Goal: Task Accomplishment & Management: Manage account settings

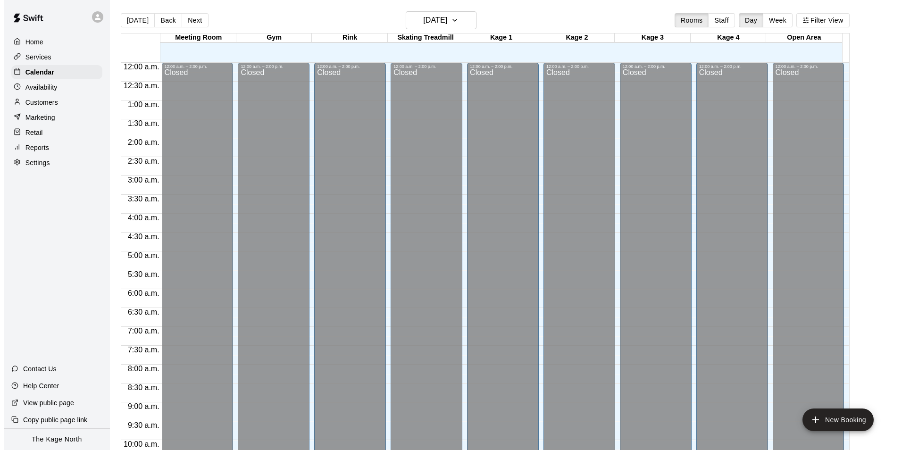
scroll to position [461, 0]
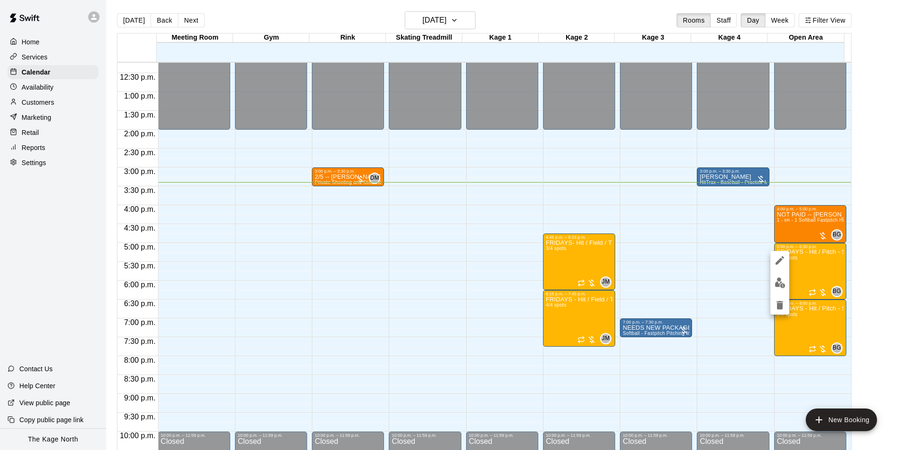
click at [597, 13] on div at bounding box center [451, 225] width 902 height 450
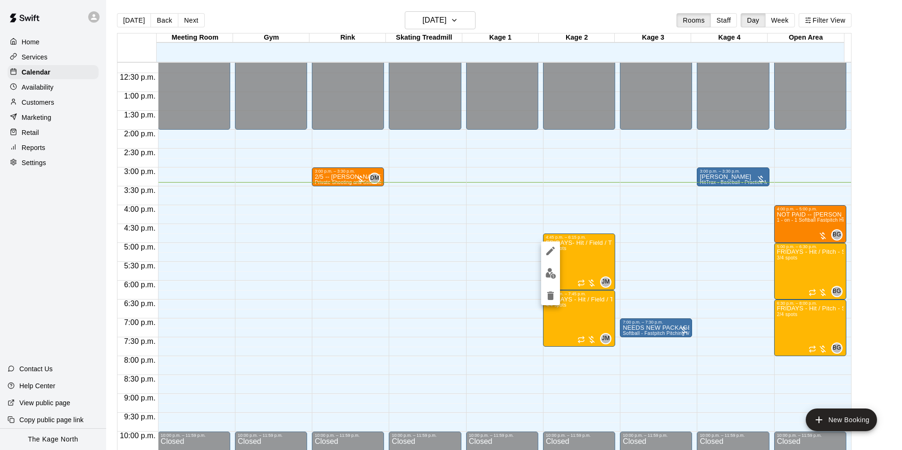
click at [558, 275] on button "edit" at bounding box center [550, 273] width 19 height 18
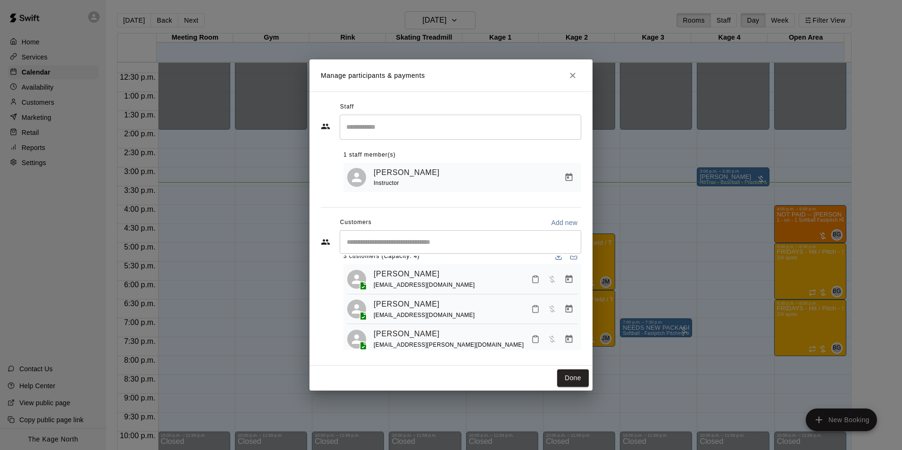
scroll to position [26, 0]
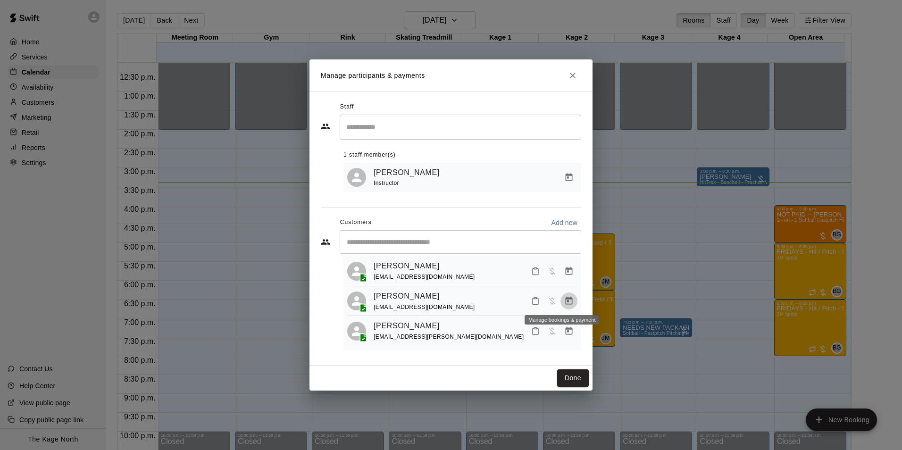
click at [565, 300] on icon "Manage bookings & payment" at bounding box center [568, 301] width 7 height 8
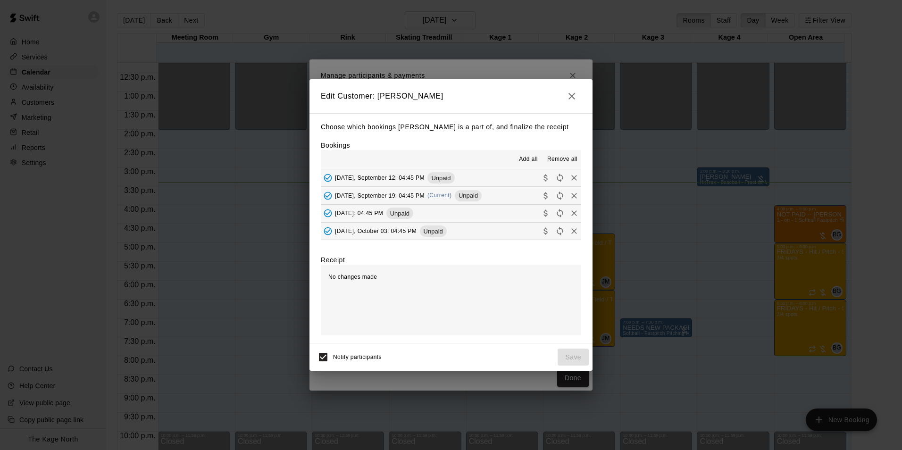
click at [558, 158] on span "Remove all" at bounding box center [562, 159] width 30 height 9
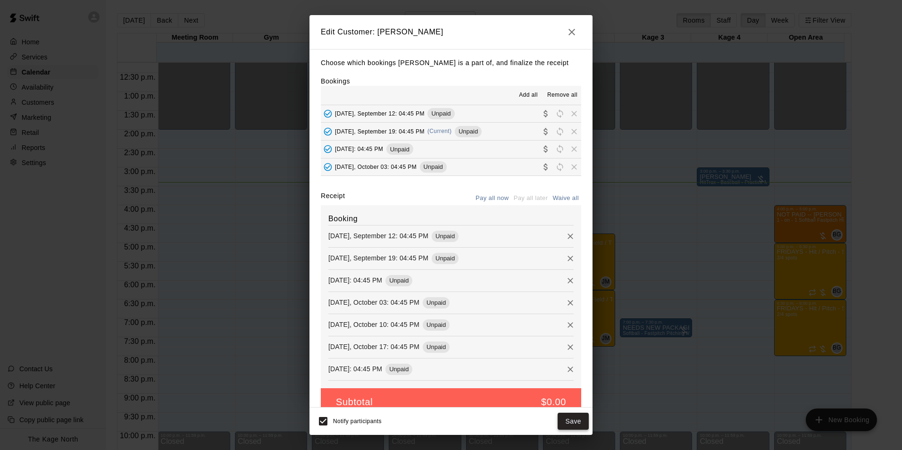
click at [574, 419] on button "Save" at bounding box center [572, 421] width 31 height 17
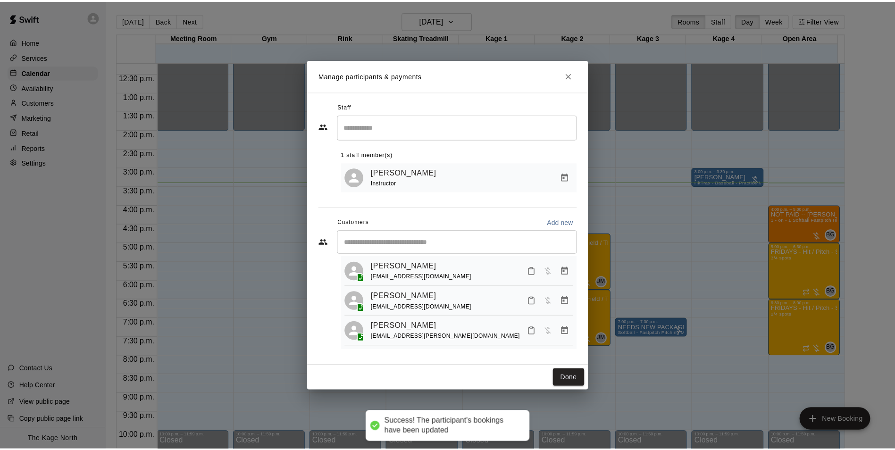
scroll to position [0, 0]
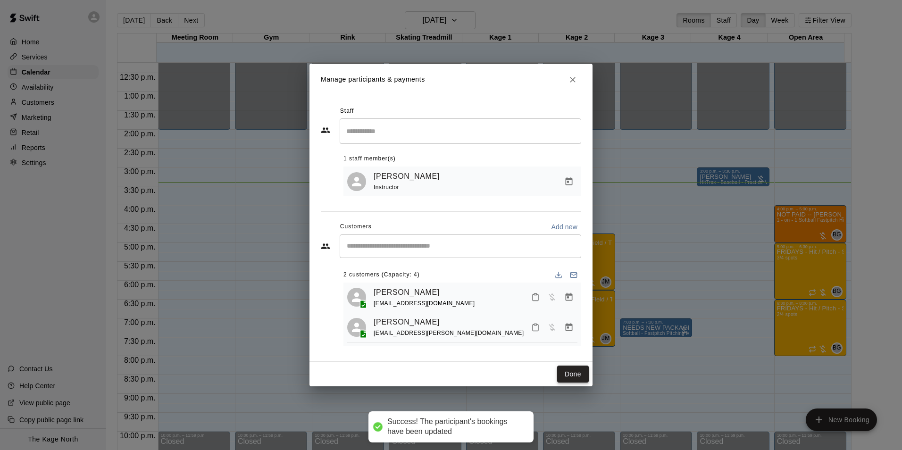
click at [570, 372] on button "Done" at bounding box center [573, 374] width 32 height 17
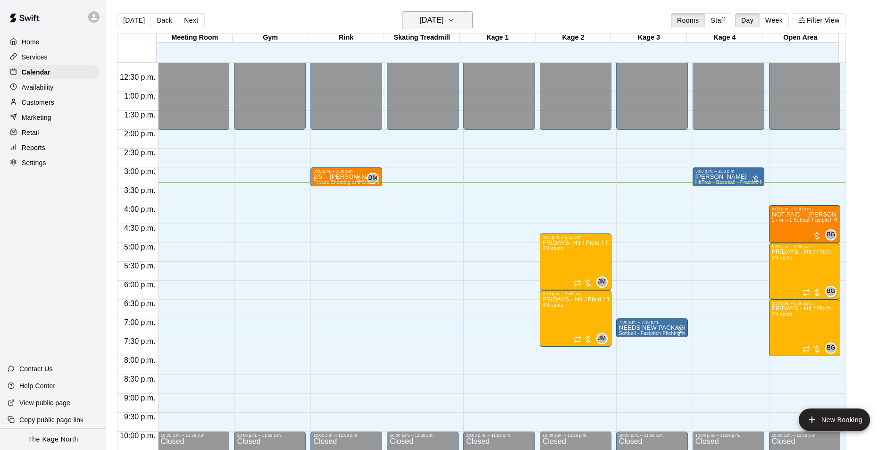
click at [443, 25] on h6 "[DATE]" at bounding box center [431, 20] width 24 height 13
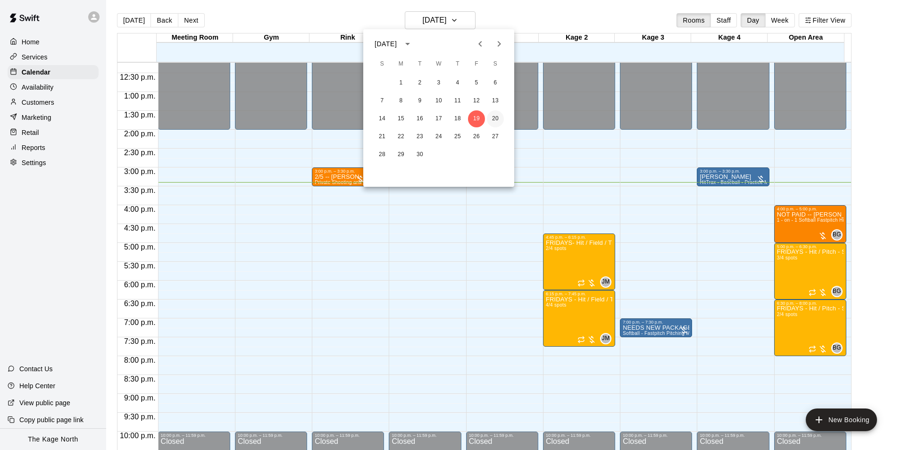
click at [491, 115] on button "20" at bounding box center [495, 118] width 17 height 17
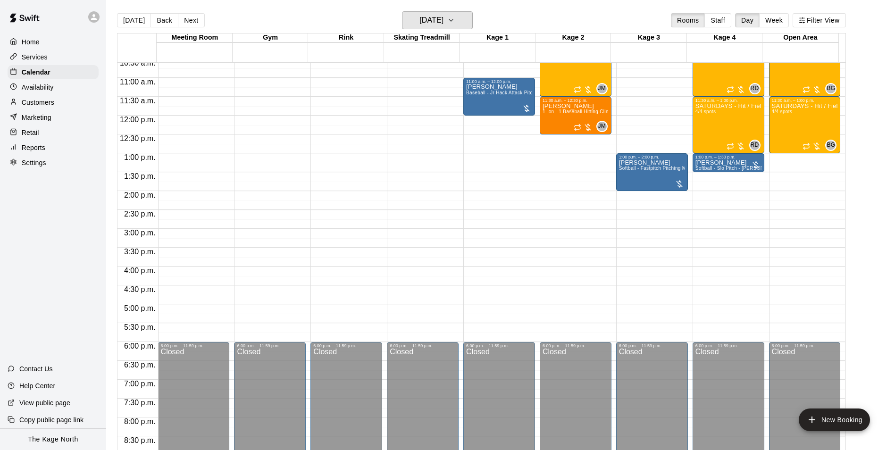
scroll to position [320, 0]
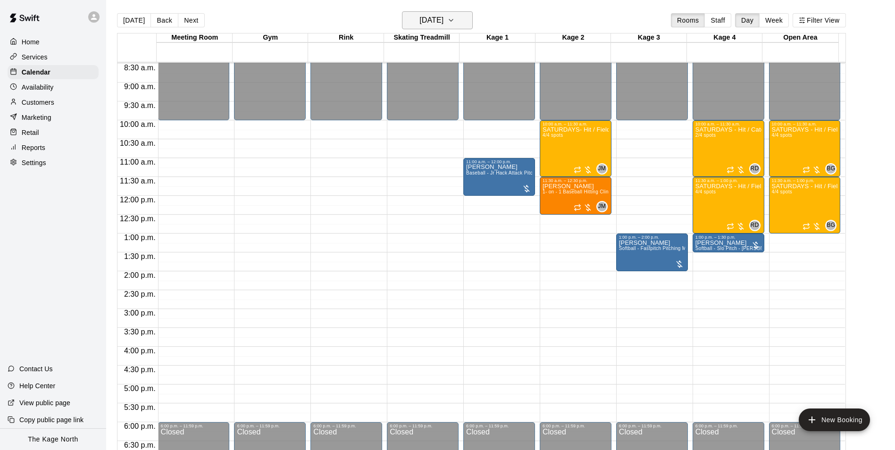
click at [443, 24] on h6 "[DATE]" at bounding box center [431, 20] width 24 height 13
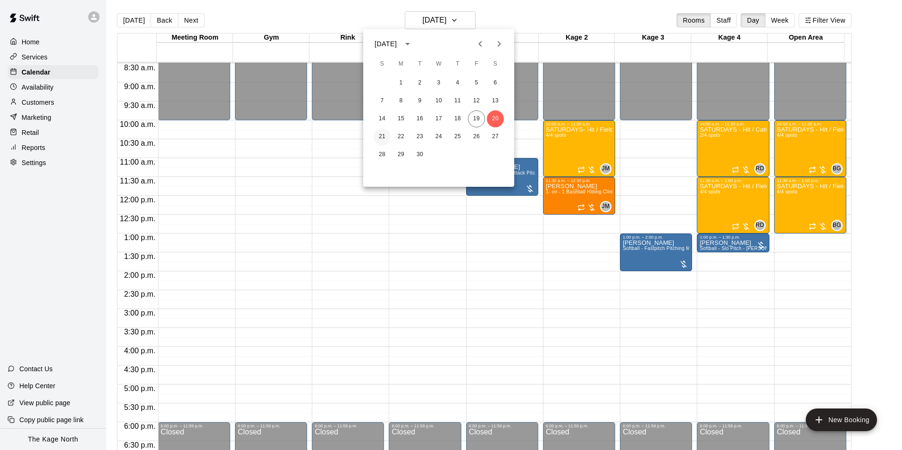
click at [381, 136] on button "21" at bounding box center [382, 136] width 17 height 17
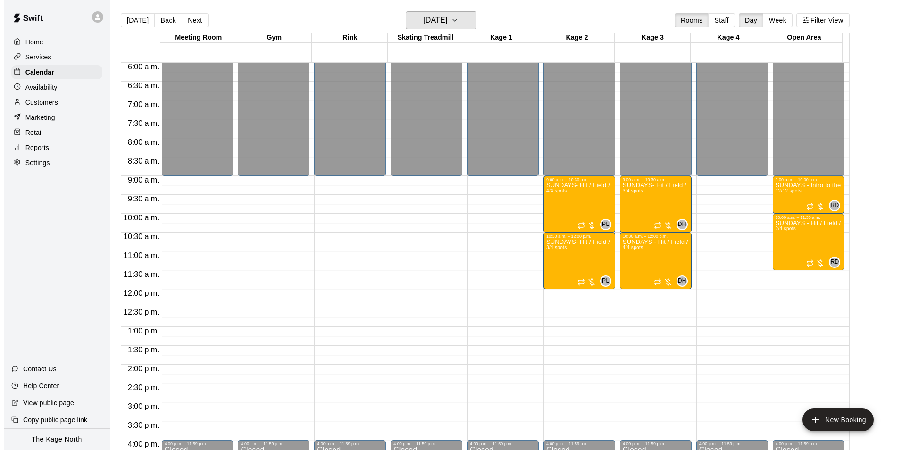
scroll to position [225, 0]
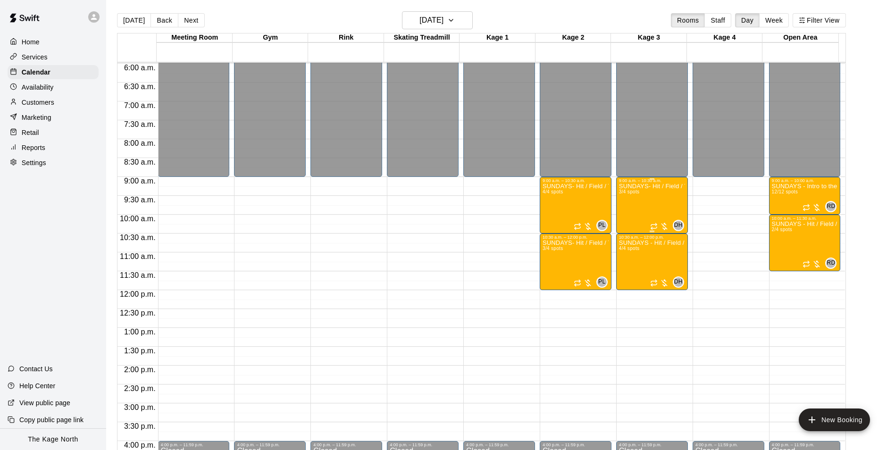
click at [657, 207] on div "SUNDAYS- Hit / Field / Throw - Baseball Program - 7U-9U 3/4 spots" at bounding box center [652, 408] width 66 height 450
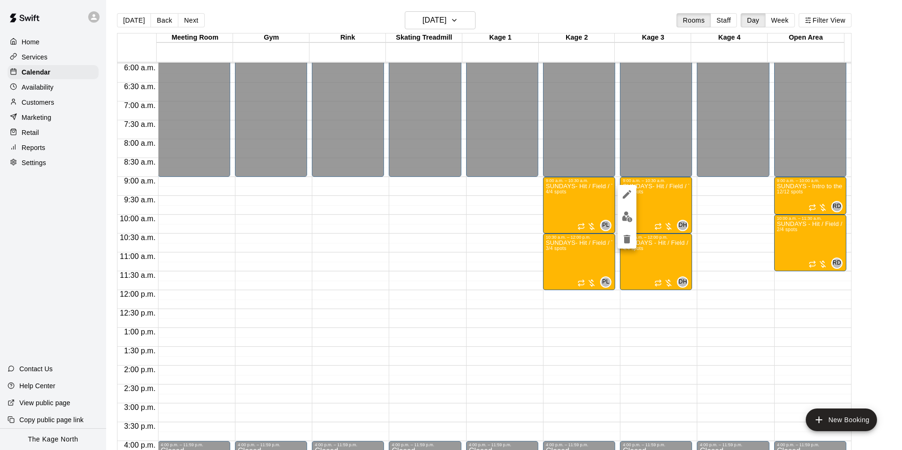
click at [628, 216] on img "edit" at bounding box center [627, 216] width 11 height 11
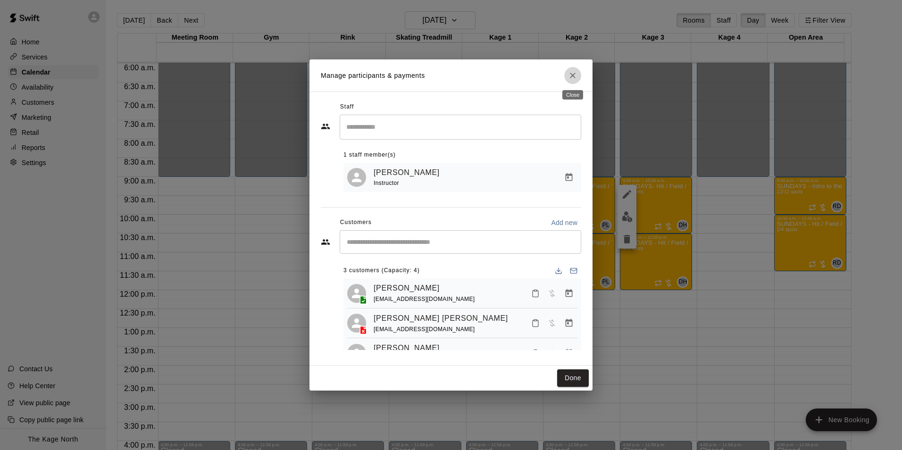
click at [574, 73] on icon "Close" at bounding box center [573, 76] width 6 height 6
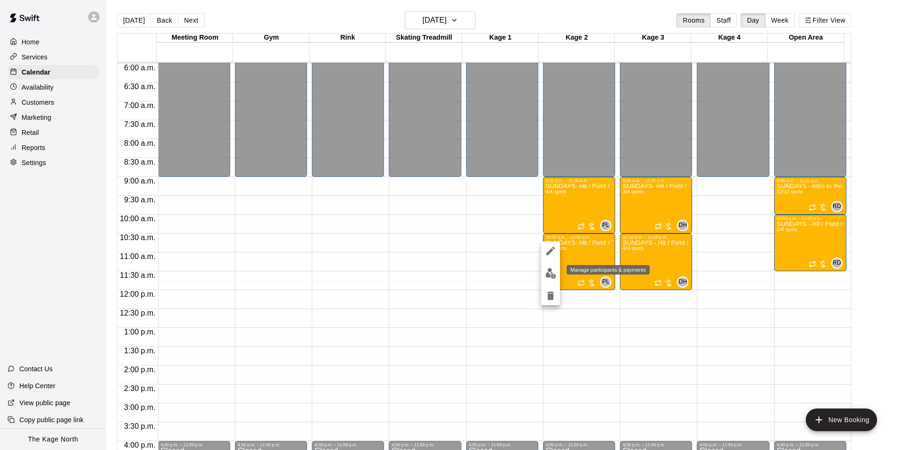
click at [549, 274] on img "edit" at bounding box center [550, 273] width 11 height 11
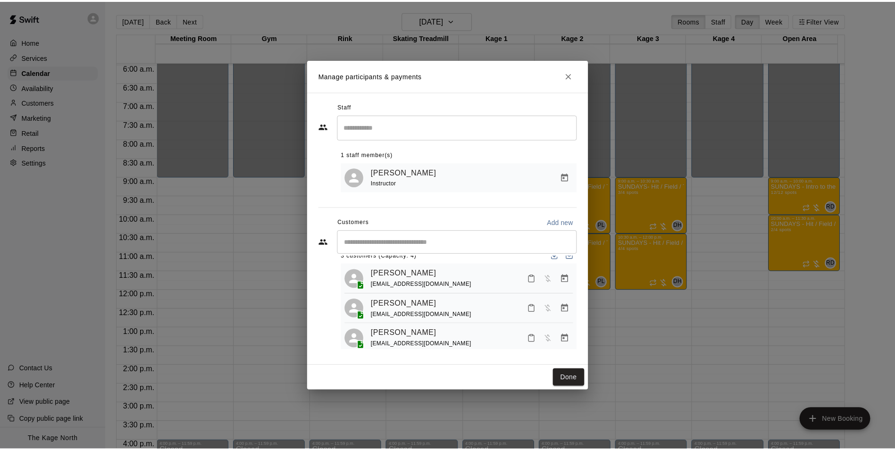
scroll to position [26, 0]
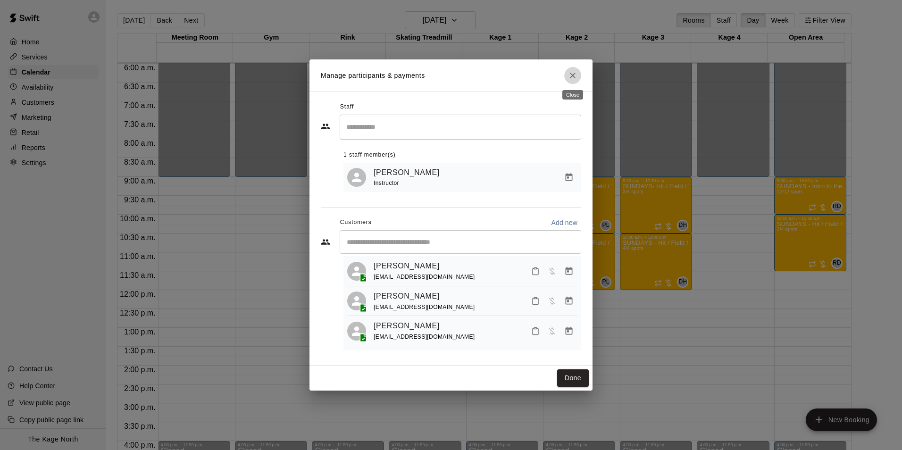
click at [568, 78] on icon "Close" at bounding box center [572, 75] width 9 height 9
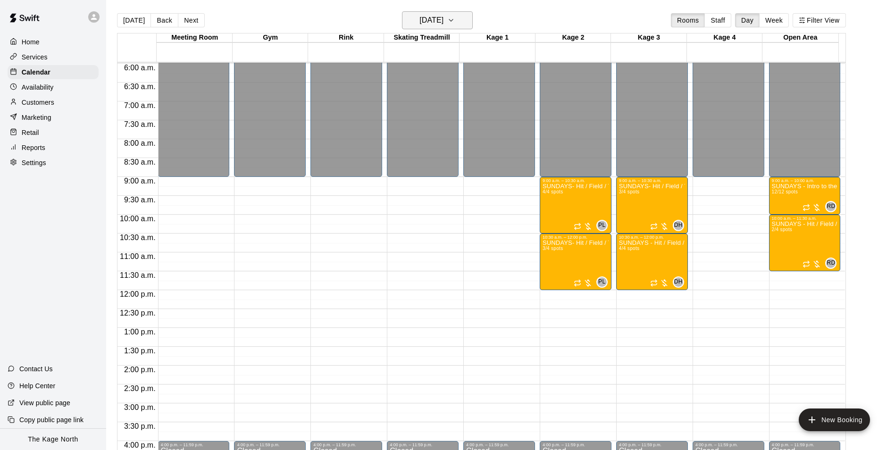
click at [443, 21] on h6 "[DATE]" at bounding box center [431, 20] width 24 height 13
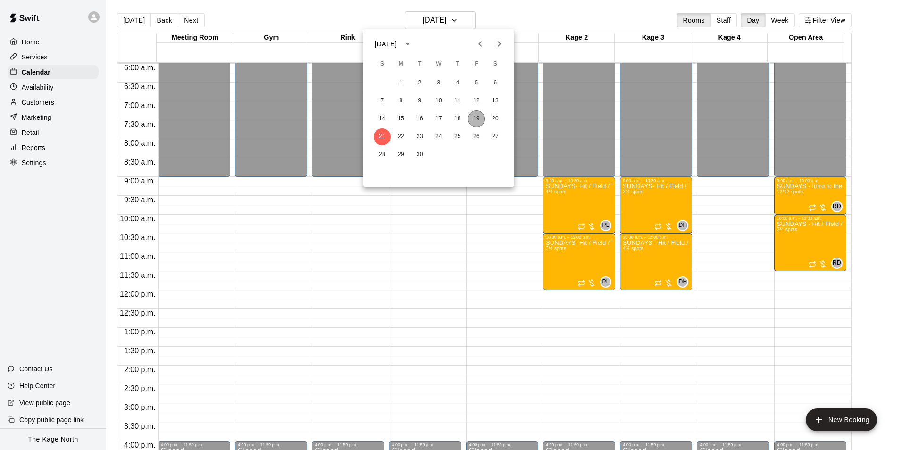
click at [472, 117] on button "19" at bounding box center [476, 118] width 17 height 17
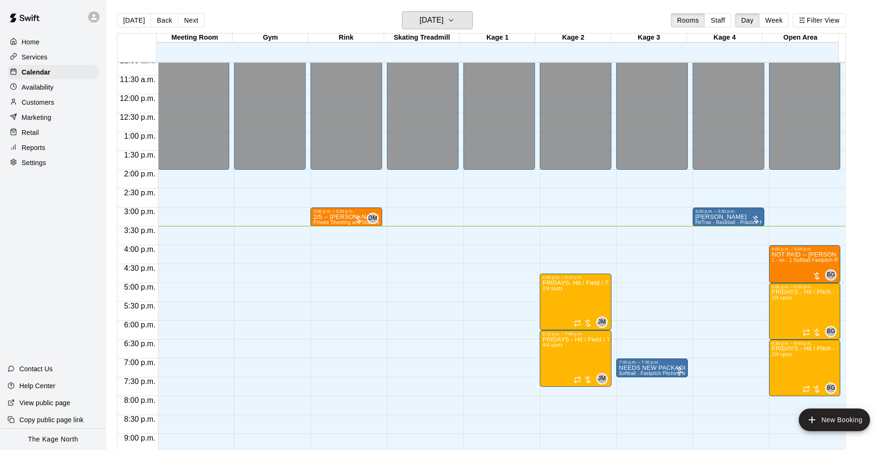
scroll to position [461, 0]
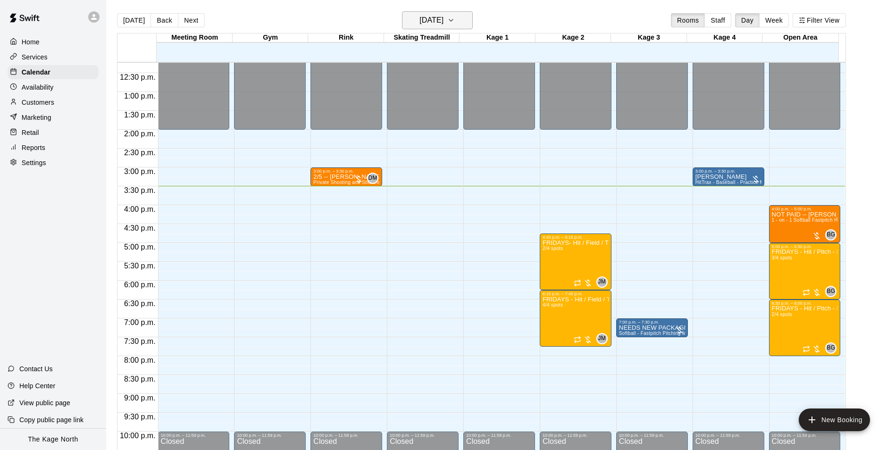
click at [455, 25] on icon "button" at bounding box center [451, 20] width 8 height 11
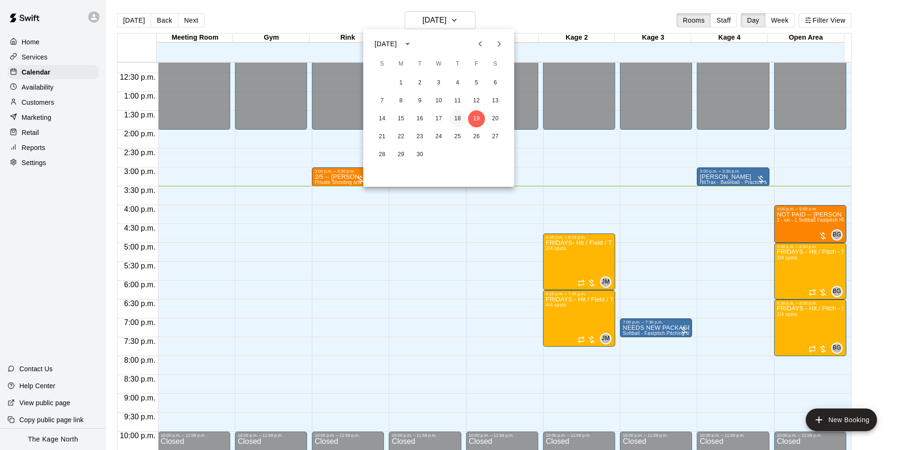
click at [457, 116] on button "18" at bounding box center [457, 118] width 17 height 17
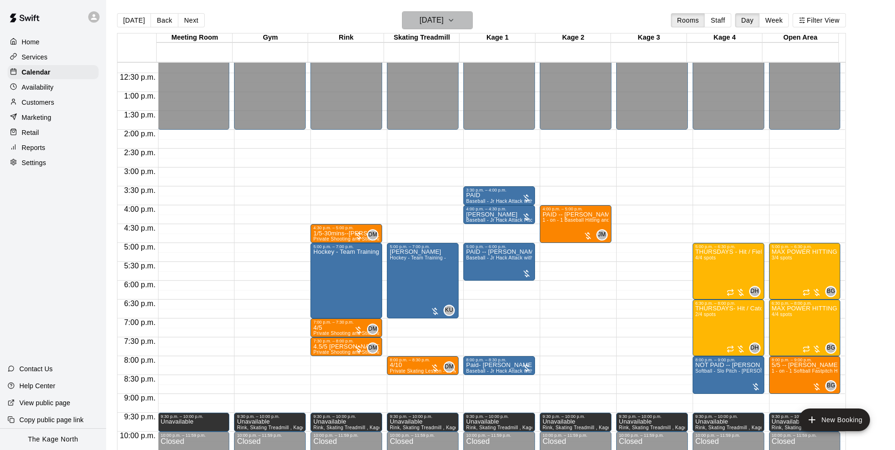
click at [439, 20] on h6 "Thursday Sep 18" at bounding box center [431, 20] width 24 height 13
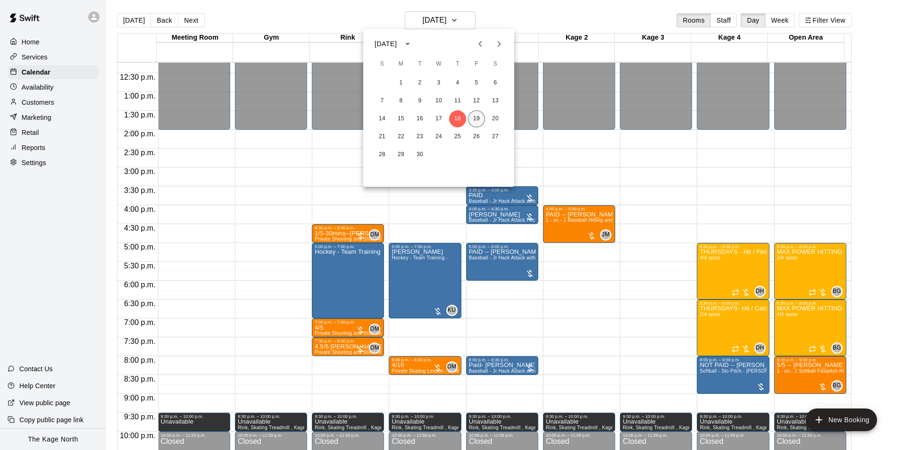
click at [477, 118] on button "19" at bounding box center [476, 118] width 17 height 17
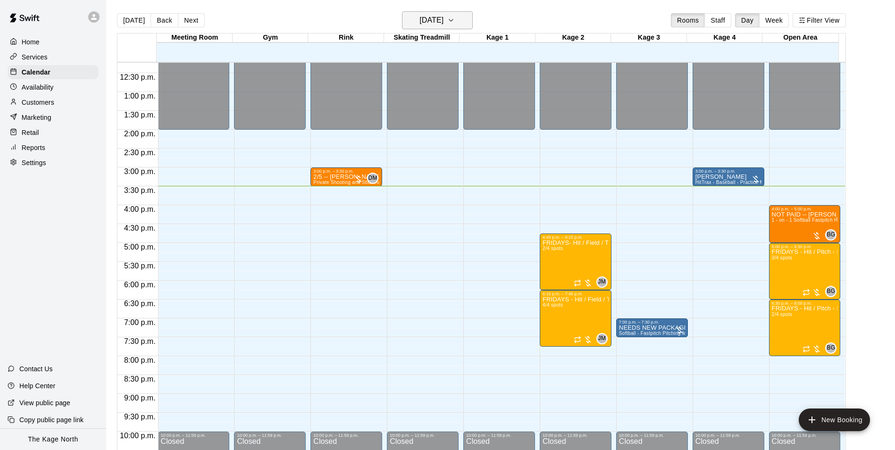
click at [446, 27] on button "[DATE]" at bounding box center [437, 20] width 71 height 18
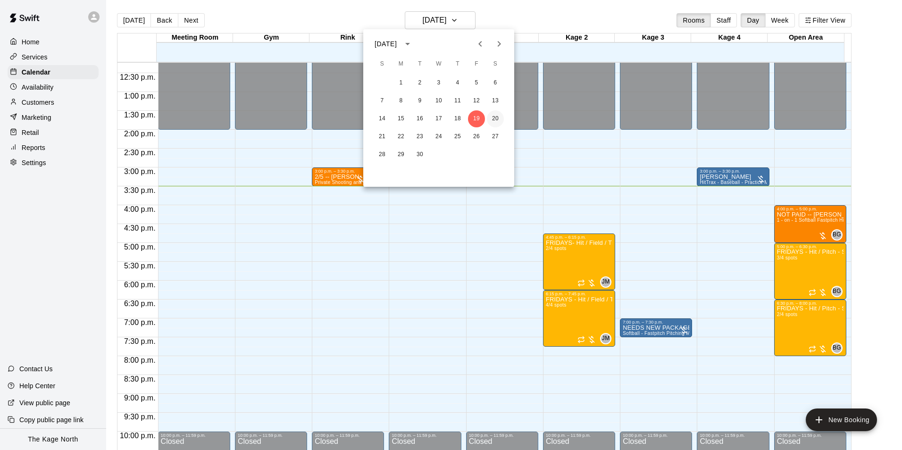
click at [494, 120] on button "20" at bounding box center [495, 118] width 17 height 17
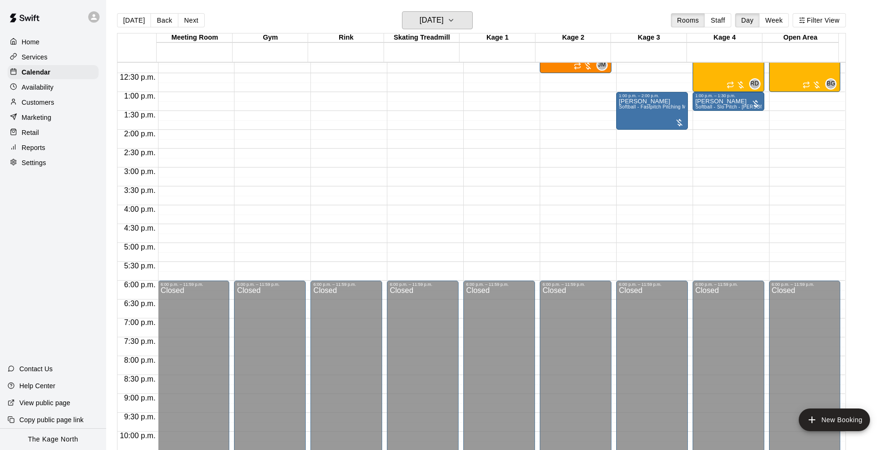
scroll to position [367, 0]
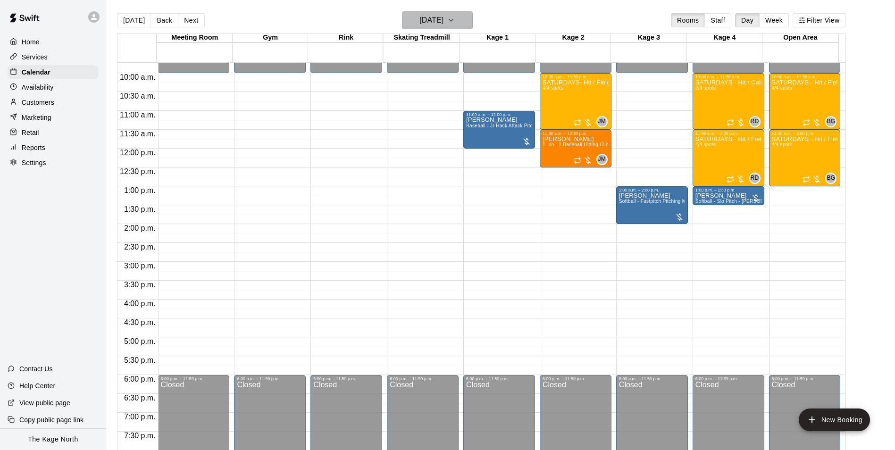
click at [443, 25] on h6 "[DATE]" at bounding box center [431, 20] width 24 height 13
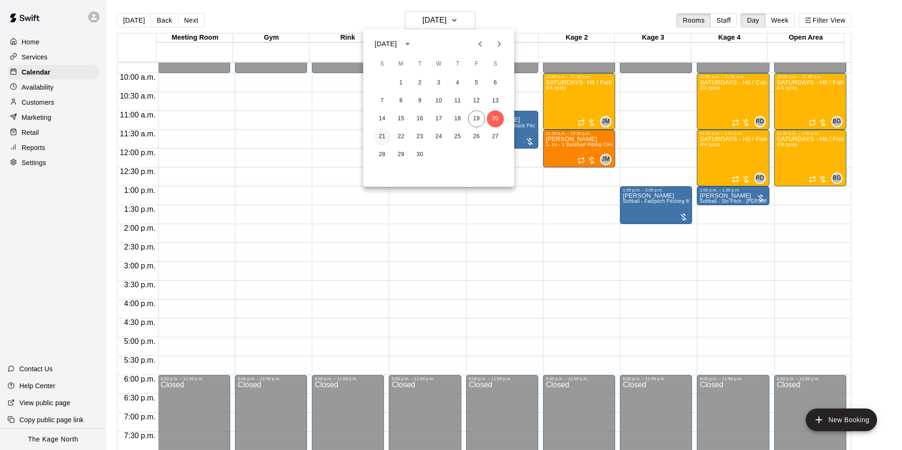
click at [382, 133] on button "21" at bounding box center [382, 136] width 17 height 17
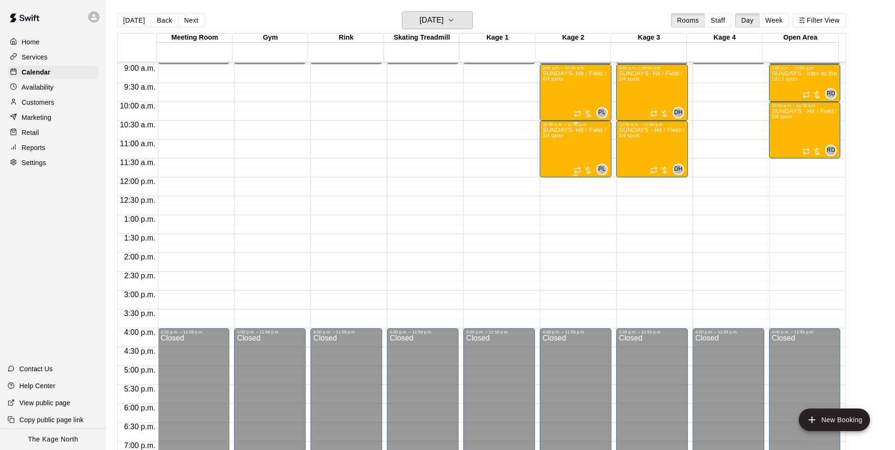
scroll to position [273, 0]
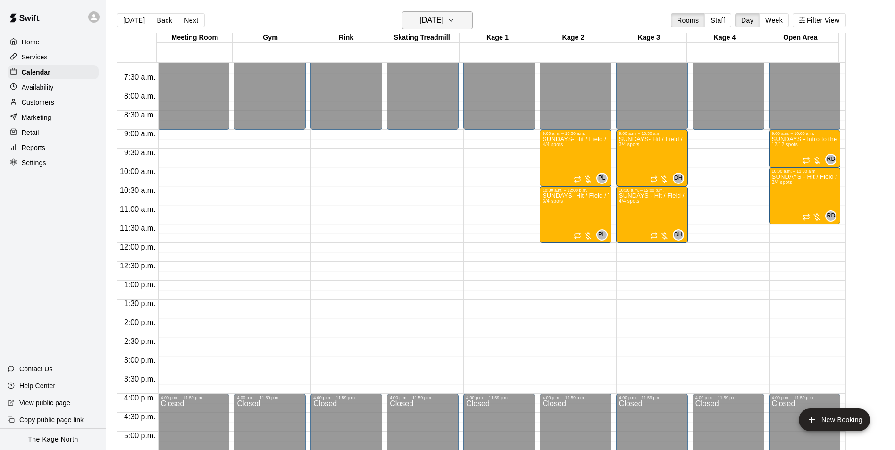
click at [443, 24] on h6 "[DATE]" at bounding box center [431, 20] width 24 height 13
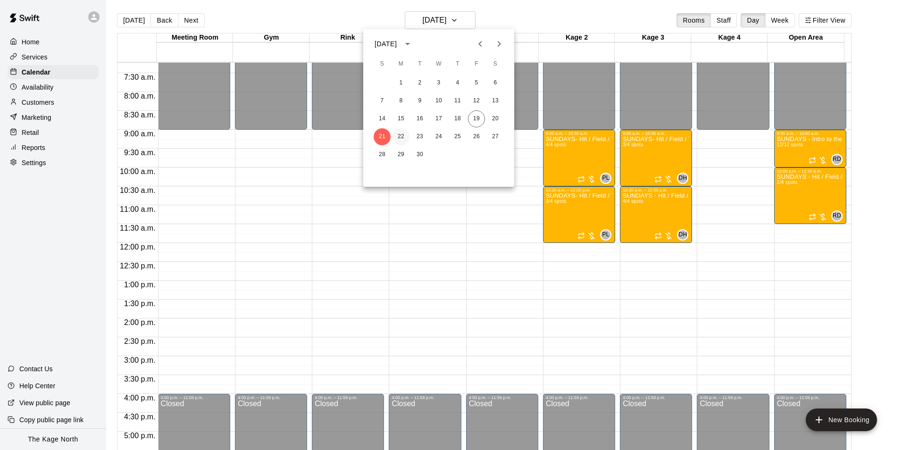
click at [400, 134] on button "22" at bounding box center [400, 136] width 17 height 17
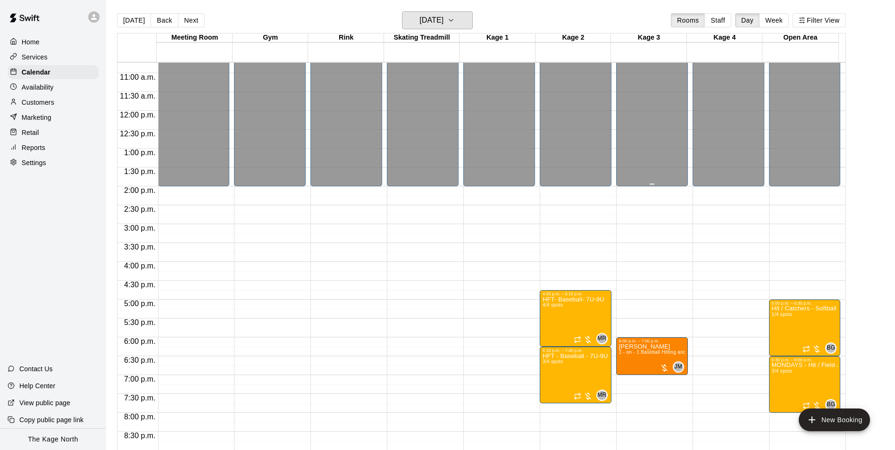
scroll to position [508, 0]
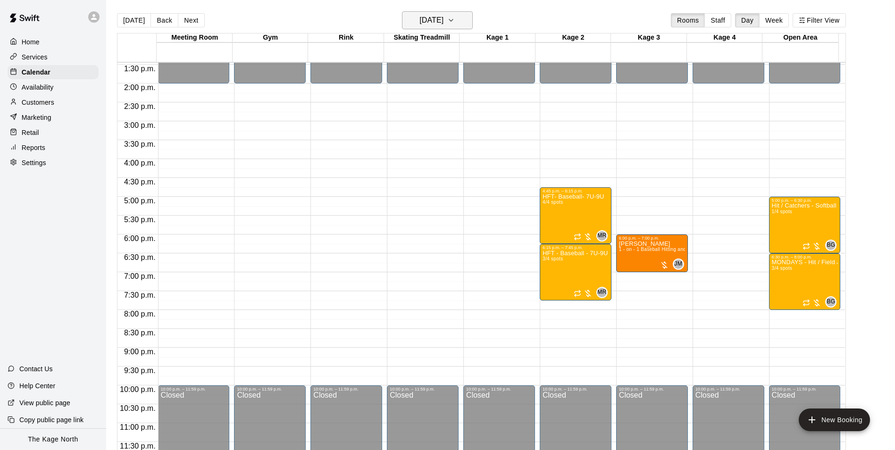
click at [443, 17] on h6 "[DATE]" at bounding box center [431, 20] width 24 height 13
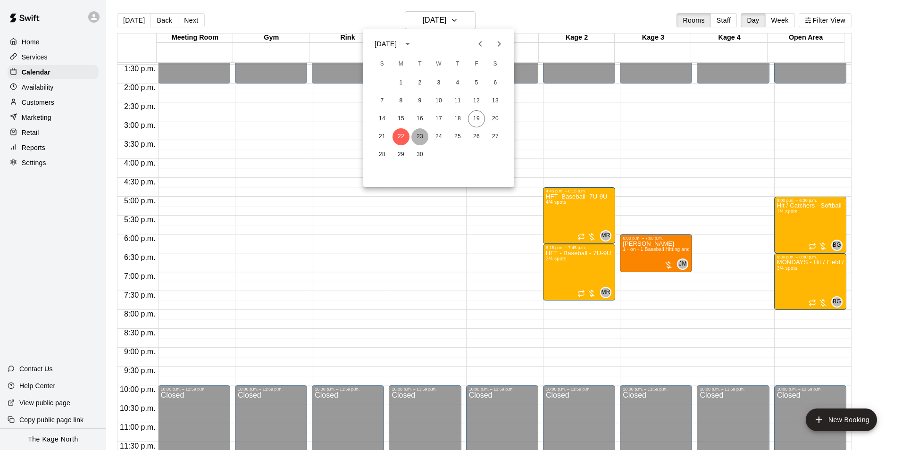
click at [418, 140] on button "23" at bounding box center [419, 136] width 17 height 17
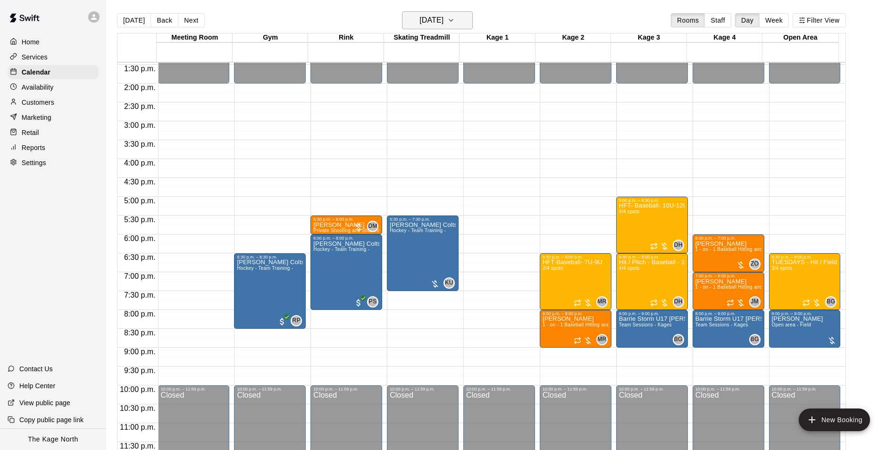
click at [461, 21] on button "[DATE]" at bounding box center [437, 20] width 71 height 18
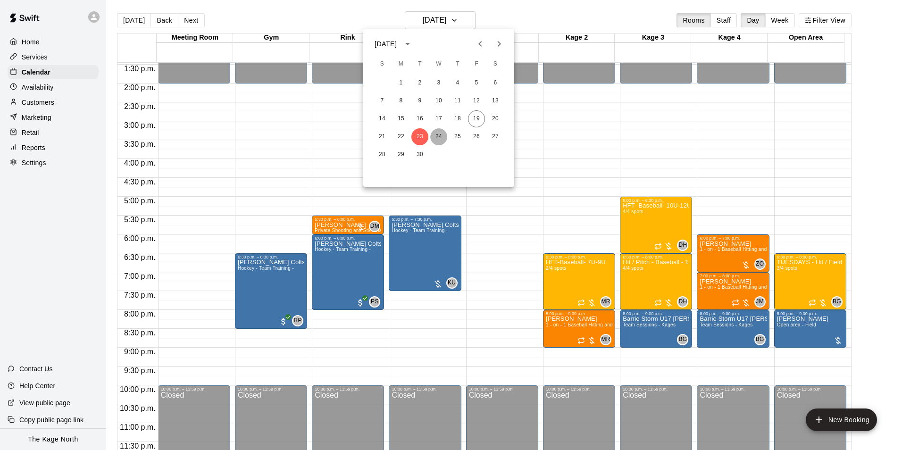
click at [440, 132] on button "24" at bounding box center [438, 136] width 17 height 17
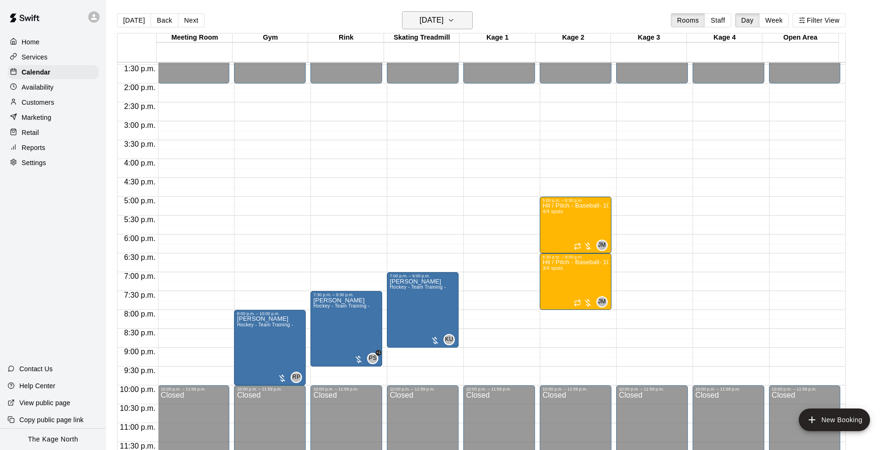
click at [443, 18] on h6 "[DATE]" at bounding box center [431, 20] width 24 height 13
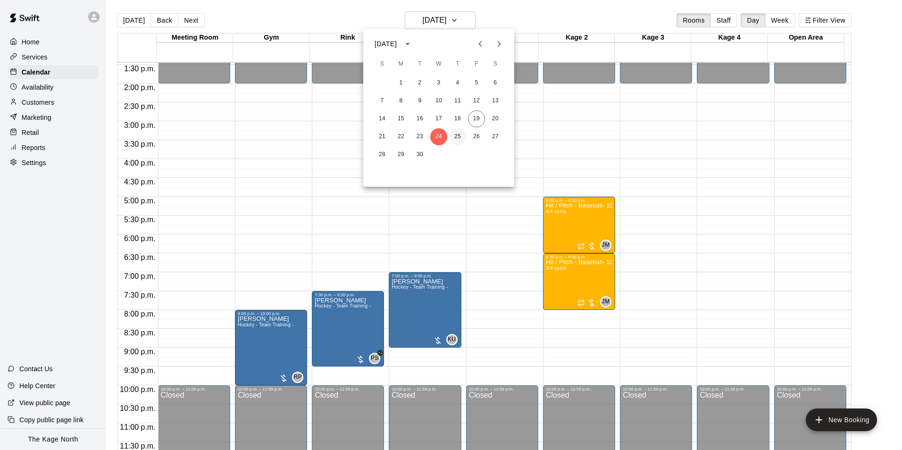
click at [457, 133] on button "25" at bounding box center [457, 136] width 17 height 17
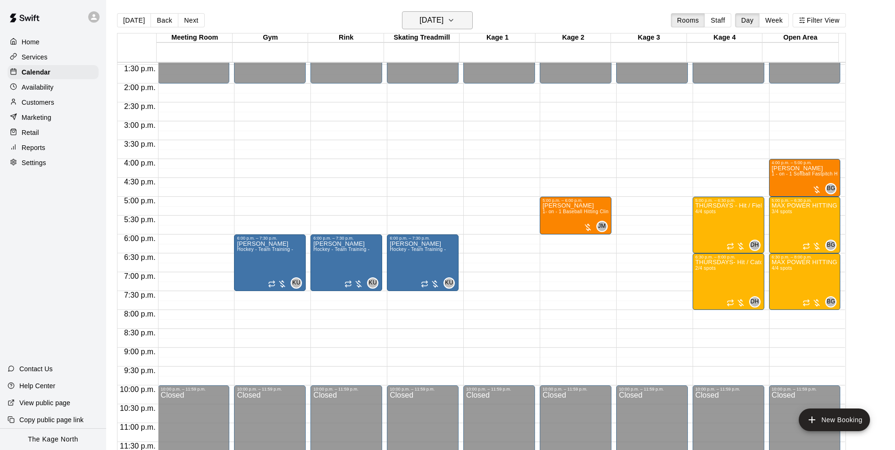
click at [441, 28] on button "[DATE]" at bounding box center [437, 20] width 71 height 18
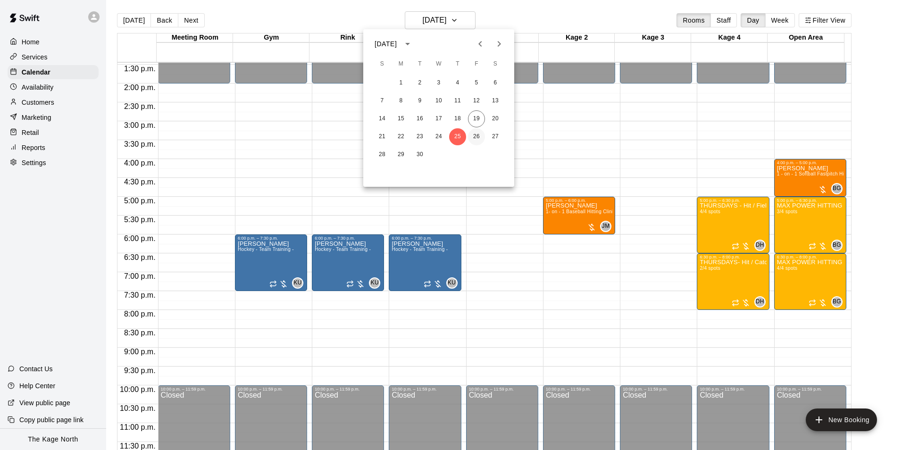
click at [477, 135] on button "26" at bounding box center [476, 136] width 17 height 17
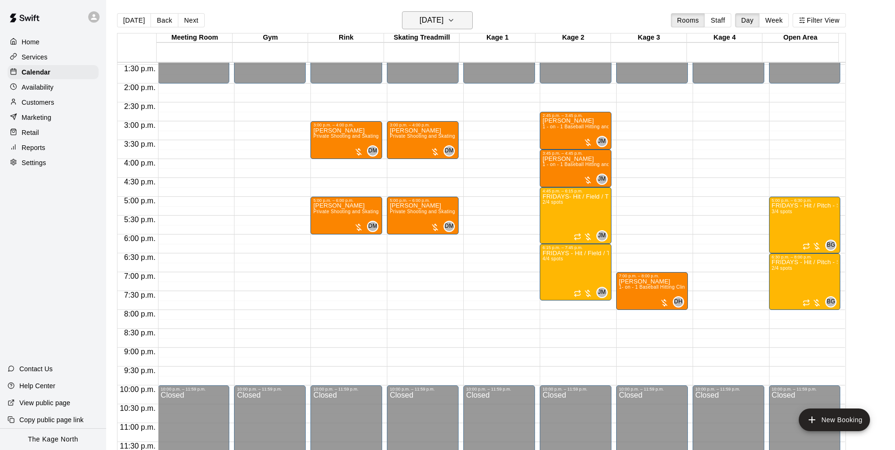
click at [443, 21] on h6 "[DATE]" at bounding box center [431, 20] width 24 height 13
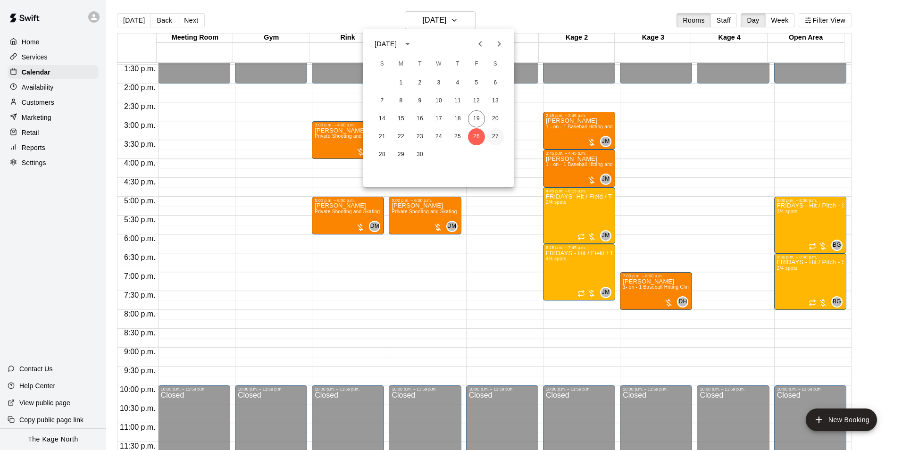
click at [494, 136] on button "27" at bounding box center [495, 136] width 17 height 17
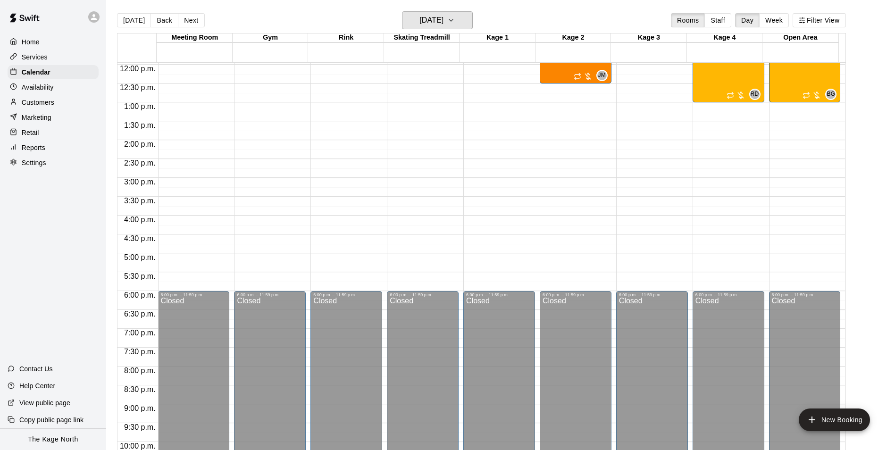
scroll to position [367, 0]
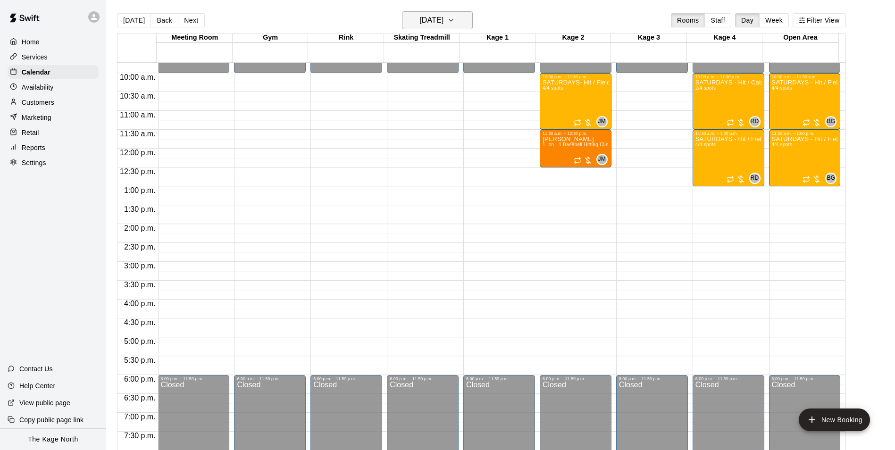
click at [441, 16] on h6 "[DATE]" at bounding box center [431, 20] width 24 height 13
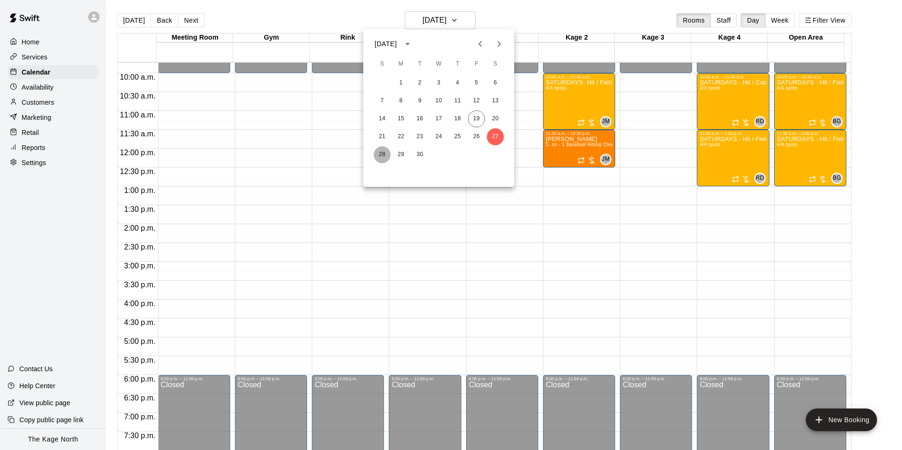
click at [377, 152] on button "28" at bounding box center [382, 154] width 17 height 17
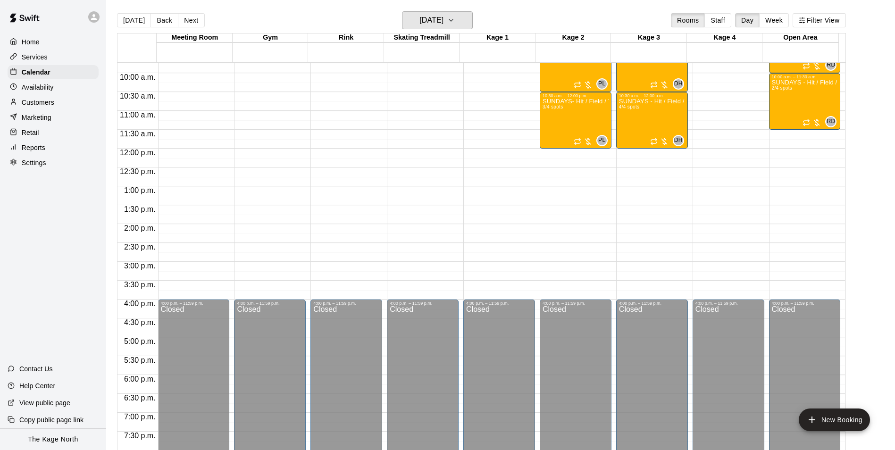
scroll to position [273, 0]
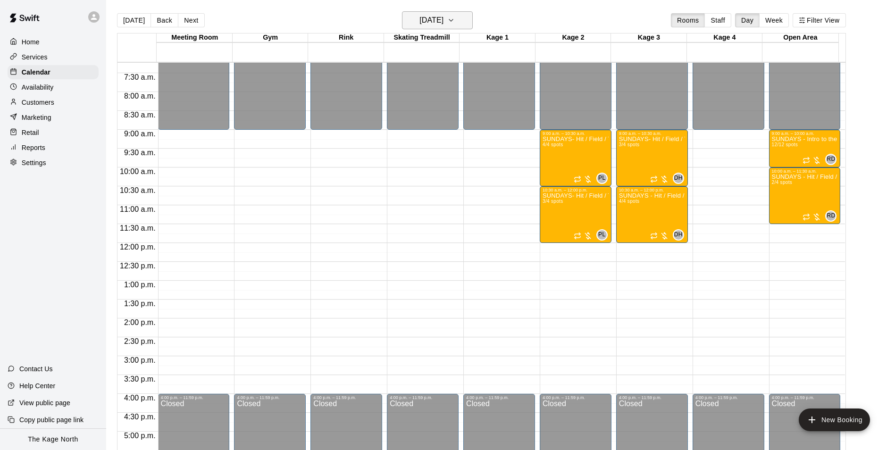
click at [432, 18] on h6 "Sunday Sep 28" at bounding box center [431, 20] width 24 height 13
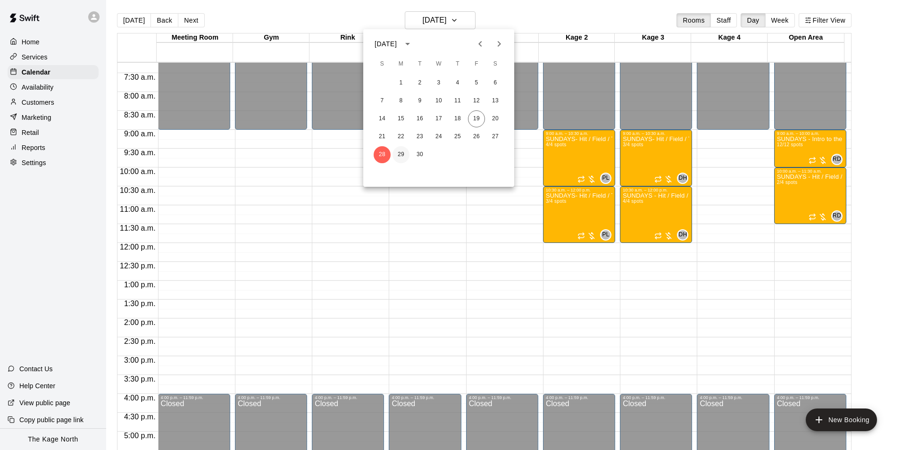
click at [401, 153] on button "29" at bounding box center [400, 154] width 17 height 17
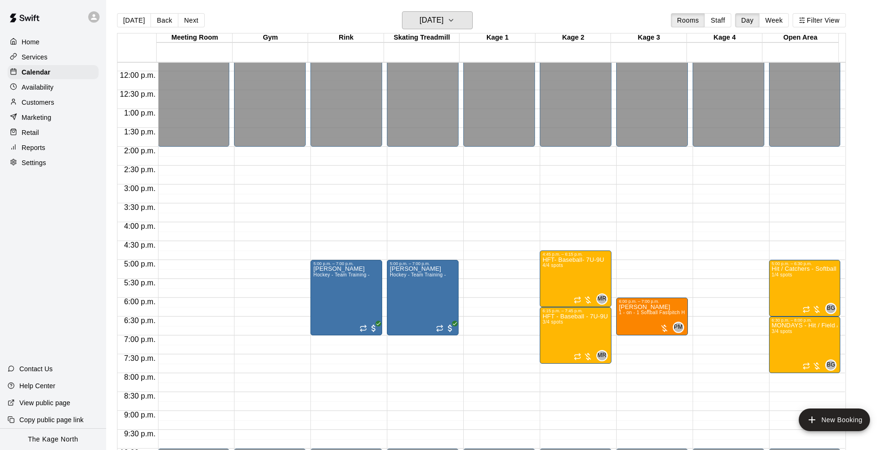
scroll to position [461, 0]
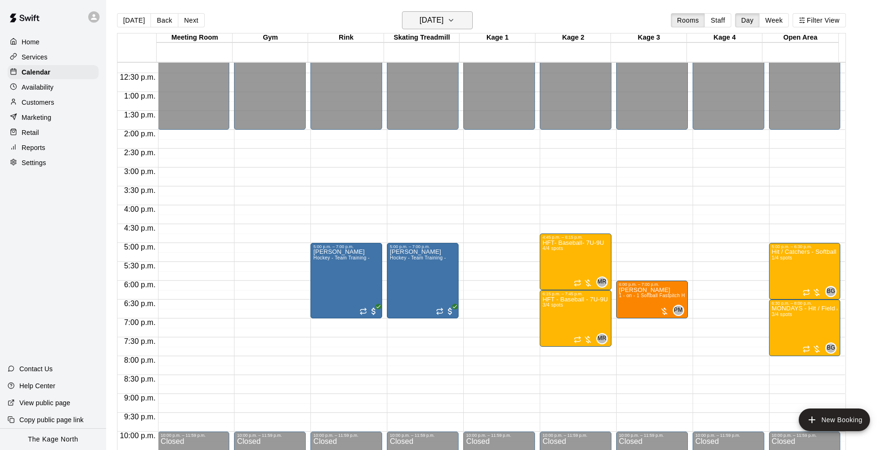
click at [443, 18] on h6 "Monday Sep 29" at bounding box center [431, 20] width 24 height 13
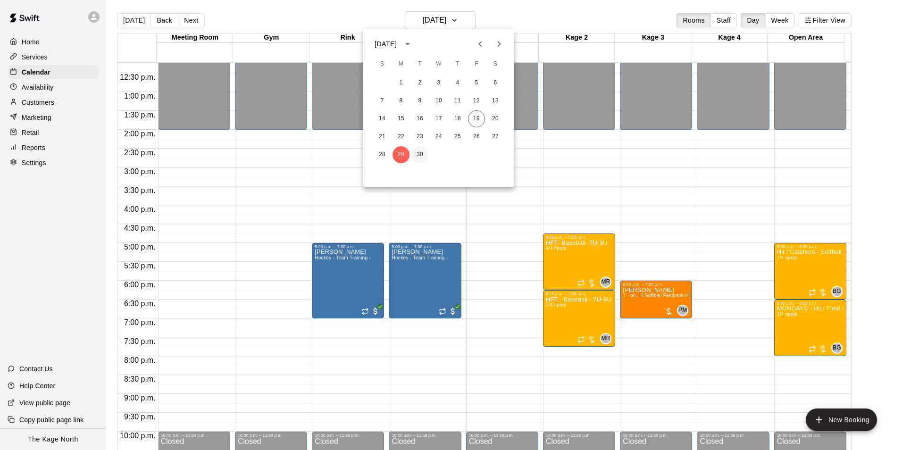
click at [422, 151] on button "30" at bounding box center [419, 154] width 17 height 17
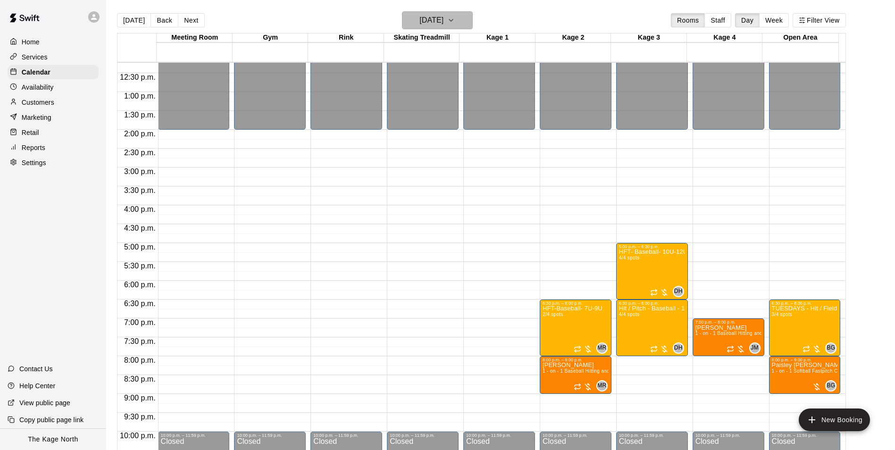
click at [440, 16] on h6 "Tuesday Sep 30" at bounding box center [431, 20] width 24 height 13
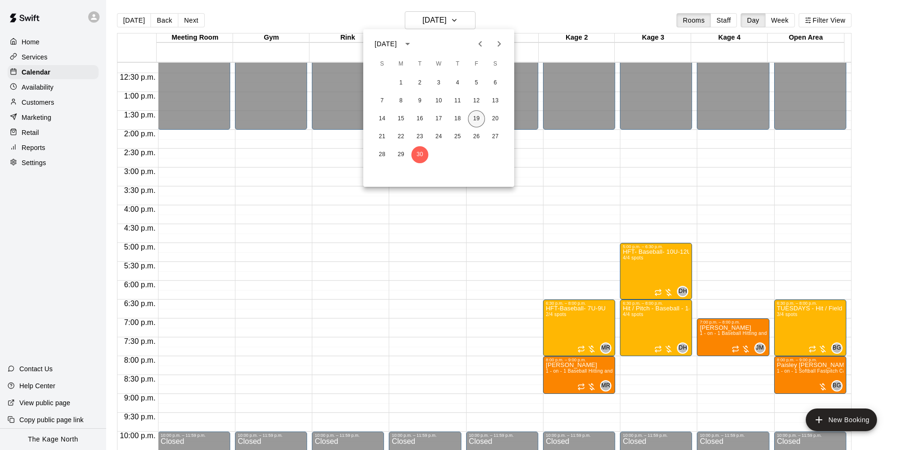
click at [479, 114] on button "19" at bounding box center [476, 118] width 17 height 17
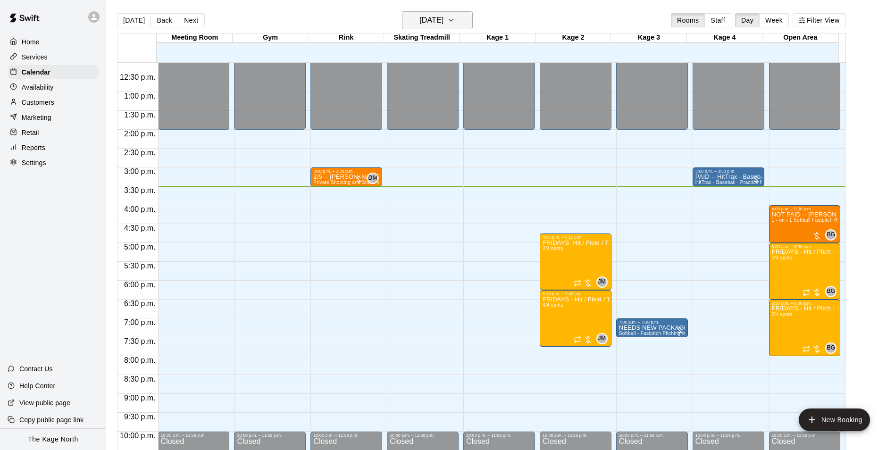
click at [443, 19] on h6 "[DATE]" at bounding box center [431, 20] width 24 height 13
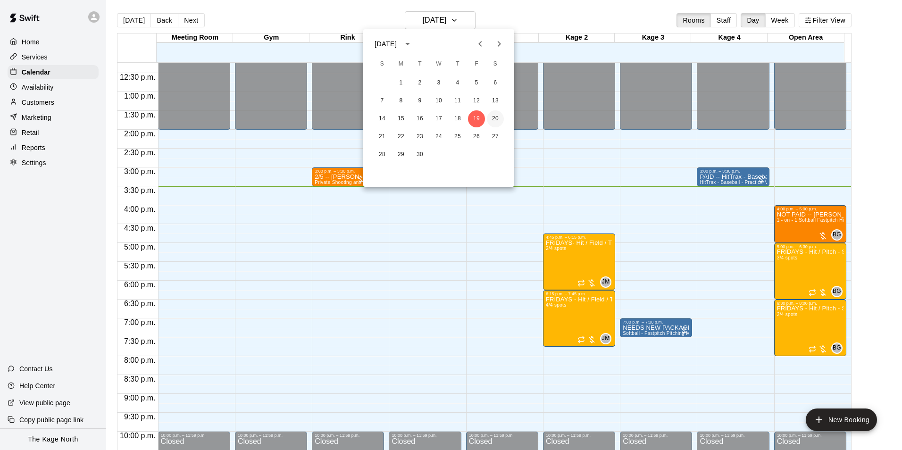
click at [491, 116] on button "20" at bounding box center [495, 118] width 17 height 17
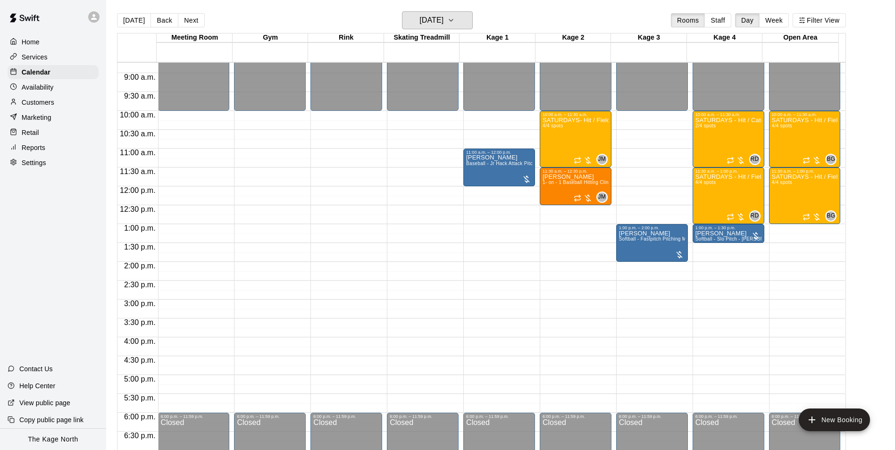
scroll to position [320, 0]
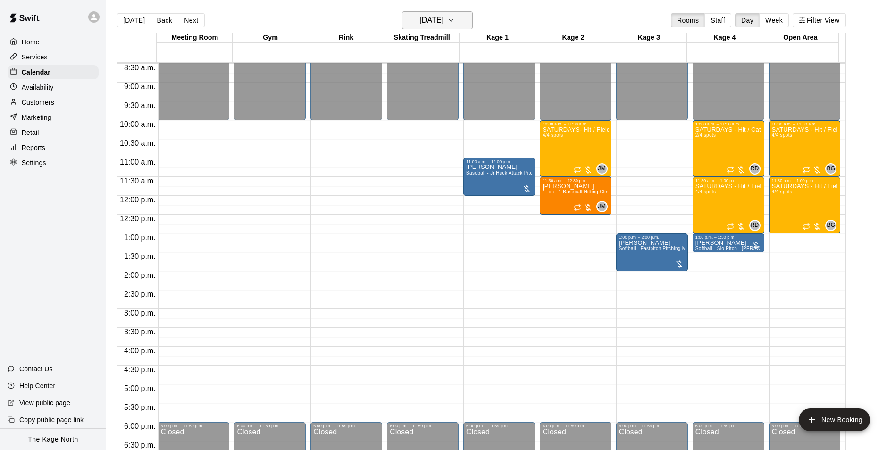
click at [443, 25] on h6 "[DATE]" at bounding box center [431, 20] width 24 height 13
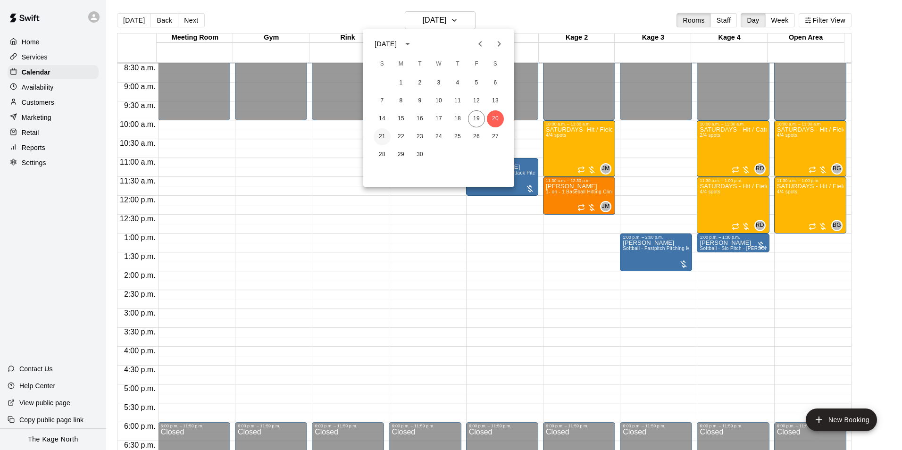
click at [378, 138] on button "21" at bounding box center [382, 136] width 17 height 17
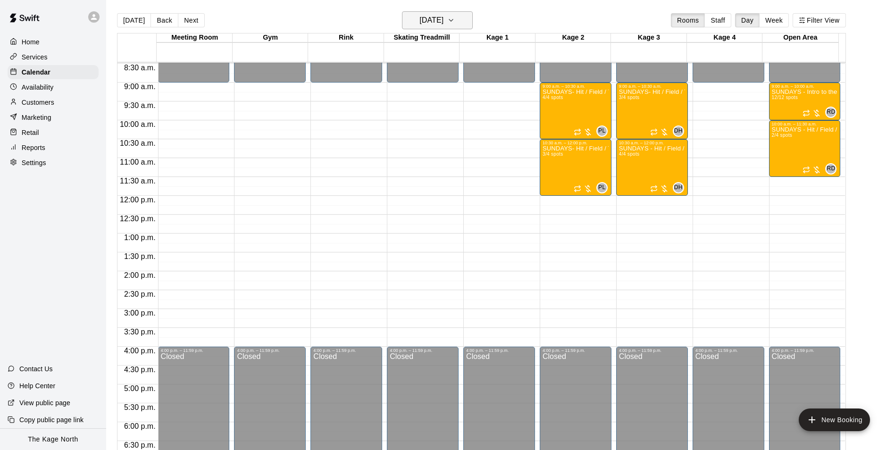
click at [443, 24] on h6 "[DATE]" at bounding box center [431, 20] width 24 height 13
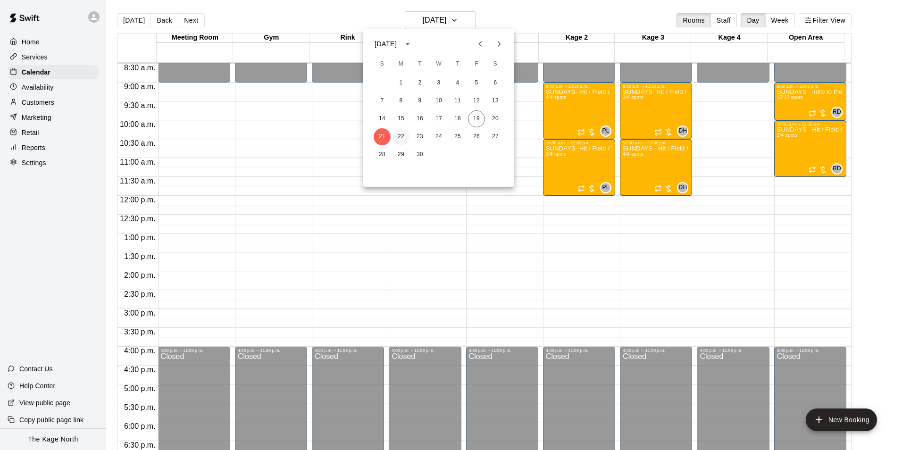
click at [395, 135] on button "22" at bounding box center [400, 136] width 17 height 17
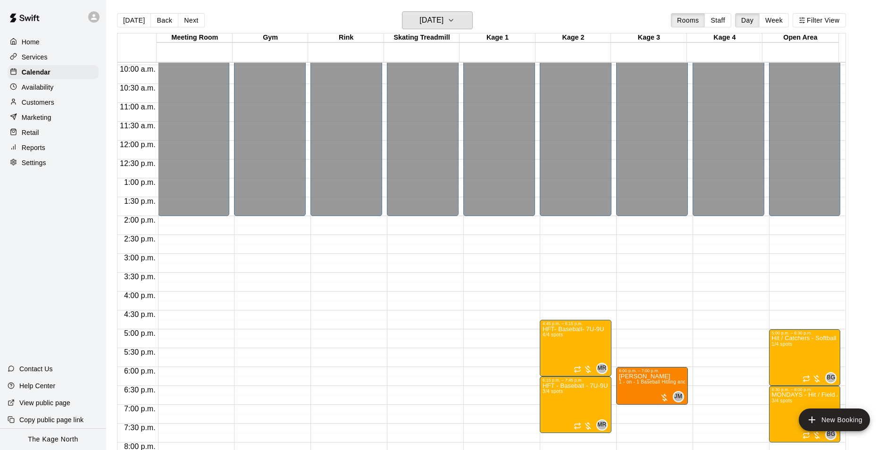
scroll to position [461, 0]
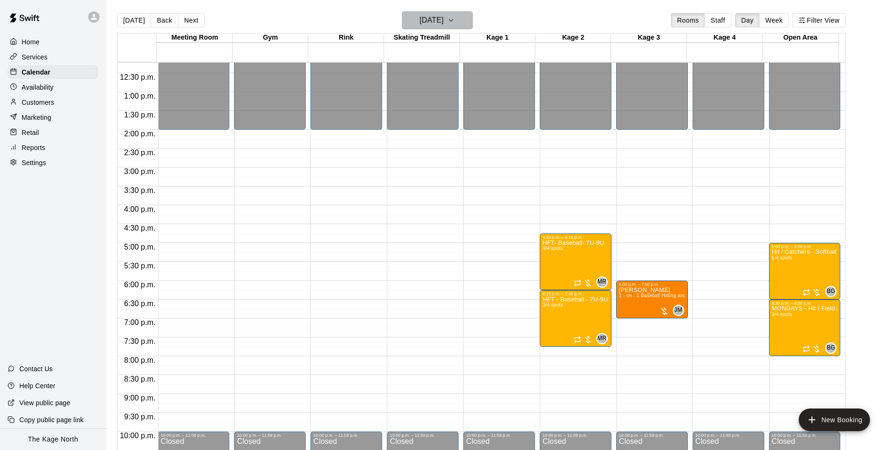
click at [443, 24] on h6 "[DATE]" at bounding box center [431, 20] width 24 height 13
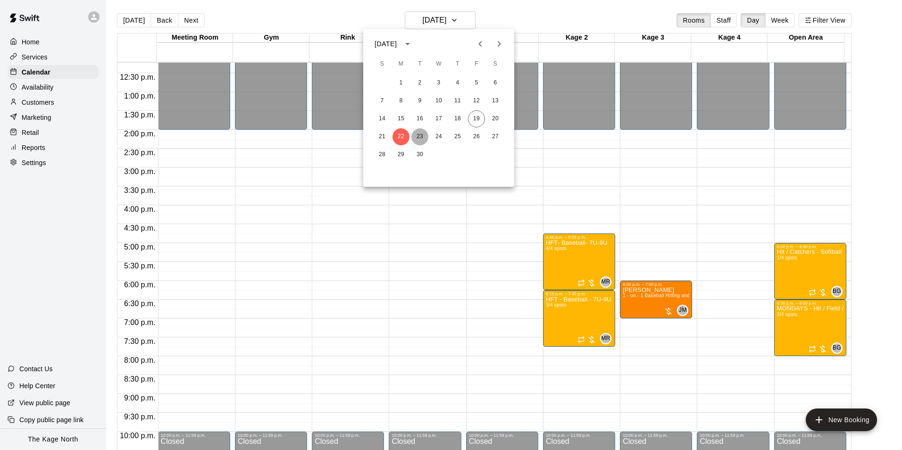
click at [422, 137] on button "23" at bounding box center [419, 136] width 17 height 17
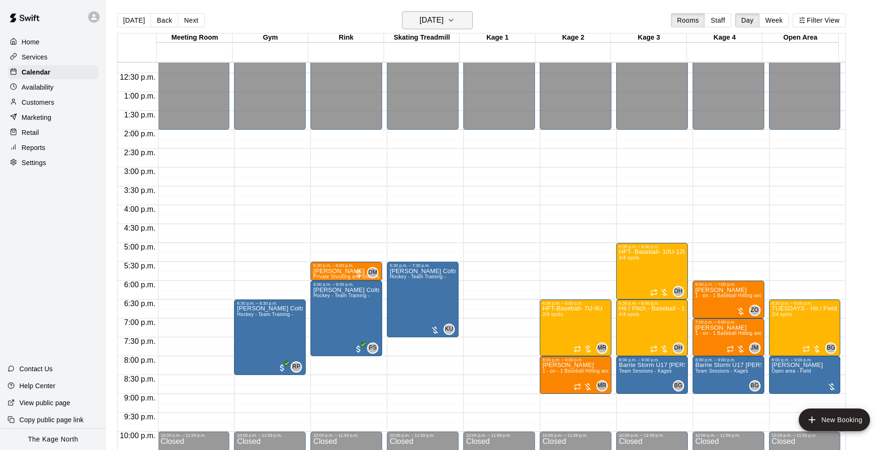
click at [443, 17] on h6 "[DATE]" at bounding box center [431, 20] width 24 height 13
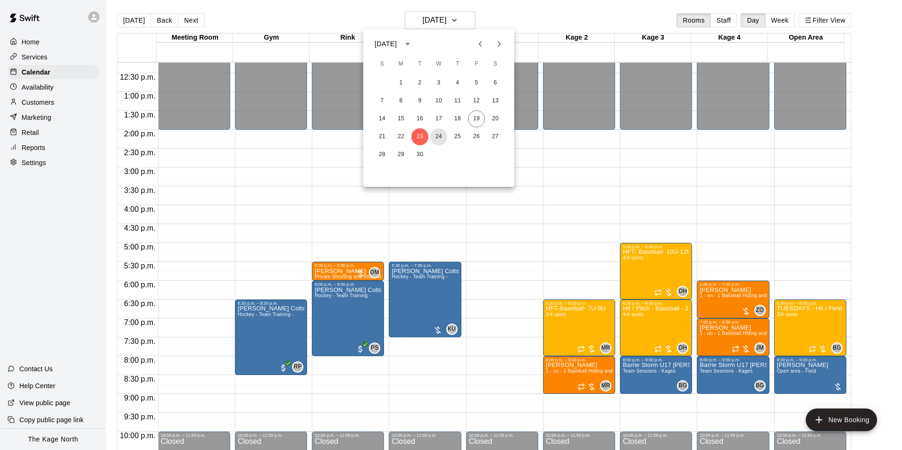
drag, startPoint x: 444, startPoint y: 137, endPoint x: 574, endPoint y: 148, distance: 131.1
click at [444, 137] on button "24" at bounding box center [438, 136] width 17 height 17
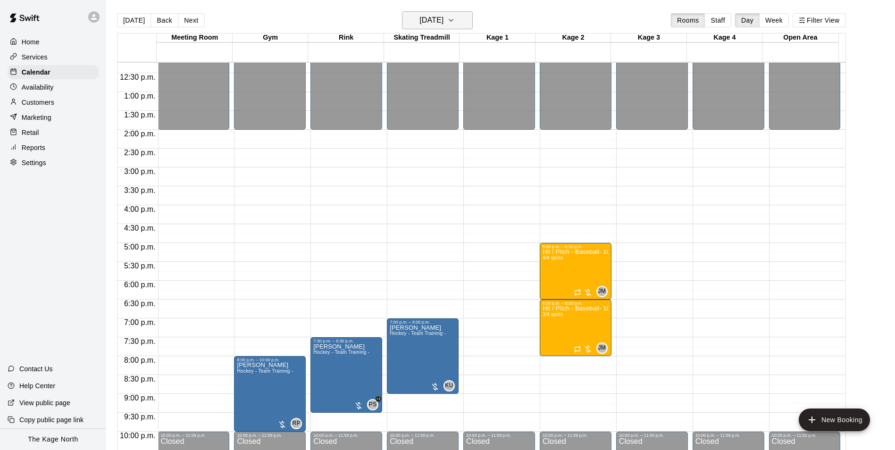
click at [443, 17] on h6 "[DATE]" at bounding box center [431, 20] width 24 height 13
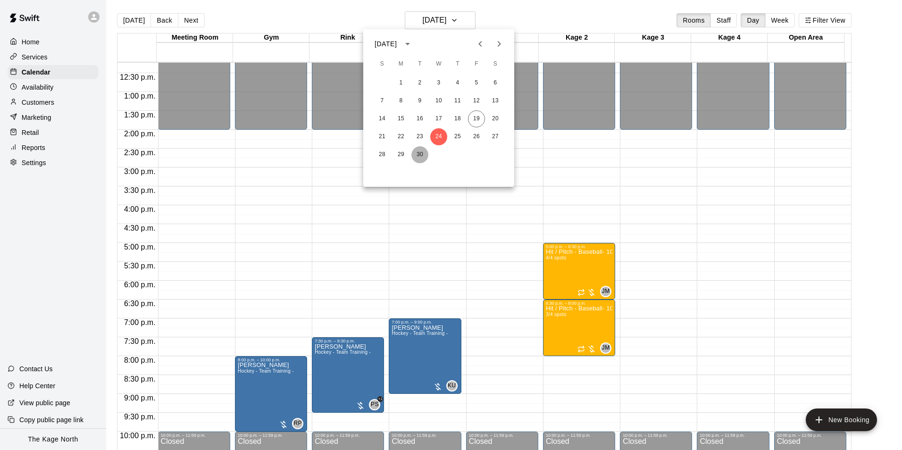
click at [422, 150] on button "30" at bounding box center [419, 154] width 17 height 17
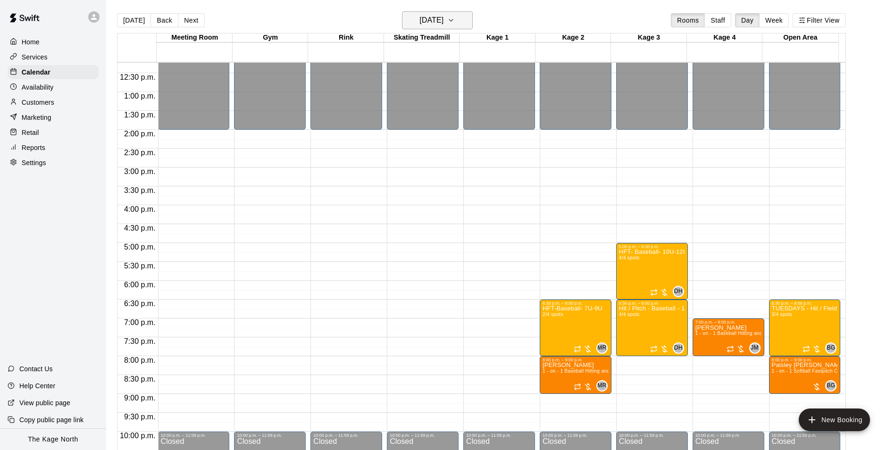
click at [455, 19] on icon "button" at bounding box center [451, 20] width 8 height 11
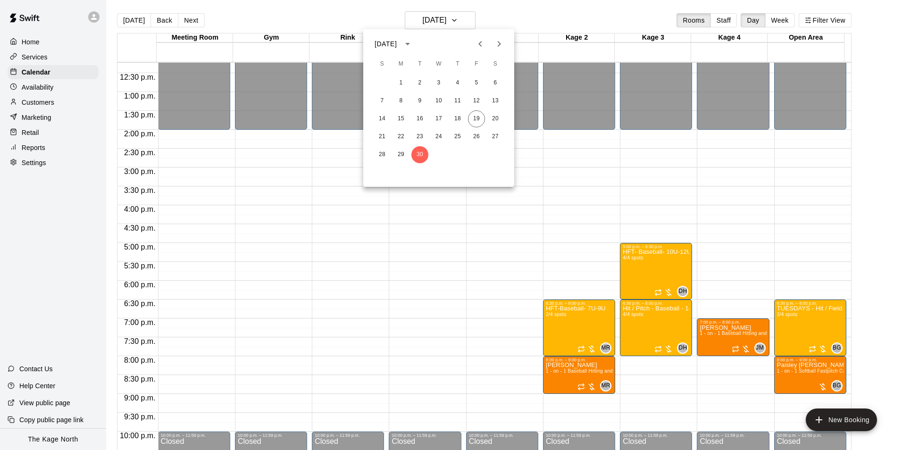
click at [498, 46] on icon "Next month" at bounding box center [498, 43] width 11 height 11
click at [420, 99] on button "7" at bounding box center [419, 100] width 17 height 17
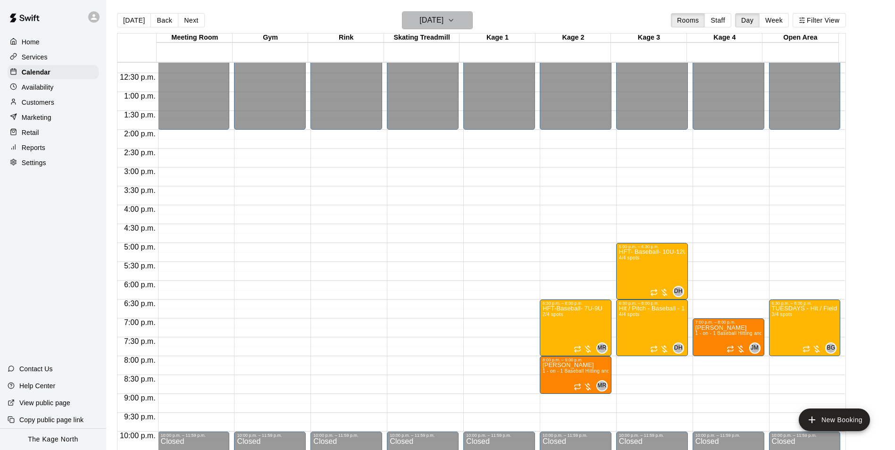
click at [438, 21] on h6 "Tuesday Oct 07" at bounding box center [431, 20] width 24 height 13
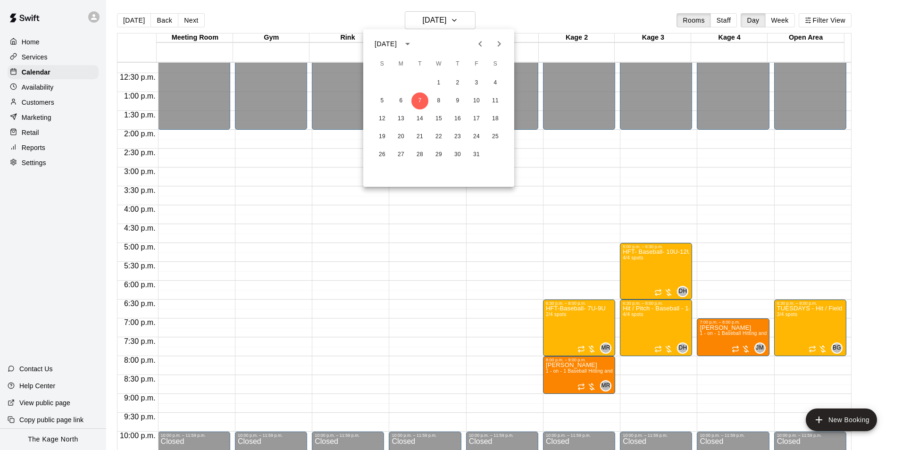
click at [478, 46] on icon "Previous month" at bounding box center [479, 43] width 11 height 11
click at [475, 120] on button "19" at bounding box center [476, 118] width 17 height 17
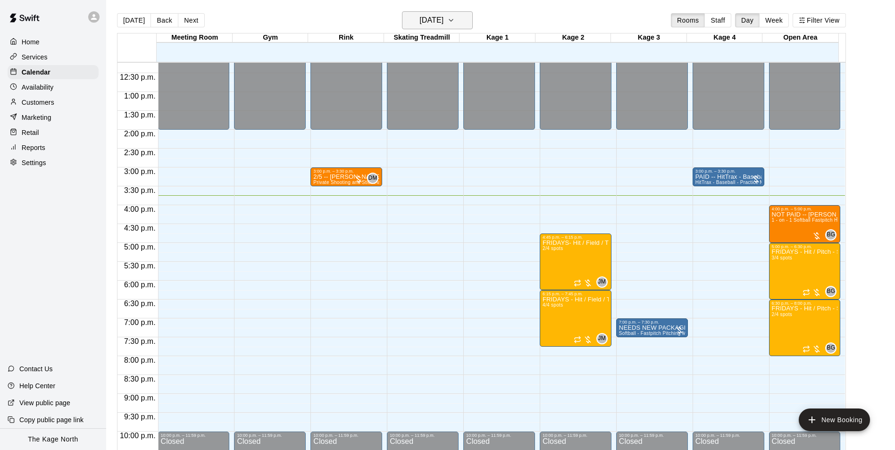
click at [427, 17] on h6 "[DATE]" at bounding box center [431, 20] width 24 height 13
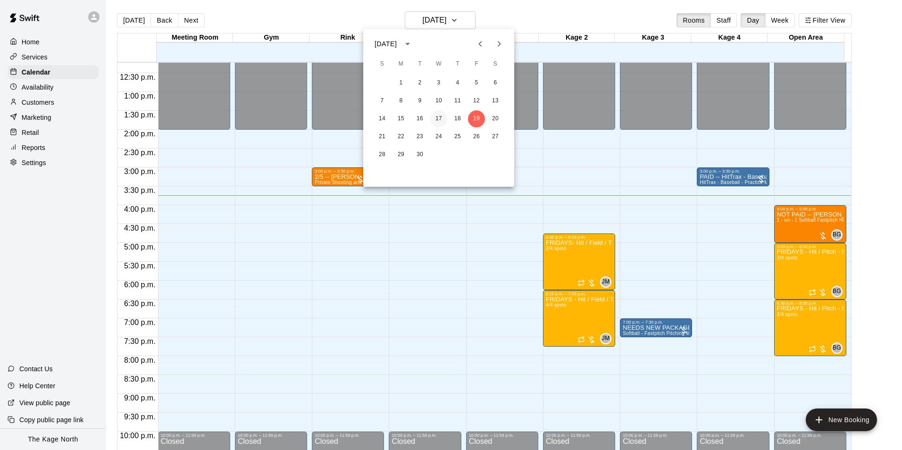
click at [438, 122] on button "17" at bounding box center [438, 118] width 17 height 17
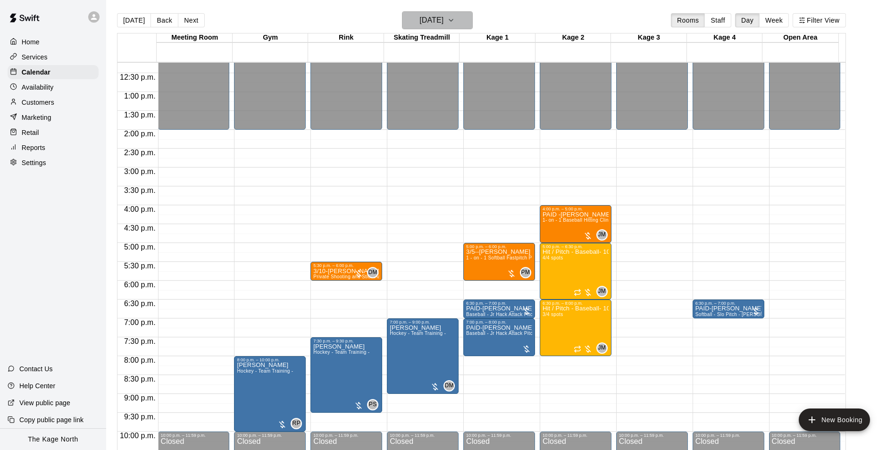
click at [443, 17] on h6 "Wednesday Sep 17" at bounding box center [431, 20] width 24 height 13
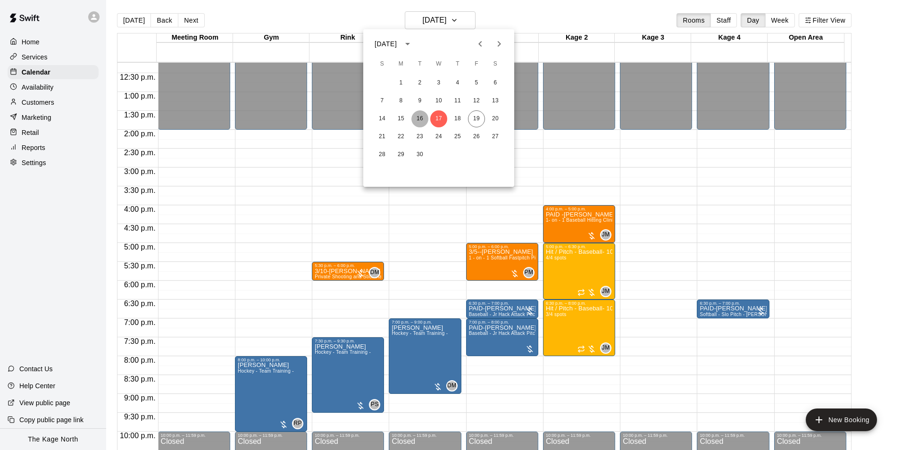
click at [419, 116] on button "16" at bounding box center [419, 118] width 17 height 17
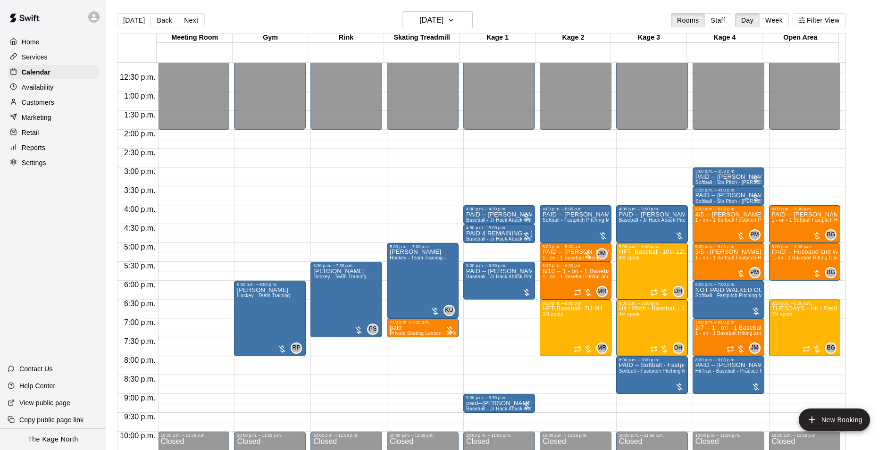
drag, startPoint x: 551, startPoint y: 23, endPoint x: 490, endPoint y: 23, distance: 60.8
click at [551, 23] on div "Today Back Next Tuesday Sep 16 Rooms Staff Day Week Filter View" at bounding box center [481, 22] width 729 height 22
click at [455, 19] on icon "button" at bounding box center [451, 20] width 8 height 11
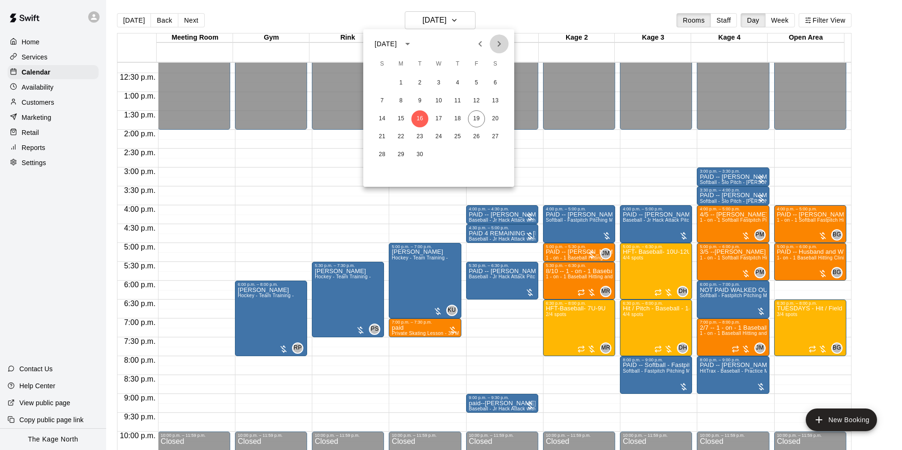
click at [499, 48] on icon "Next month" at bounding box center [498, 43] width 11 height 11
click at [478, 152] on button "31" at bounding box center [476, 154] width 17 height 17
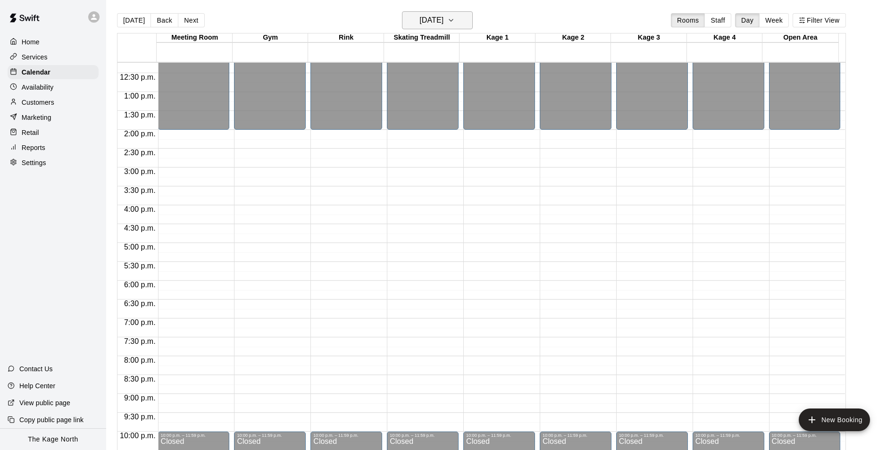
click at [458, 22] on button "Friday Oct 31" at bounding box center [437, 20] width 71 height 18
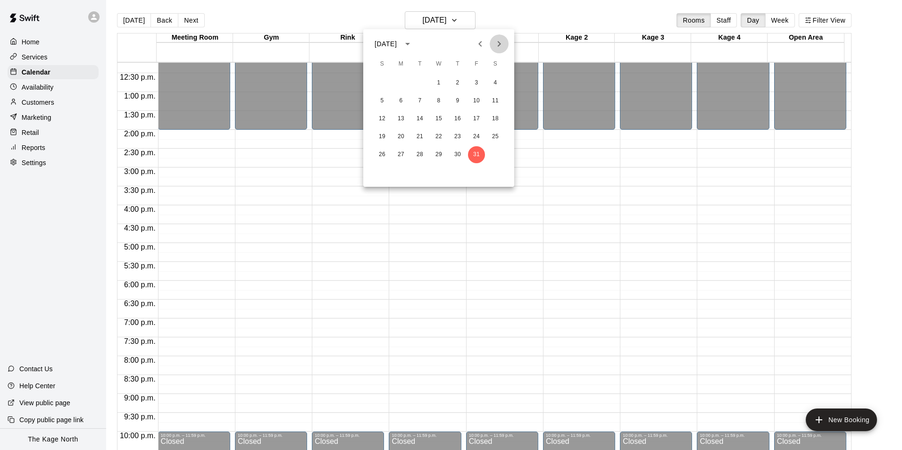
click at [497, 46] on icon "Next month" at bounding box center [498, 43] width 11 height 11
click at [377, 170] on button "30" at bounding box center [382, 172] width 17 height 17
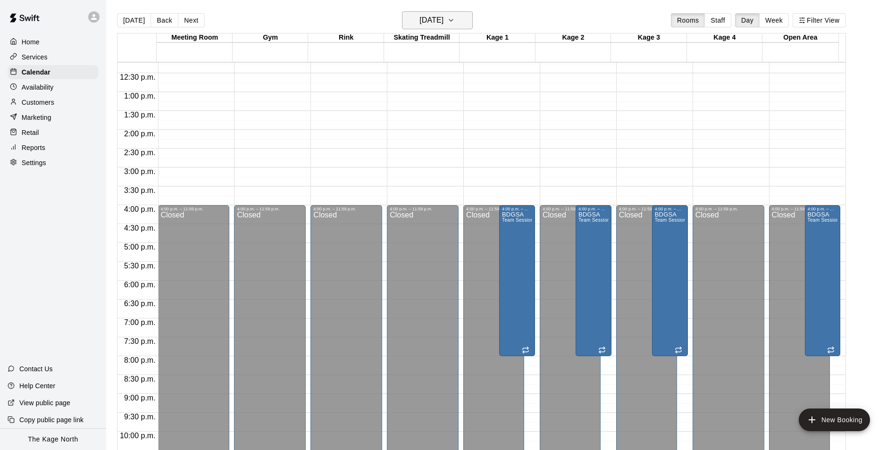
click at [443, 21] on h6 "Sunday Nov 30" at bounding box center [431, 20] width 24 height 13
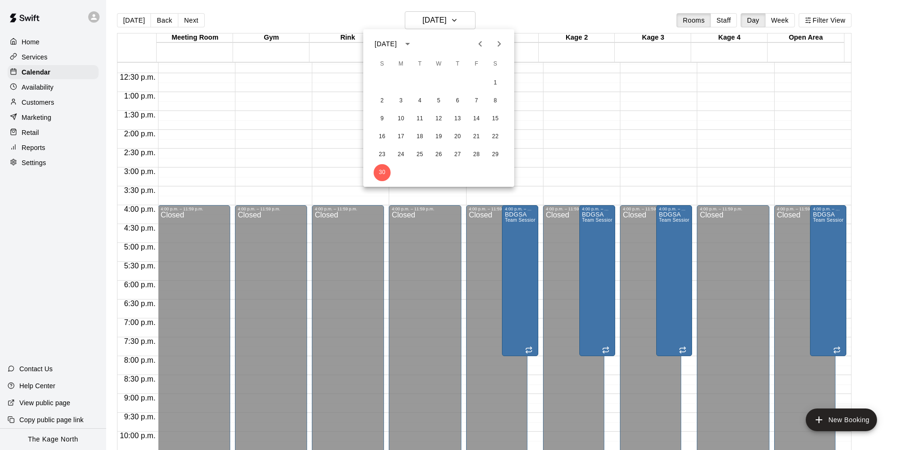
click at [492, 45] on button "Next month" at bounding box center [499, 43] width 19 height 19
click at [439, 152] on button "31" at bounding box center [438, 154] width 17 height 17
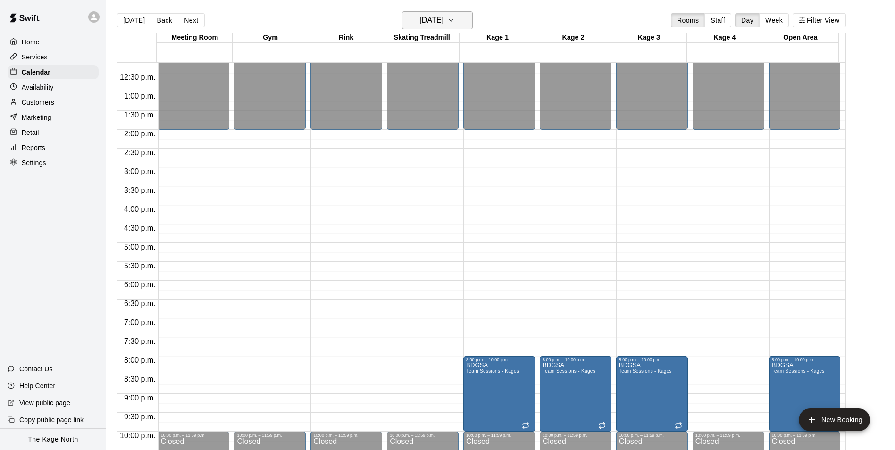
click at [443, 19] on h6 "Wednesday Dec 31" at bounding box center [431, 20] width 24 height 13
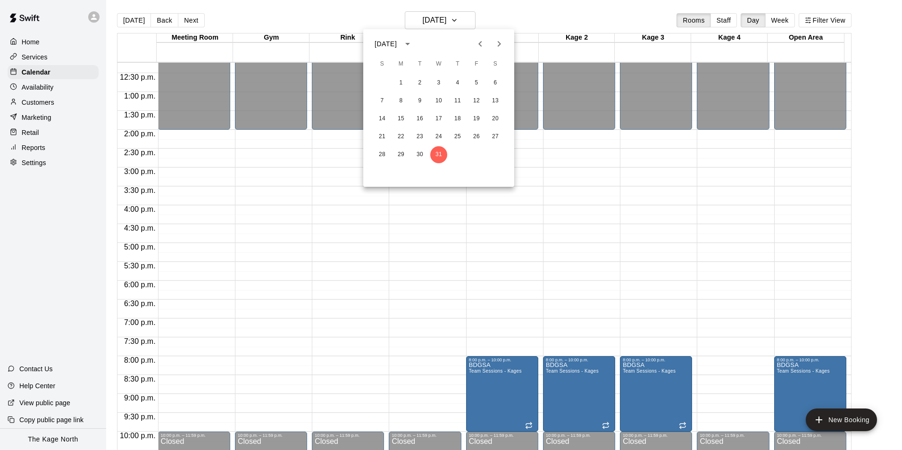
click at [495, 45] on icon "Next month" at bounding box center [498, 43] width 11 height 11
click at [497, 155] on button "31" at bounding box center [495, 154] width 17 height 17
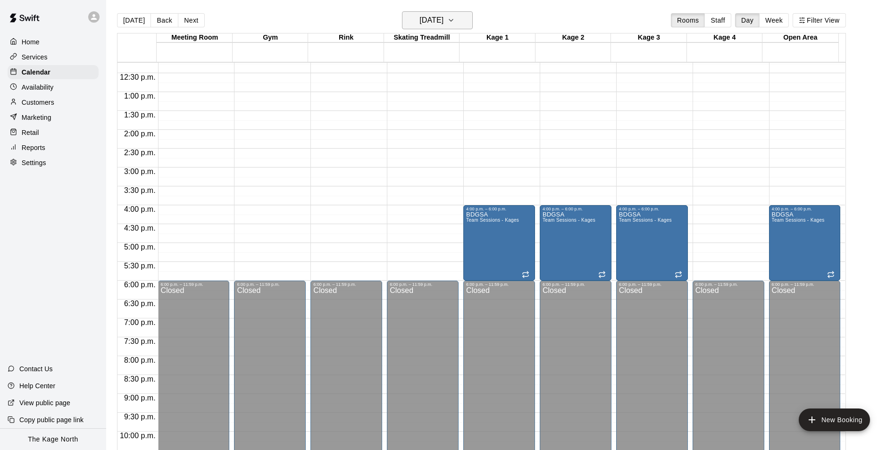
click at [455, 20] on icon "button" at bounding box center [451, 20] width 8 height 11
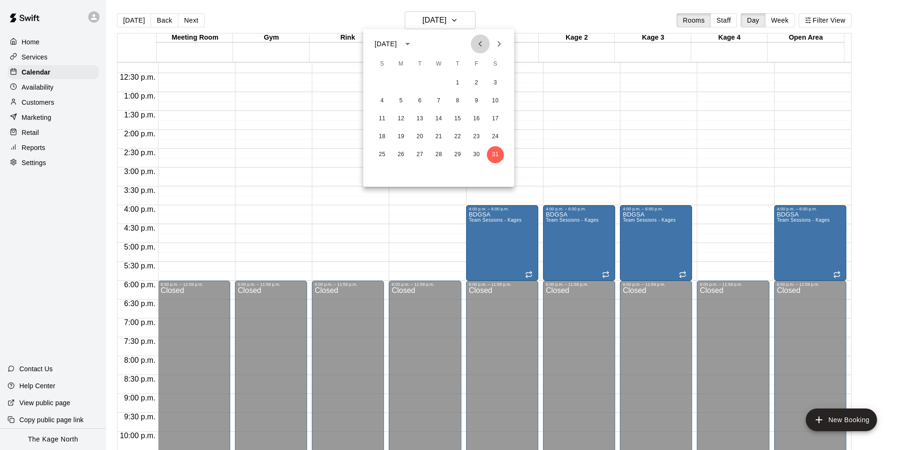
click at [483, 41] on icon "Previous month" at bounding box center [479, 43] width 11 height 11
click at [483, 43] on icon "Previous month" at bounding box center [479, 43] width 11 height 11
click at [484, 44] on icon "Previous month" at bounding box center [479, 43] width 11 height 11
click at [479, 152] on button "31" at bounding box center [476, 154] width 17 height 17
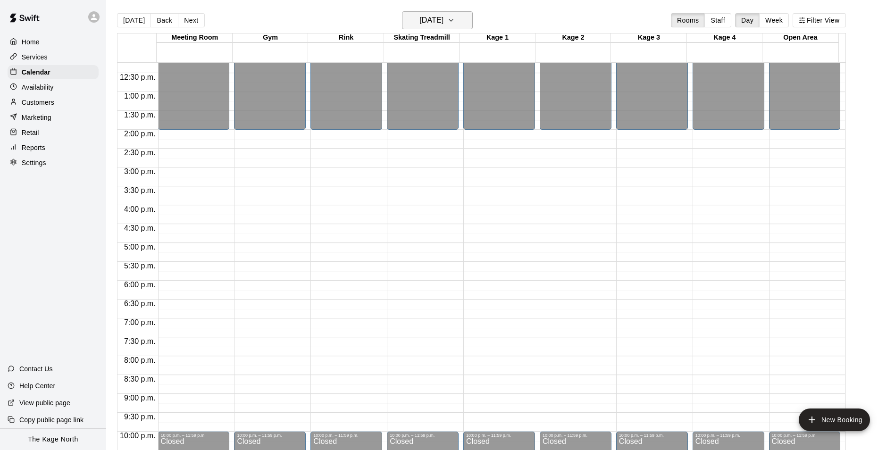
click at [455, 21] on icon "button" at bounding box center [451, 20] width 8 height 11
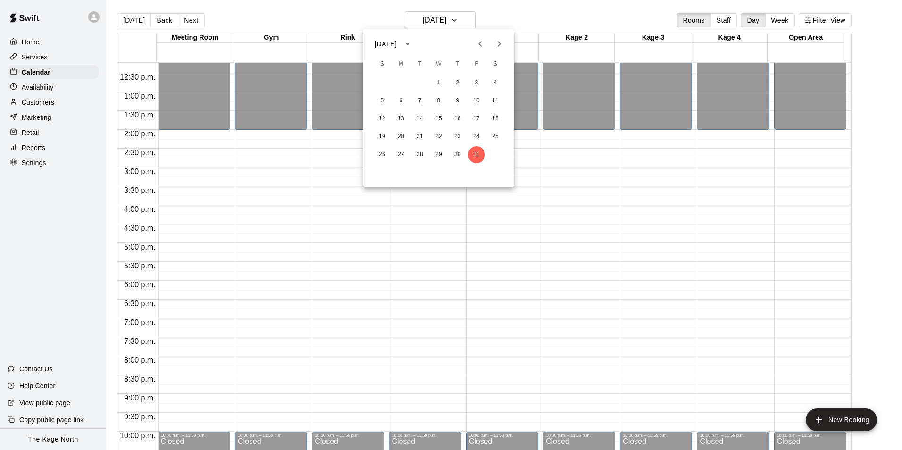
click at [495, 47] on icon "Next month" at bounding box center [498, 43] width 11 height 11
click at [477, 51] on button "Previous month" at bounding box center [480, 43] width 19 height 19
click at [454, 154] on button "30" at bounding box center [457, 154] width 17 height 17
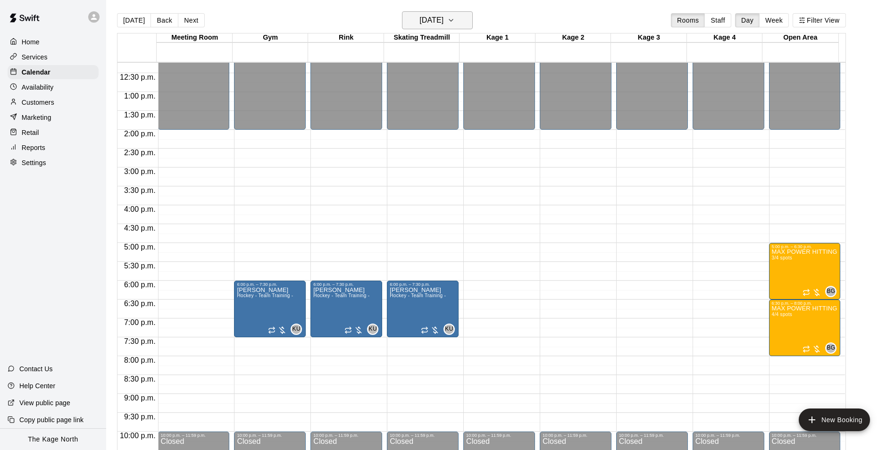
click at [441, 23] on h6 "Thursday Oct 30" at bounding box center [431, 20] width 24 height 13
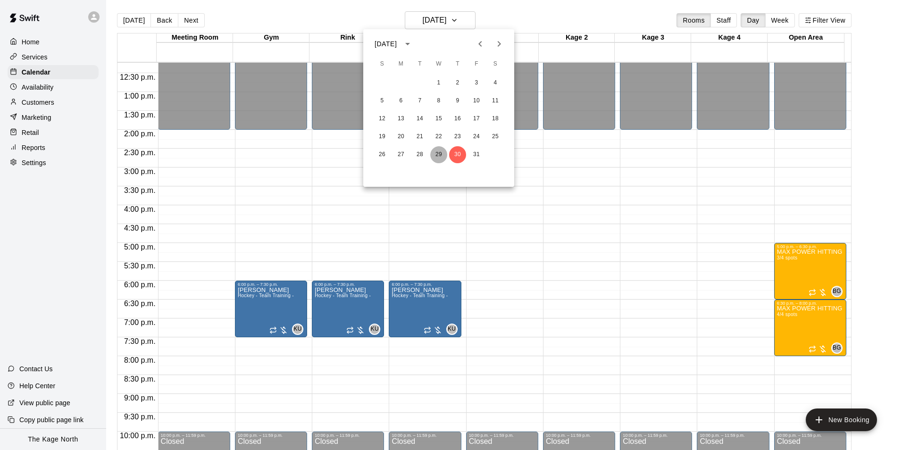
click at [440, 152] on button "29" at bounding box center [438, 154] width 17 height 17
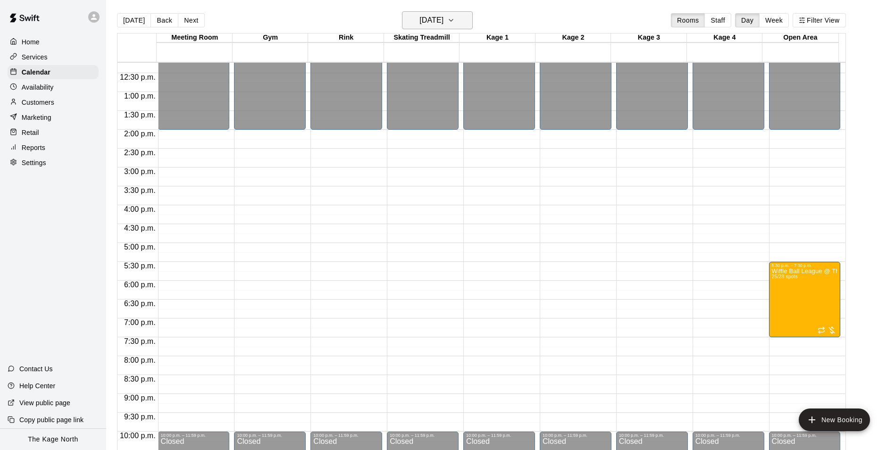
click at [443, 19] on h6 "Wednesday Oct 29" at bounding box center [431, 20] width 24 height 13
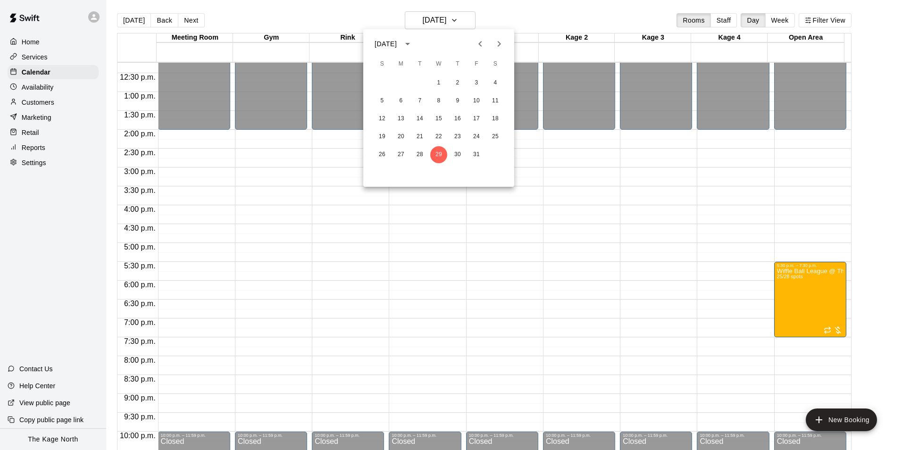
click at [447, 137] on div "19 20 21 22 23 24 25" at bounding box center [438, 136] width 151 height 17
click at [437, 135] on button "22" at bounding box center [438, 136] width 17 height 17
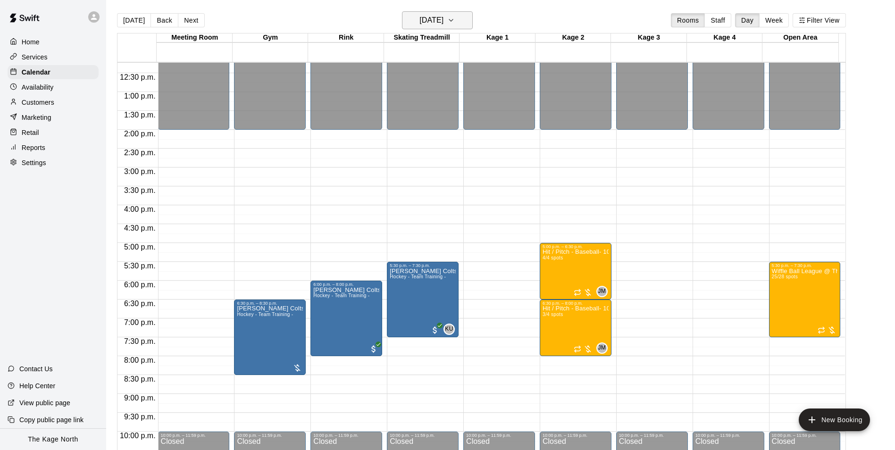
click at [443, 19] on h6 "Wednesday Oct 22" at bounding box center [431, 20] width 24 height 13
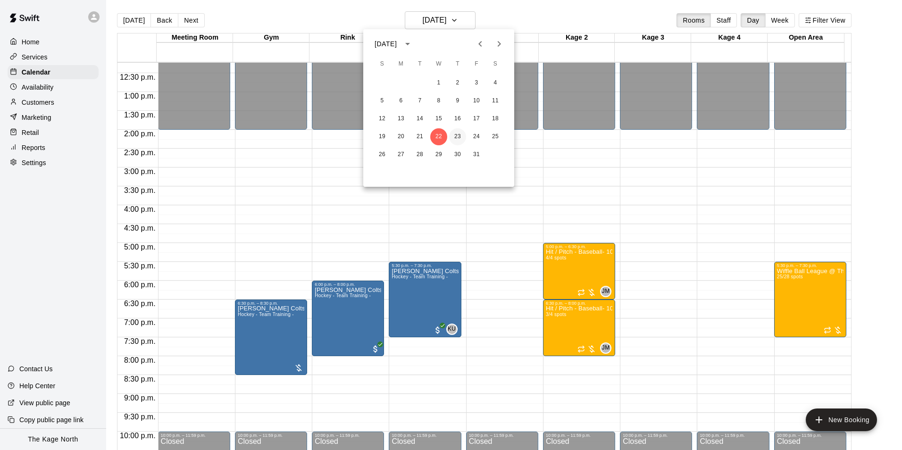
click at [457, 135] on button "23" at bounding box center [457, 136] width 17 height 17
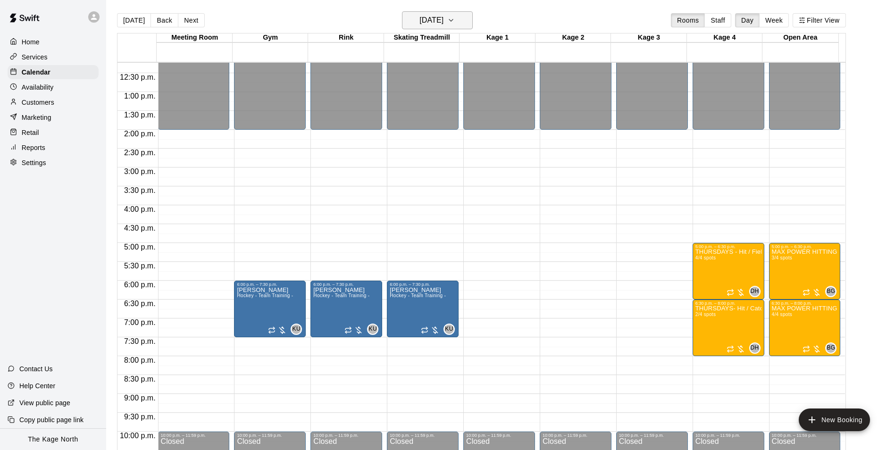
click at [443, 19] on h6 "Thursday Oct 23" at bounding box center [431, 20] width 24 height 13
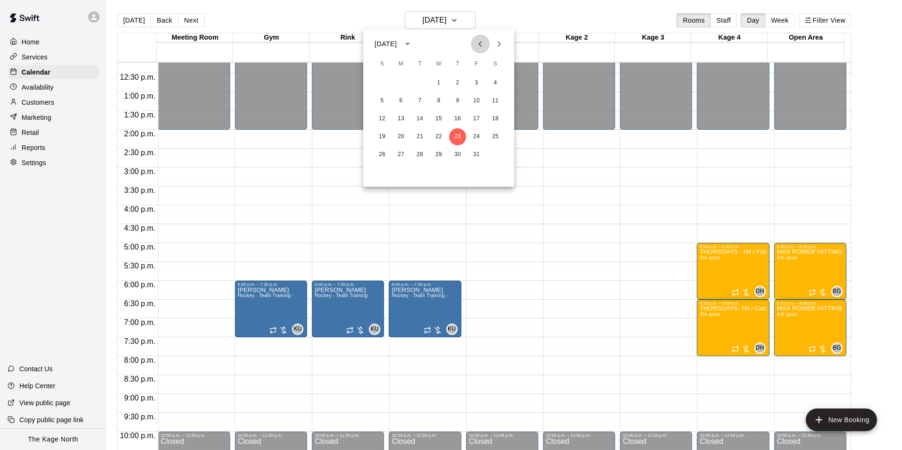
click at [478, 47] on icon "Previous month" at bounding box center [479, 43] width 11 height 11
click at [479, 112] on button "19" at bounding box center [476, 118] width 17 height 17
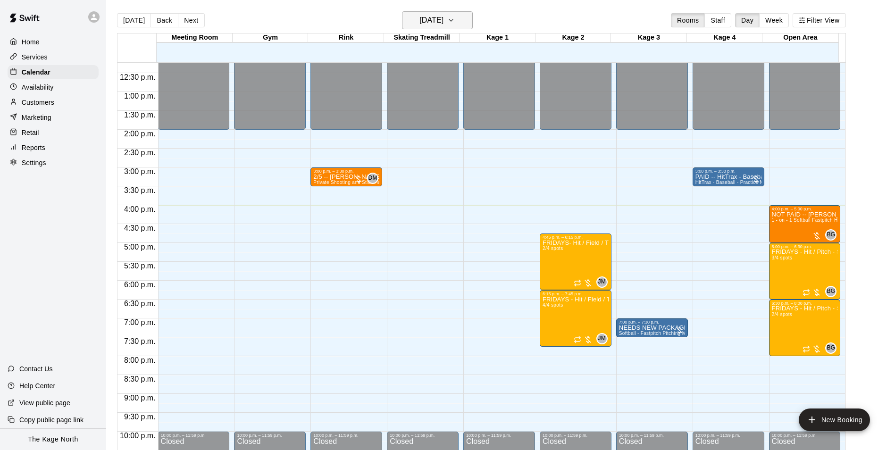
click at [443, 20] on h6 "[DATE]" at bounding box center [431, 20] width 24 height 13
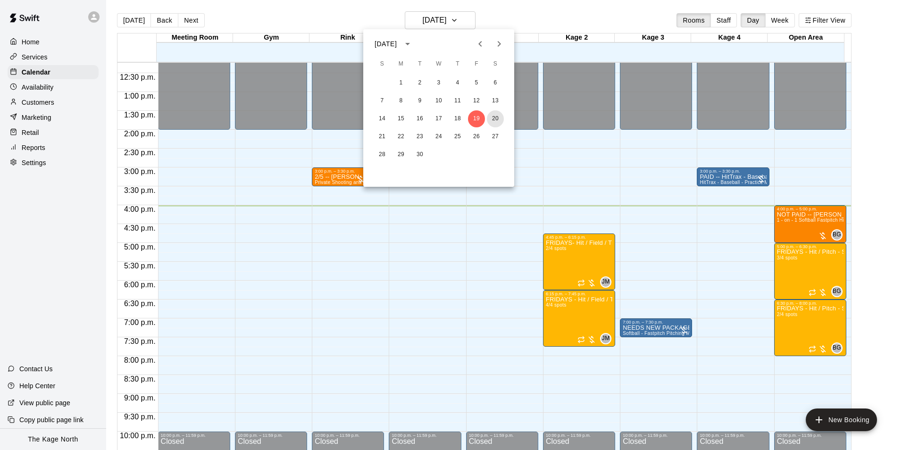
drag, startPoint x: 494, startPoint y: 117, endPoint x: 468, endPoint y: 151, distance: 43.1
click at [494, 117] on button "20" at bounding box center [495, 118] width 17 height 17
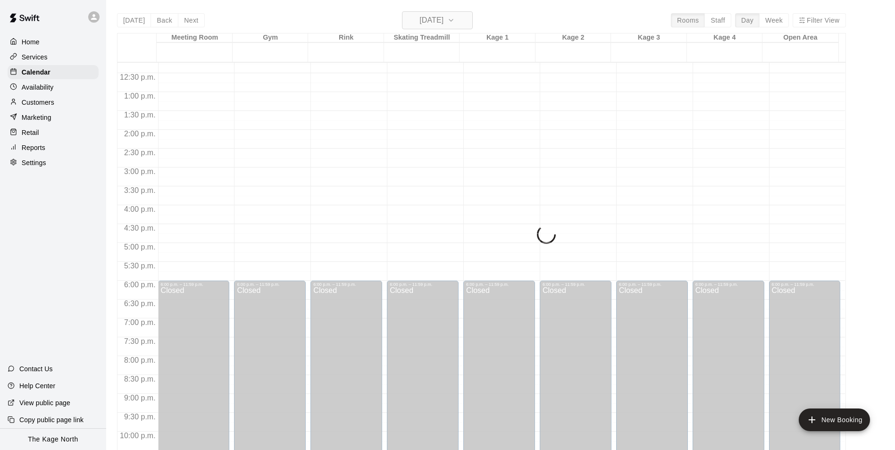
click at [443, 16] on h6 "[DATE]" at bounding box center [431, 20] width 24 height 13
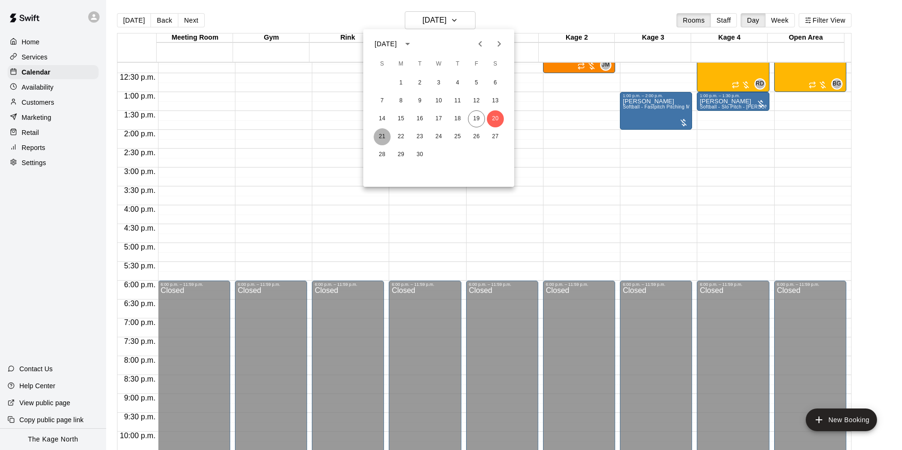
click at [382, 135] on button "21" at bounding box center [382, 136] width 17 height 17
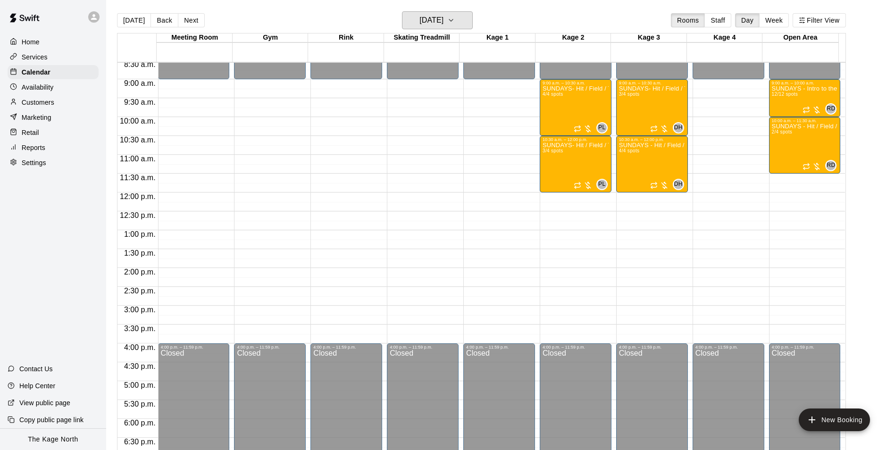
scroll to position [320, 0]
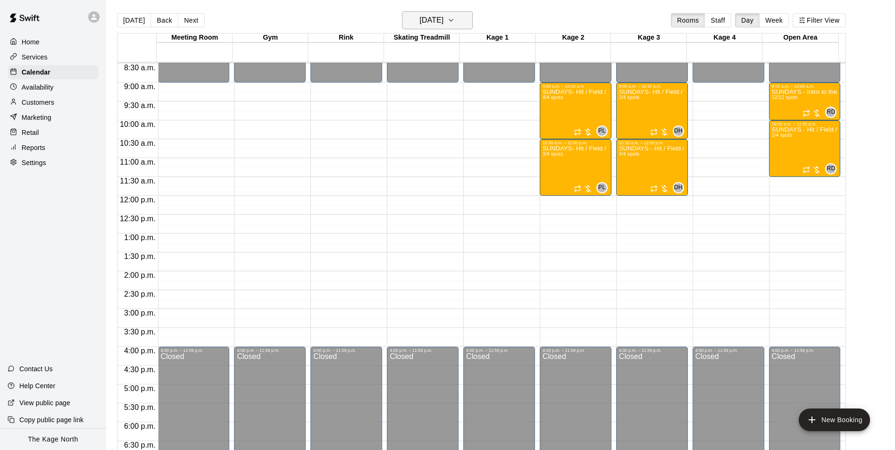
click at [443, 20] on h6 "[DATE]" at bounding box center [431, 20] width 24 height 13
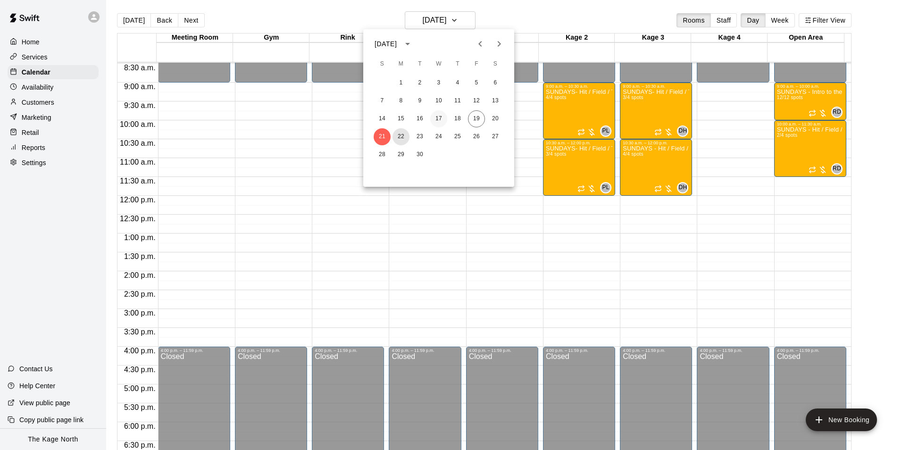
click at [397, 134] on button "22" at bounding box center [400, 136] width 17 height 17
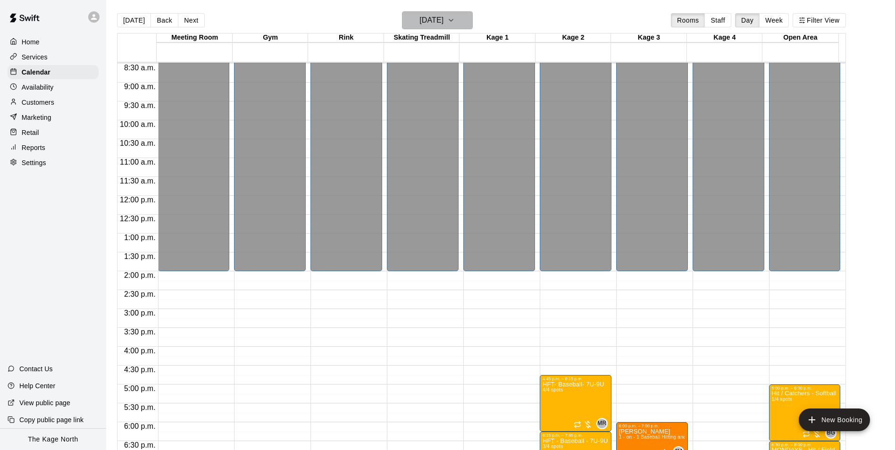
click at [443, 21] on h6 "[DATE]" at bounding box center [431, 20] width 24 height 13
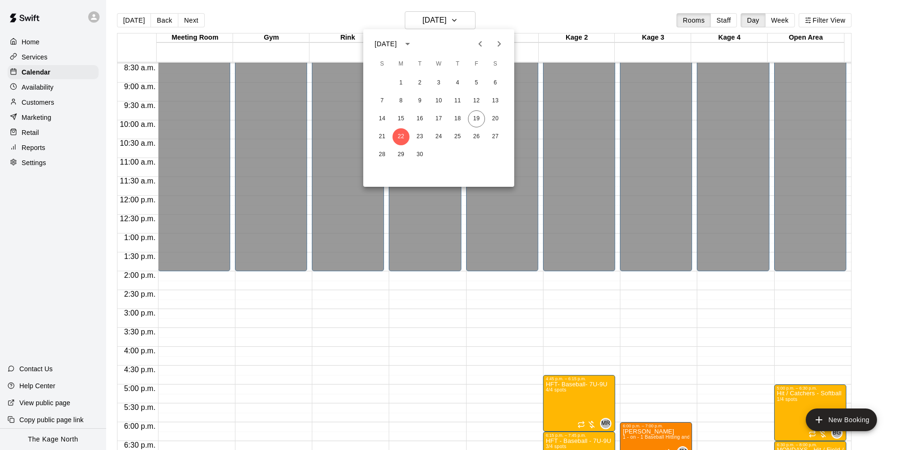
click at [530, 19] on div at bounding box center [451, 225] width 902 height 450
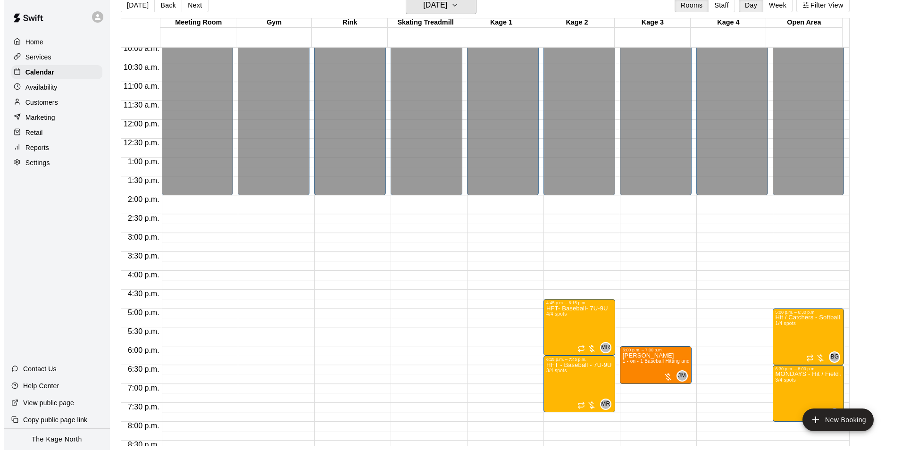
scroll to position [508, 0]
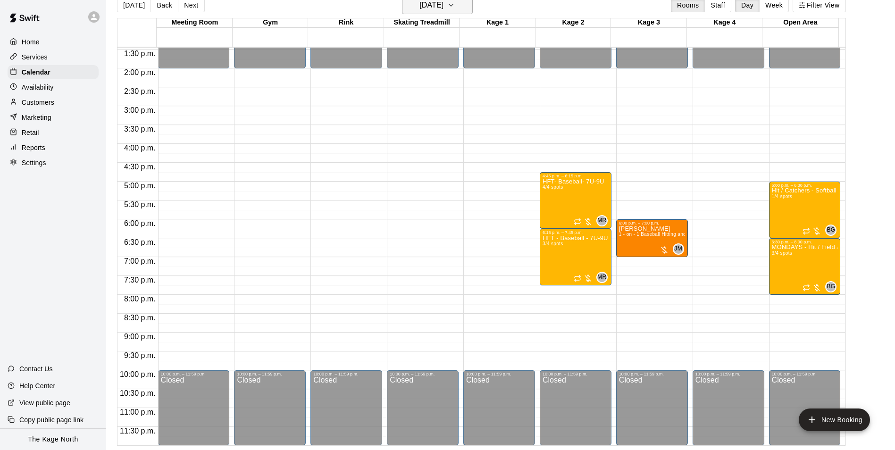
click at [443, 11] on h6 "[DATE]" at bounding box center [431, 5] width 24 height 13
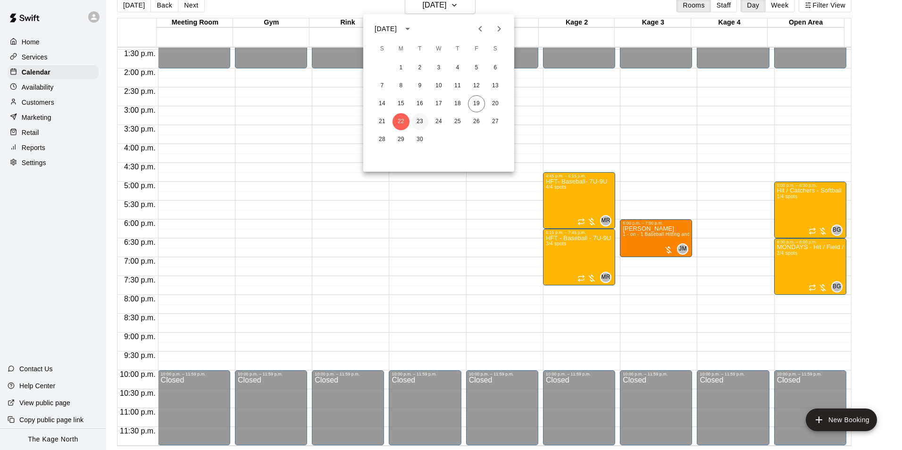
click at [419, 122] on button "23" at bounding box center [419, 121] width 17 height 17
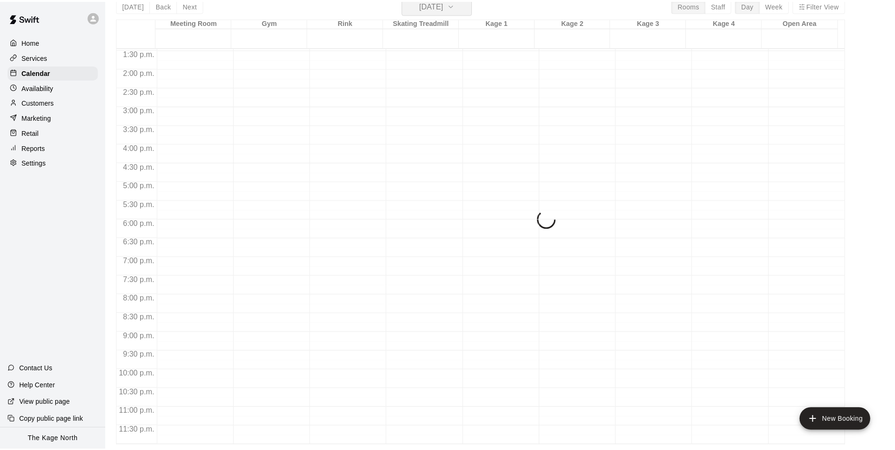
scroll to position [11, 0]
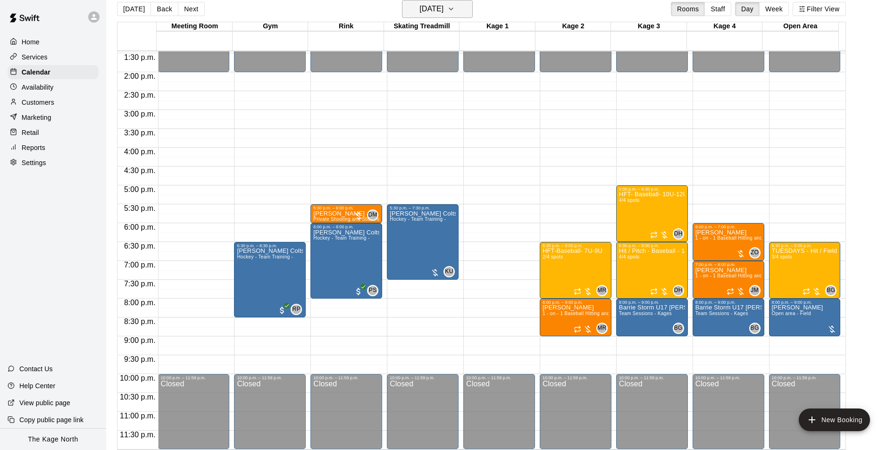
click at [441, 13] on h6 "[DATE]" at bounding box center [431, 8] width 24 height 13
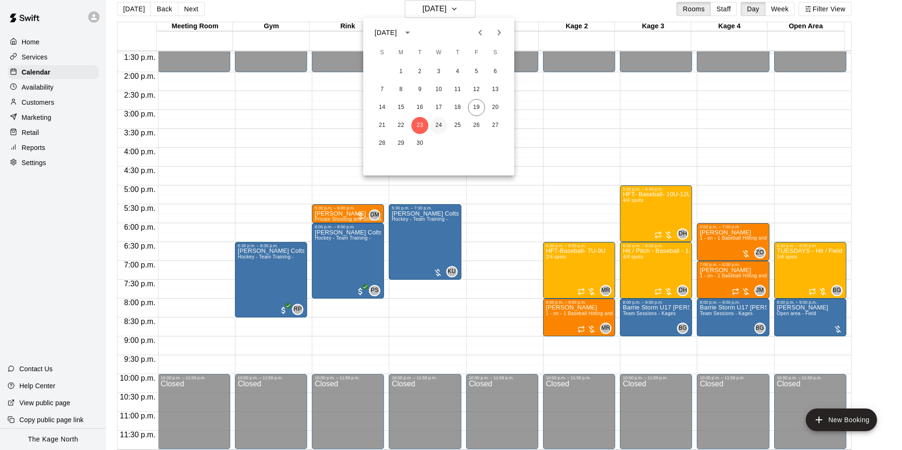
click at [442, 125] on button "24" at bounding box center [438, 125] width 17 height 17
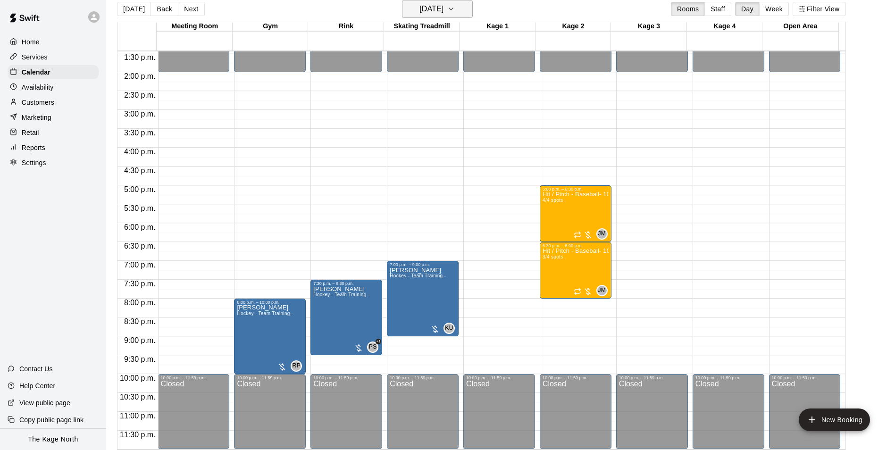
click at [443, 7] on h6 "[DATE]" at bounding box center [431, 8] width 24 height 13
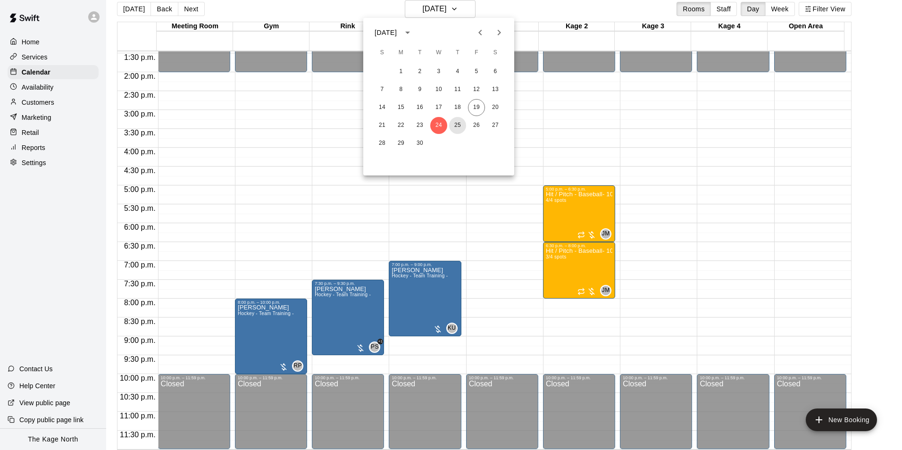
drag, startPoint x: 457, startPoint y: 124, endPoint x: 642, endPoint y: 139, distance: 185.0
click at [457, 124] on button "25" at bounding box center [457, 125] width 17 height 17
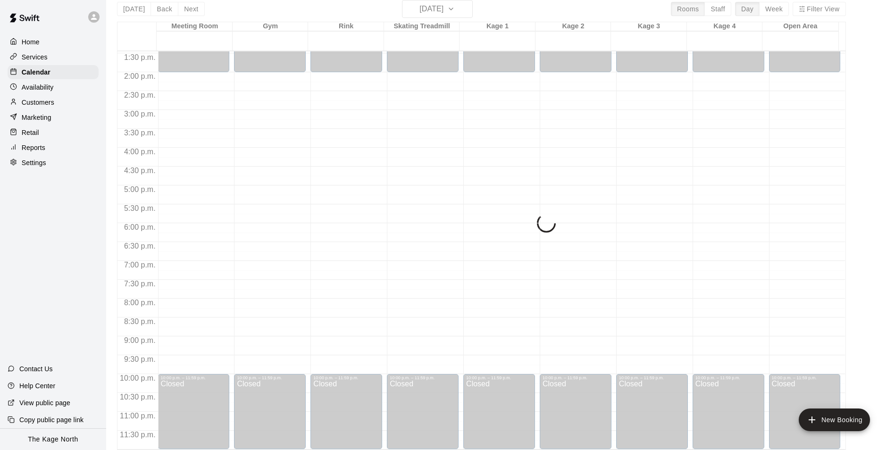
click at [505, 11] on div "Today Back Next Thursday Sep 25 Rooms Staff Day Week Filter View Meeting Room 2…" at bounding box center [481, 225] width 729 height 450
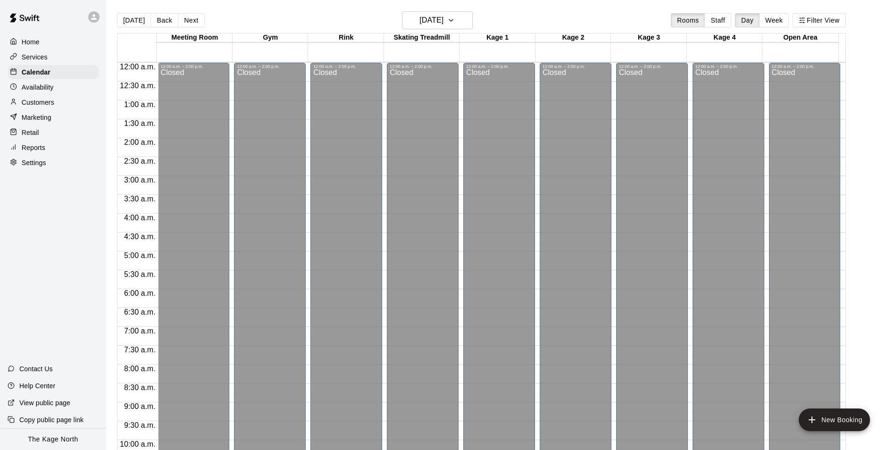
scroll to position [479, 0]
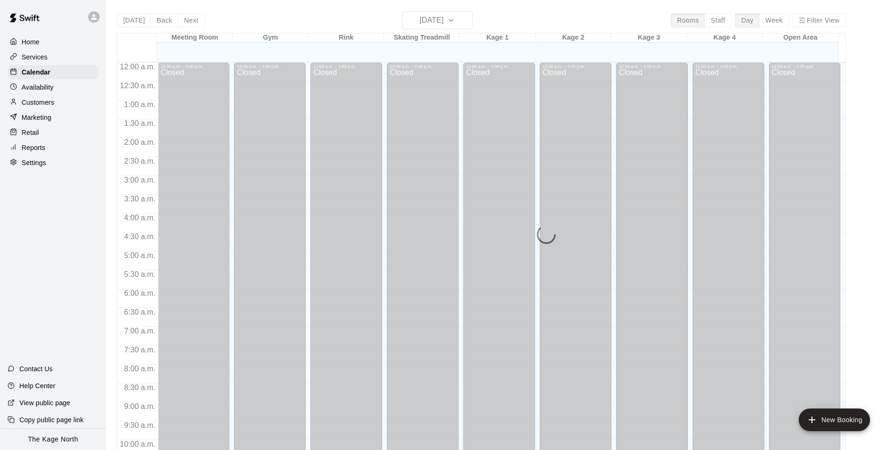
scroll to position [479, 0]
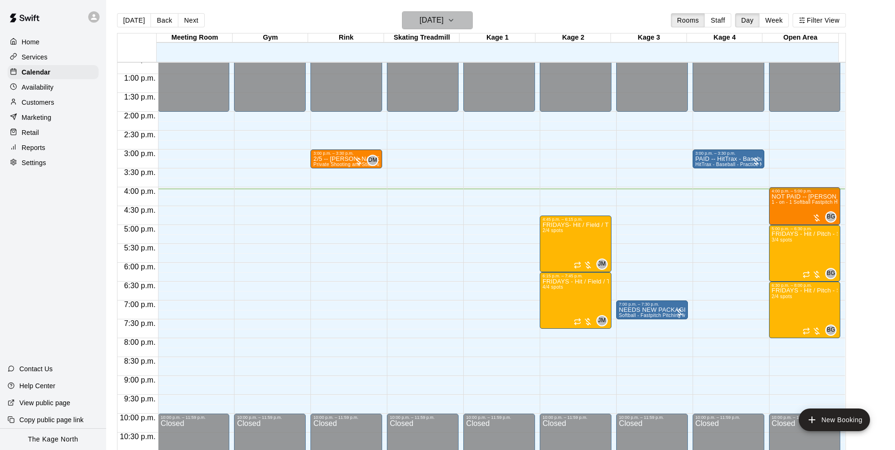
click at [458, 21] on button "[DATE]" at bounding box center [437, 20] width 71 height 18
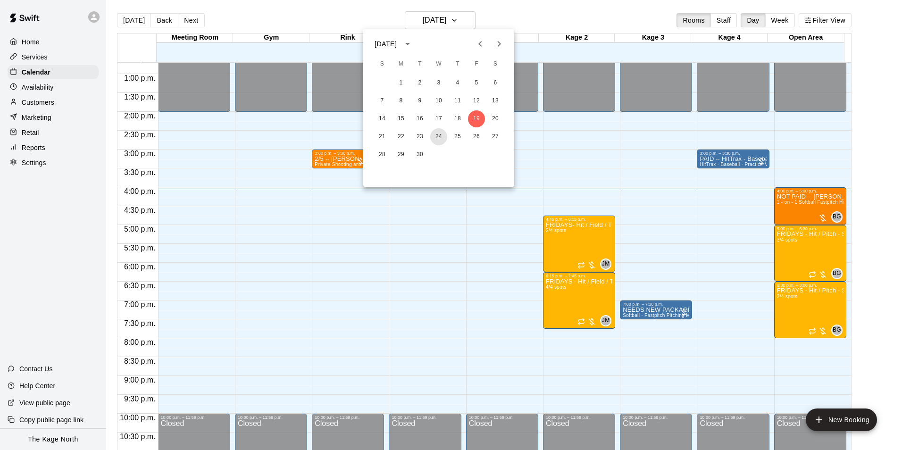
drag, startPoint x: 439, startPoint y: 137, endPoint x: 470, endPoint y: 28, distance: 113.6
click at [439, 137] on button "24" at bounding box center [438, 136] width 17 height 17
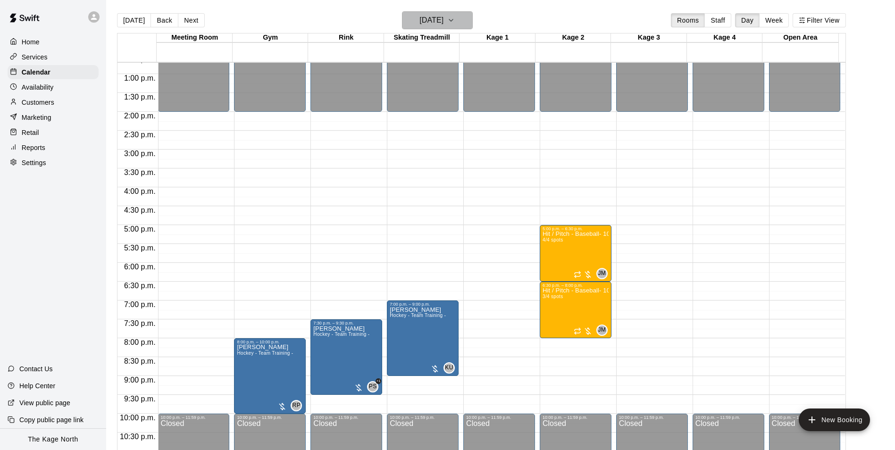
click at [443, 20] on h6 "[DATE]" at bounding box center [431, 20] width 24 height 13
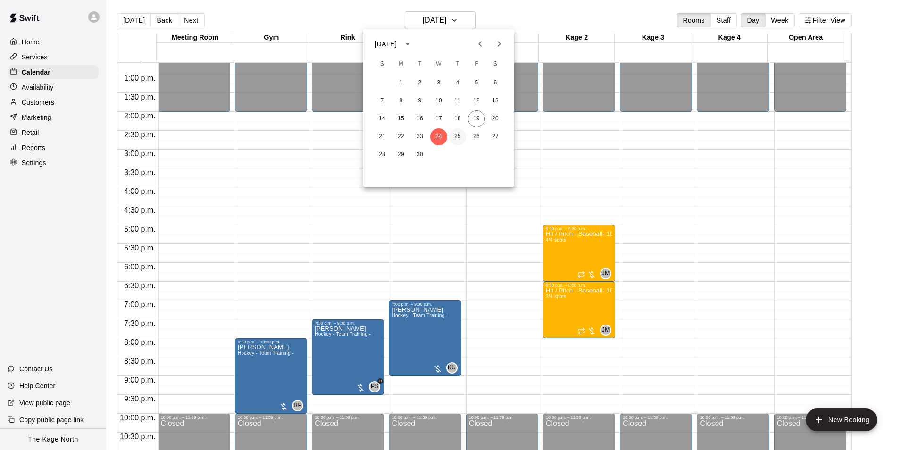
click at [457, 137] on button "25" at bounding box center [457, 136] width 17 height 17
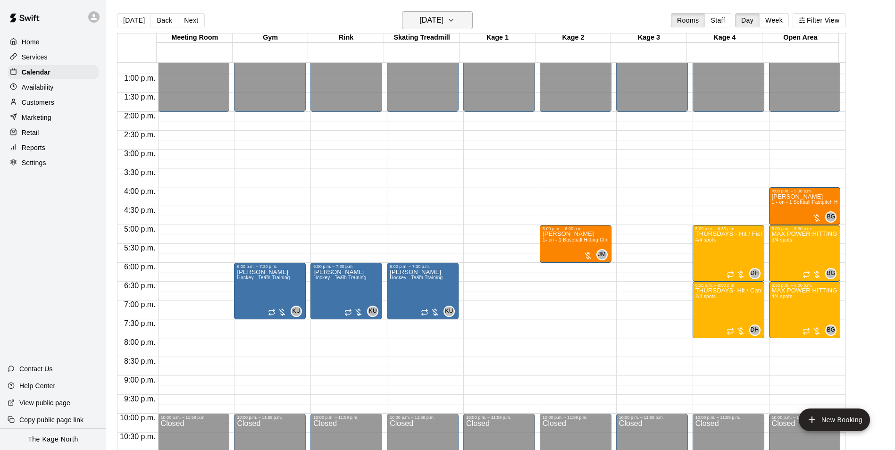
click at [435, 25] on h6 "[DATE]" at bounding box center [431, 20] width 24 height 13
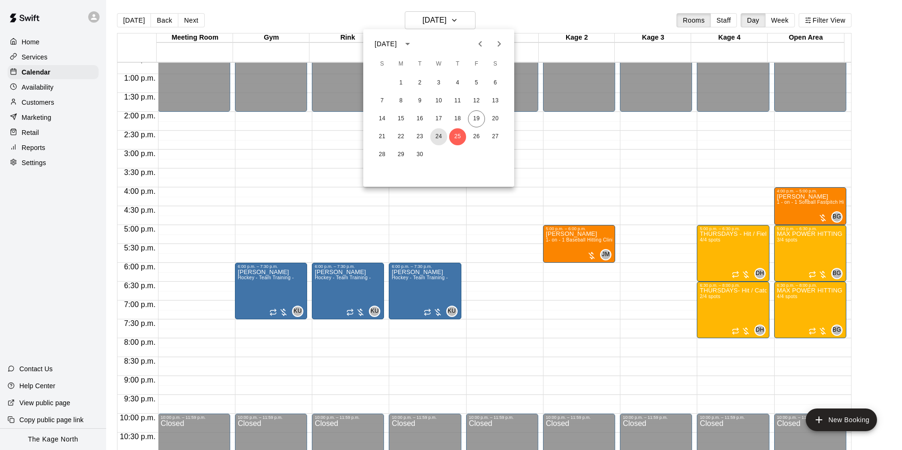
click at [441, 131] on button "24" at bounding box center [438, 136] width 17 height 17
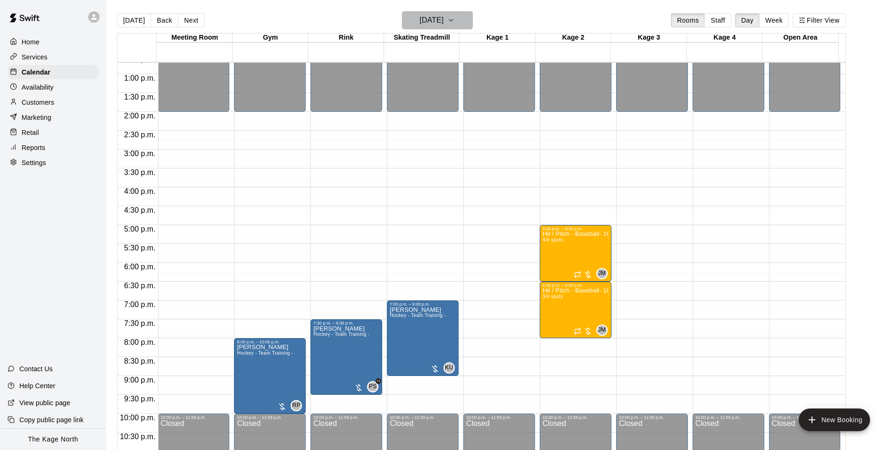
click at [443, 21] on h6 "[DATE]" at bounding box center [431, 20] width 24 height 13
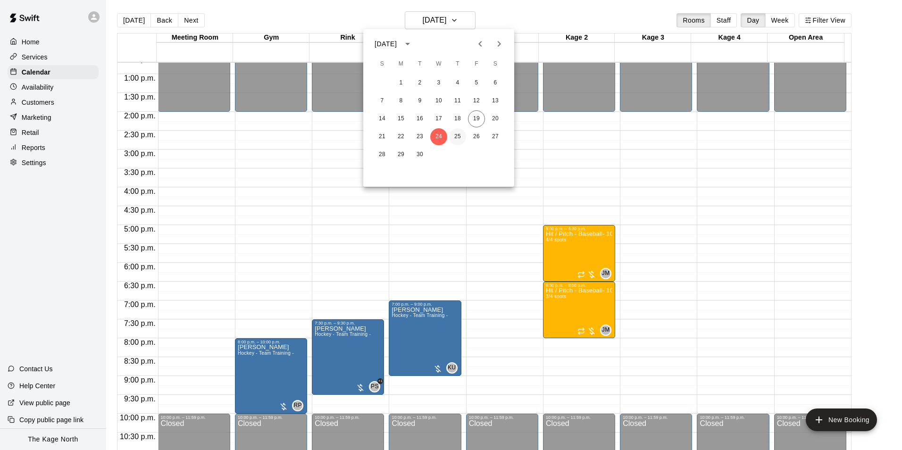
click at [454, 138] on button "25" at bounding box center [457, 136] width 17 height 17
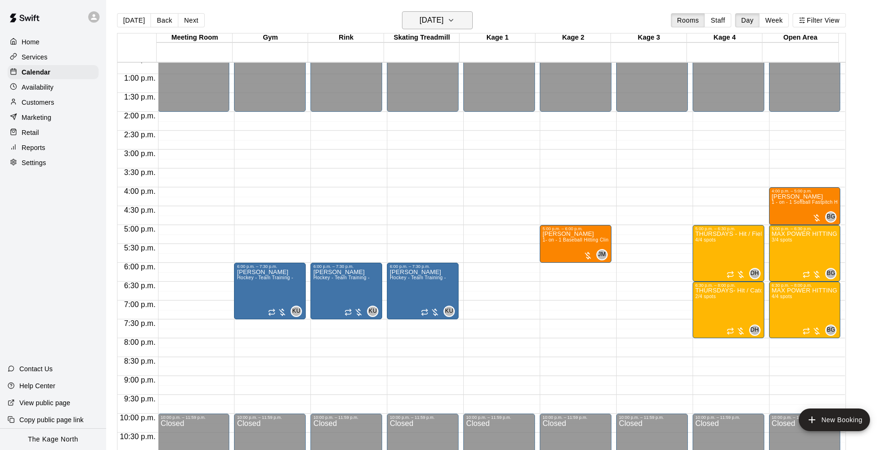
click at [443, 22] on h6 "[DATE]" at bounding box center [431, 20] width 24 height 13
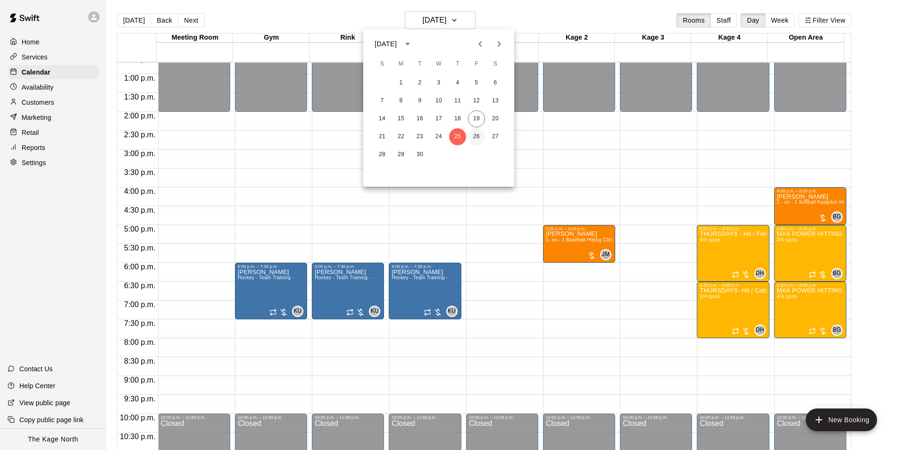
click at [474, 133] on button "26" at bounding box center [476, 136] width 17 height 17
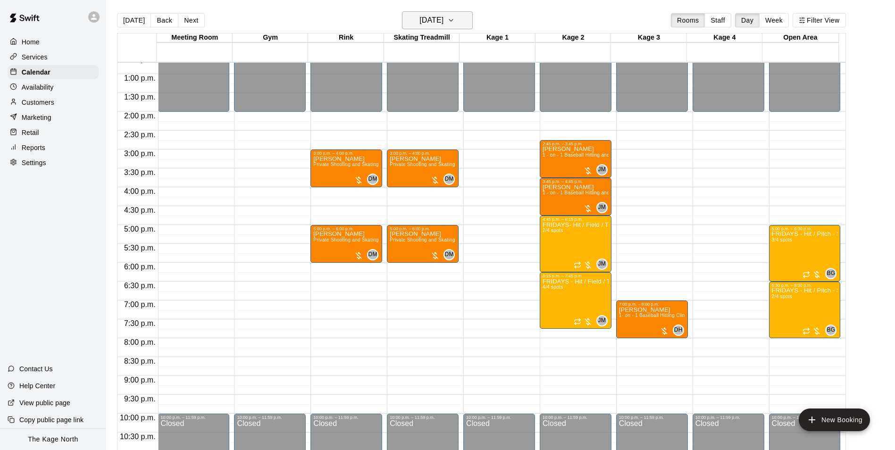
click at [443, 20] on h6 "[DATE]" at bounding box center [431, 20] width 24 height 13
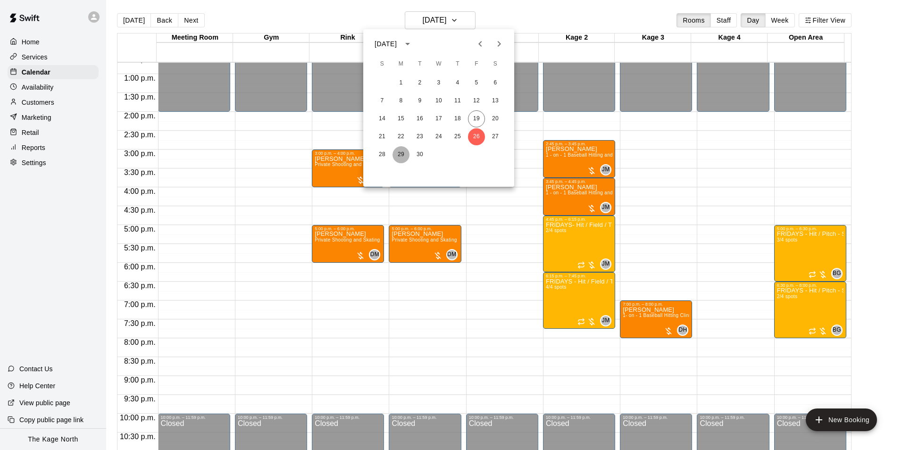
click at [399, 155] on button "29" at bounding box center [400, 154] width 17 height 17
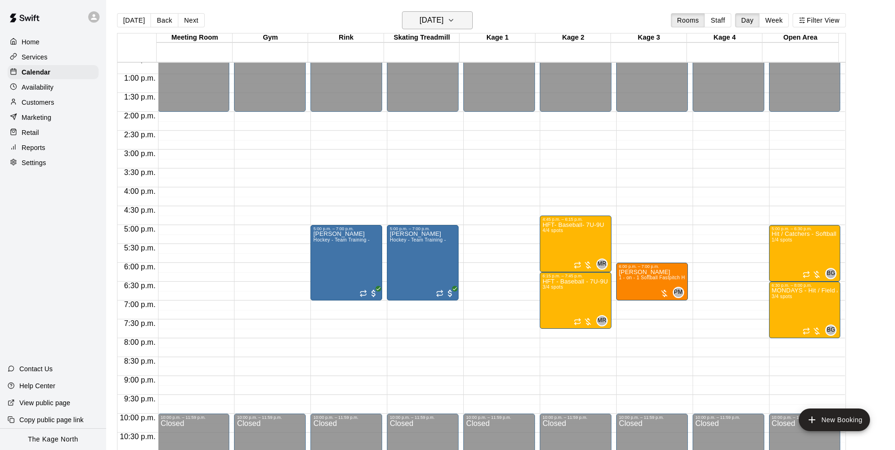
click at [443, 20] on h6 "Monday Sep 29" at bounding box center [431, 20] width 24 height 13
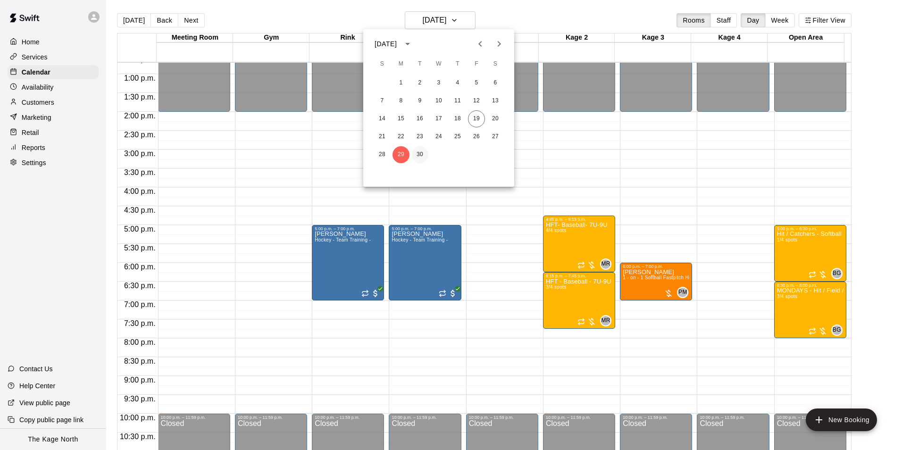
click at [420, 154] on button "30" at bounding box center [419, 154] width 17 height 17
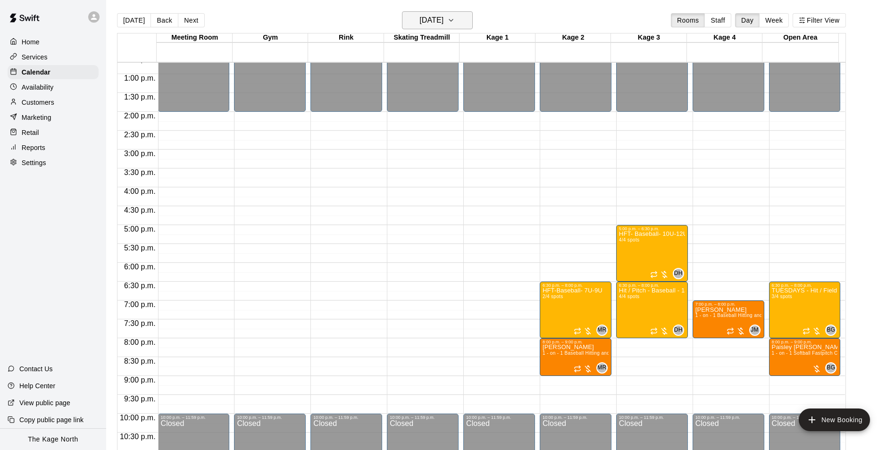
click at [443, 20] on h6 "Tuesday Sep 30" at bounding box center [431, 20] width 24 height 13
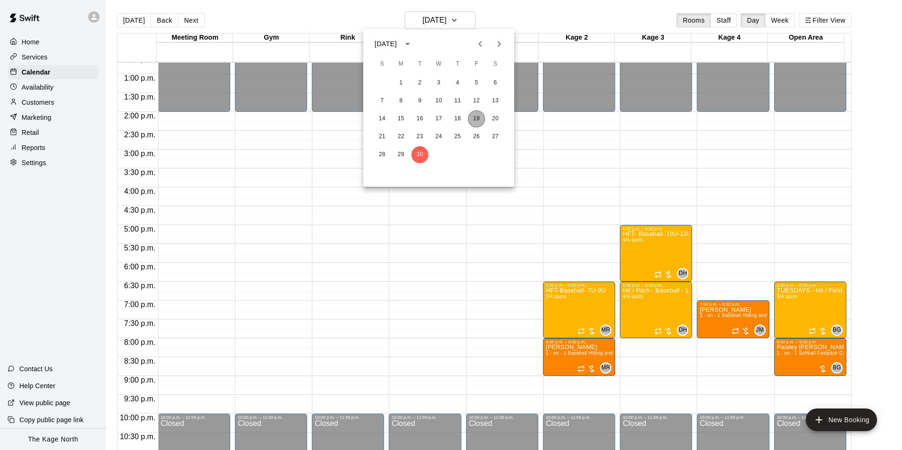
click at [480, 117] on button "19" at bounding box center [476, 118] width 17 height 17
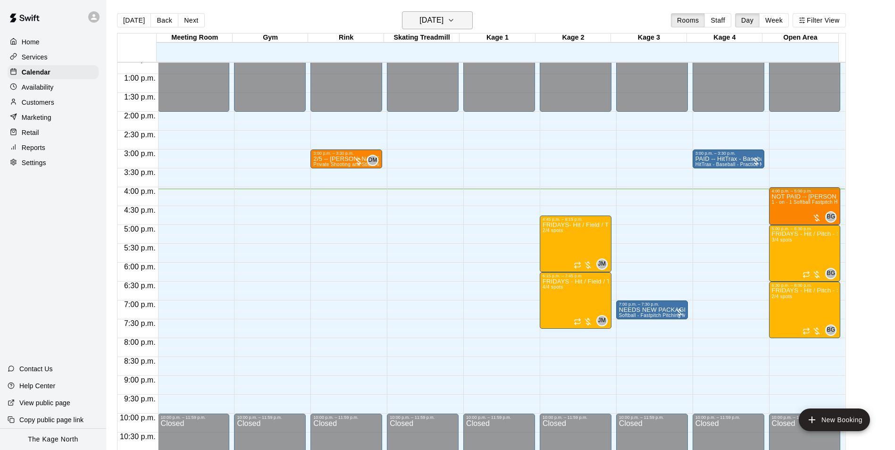
click at [443, 17] on h6 "[DATE]" at bounding box center [431, 20] width 24 height 13
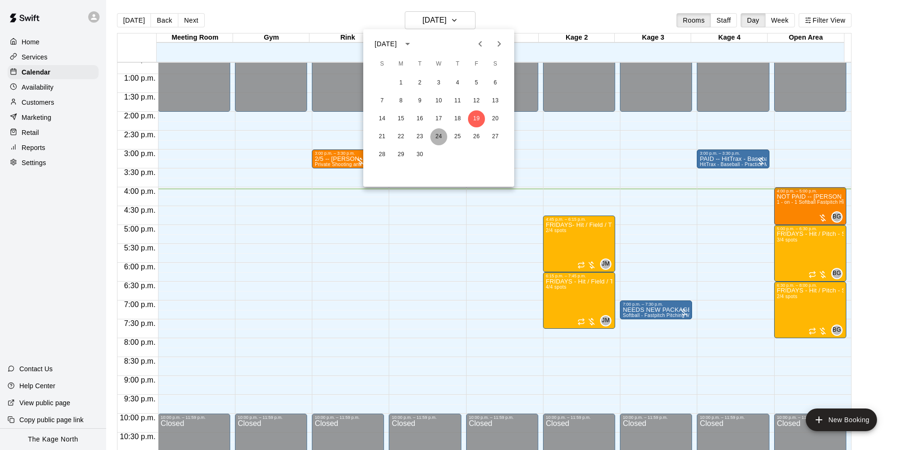
click at [437, 138] on button "24" at bounding box center [438, 136] width 17 height 17
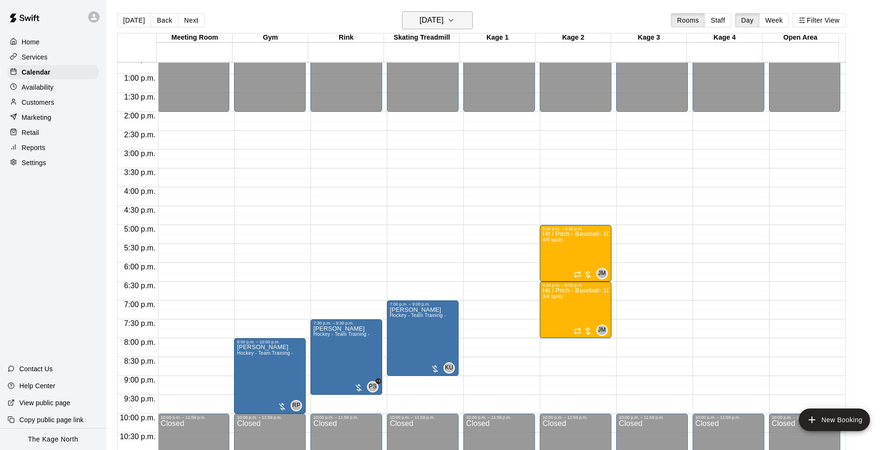
click at [443, 19] on h6 "[DATE]" at bounding box center [431, 20] width 24 height 13
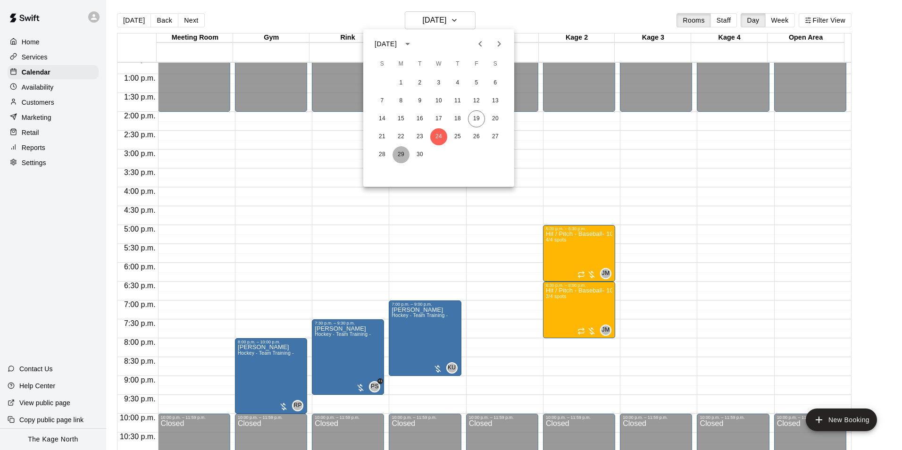
click at [400, 153] on button "29" at bounding box center [400, 154] width 17 height 17
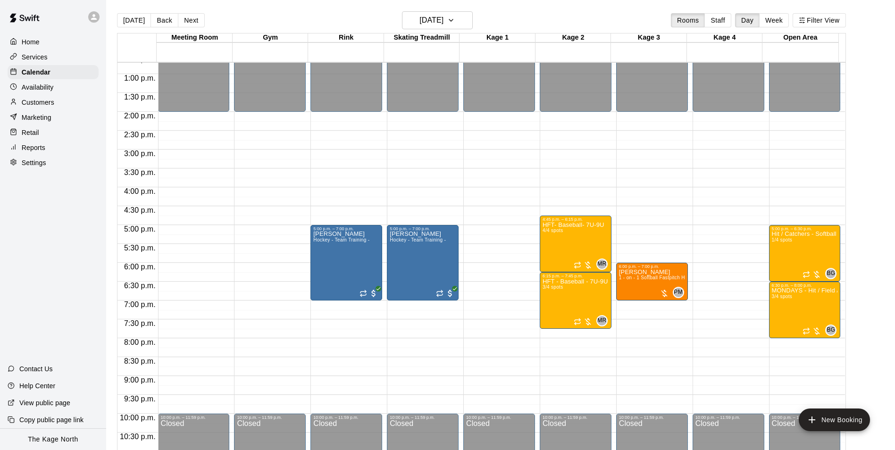
click at [445, 11] on main "Today Back Next Monday Sep 29 Rooms Staff Day Week Filter View Meeting Room 29 …" at bounding box center [500, 232] width 789 height 465
click at [443, 22] on h6 "Monday Sep 29" at bounding box center [431, 20] width 24 height 13
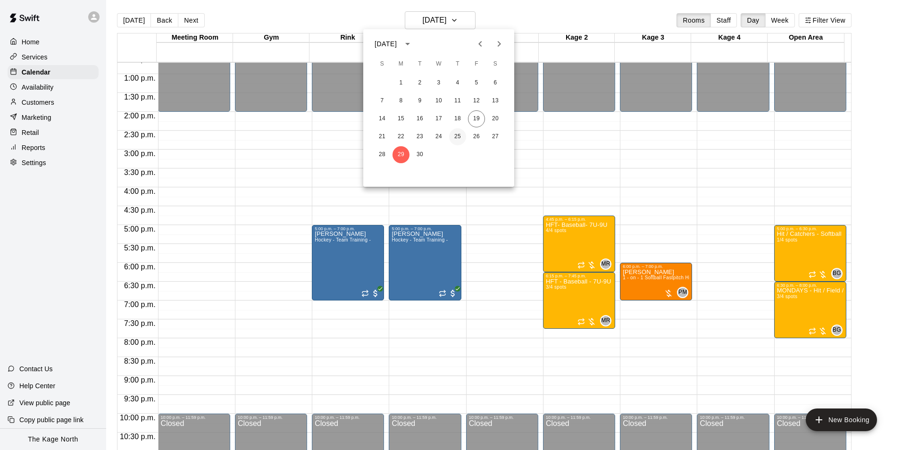
click at [460, 133] on button "25" at bounding box center [457, 136] width 17 height 17
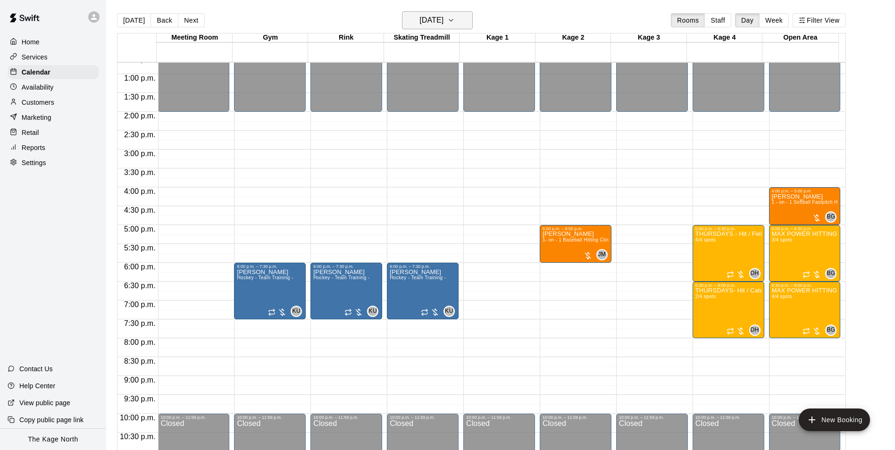
click at [443, 19] on h6 "[DATE]" at bounding box center [431, 20] width 24 height 13
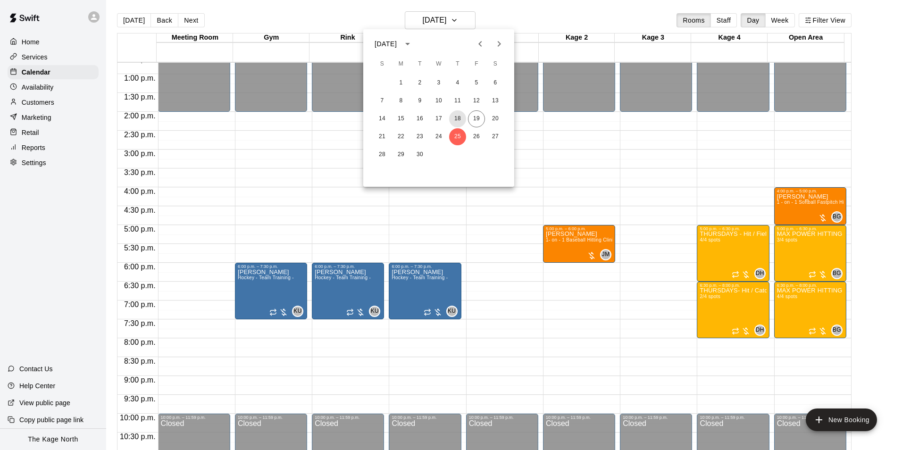
drag, startPoint x: 458, startPoint y: 116, endPoint x: 503, endPoint y: 147, distance: 54.3
click at [458, 116] on button "18" at bounding box center [457, 118] width 17 height 17
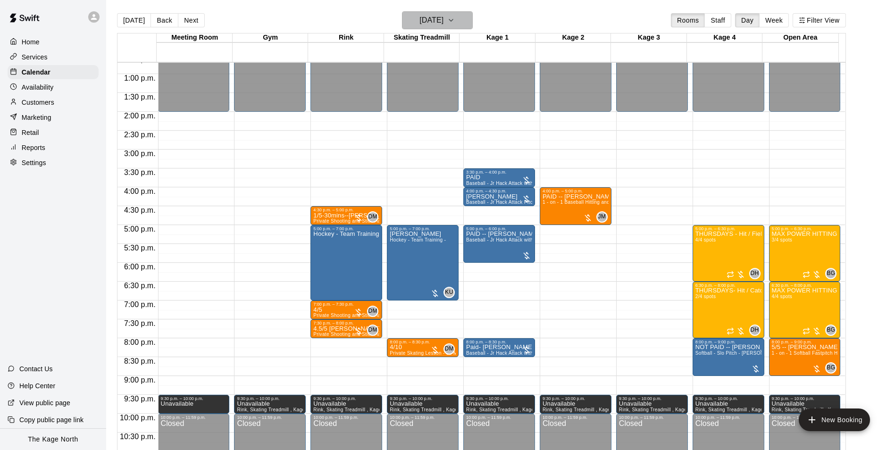
click at [443, 17] on h6 "Thursday Sep 18" at bounding box center [431, 20] width 24 height 13
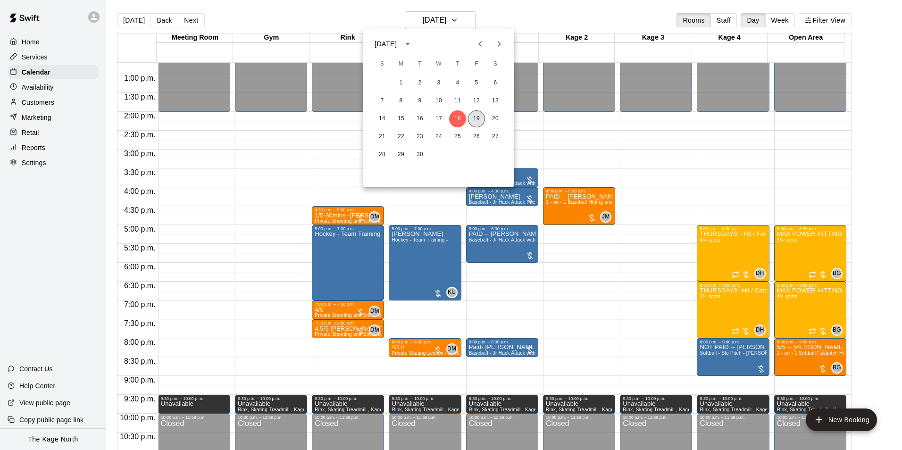
click at [476, 117] on button "19" at bounding box center [476, 118] width 17 height 17
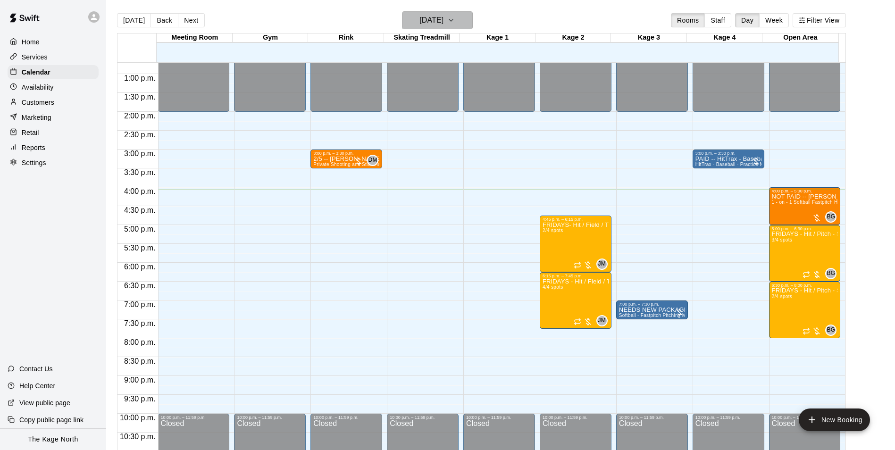
click at [453, 28] on button "[DATE]" at bounding box center [437, 20] width 71 height 18
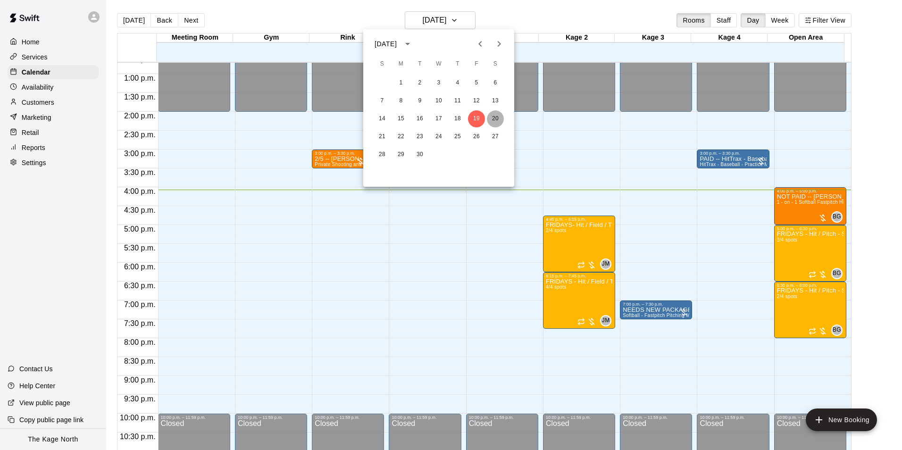
click at [498, 117] on button "20" at bounding box center [495, 118] width 17 height 17
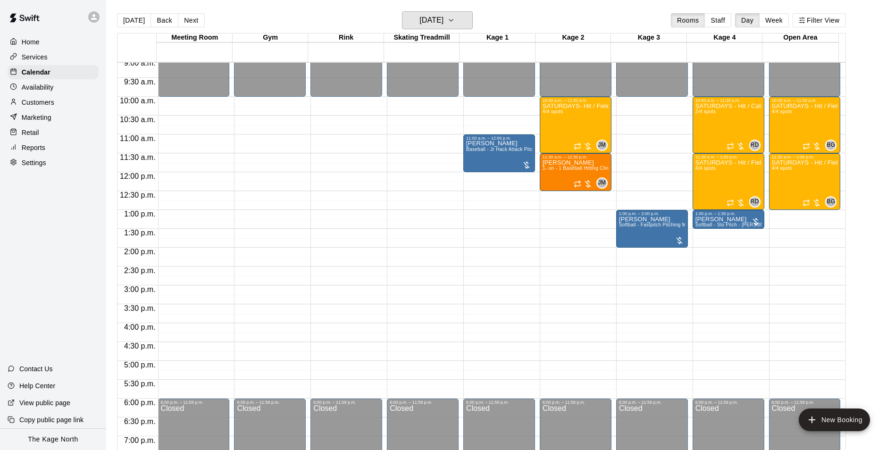
scroll to position [291, 0]
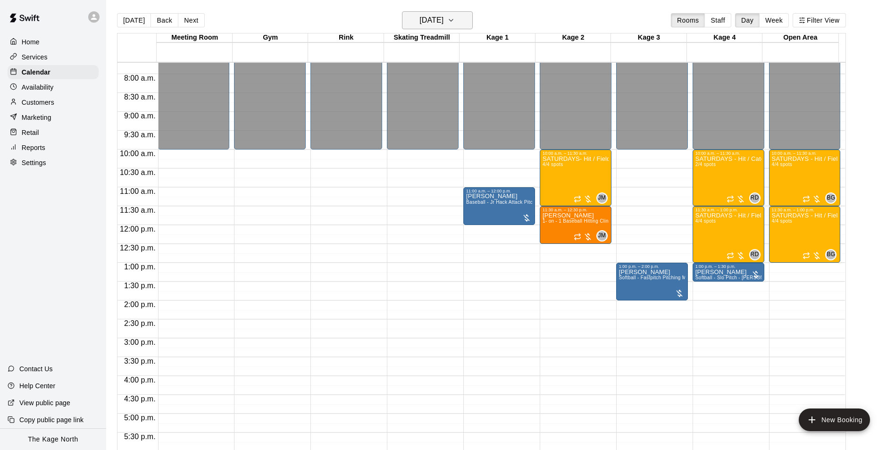
click at [443, 20] on h6 "[DATE]" at bounding box center [431, 20] width 24 height 13
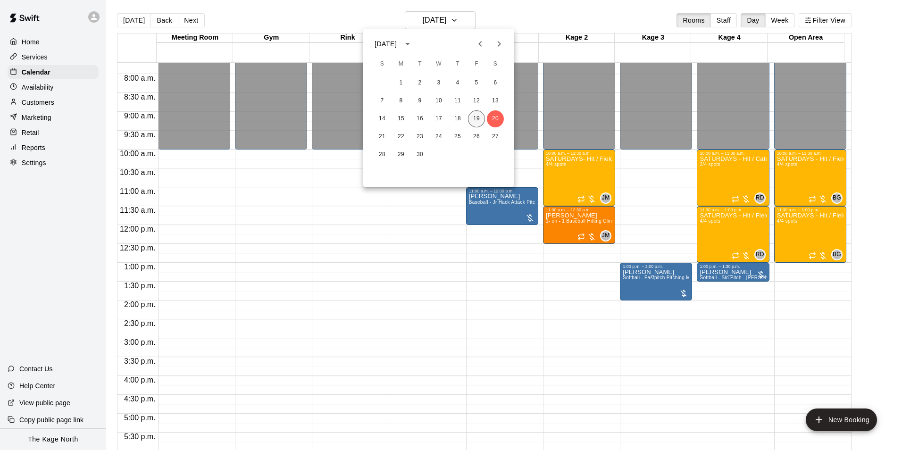
click at [477, 113] on button "19" at bounding box center [476, 118] width 17 height 17
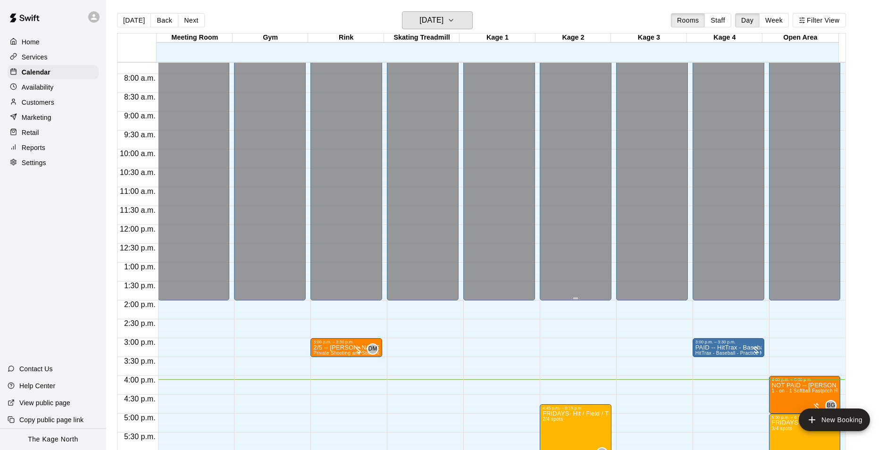
scroll to position [432, 0]
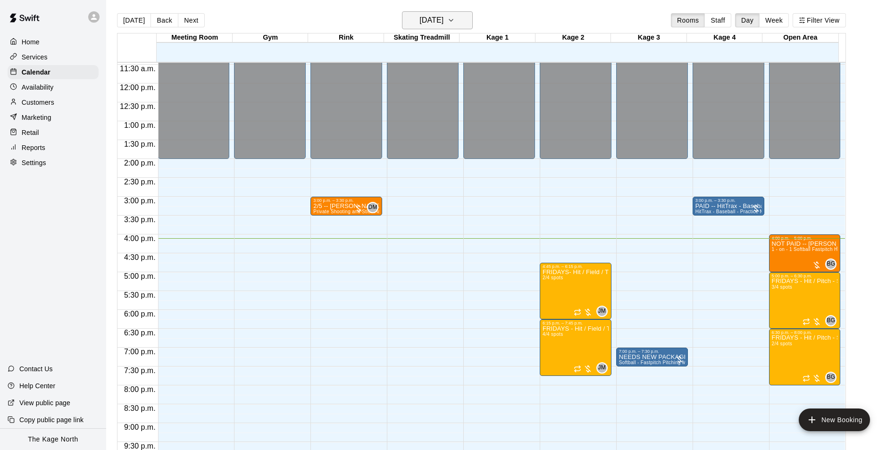
click at [439, 19] on h6 "[DATE]" at bounding box center [431, 20] width 24 height 13
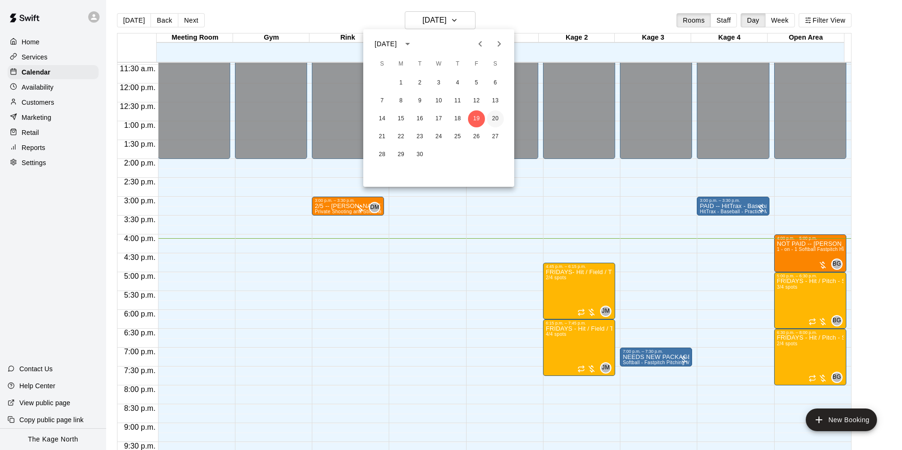
click at [493, 115] on button "20" at bounding box center [495, 118] width 17 height 17
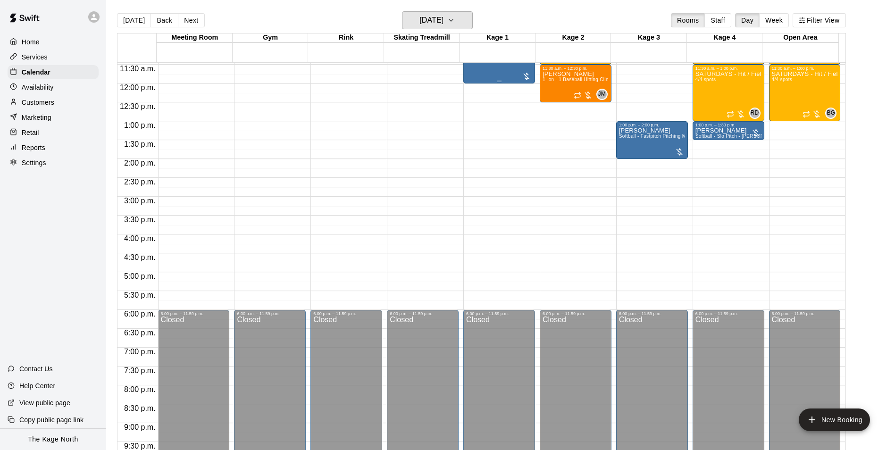
scroll to position [338, 0]
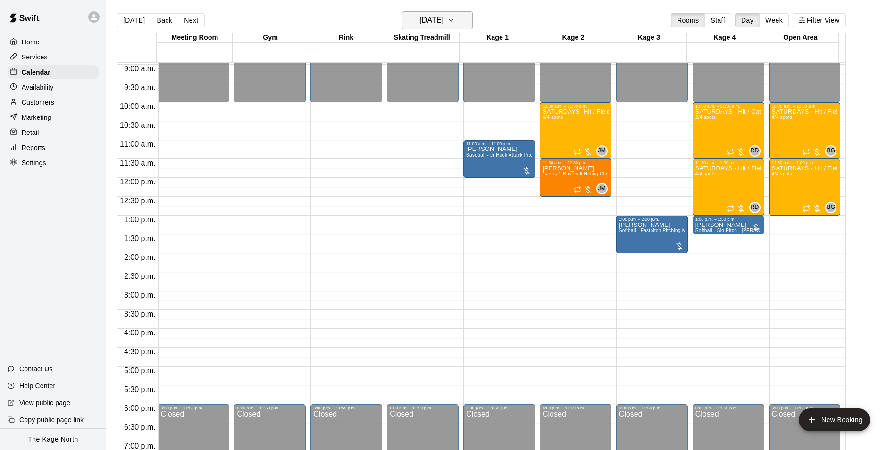
click at [443, 24] on h6 "[DATE]" at bounding box center [431, 20] width 24 height 13
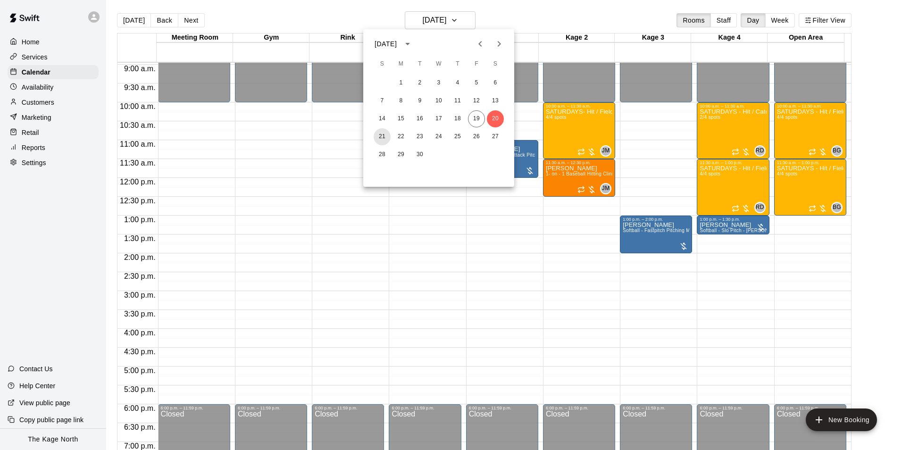
click at [379, 134] on button "21" at bounding box center [382, 136] width 17 height 17
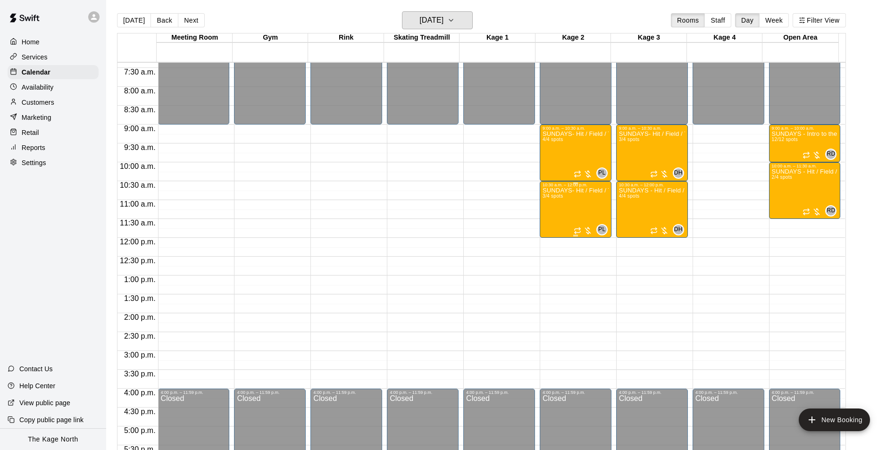
scroll to position [196, 0]
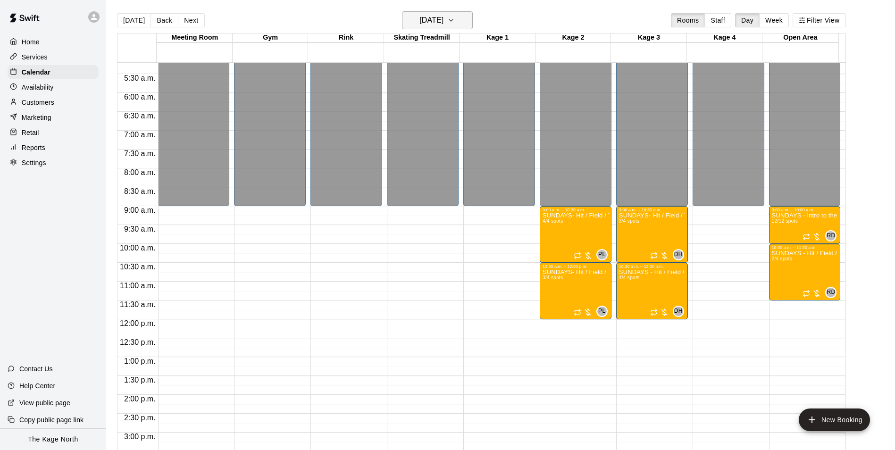
click at [442, 21] on h6 "[DATE]" at bounding box center [431, 20] width 24 height 13
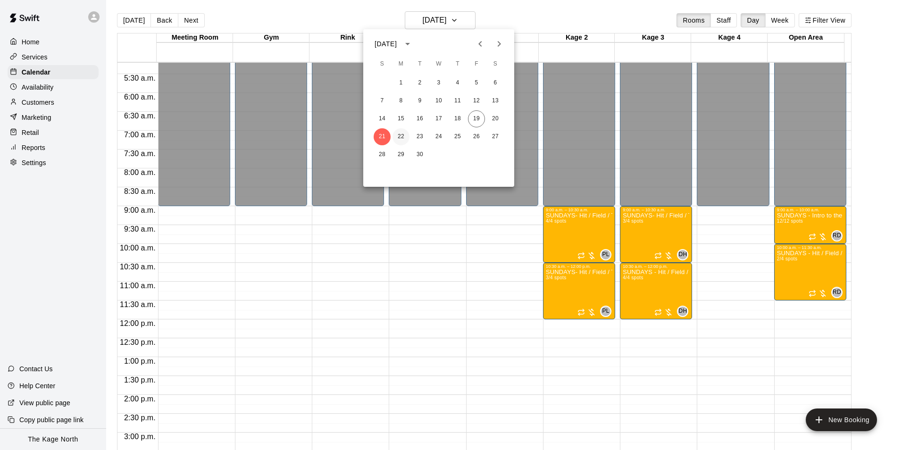
click at [403, 135] on button "22" at bounding box center [400, 136] width 17 height 17
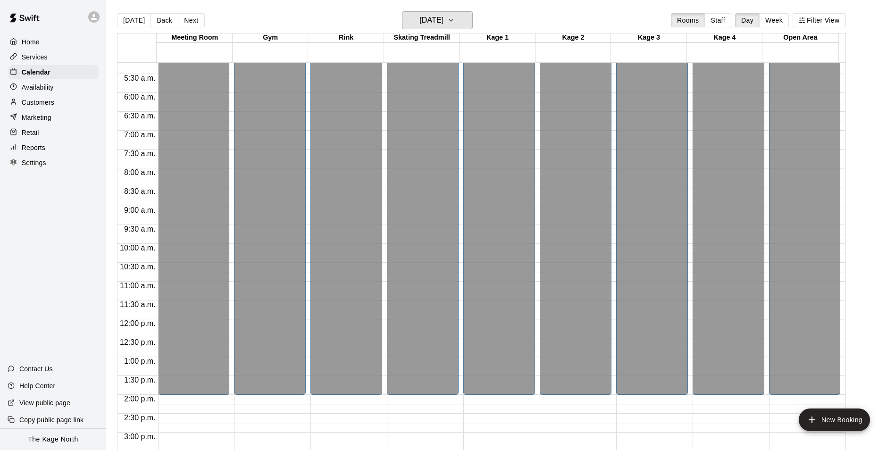
scroll to position [385, 0]
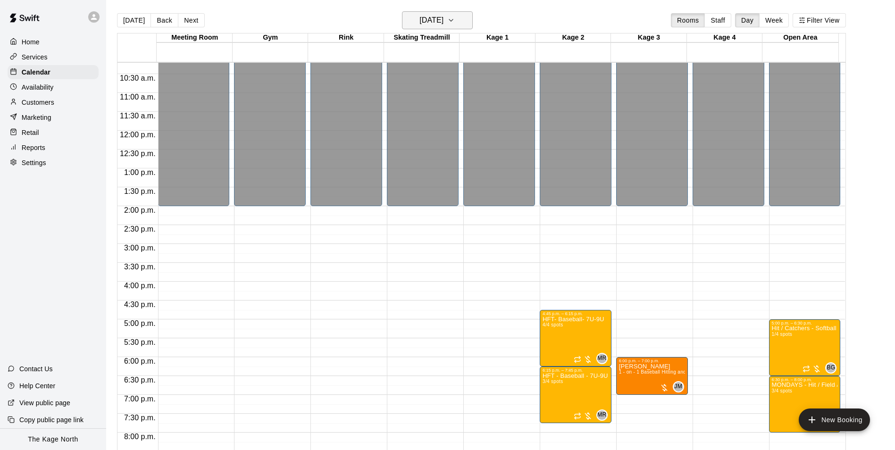
click at [447, 27] on button "[DATE]" at bounding box center [437, 20] width 71 height 18
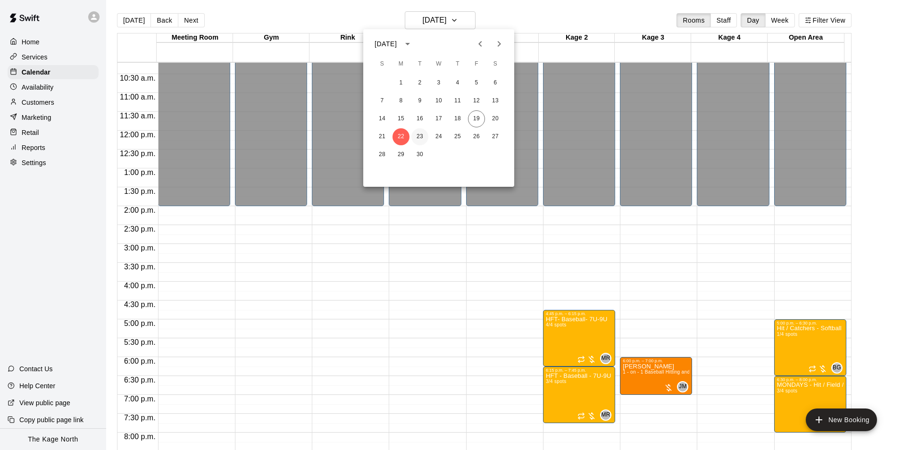
click at [421, 133] on button "23" at bounding box center [419, 136] width 17 height 17
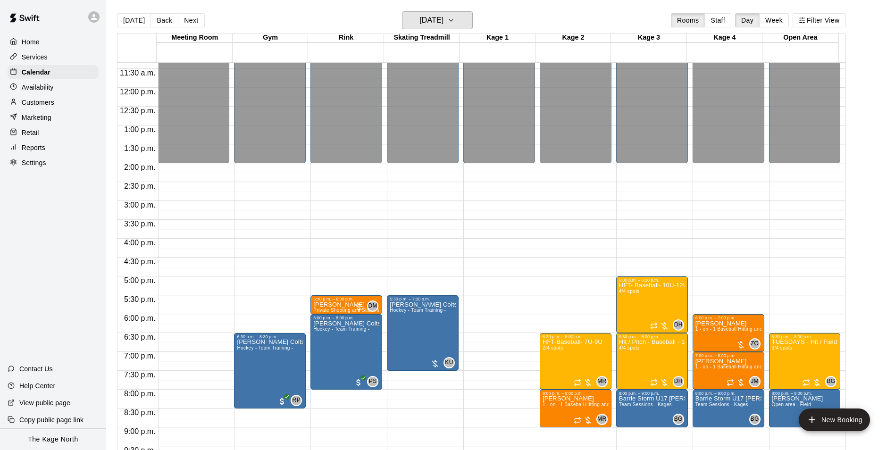
scroll to position [508, 0]
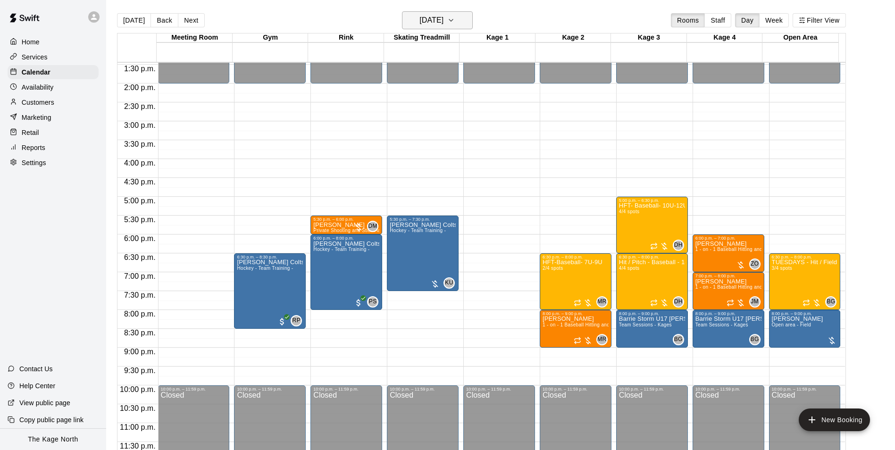
click at [443, 19] on h6 "[DATE]" at bounding box center [431, 20] width 24 height 13
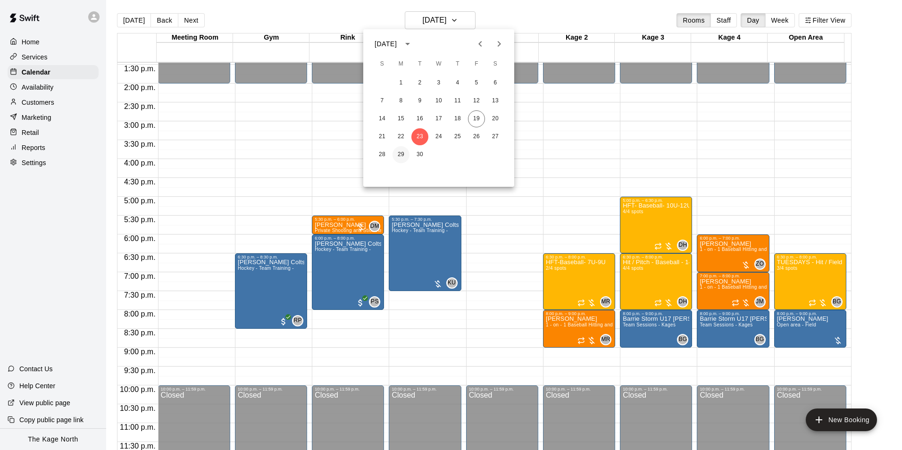
click at [400, 154] on button "29" at bounding box center [400, 154] width 17 height 17
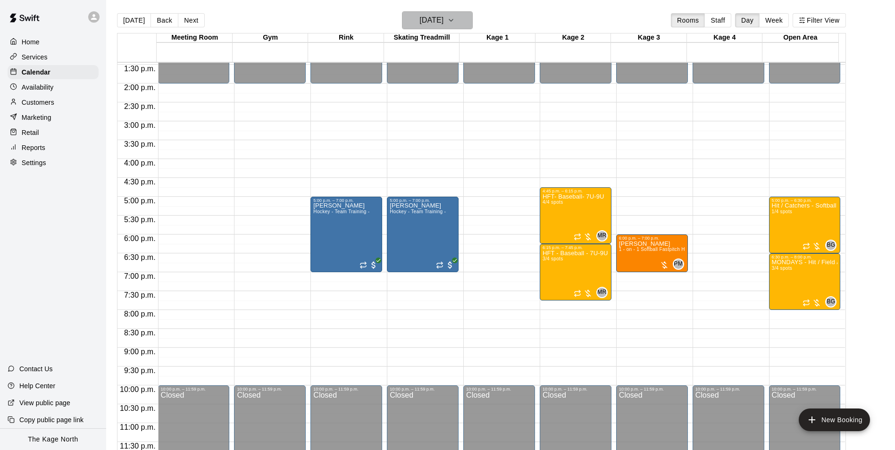
click at [443, 21] on h6 "Monday Sep 29" at bounding box center [431, 20] width 24 height 13
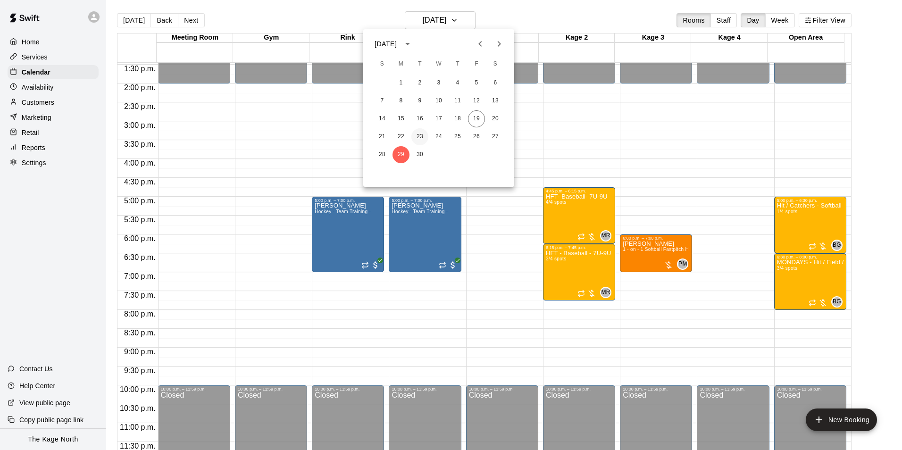
click at [423, 135] on button "23" at bounding box center [419, 136] width 17 height 17
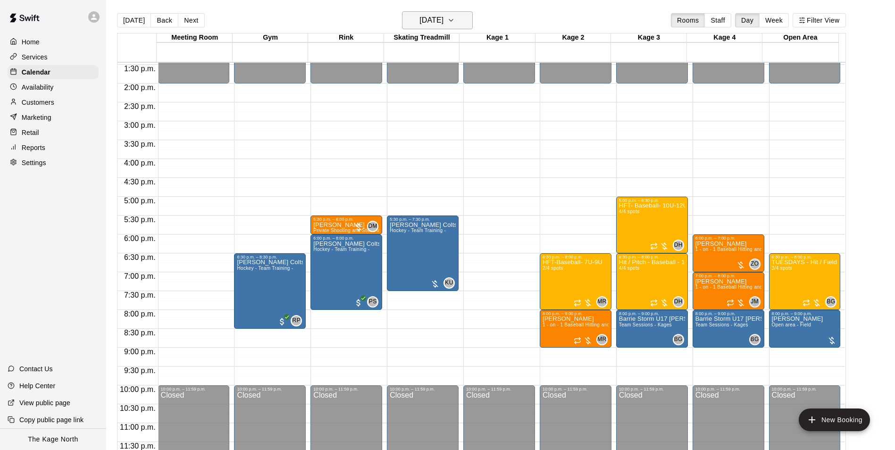
click at [443, 24] on h6 "[DATE]" at bounding box center [431, 20] width 24 height 13
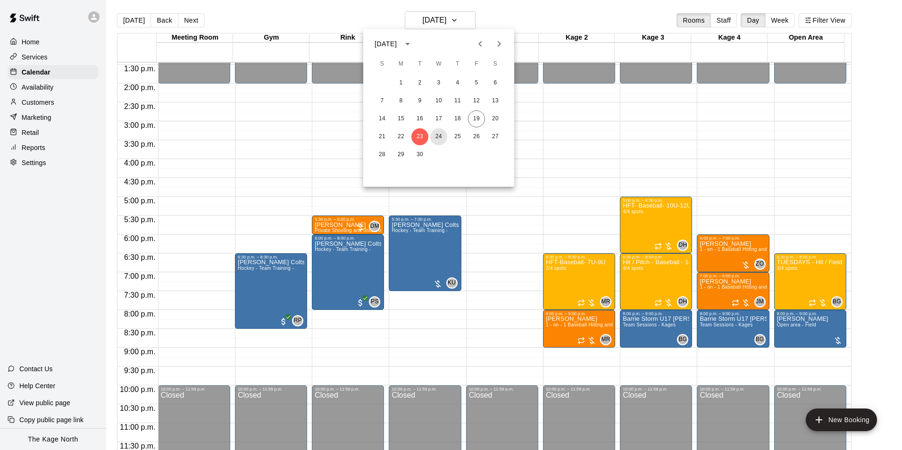
click at [440, 133] on button "24" at bounding box center [438, 136] width 17 height 17
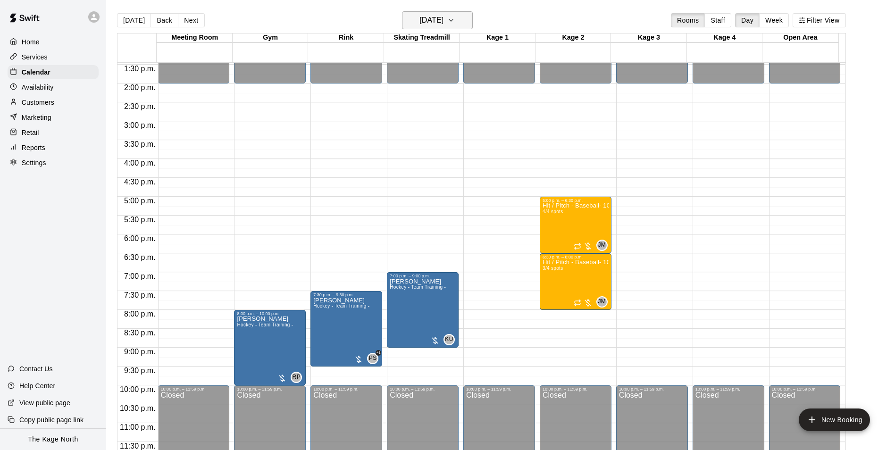
click at [443, 20] on h6 "[DATE]" at bounding box center [431, 20] width 24 height 13
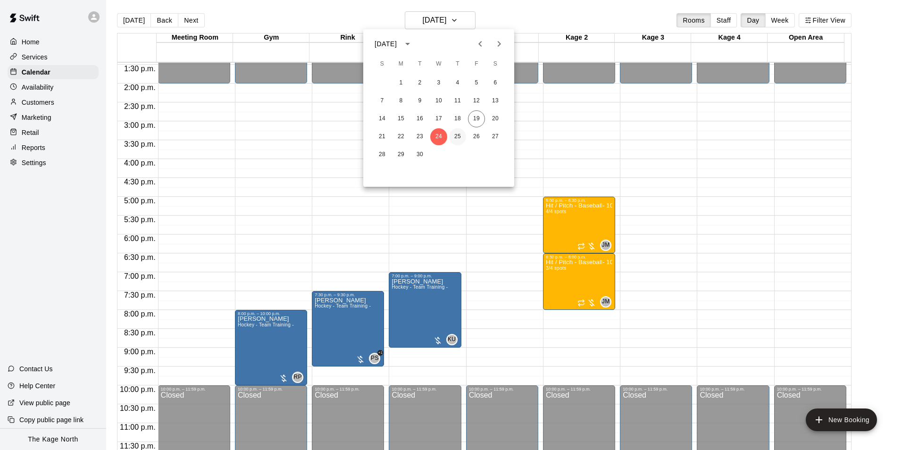
click at [457, 136] on button "25" at bounding box center [457, 136] width 17 height 17
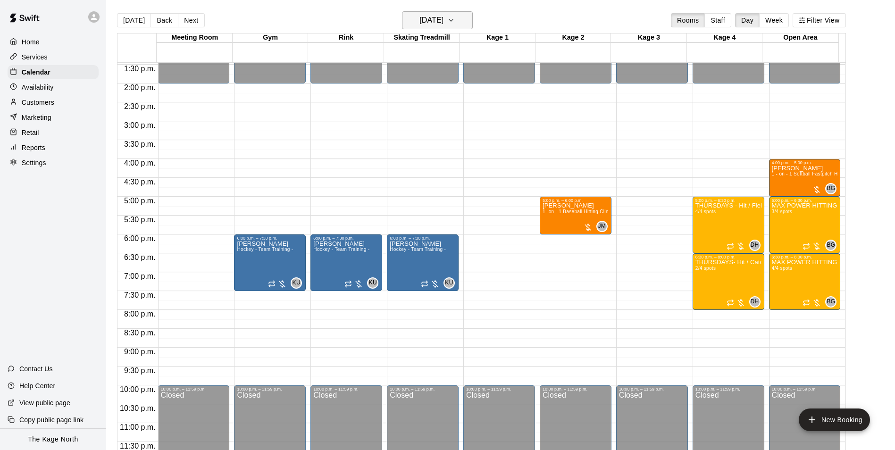
click at [443, 24] on h6 "[DATE]" at bounding box center [431, 20] width 24 height 13
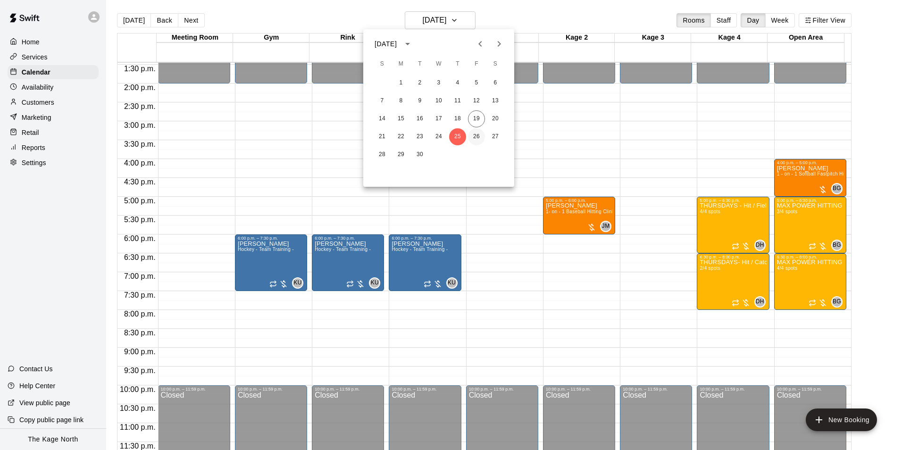
click at [474, 133] on button "26" at bounding box center [476, 136] width 17 height 17
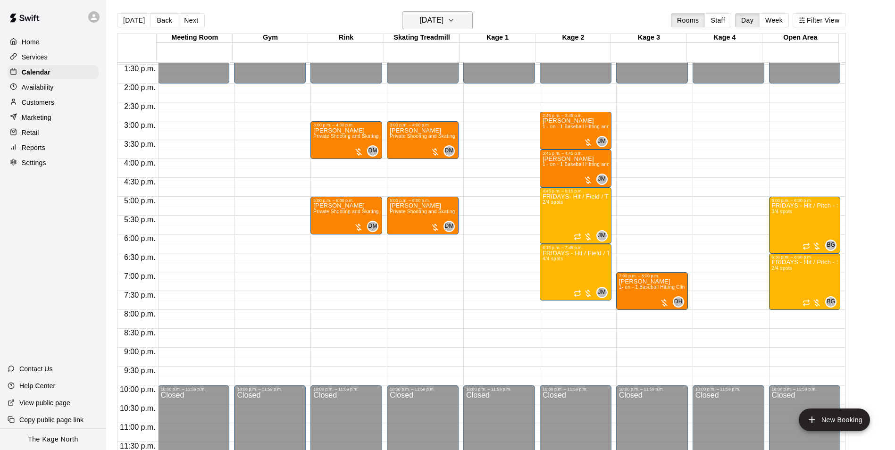
click at [443, 24] on h6 "[DATE]" at bounding box center [431, 20] width 24 height 13
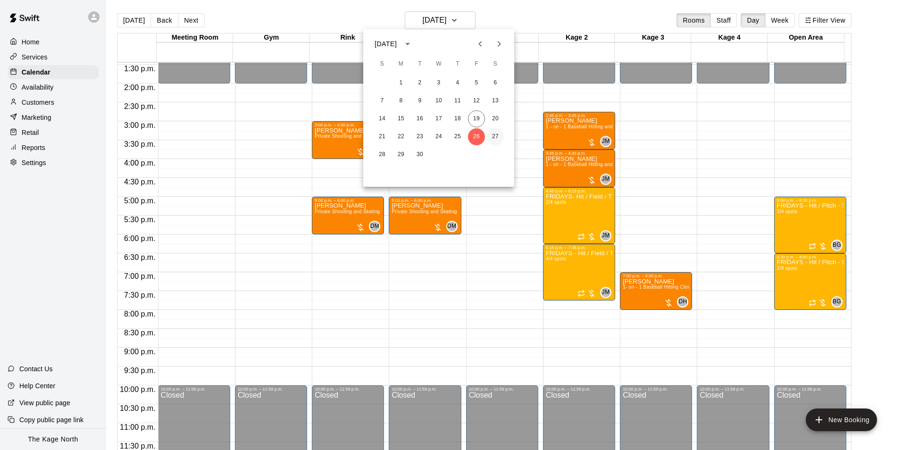
click at [492, 134] on button "27" at bounding box center [495, 136] width 17 height 17
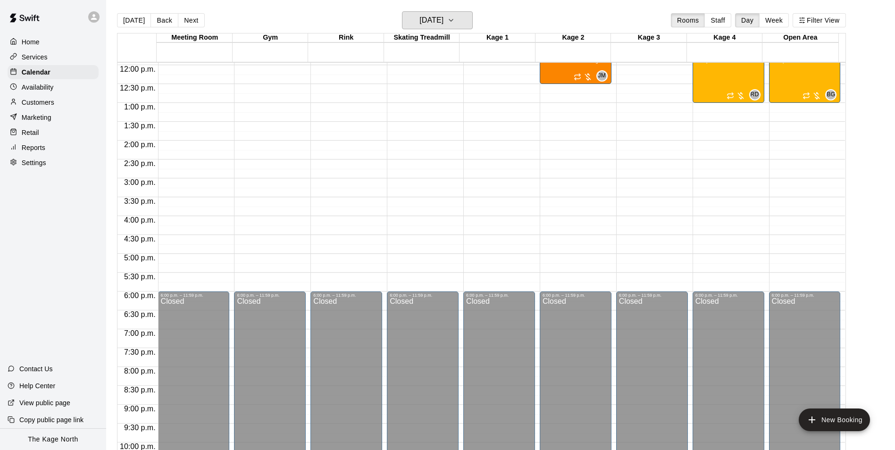
scroll to position [367, 0]
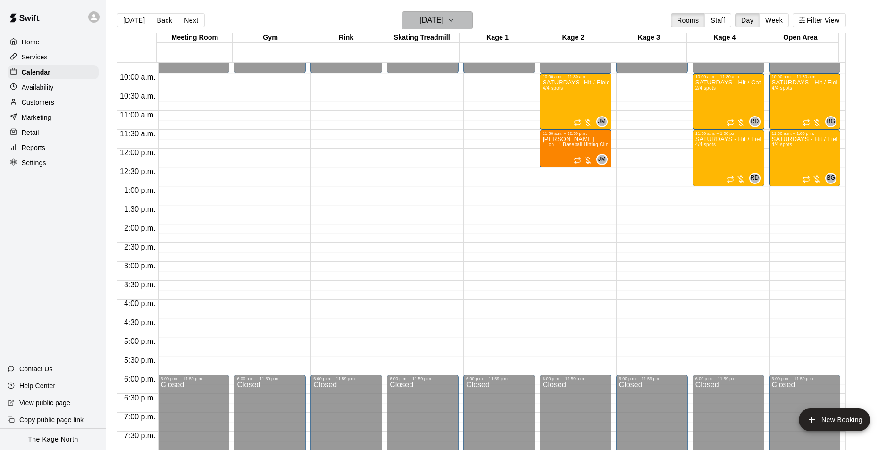
click at [441, 25] on h6 "[DATE]" at bounding box center [431, 20] width 24 height 13
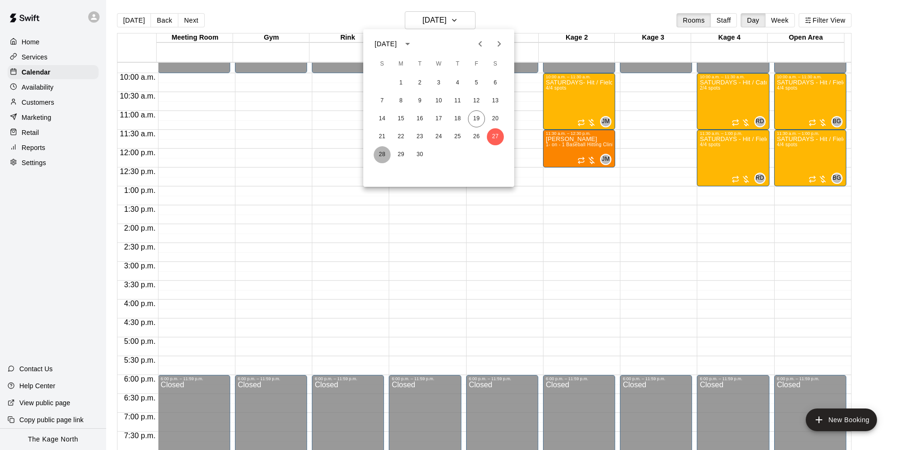
click at [381, 154] on button "28" at bounding box center [382, 154] width 17 height 17
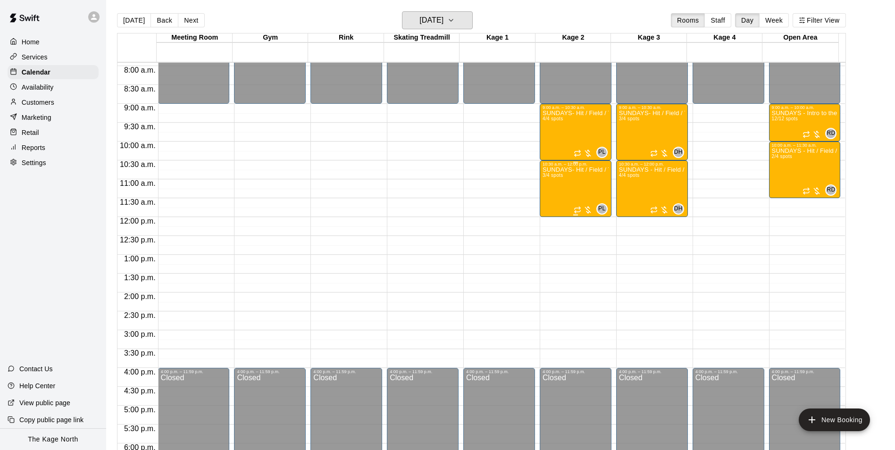
scroll to position [225, 0]
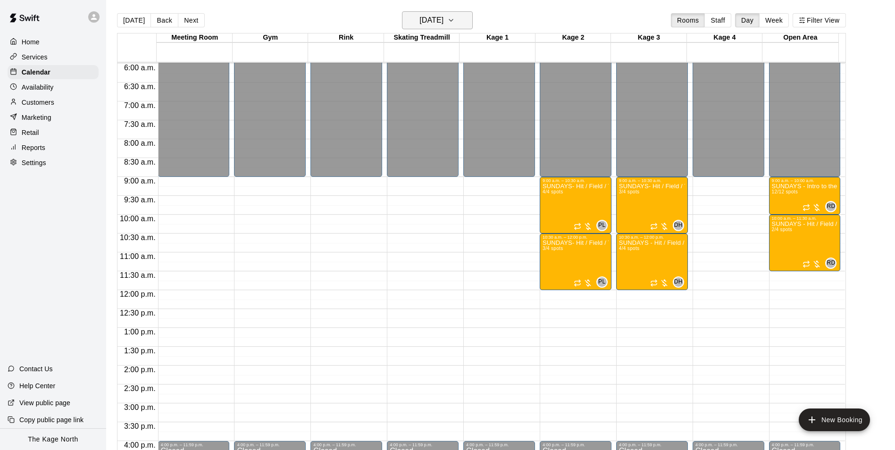
click at [443, 23] on h6 "Sunday Sep 28" at bounding box center [431, 20] width 24 height 13
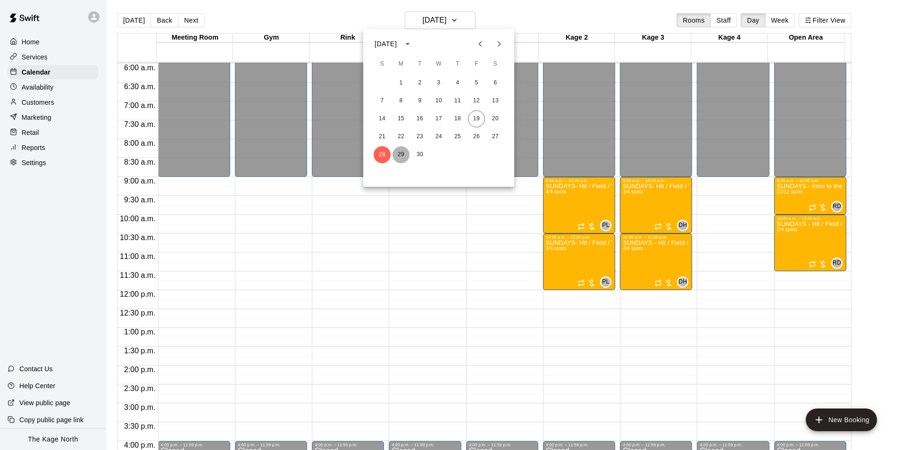
click at [397, 156] on button "29" at bounding box center [400, 154] width 17 height 17
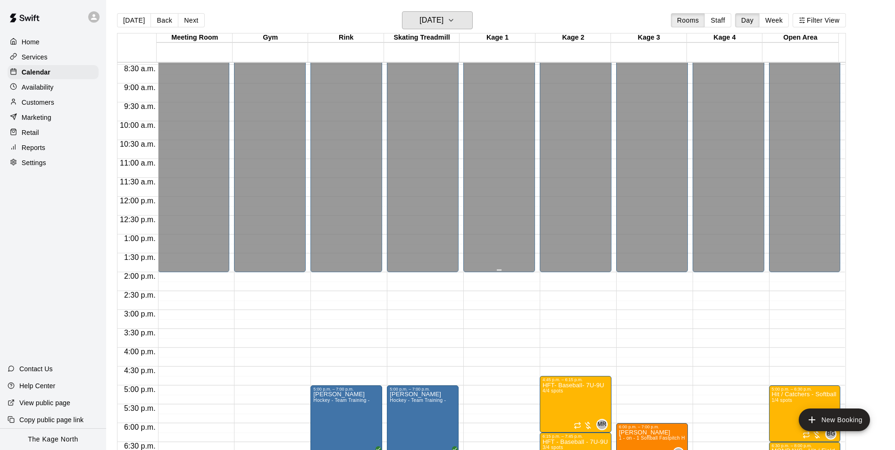
scroll to position [414, 0]
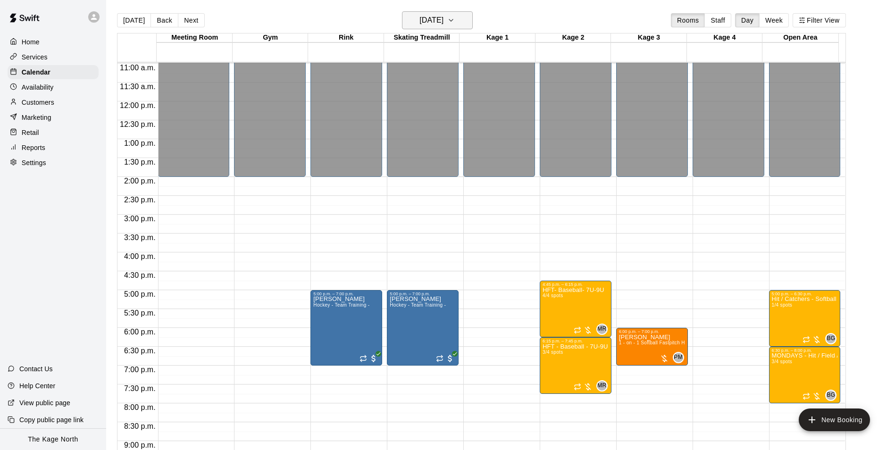
click at [443, 19] on h6 "Monday Sep 29" at bounding box center [431, 20] width 24 height 13
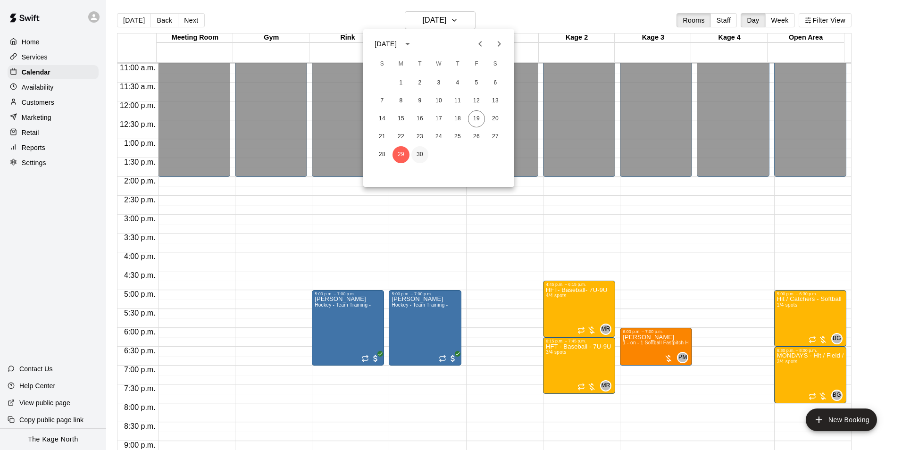
click at [420, 157] on button "30" at bounding box center [419, 154] width 17 height 17
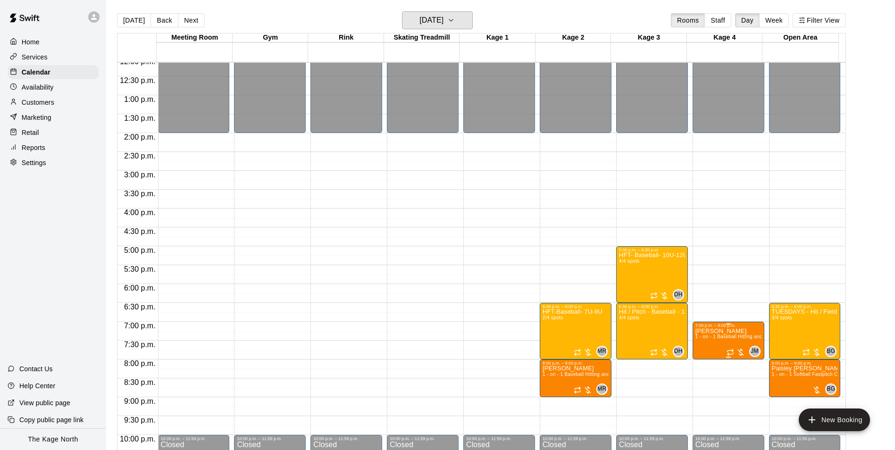
scroll to position [508, 0]
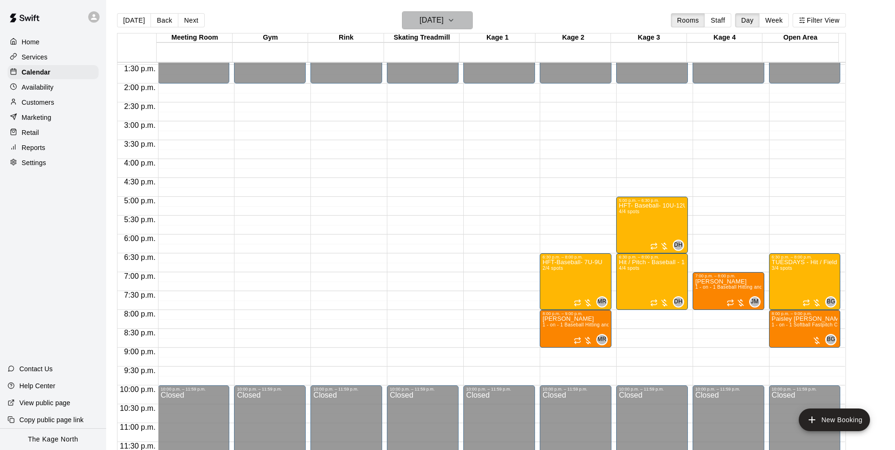
click at [443, 25] on h6 "Tuesday Sep 30" at bounding box center [431, 20] width 24 height 13
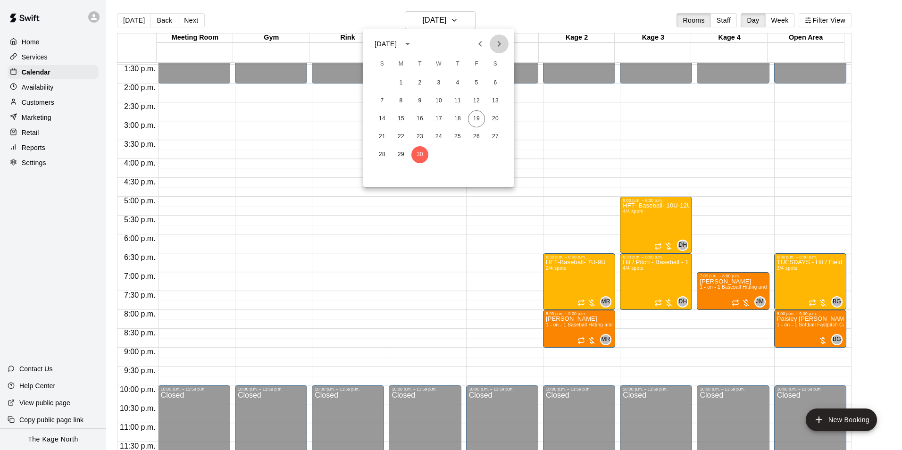
click at [499, 50] on button "Next month" at bounding box center [499, 43] width 19 height 19
click at [442, 81] on button "1" at bounding box center [438, 83] width 17 height 17
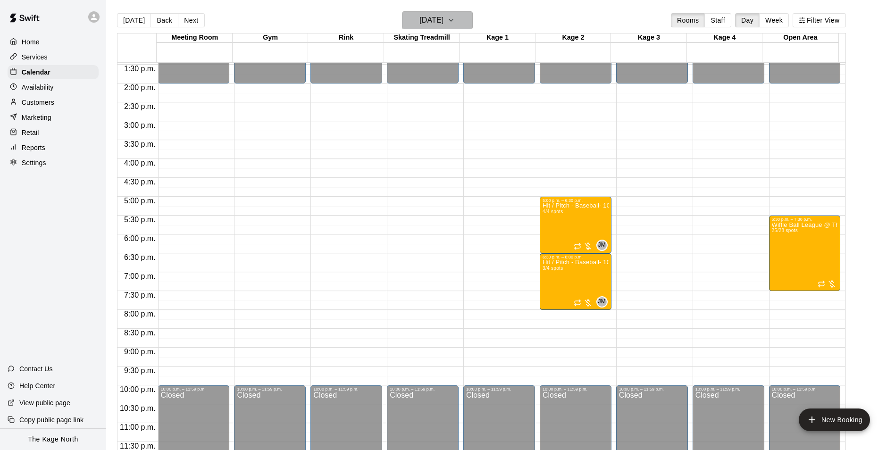
click at [443, 19] on h6 "Wednesday Oct 01" at bounding box center [431, 20] width 24 height 13
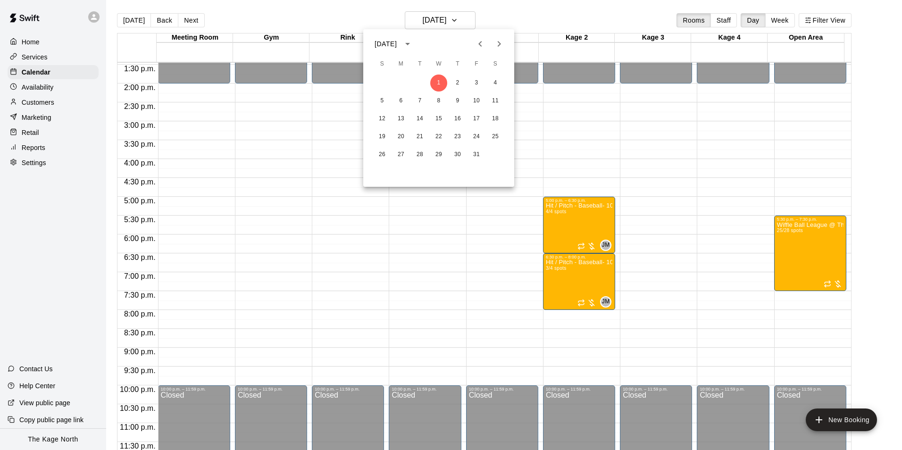
click at [509, 13] on div at bounding box center [451, 225] width 902 height 450
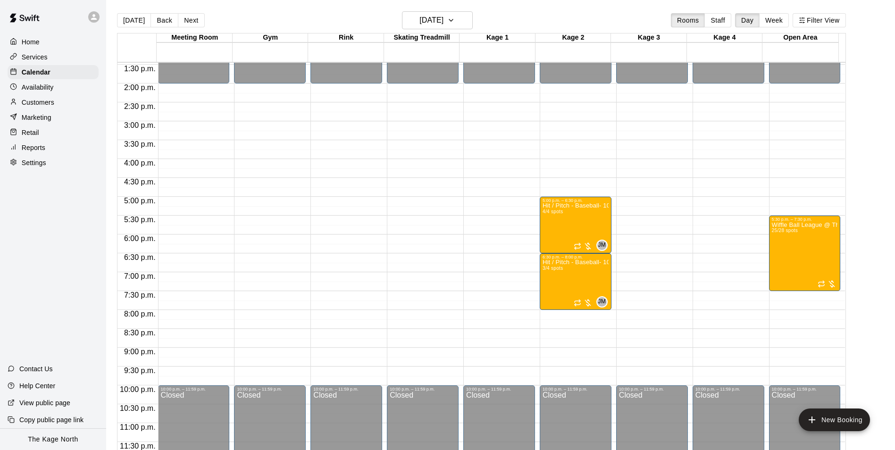
drag, startPoint x: 125, startPoint y: 19, endPoint x: 628, endPoint y: 200, distance: 535.3
click at [125, 19] on button "[DATE]" at bounding box center [134, 20] width 34 height 14
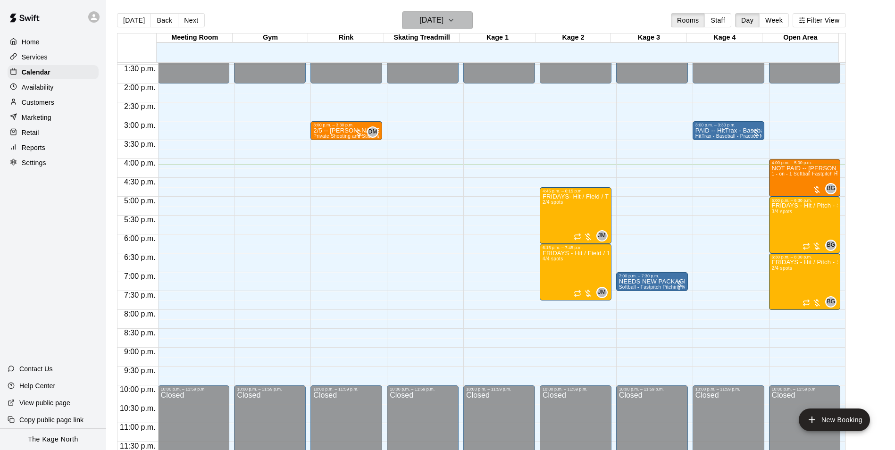
click at [443, 21] on h6 "[DATE]" at bounding box center [431, 20] width 24 height 13
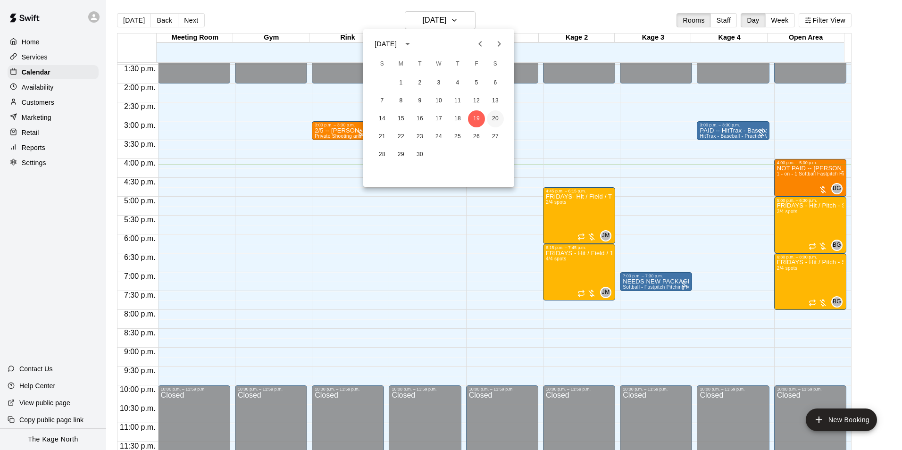
click at [496, 112] on button "20" at bounding box center [495, 118] width 17 height 17
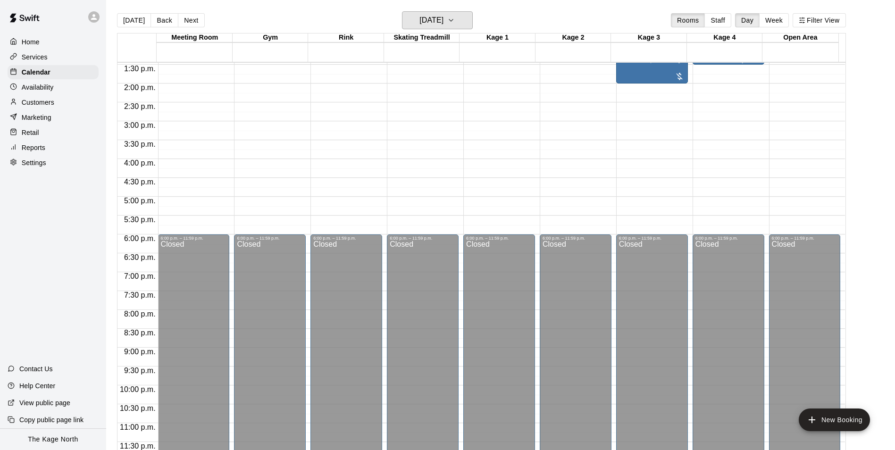
scroll to position [320, 0]
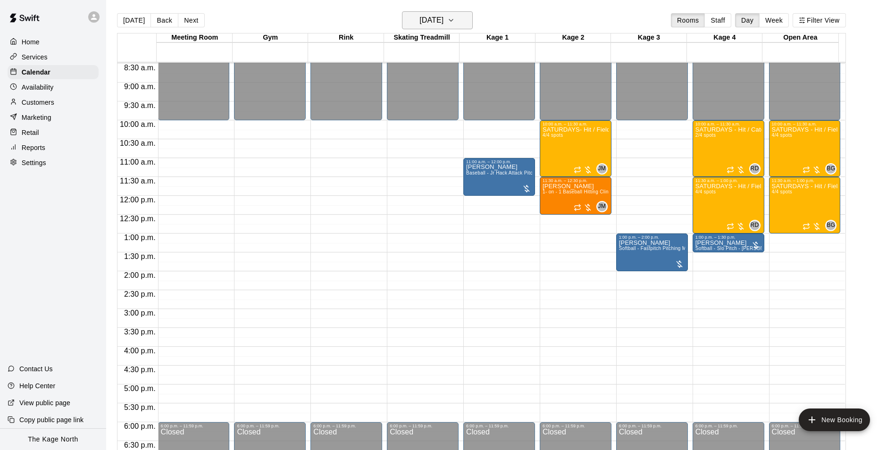
click at [443, 22] on h6 "[DATE]" at bounding box center [431, 20] width 24 height 13
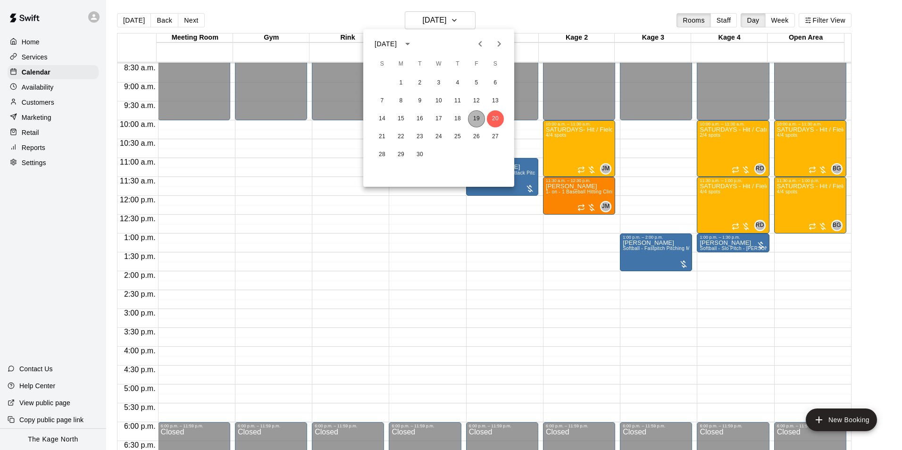
click at [477, 114] on button "19" at bounding box center [476, 118] width 17 height 17
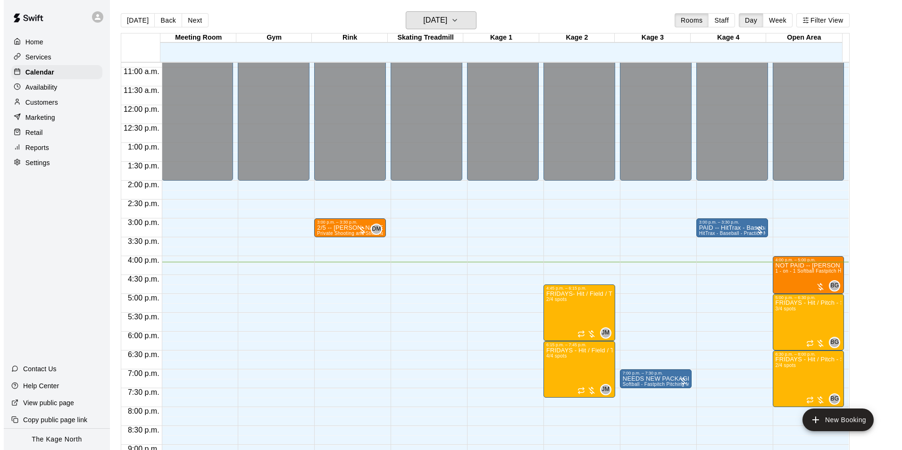
scroll to position [508, 0]
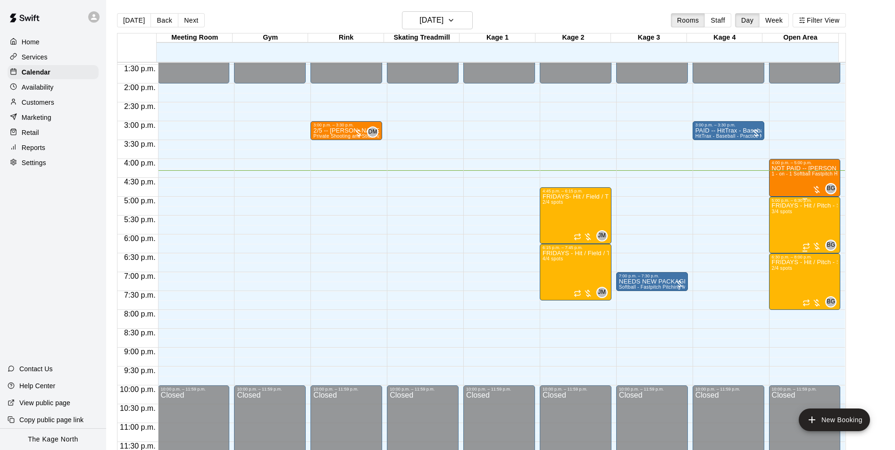
click at [801, 227] on div "FRIDAYS - Hit / Pitch - Softball Program - 10U-13U 3/4 spots" at bounding box center [805, 428] width 66 height 450
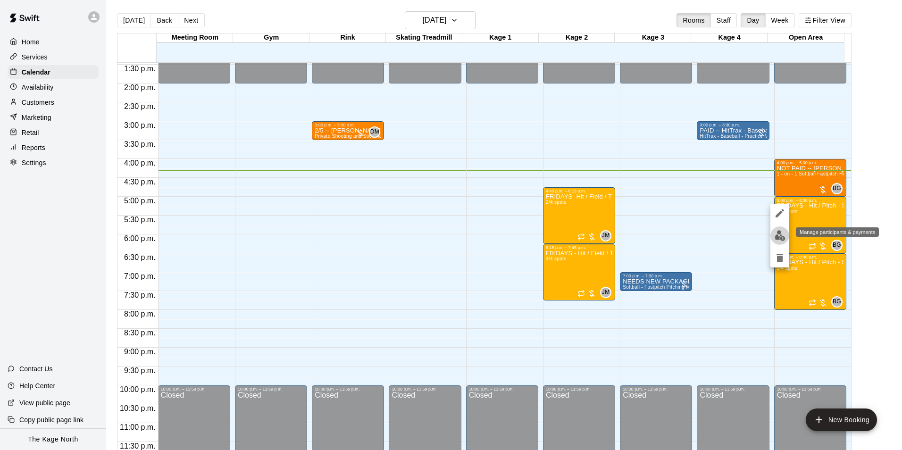
click at [777, 236] on img "edit" at bounding box center [779, 235] width 11 height 11
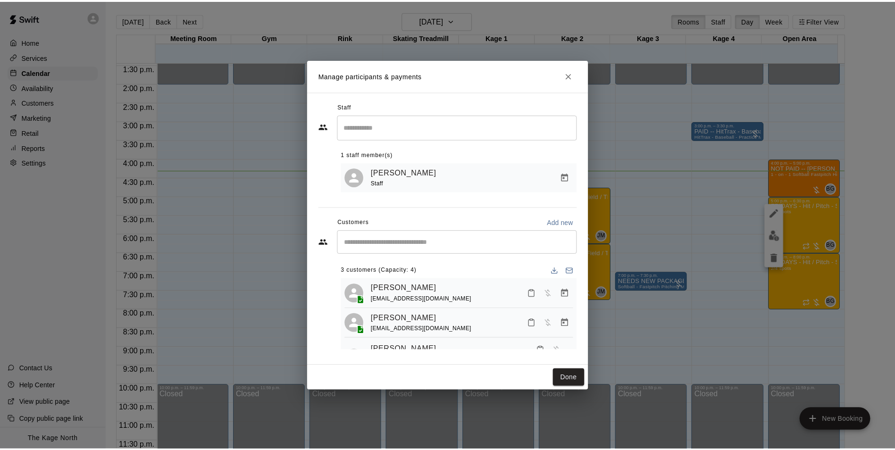
scroll to position [26, 0]
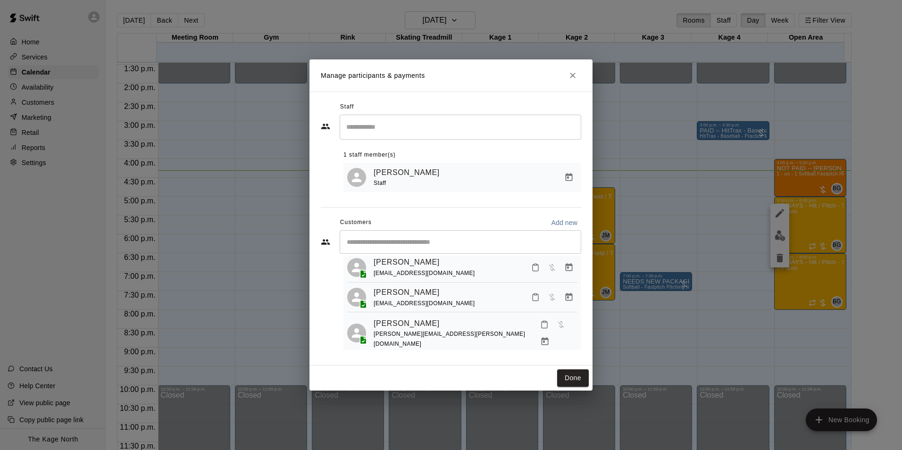
click at [569, 79] on icon "Close" at bounding box center [572, 75] width 9 height 9
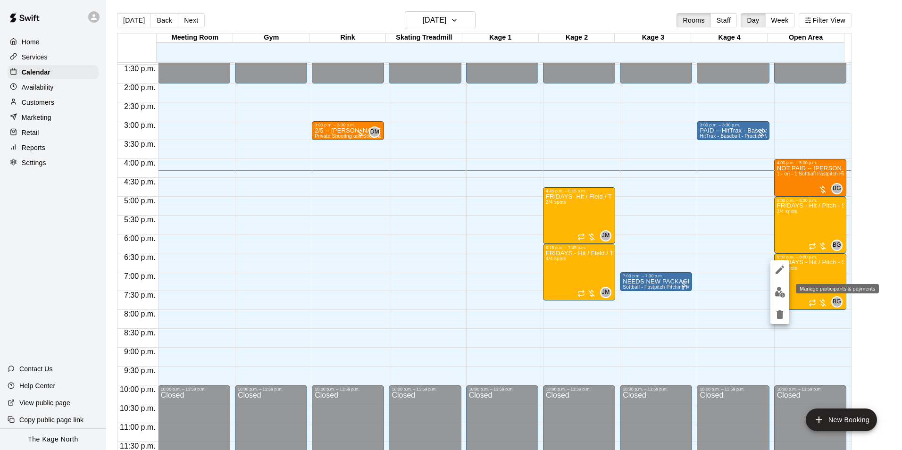
click at [782, 295] on img "edit" at bounding box center [779, 292] width 11 height 11
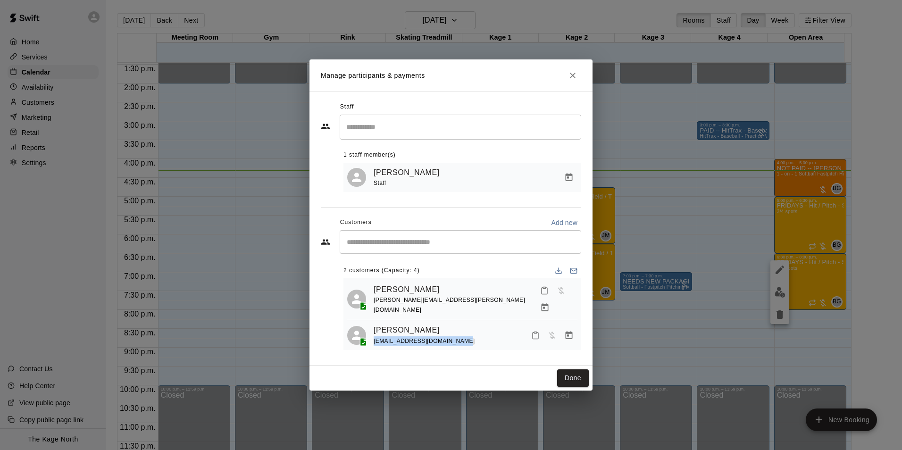
drag, startPoint x: 475, startPoint y: 335, endPoint x: 371, endPoint y: 334, distance: 103.8
click at [371, 334] on div "Sloane Trainor cookie.bobiwash@hotmail.com" at bounding box center [462, 335] width 230 height 22
drag, startPoint x: 371, startPoint y: 334, endPoint x: 388, endPoint y: 336, distance: 17.1
copy span "cookie.bobiwash@hotmail.com"
click at [573, 74] on icon "Close" at bounding box center [572, 75] width 9 height 9
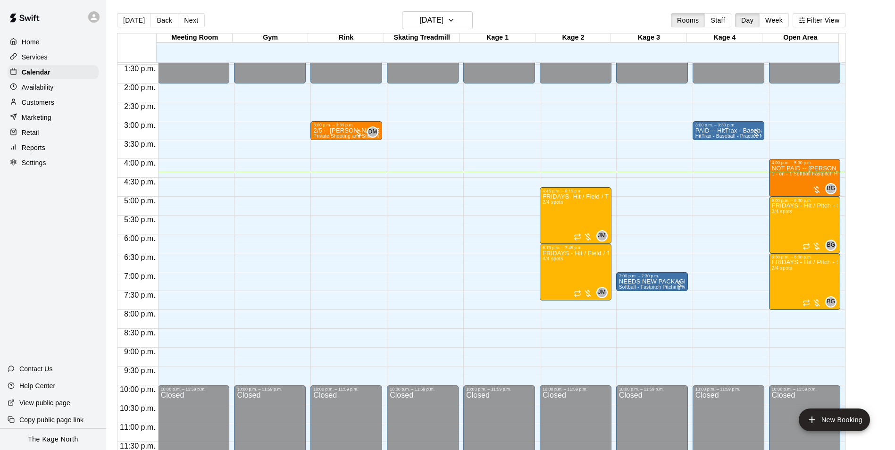
click at [27, 101] on p "Customers" at bounding box center [38, 102] width 33 height 9
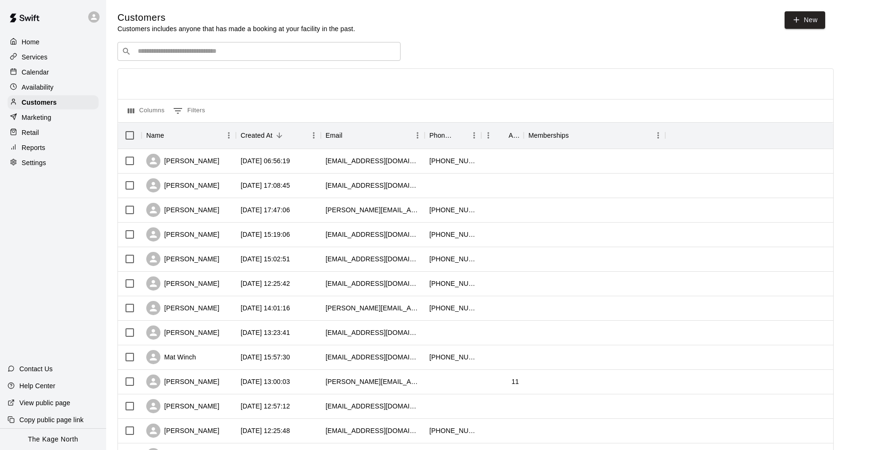
click at [42, 73] on p "Calendar" at bounding box center [35, 71] width 27 height 9
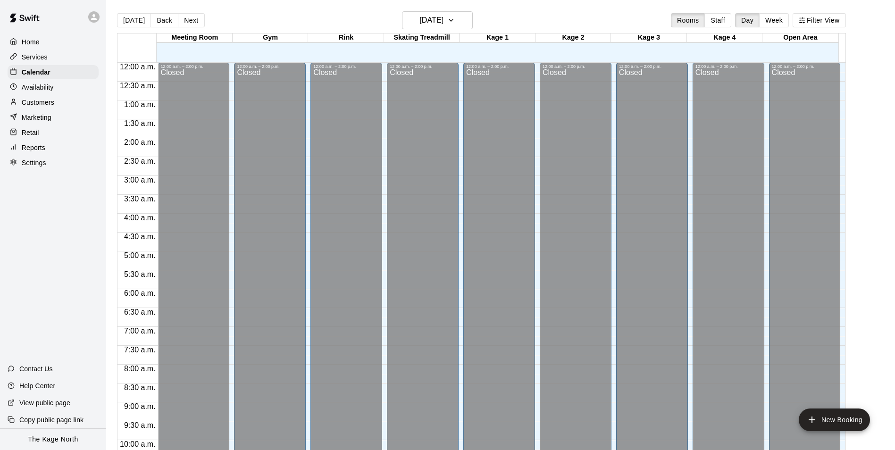
scroll to position [479, 0]
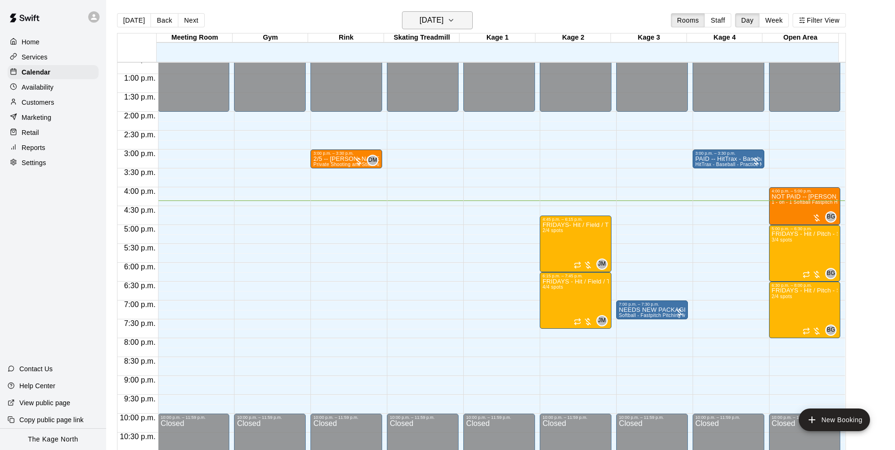
click at [443, 22] on h6 "[DATE]" at bounding box center [431, 20] width 24 height 13
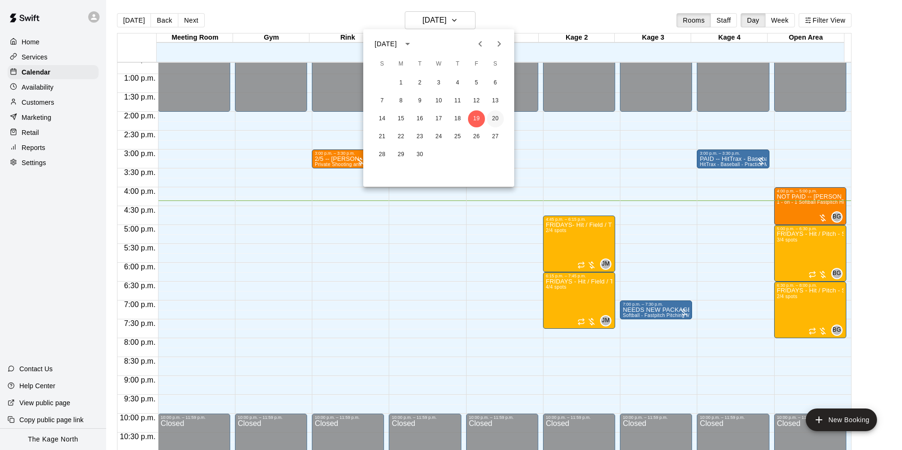
click at [492, 116] on button "20" at bounding box center [495, 118] width 17 height 17
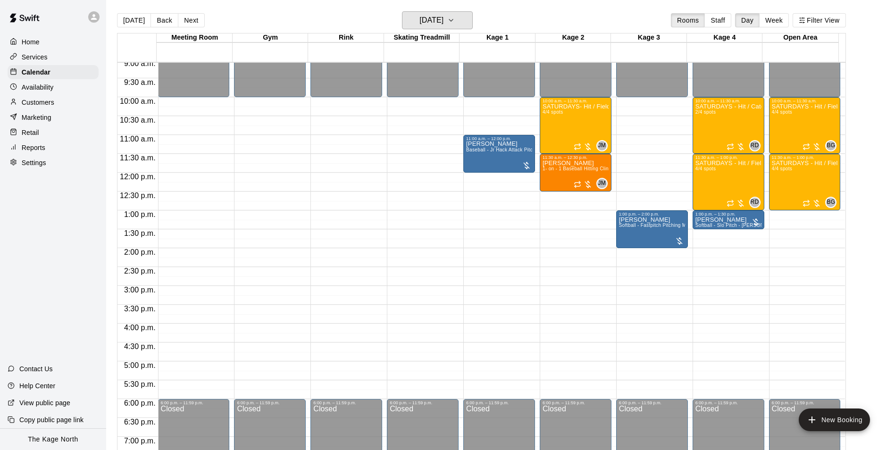
scroll to position [338, 0]
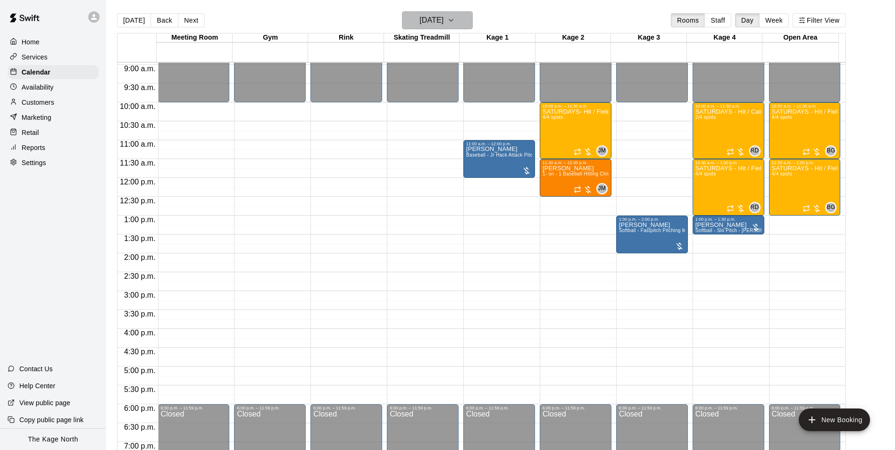
click at [443, 17] on h6 "[DATE]" at bounding box center [431, 20] width 24 height 13
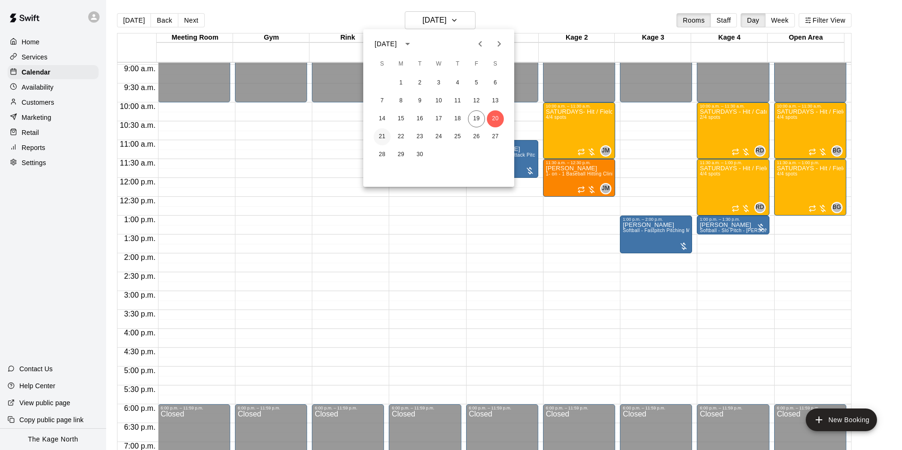
click at [386, 133] on button "21" at bounding box center [382, 136] width 17 height 17
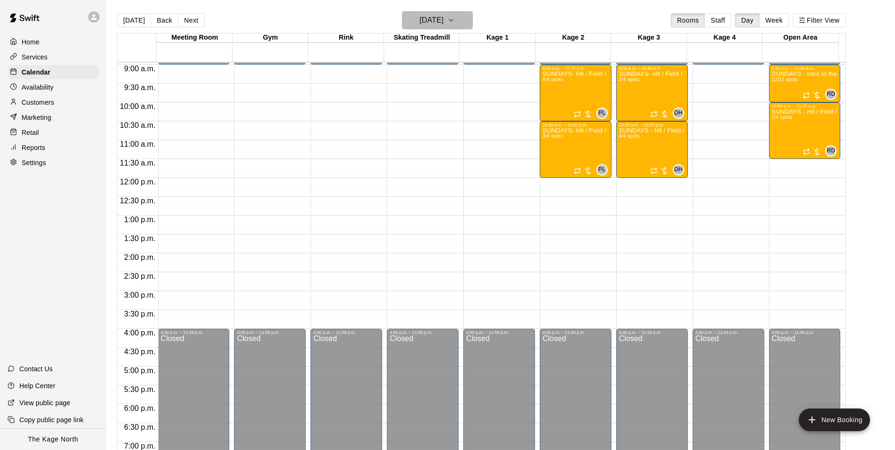
click at [455, 18] on icon "button" at bounding box center [451, 20] width 8 height 11
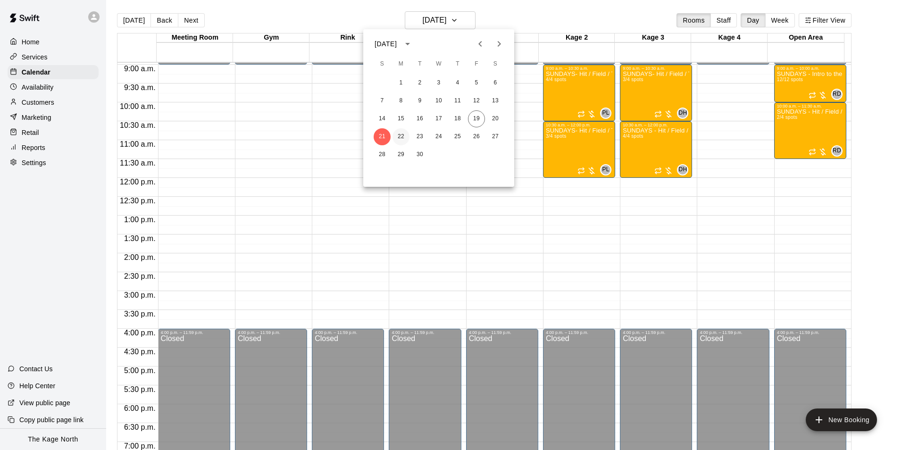
click at [401, 133] on button "22" at bounding box center [400, 136] width 17 height 17
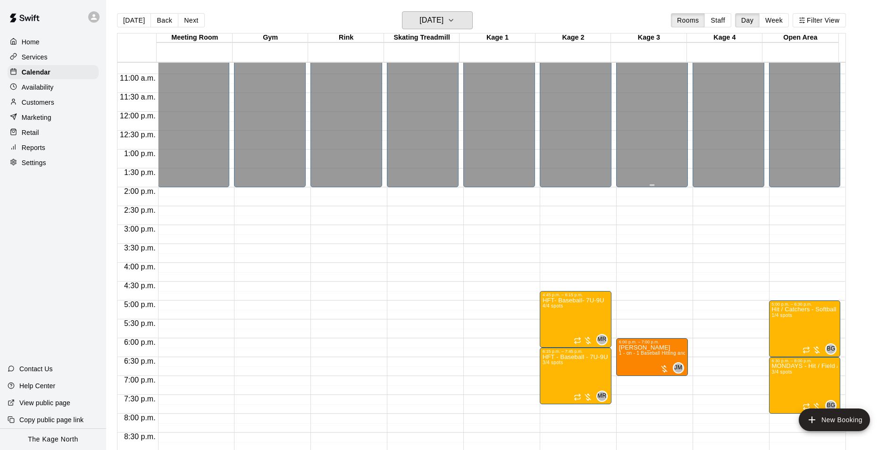
scroll to position [508, 0]
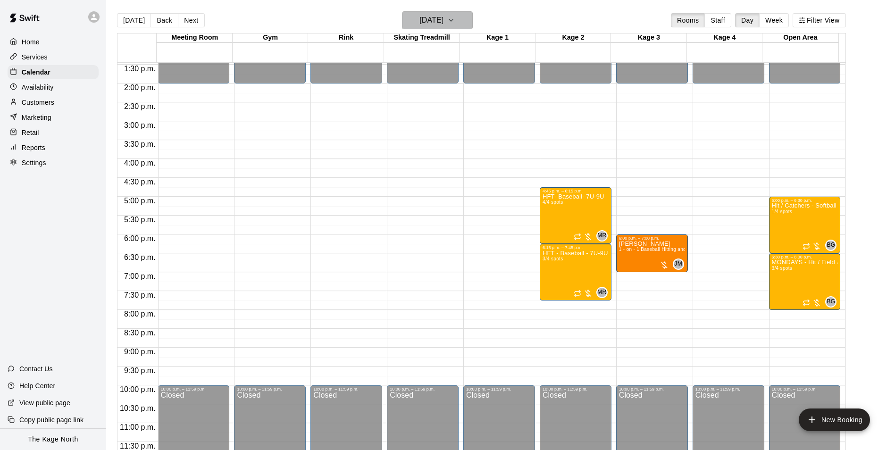
click at [461, 20] on button "[DATE]" at bounding box center [437, 20] width 71 height 18
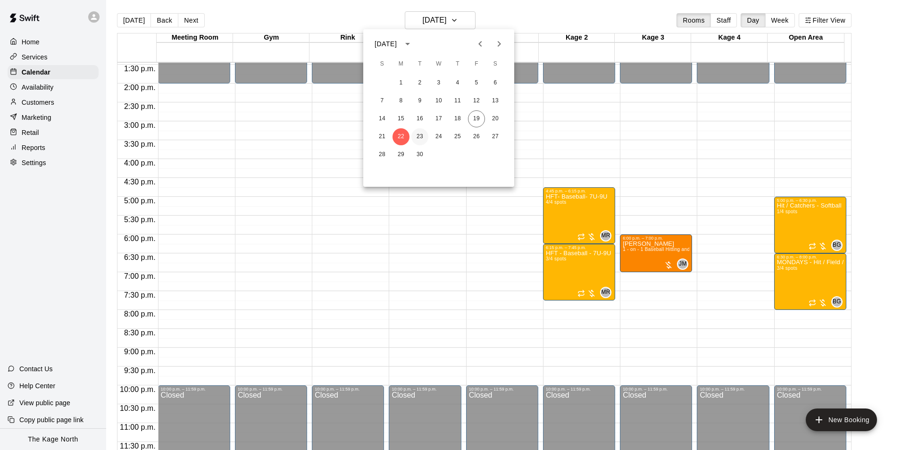
click at [424, 136] on button "23" at bounding box center [419, 136] width 17 height 17
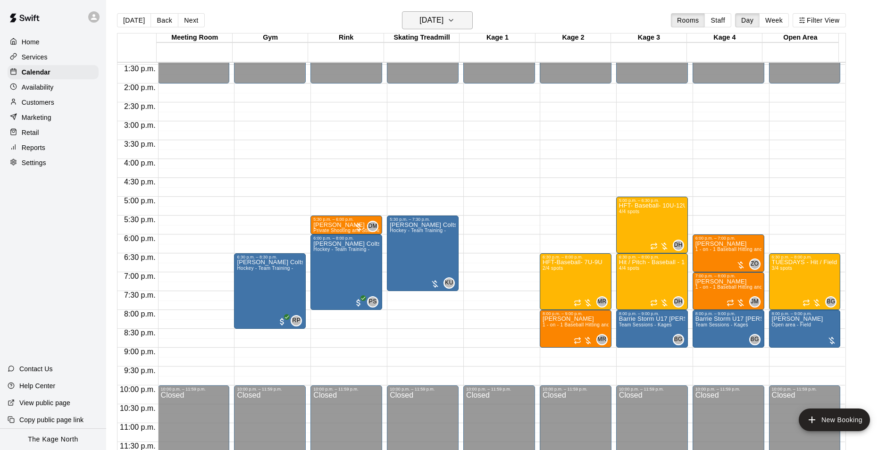
click at [443, 22] on h6 "[DATE]" at bounding box center [431, 20] width 24 height 13
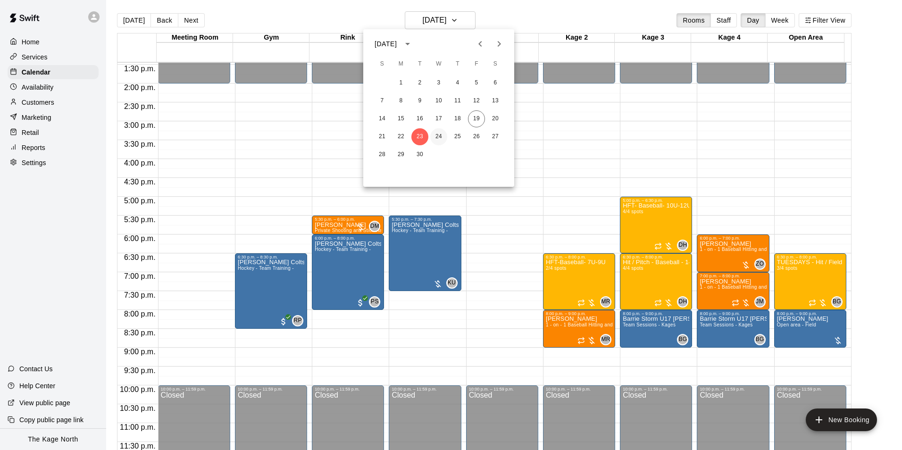
click at [435, 136] on button "24" at bounding box center [438, 136] width 17 height 17
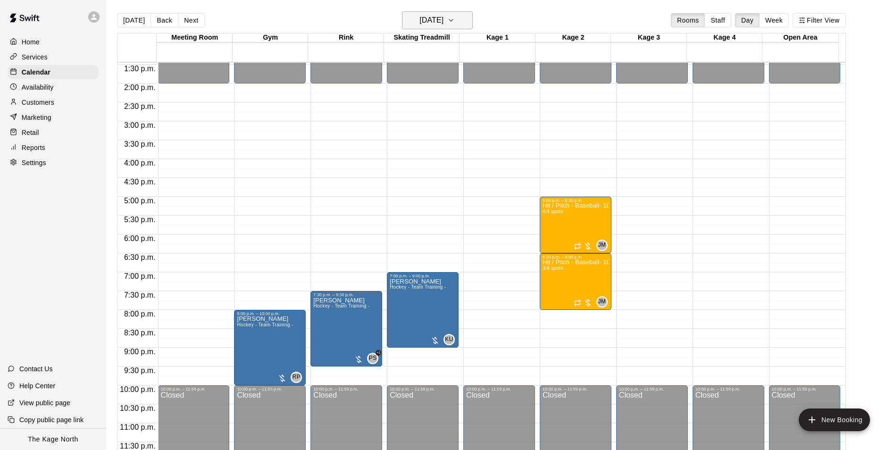
click at [469, 21] on button "[DATE]" at bounding box center [437, 20] width 71 height 18
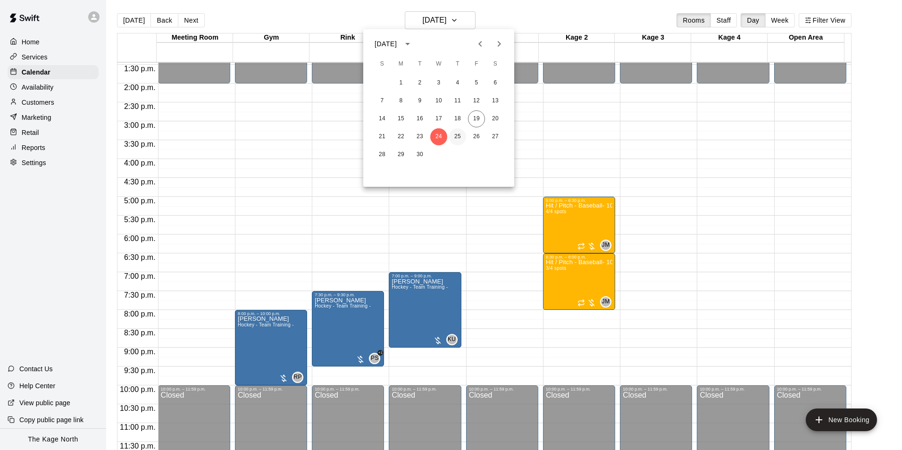
click at [455, 137] on button "25" at bounding box center [457, 136] width 17 height 17
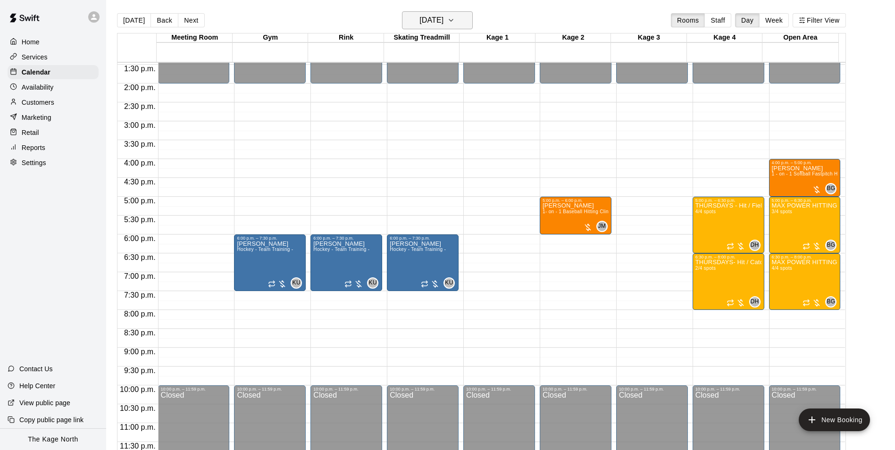
click at [443, 19] on h6 "[DATE]" at bounding box center [431, 20] width 24 height 13
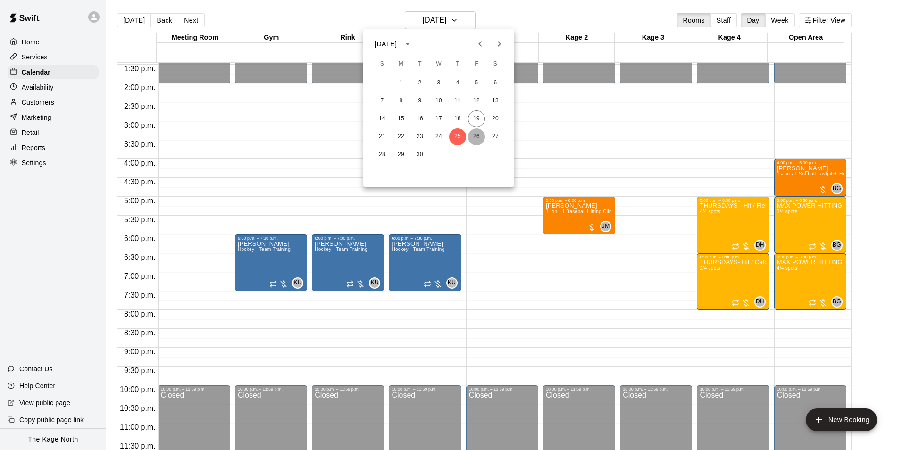
click at [476, 133] on button "26" at bounding box center [476, 136] width 17 height 17
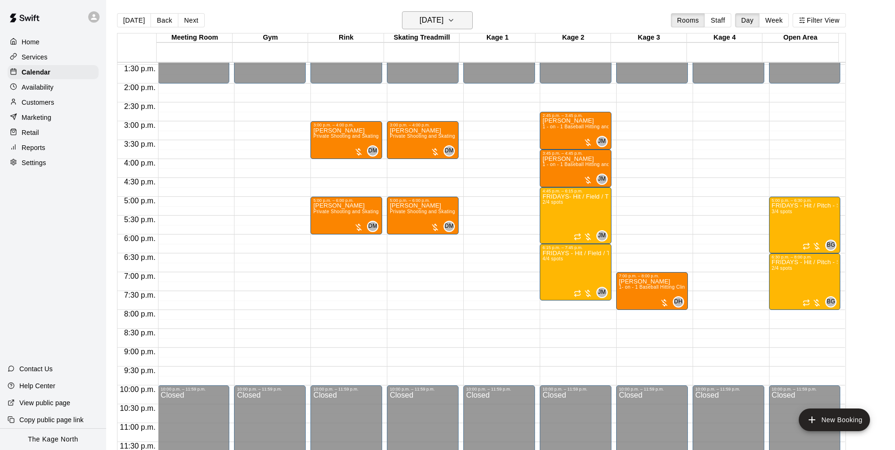
click at [443, 16] on h6 "[DATE]" at bounding box center [431, 20] width 24 height 13
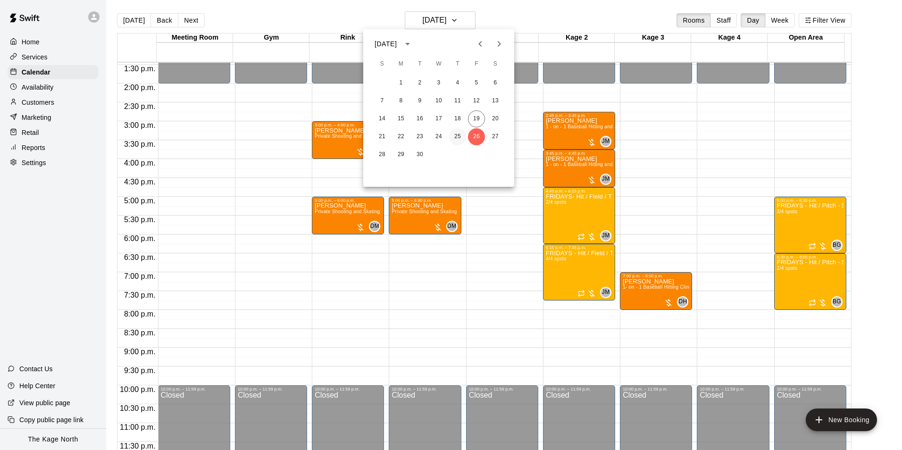
click at [457, 136] on button "25" at bounding box center [457, 136] width 17 height 17
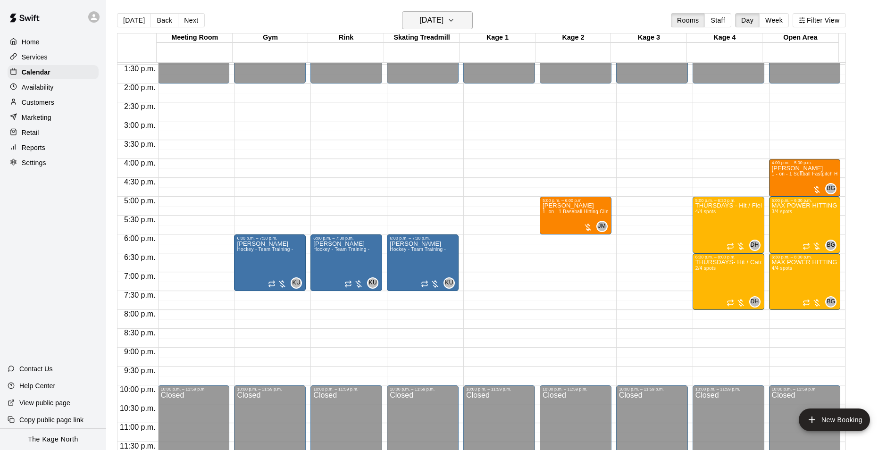
click at [443, 21] on h6 "[DATE]" at bounding box center [431, 20] width 24 height 13
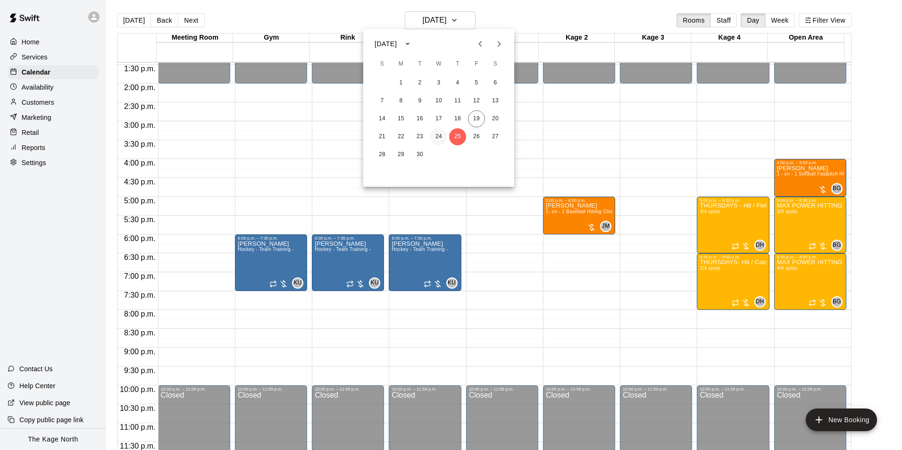
click at [440, 134] on button "24" at bounding box center [438, 136] width 17 height 17
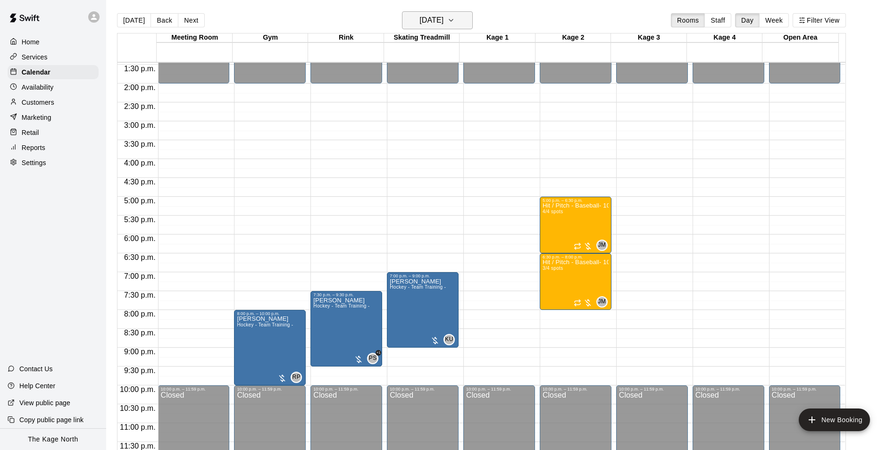
click at [443, 19] on h6 "[DATE]" at bounding box center [431, 20] width 24 height 13
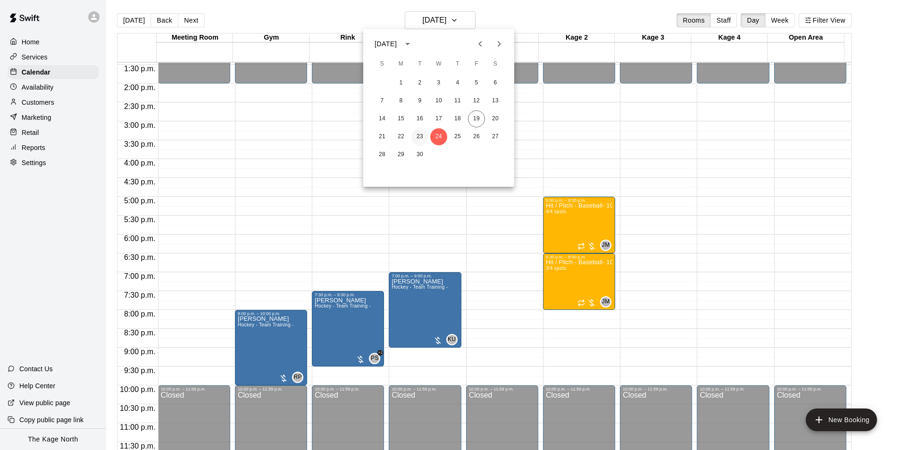
click at [418, 137] on button "23" at bounding box center [419, 136] width 17 height 17
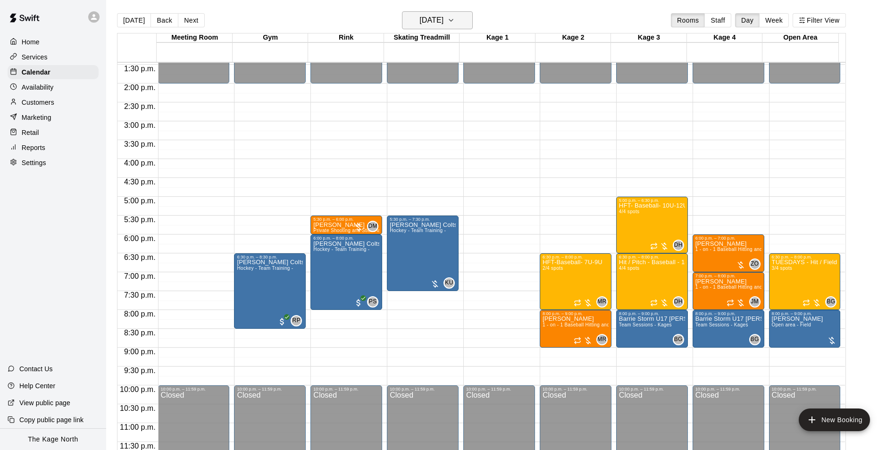
click at [443, 23] on h6 "[DATE]" at bounding box center [431, 20] width 24 height 13
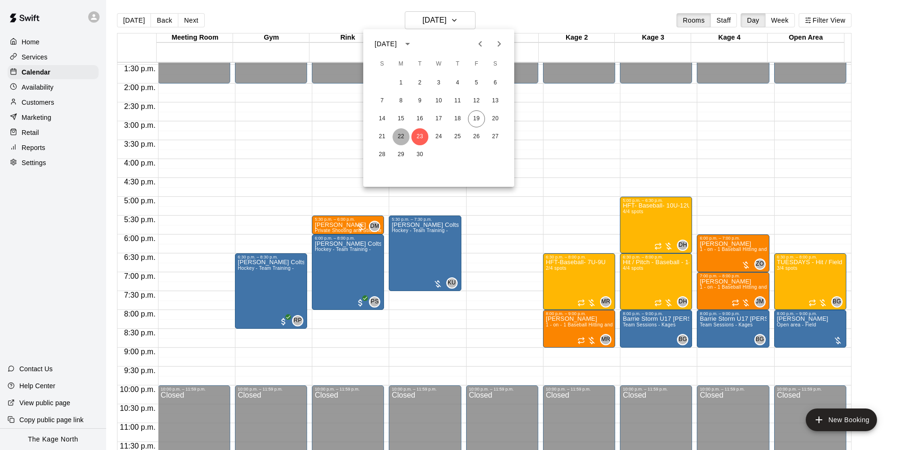
click at [403, 134] on button "22" at bounding box center [400, 136] width 17 height 17
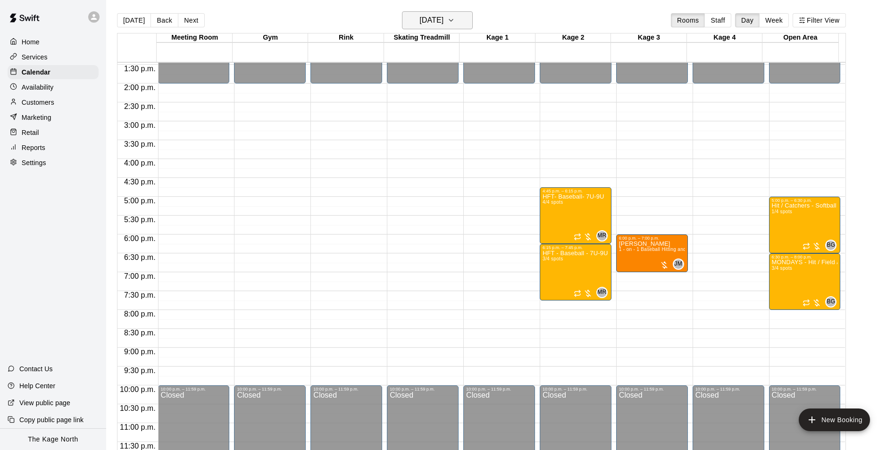
click at [443, 21] on h6 "[DATE]" at bounding box center [431, 20] width 24 height 13
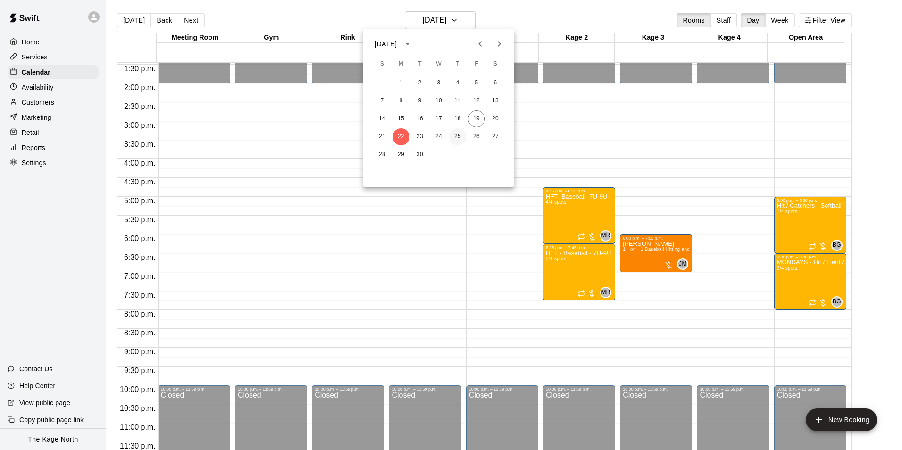
click at [456, 137] on button "25" at bounding box center [457, 136] width 17 height 17
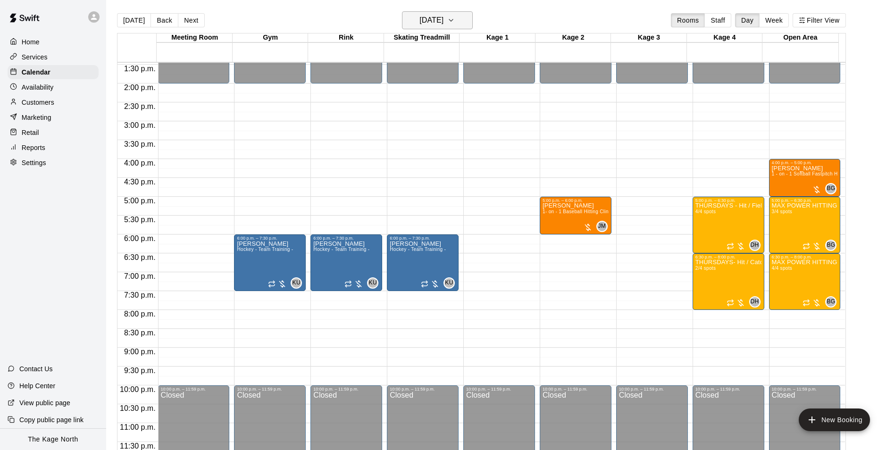
click at [443, 20] on h6 "[DATE]" at bounding box center [431, 20] width 24 height 13
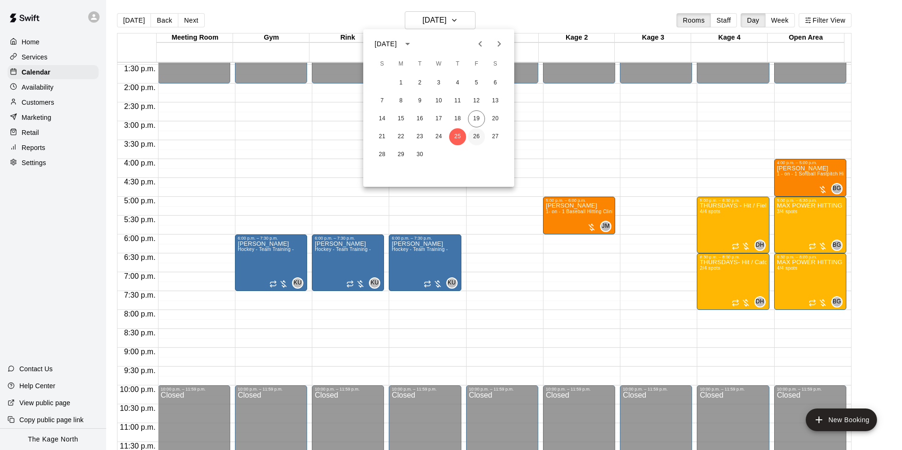
click at [475, 133] on button "26" at bounding box center [476, 136] width 17 height 17
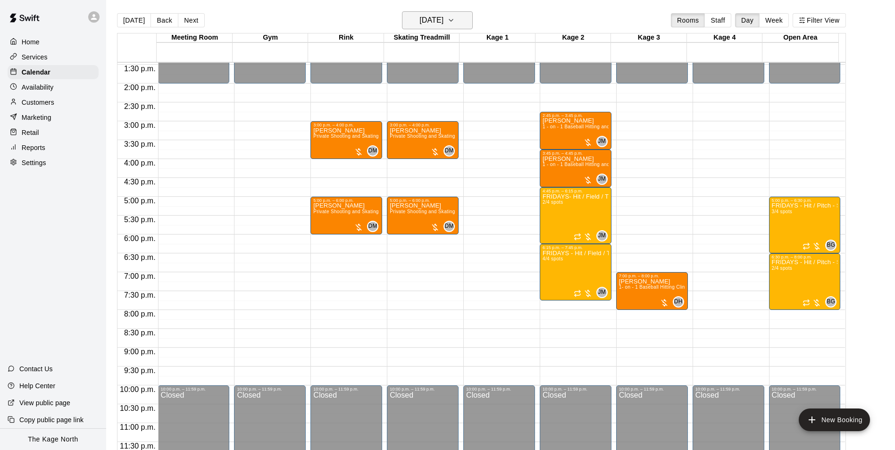
click at [457, 22] on button "[DATE]" at bounding box center [437, 20] width 71 height 18
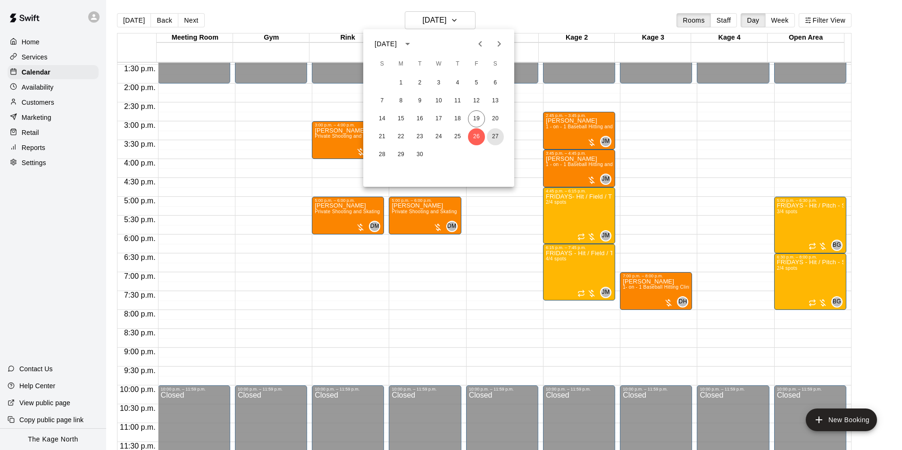
click at [495, 134] on button "27" at bounding box center [495, 136] width 17 height 17
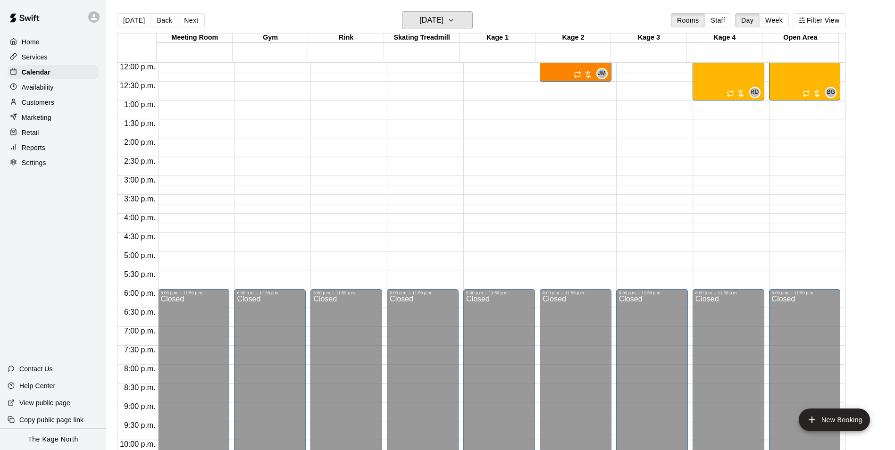
scroll to position [367, 0]
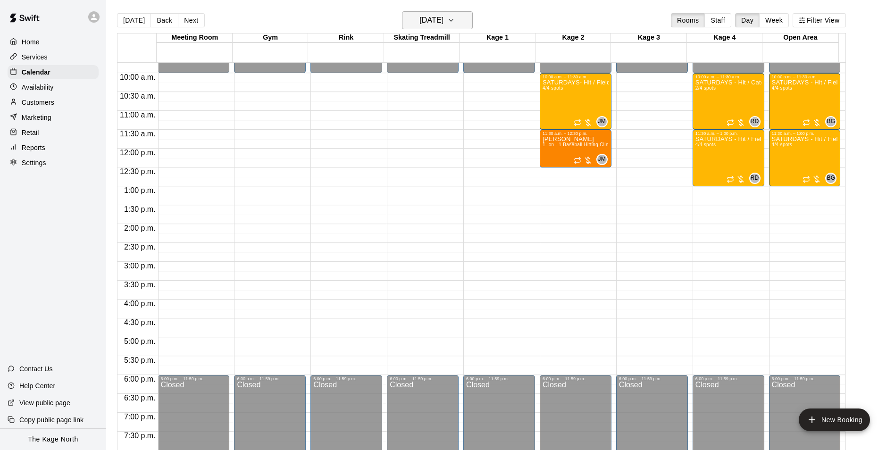
click at [443, 23] on h6 "[DATE]" at bounding box center [431, 20] width 24 height 13
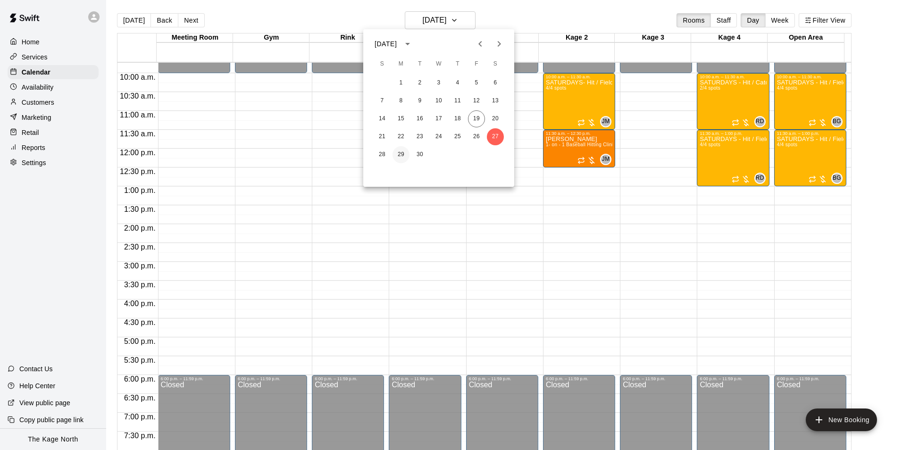
click at [400, 155] on button "29" at bounding box center [400, 154] width 17 height 17
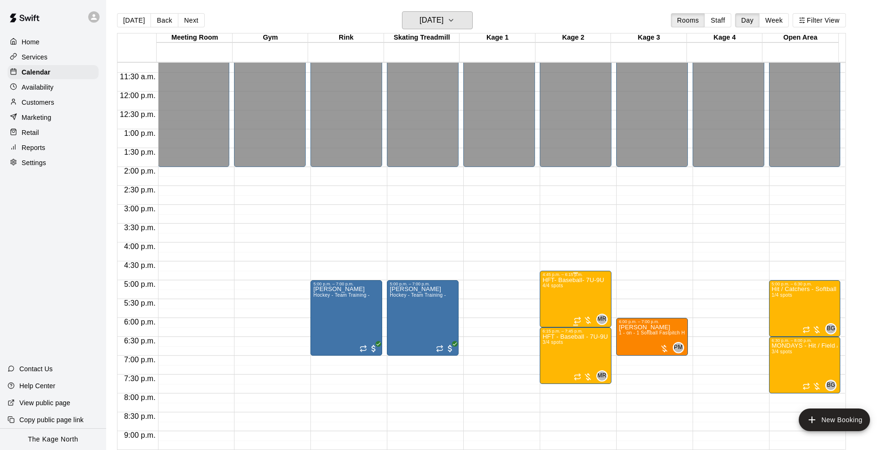
scroll to position [508, 0]
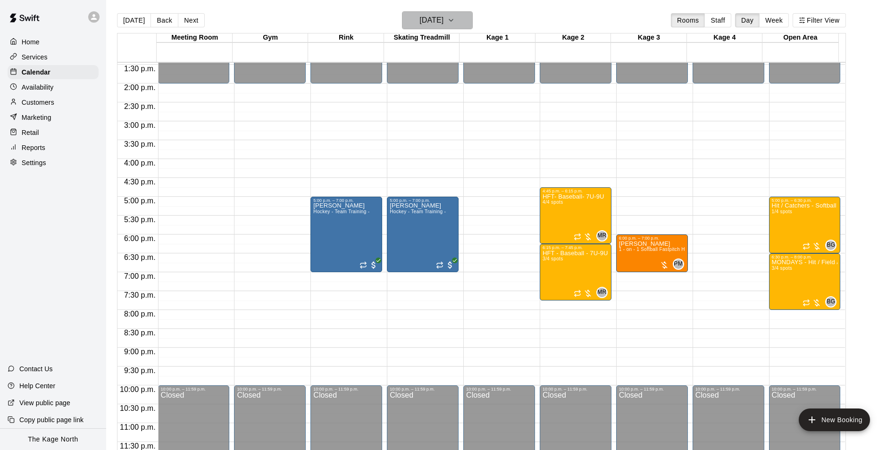
click at [441, 15] on h6 "Monday Sep 29" at bounding box center [431, 20] width 24 height 13
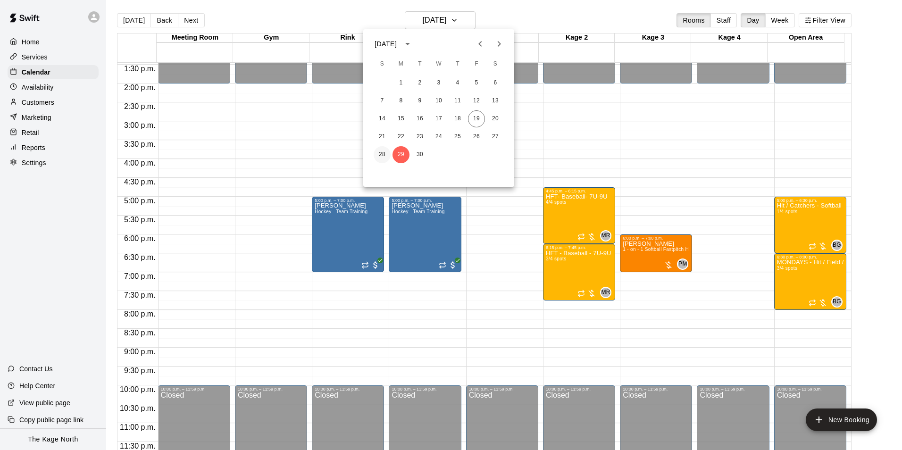
click at [385, 151] on button "28" at bounding box center [382, 154] width 17 height 17
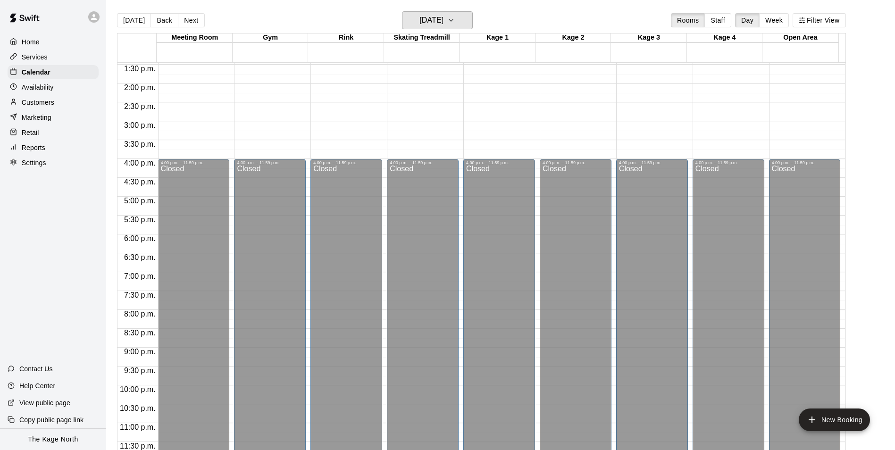
scroll to position [320, 0]
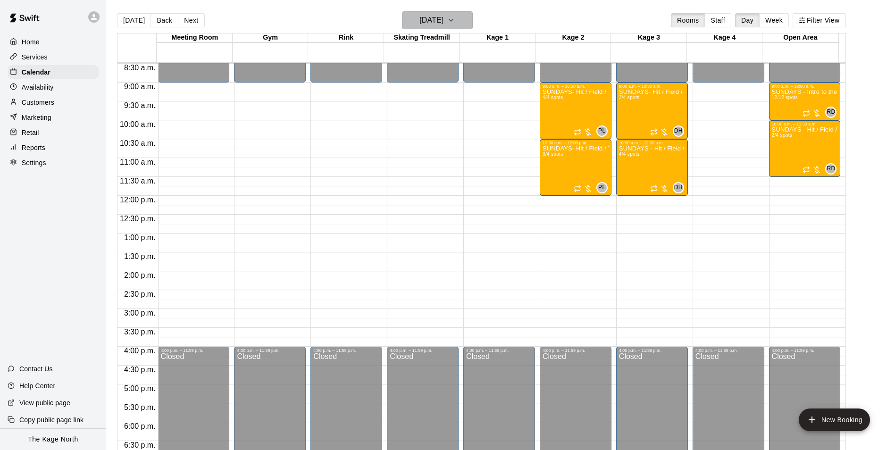
click at [443, 19] on h6 "Sunday Sep 28" at bounding box center [431, 20] width 24 height 13
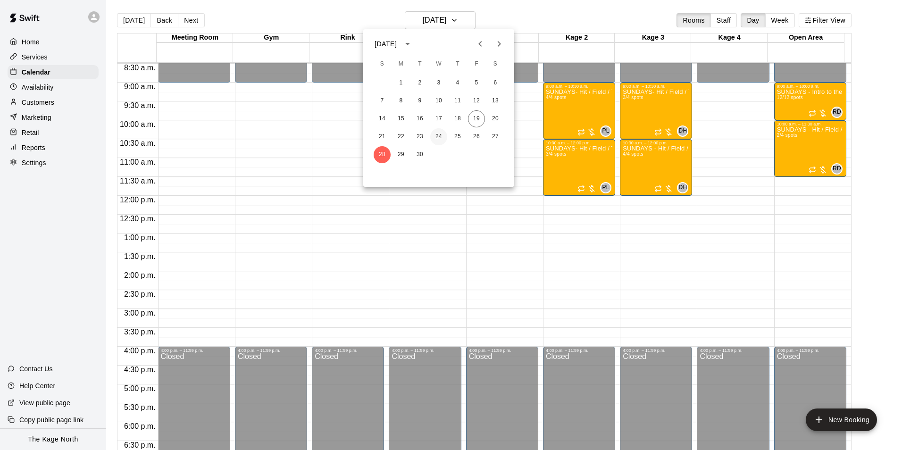
click at [438, 136] on button "24" at bounding box center [438, 136] width 17 height 17
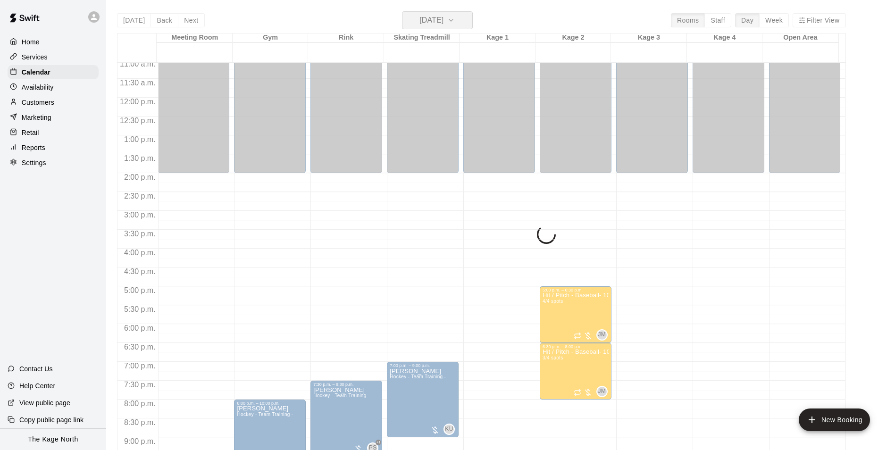
scroll to position [508, 0]
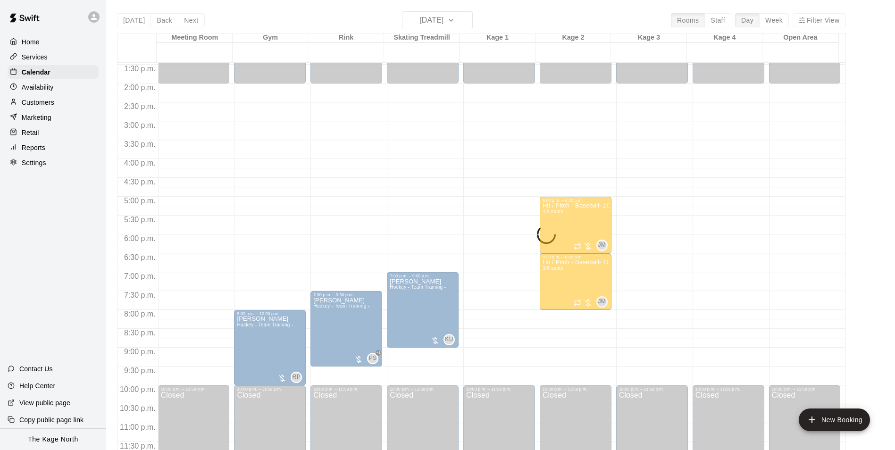
drag, startPoint x: 546, startPoint y: 19, endPoint x: 427, endPoint y: 17, distance: 118.9
click at [546, 19] on div "Today Back Next Wednesday Sep 24 Rooms Staff Day Week Filter View Meeting Room …" at bounding box center [481, 236] width 729 height 450
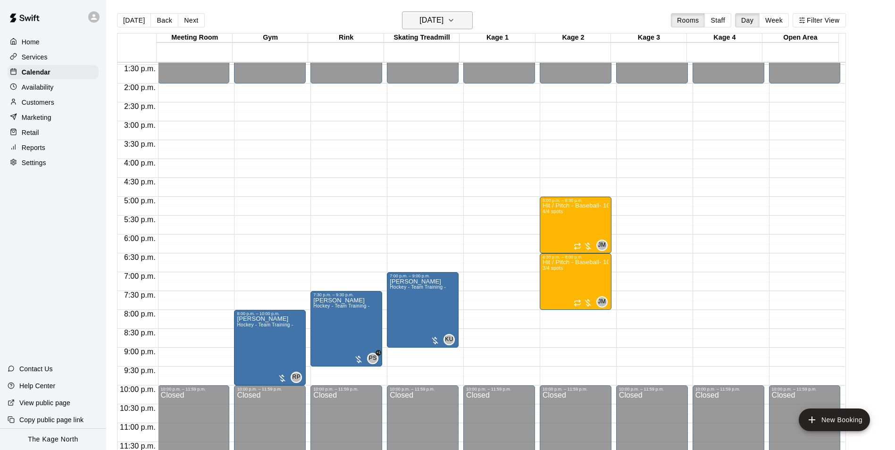
click at [440, 19] on h6 "[DATE]" at bounding box center [431, 20] width 24 height 13
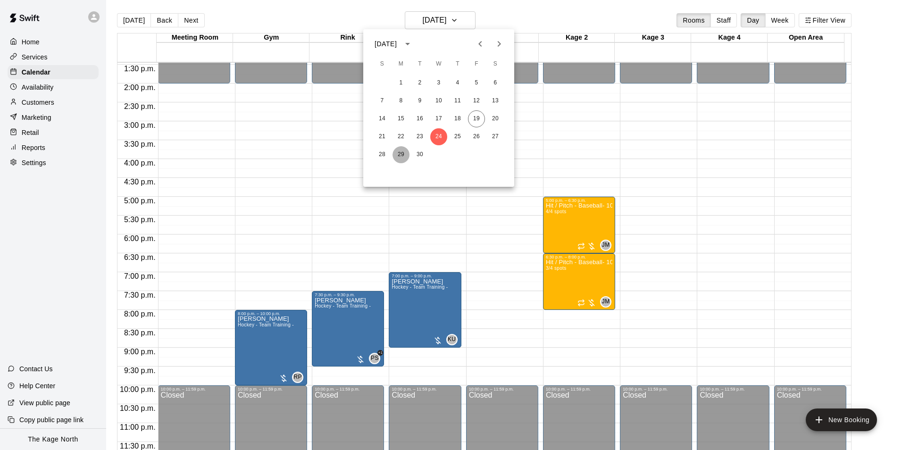
click at [397, 158] on button "29" at bounding box center [400, 154] width 17 height 17
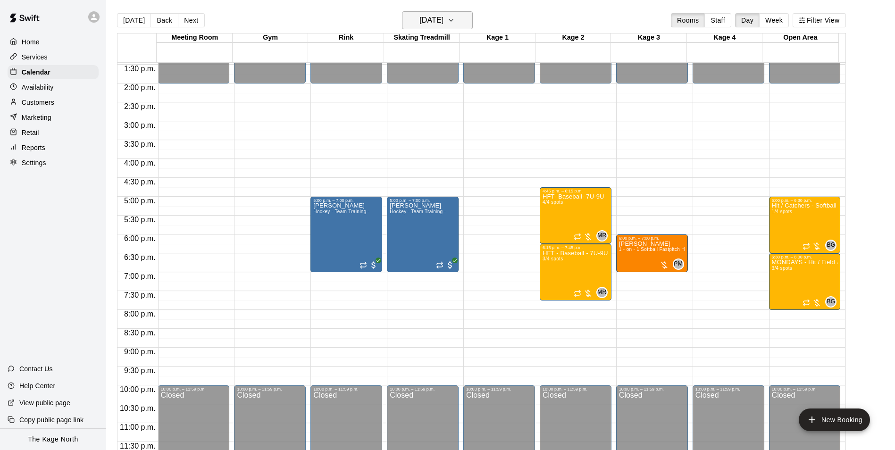
click at [435, 22] on h6 "Monday Sep 29" at bounding box center [431, 20] width 24 height 13
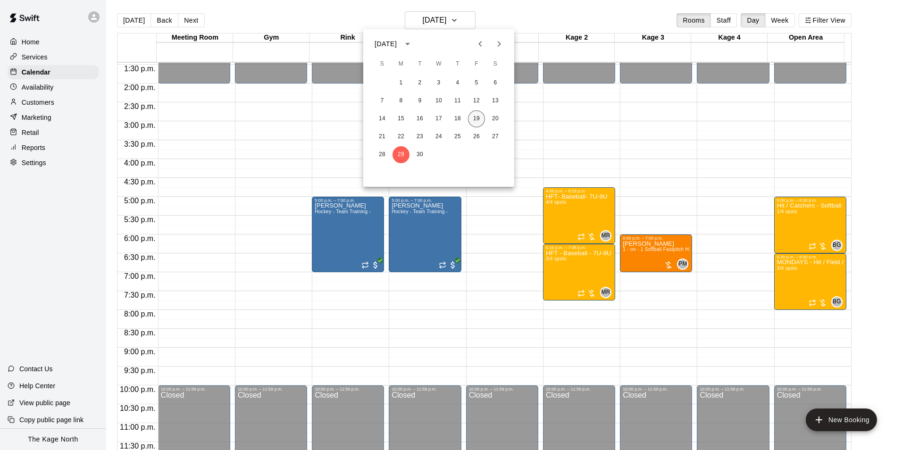
click at [476, 121] on button "19" at bounding box center [476, 118] width 17 height 17
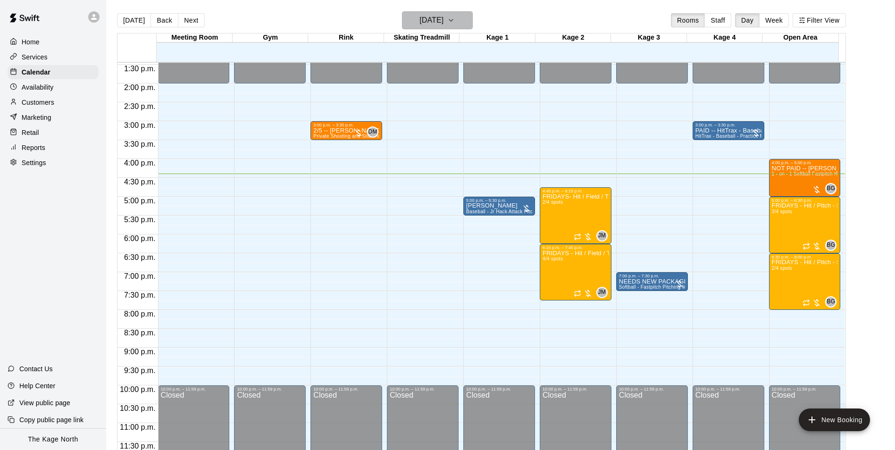
click at [443, 18] on h6 "[DATE]" at bounding box center [431, 20] width 24 height 13
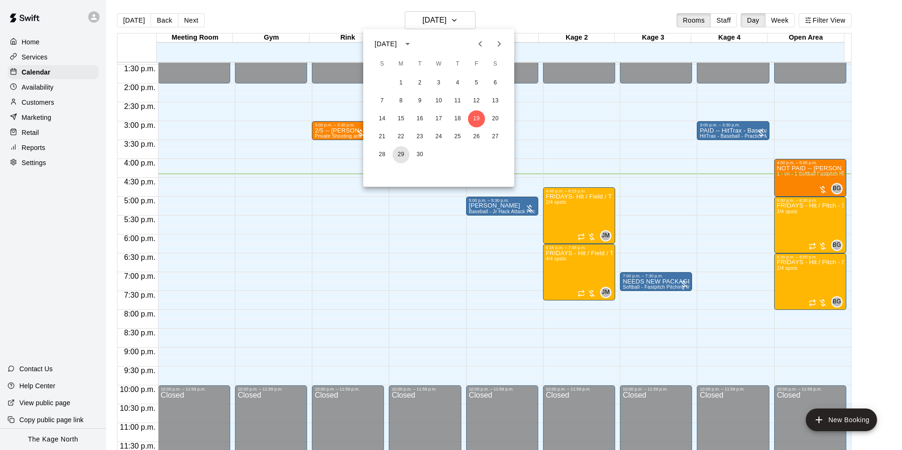
click at [400, 152] on button "29" at bounding box center [400, 154] width 17 height 17
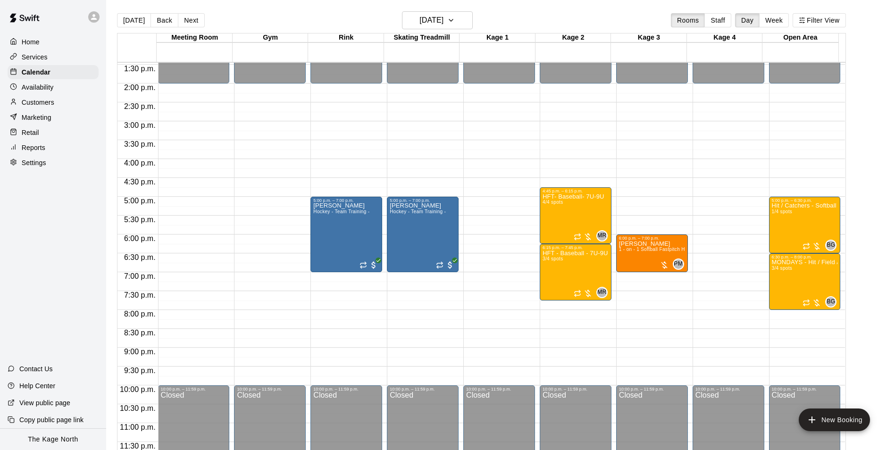
click at [505, 17] on div "Today Back Next Monday Sep 29 Rooms Staff Day Week Filter View" at bounding box center [481, 22] width 729 height 22
click at [443, 26] on h6 "Monday Sep 29" at bounding box center [431, 20] width 24 height 13
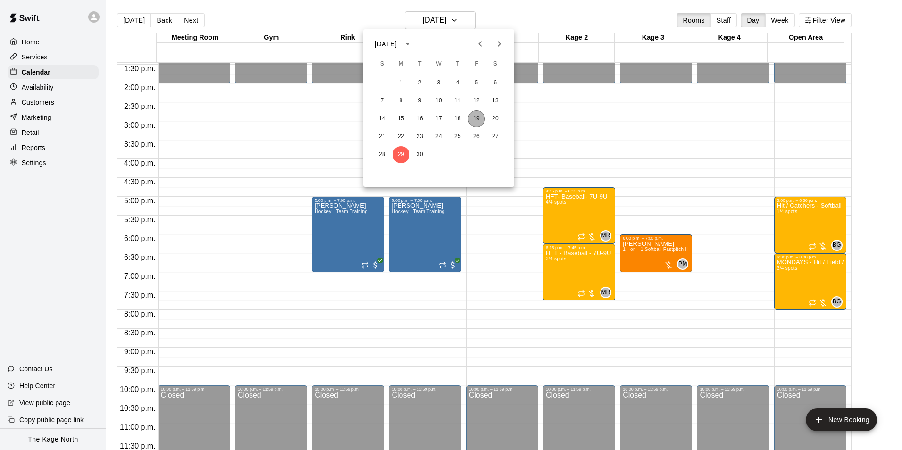
click at [472, 115] on button "19" at bounding box center [476, 118] width 17 height 17
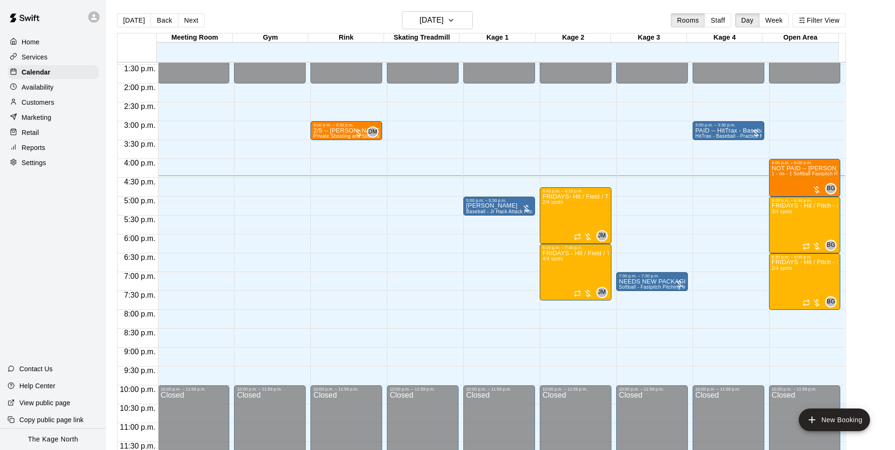
click at [39, 103] on p "Customers" at bounding box center [38, 102] width 33 height 9
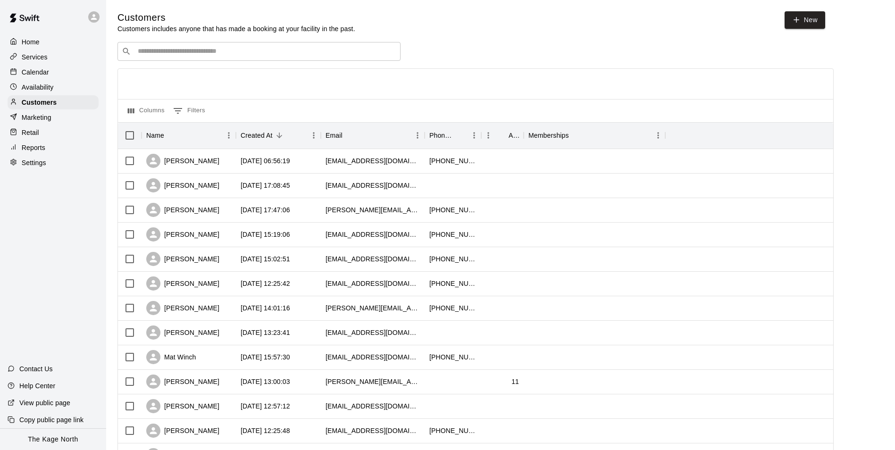
click at [37, 75] on p "Calendar" at bounding box center [35, 71] width 27 height 9
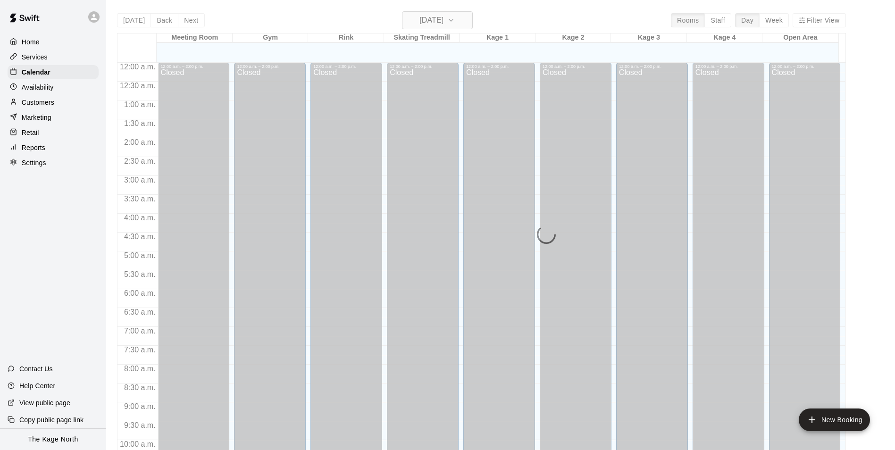
scroll to position [479, 0]
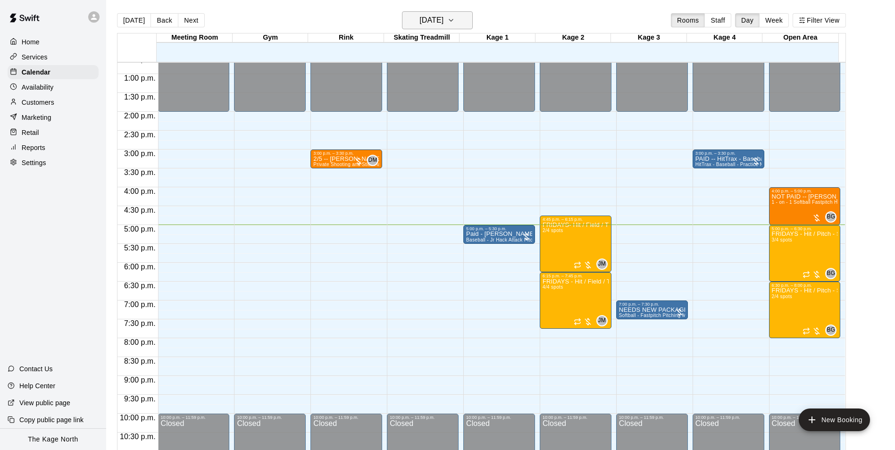
click at [439, 17] on h6 "[DATE]" at bounding box center [431, 20] width 24 height 13
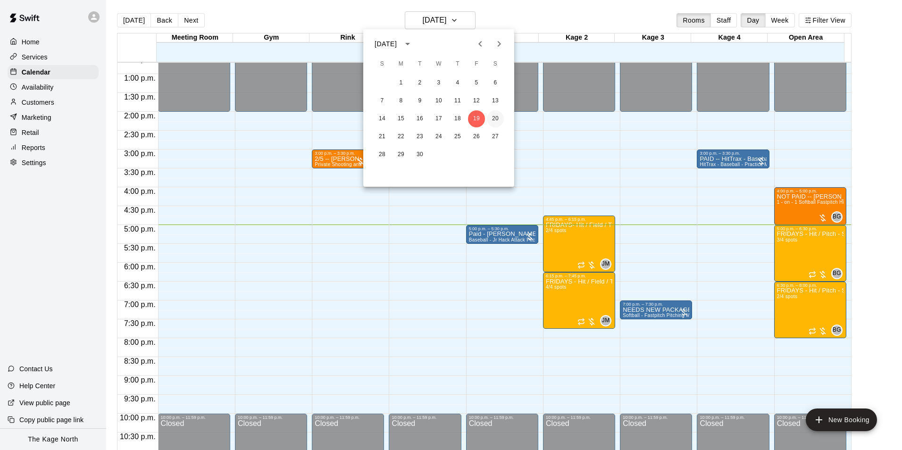
click at [495, 122] on button "20" at bounding box center [495, 118] width 17 height 17
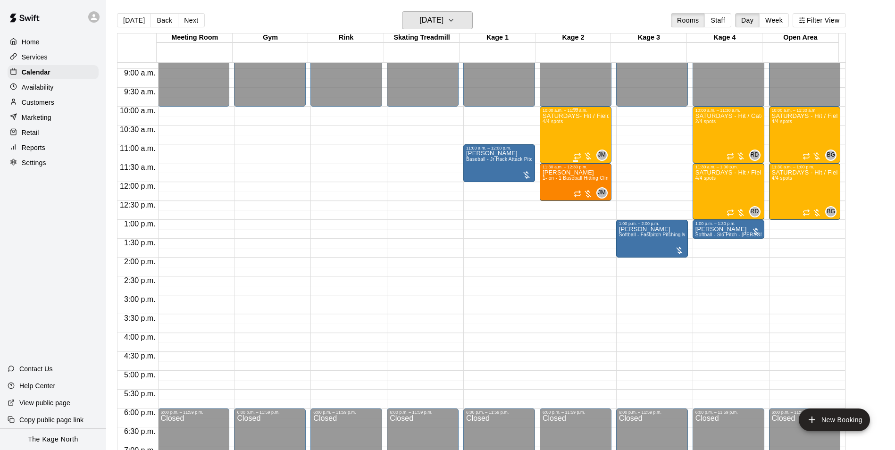
scroll to position [243, 0]
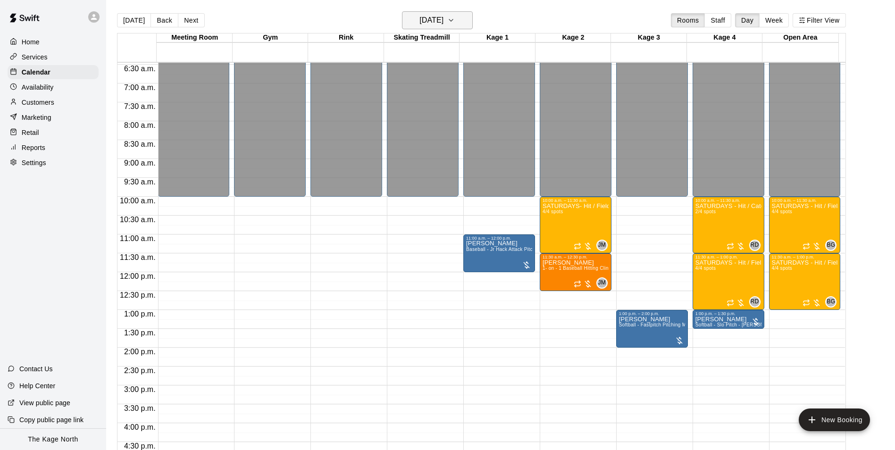
click at [464, 18] on button "[DATE]" at bounding box center [437, 20] width 71 height 18
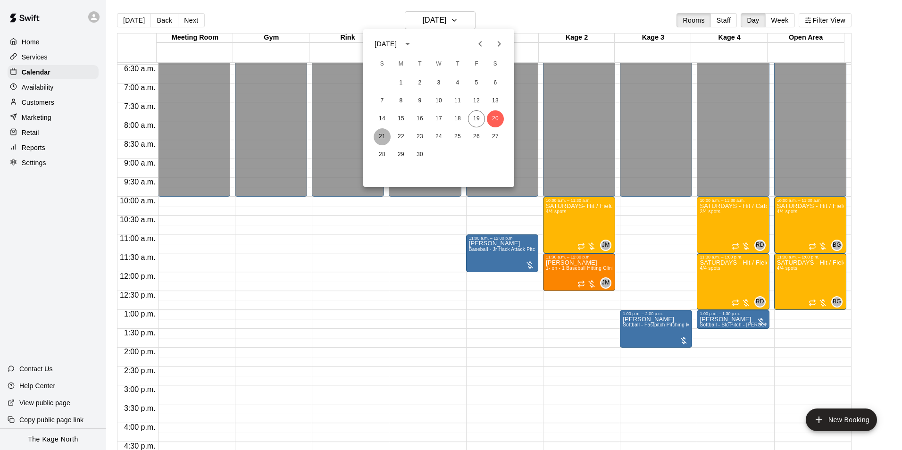
click at [380, 136] on button "21" at bounding box center [382, 136] width 17 height 17
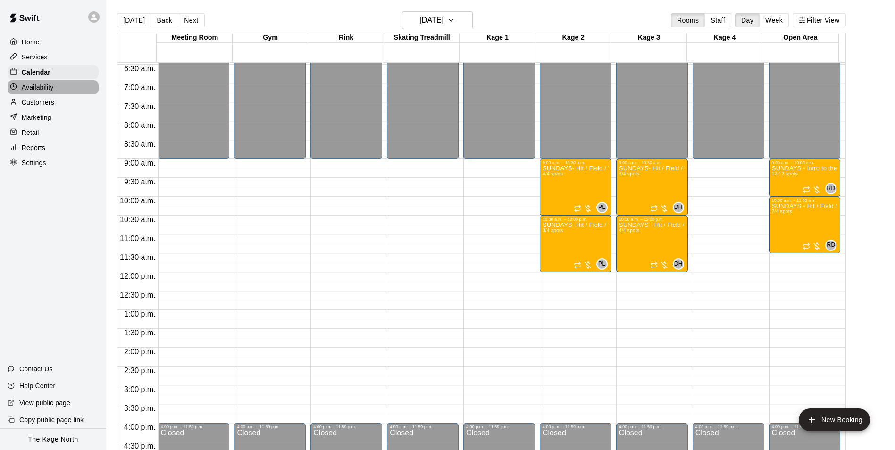
click at [45, 89] on p "Availability" at bounding box center [38, 87] width 32 height 9
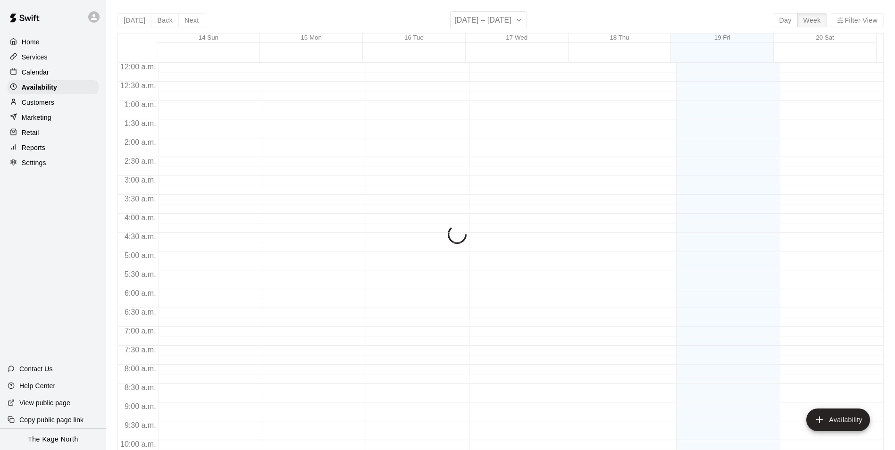
scroll to position [508, 0]
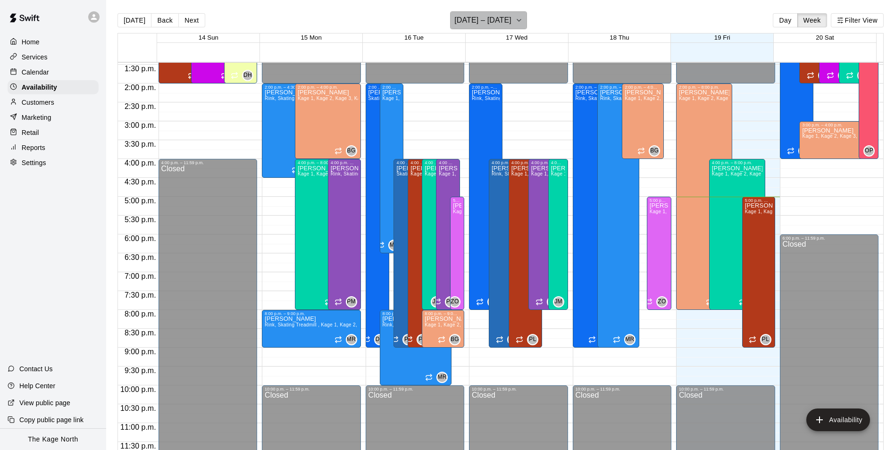
click at [498, 17] on h6 "[DATE] – [DATE]" at bounding box center [482, 20] width 57 height 13
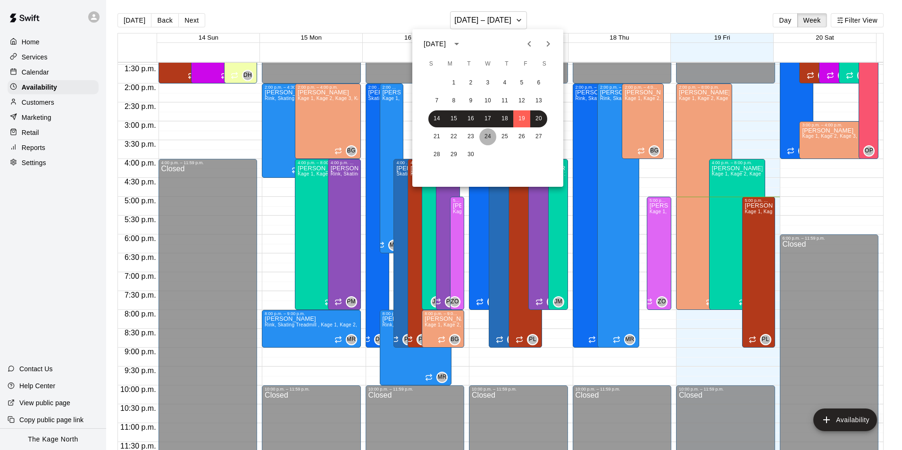
click at [482, 134] on button "24" at bounding box center [487, 136] width 17 height 17
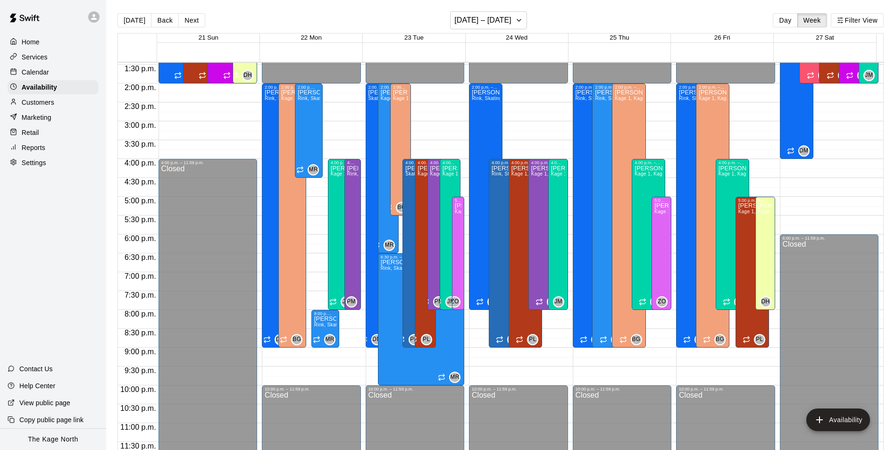
click at [50, 71] on div "Calendar" at bounding box center [53, 72] width 91 height 14
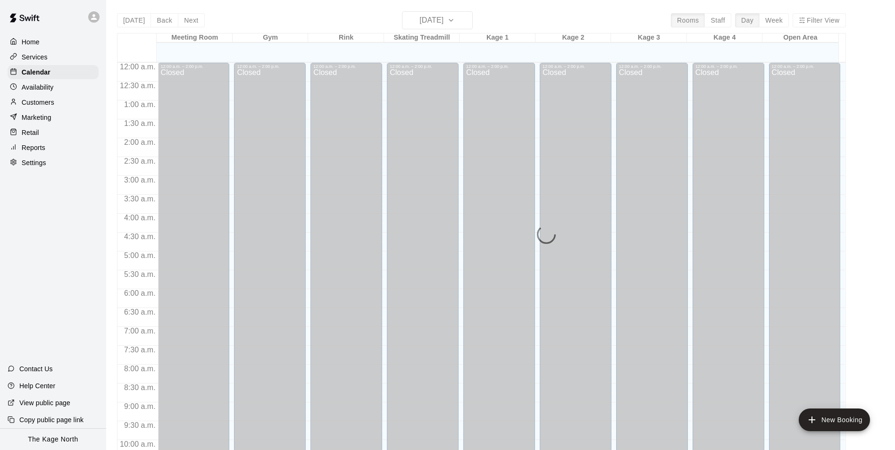
scroll to position [479, 0]
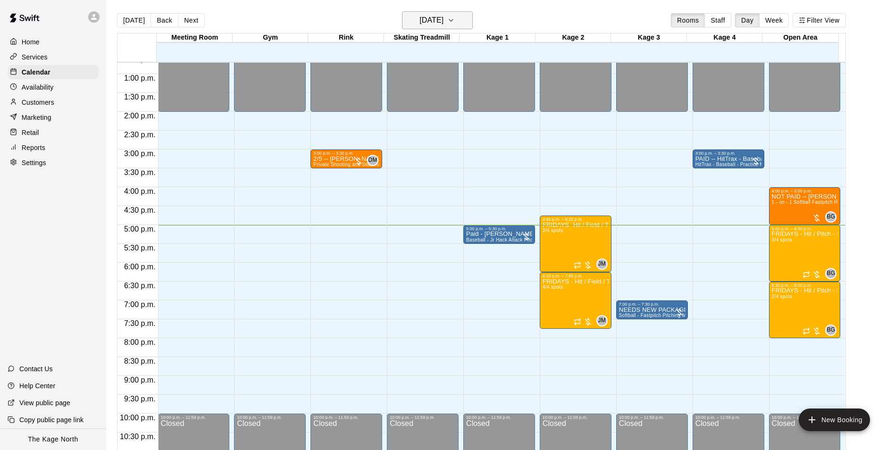
click at [455, 25] on icon "button" at bounding box center [451, 20] width 8 height 11
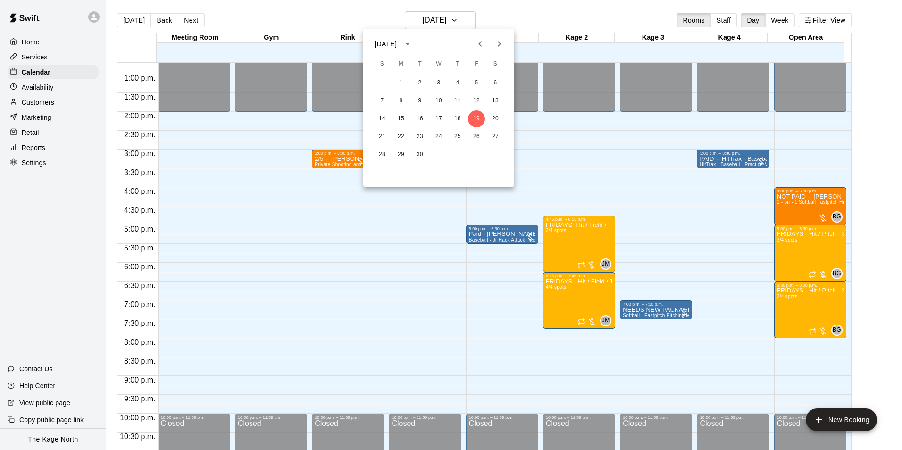
click at [573, 17] on div at bounding box center [451, 225] width 902 height 450
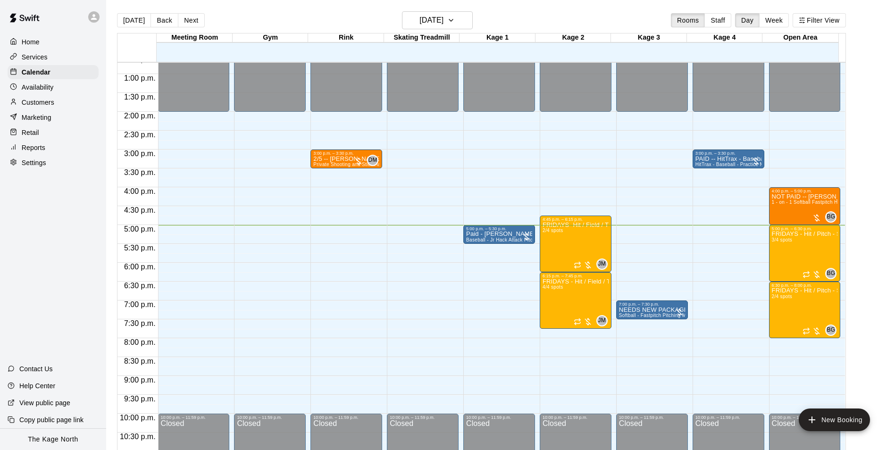
click at [508, 16] on div "Today Back Next Friday Sep 19 Rooms Staff Day Week Filter View" at bounding box center [481, 22] width 729 height 22
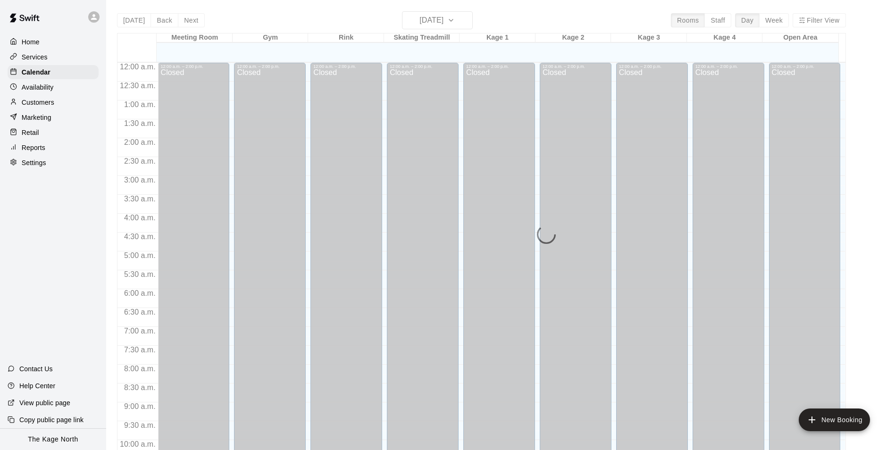
scroll to position [479, 0]
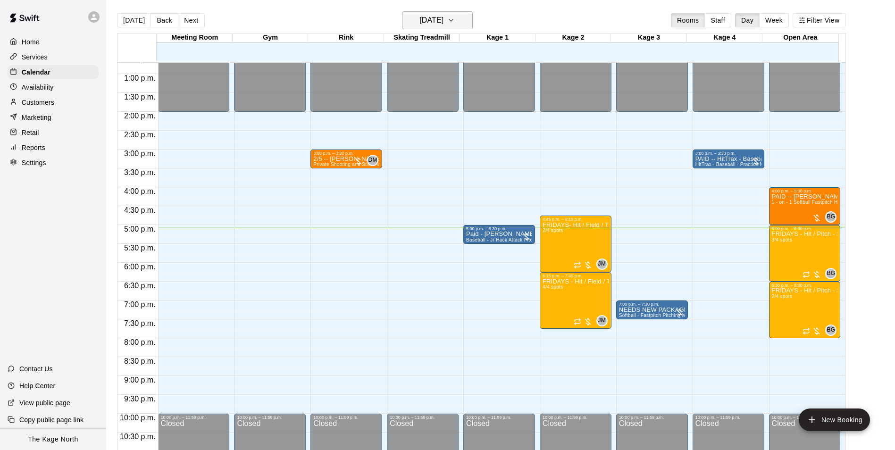
click at [443, 18] on h6 "[DATE]" at bounding box center [431, 20] width 24 height 13
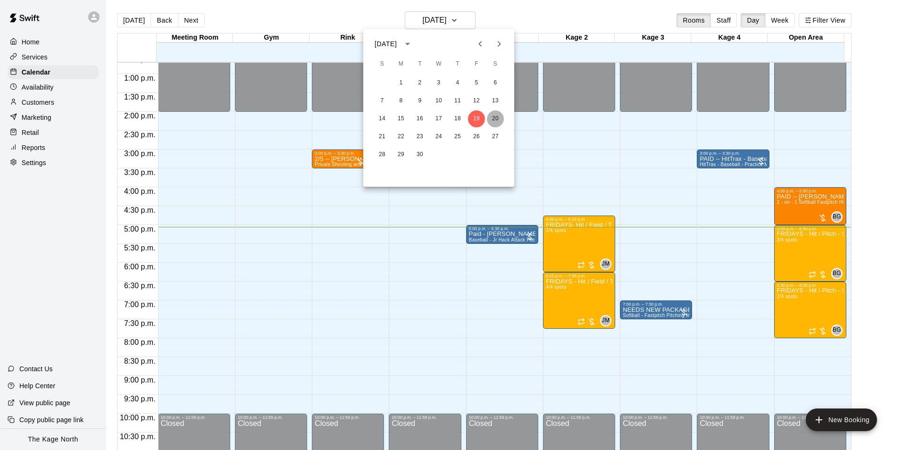
click at [490, 113] on button "20" at bounding box center [495, 118] width 17 height 17
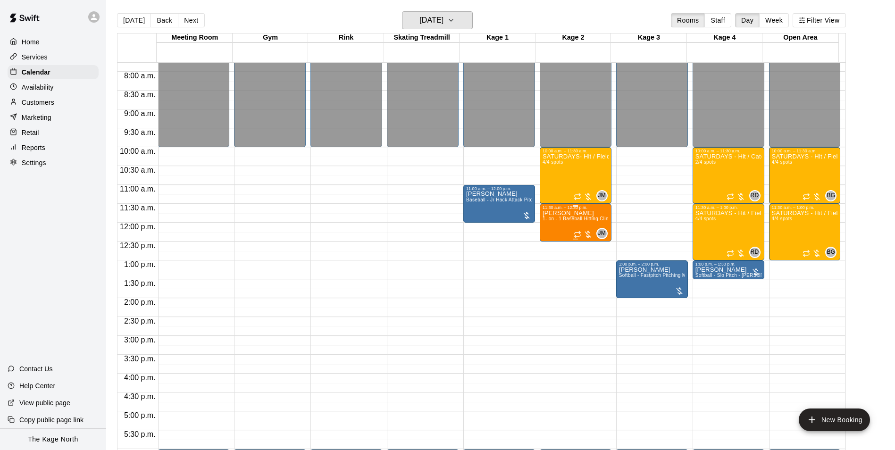
scroll to position [291, 0]
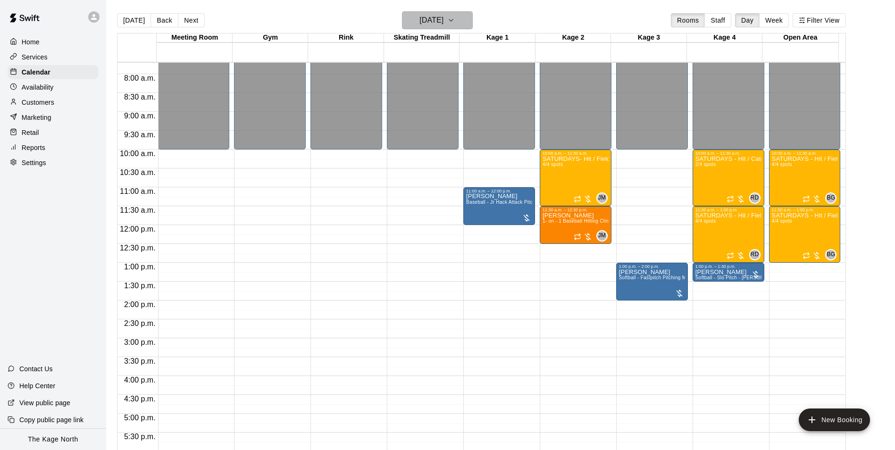
click at [441, 19] on h6 "[DATE]" at bounding box center [431, 20] width 24 height 13
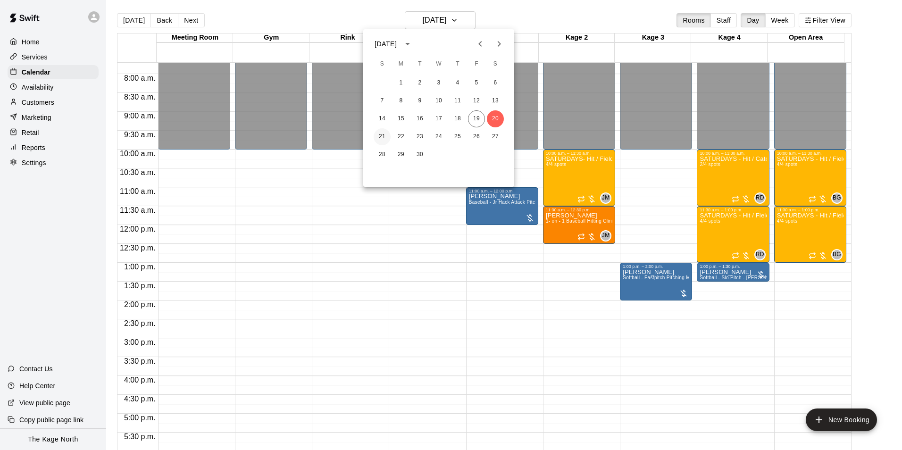
click at [382, 131] on button "21" at bounding box center [382, 136] width 17 height 17
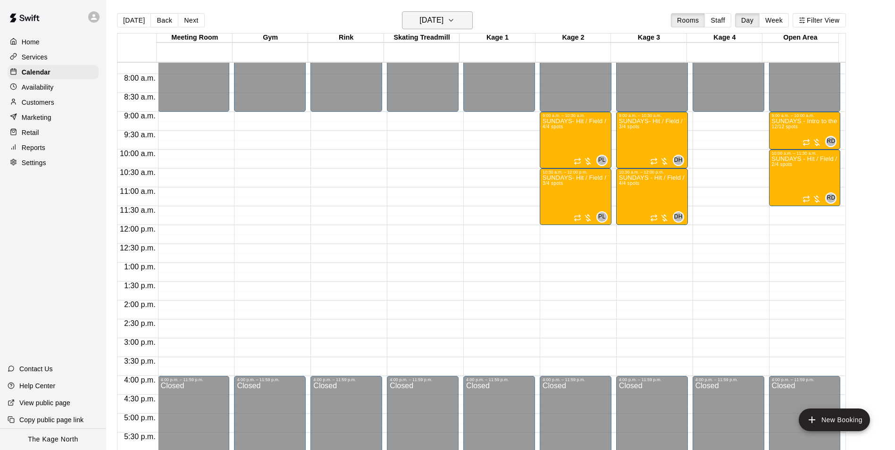
click at [443, 17] on h6 "[DATE]" at bounding box center [431, 20] width 24 height 13
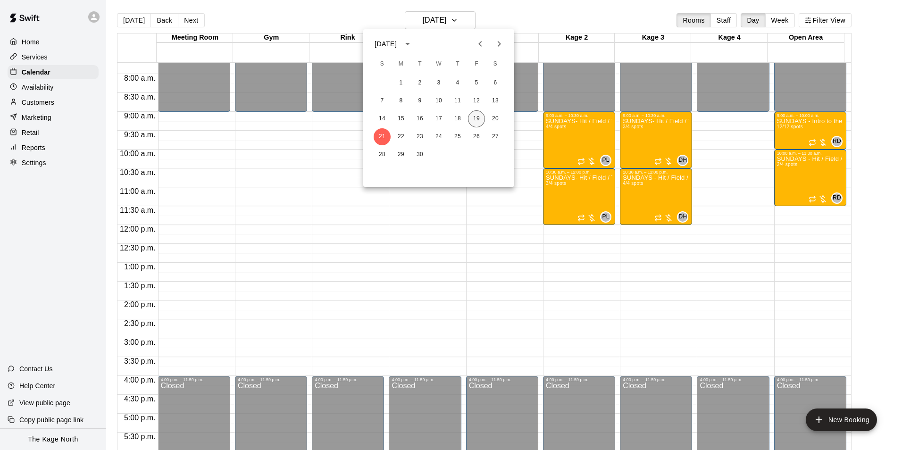
click at [478, 118] on button "19" at bounding box center [476, 118] width 17 height 17
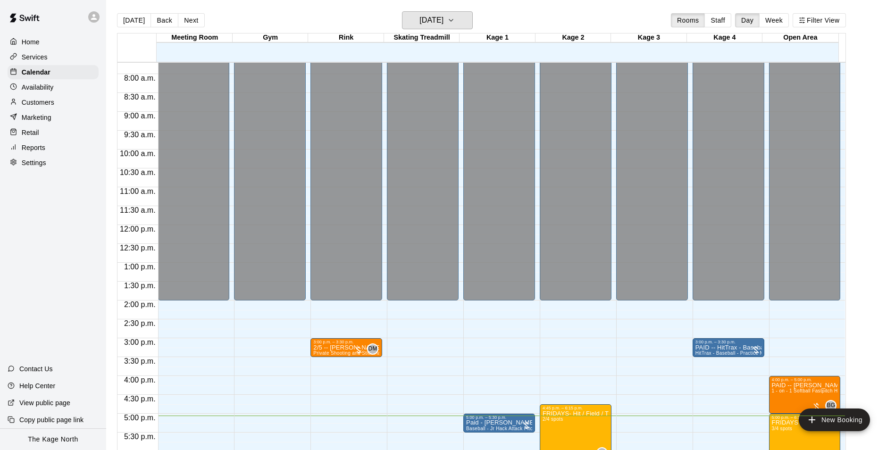
scroll to position [479, 0]
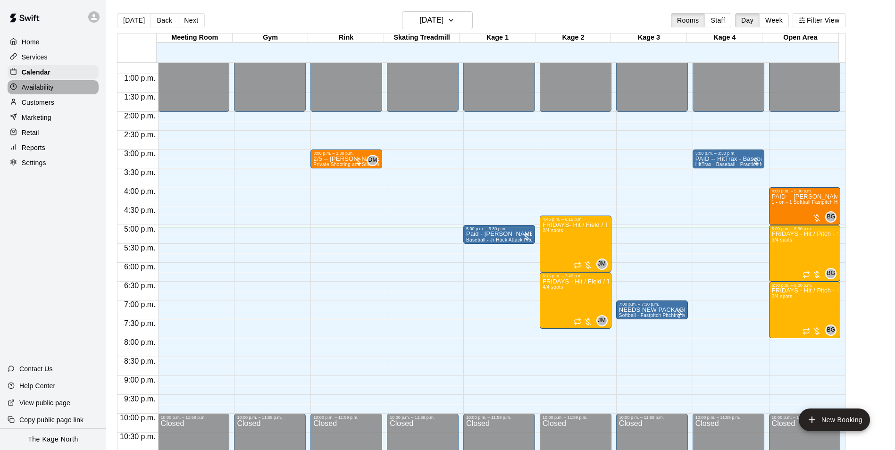
click at [44, 89] on p "Availability" at bounding box center [38, 87] width 32 height 9
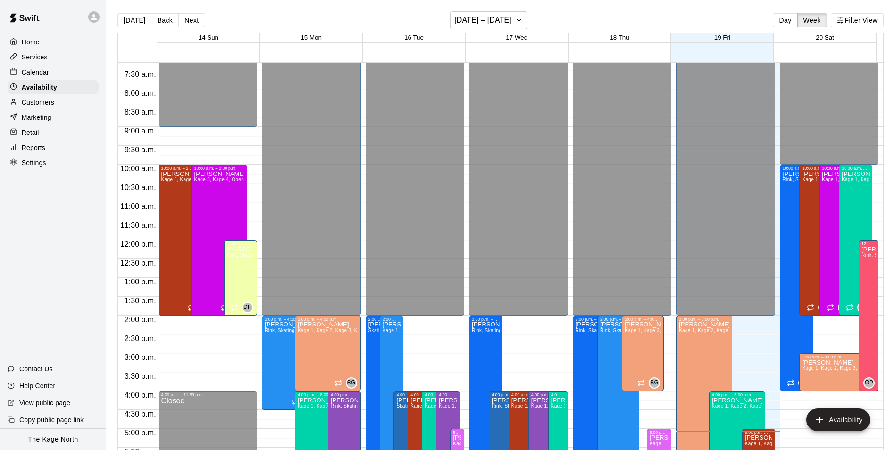
scroll to position [272, 0]
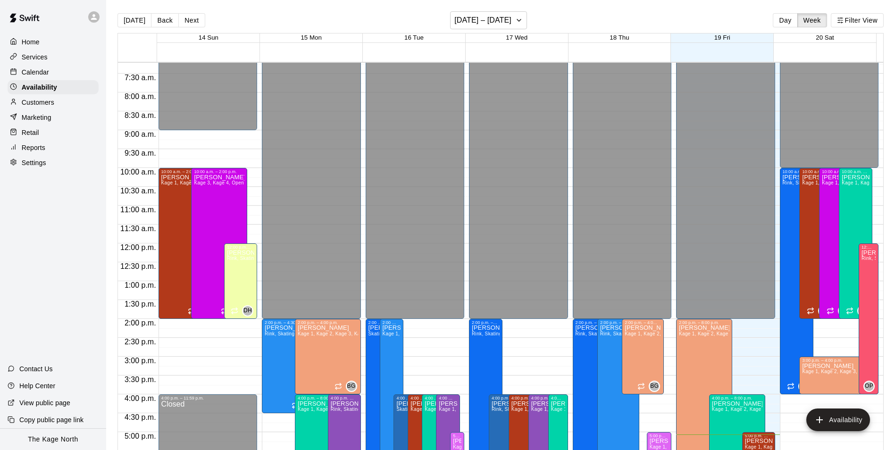
click at [39, 75] on p "Calendar" at bounding box center [35, 71] width 27 height 9
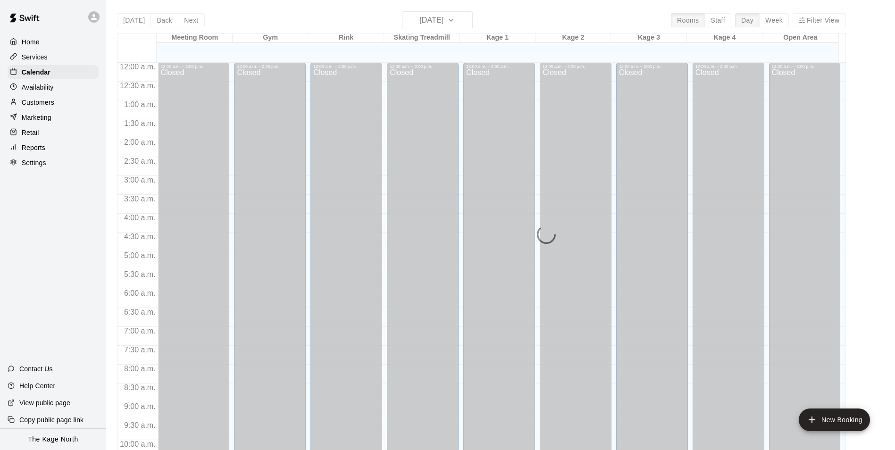
scroll to position [479, 0]
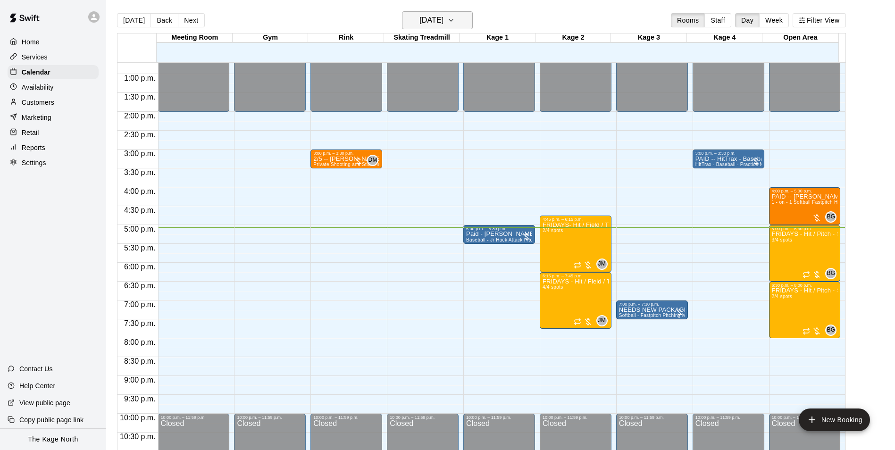
click at [437, 21] on h6 "[DATE]" at bounding box center [431, 20] width 24 height 13
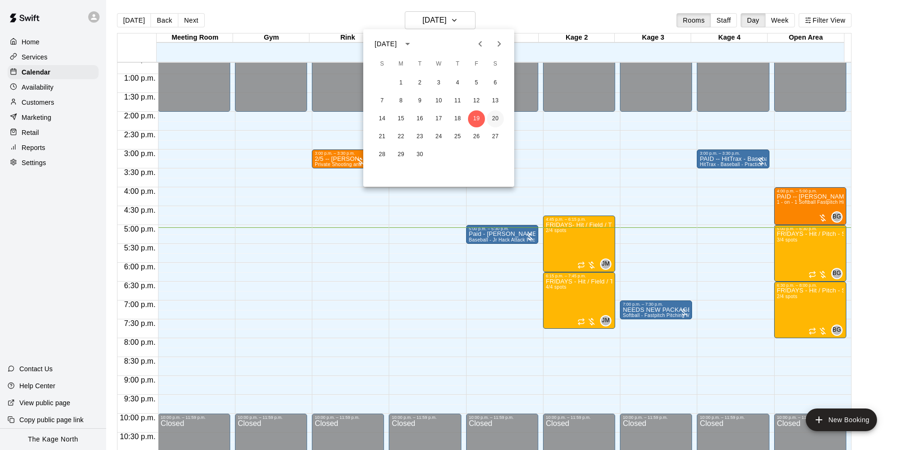
click at [488, 116] on button "20" at bounding box center [495, 118] width 17 height 17
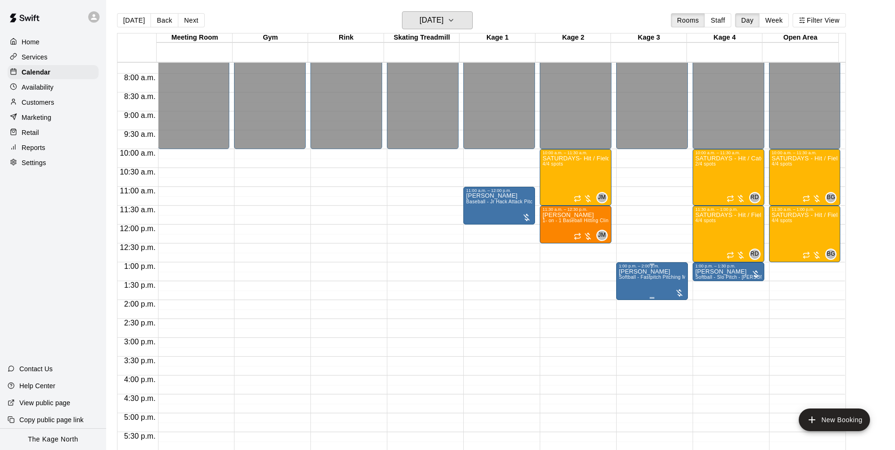
scroll to position [291, 0]
click at [41, 107] on p "Customers" at bounding box center [38, 102] width 33 height 9
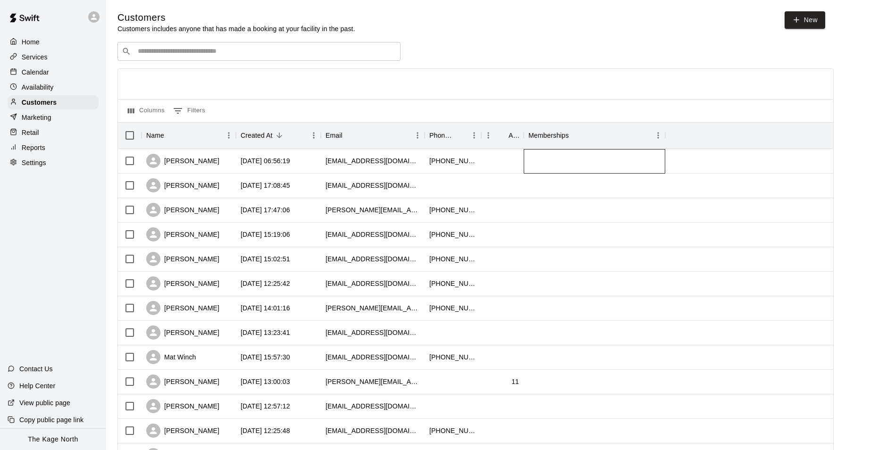
click at [581, 173] on div at bounding box center [594, 161] width 141 height 25
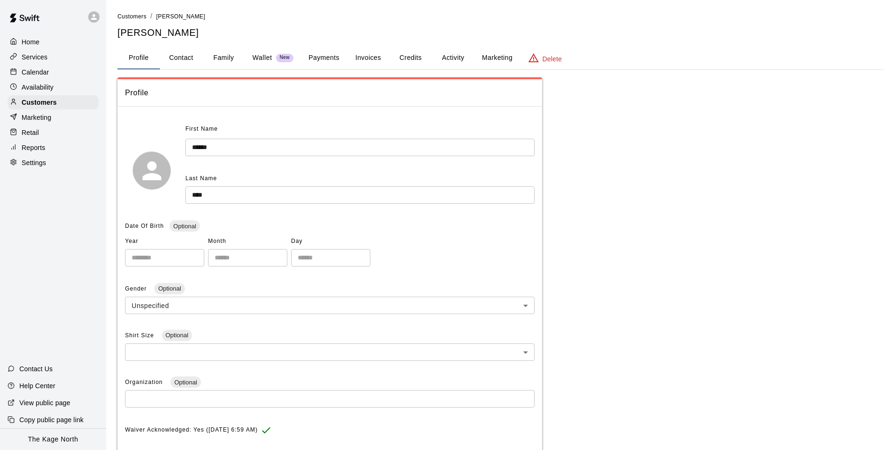
click at [454, 56] on button "Activity" at bounding box center [453, 58] width 42 height 23
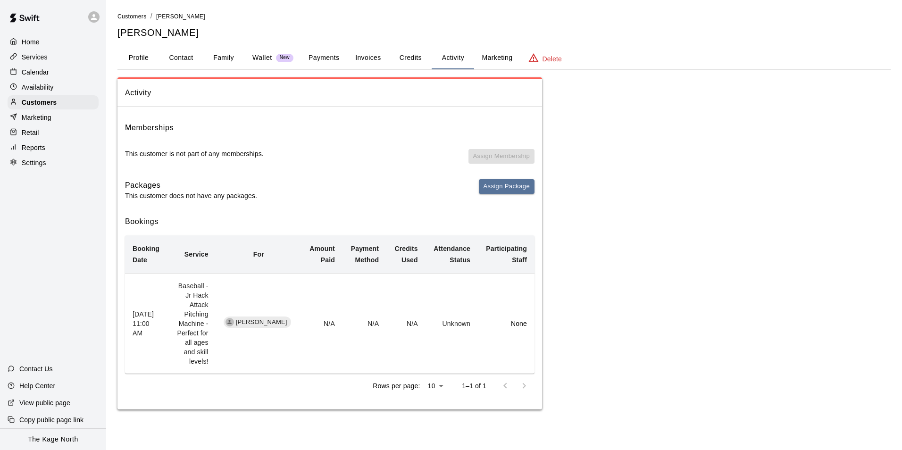
click at [225, 57] on button "Family" at bounding box center [223, 58] width 42 height 23
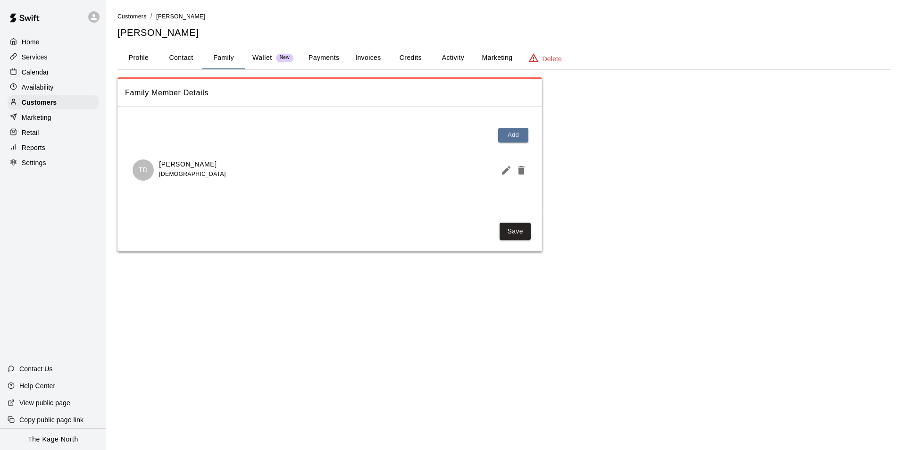
click at [504, 171] on icon "Edit Member" at bounding box center [506, 170] width 8 height 8
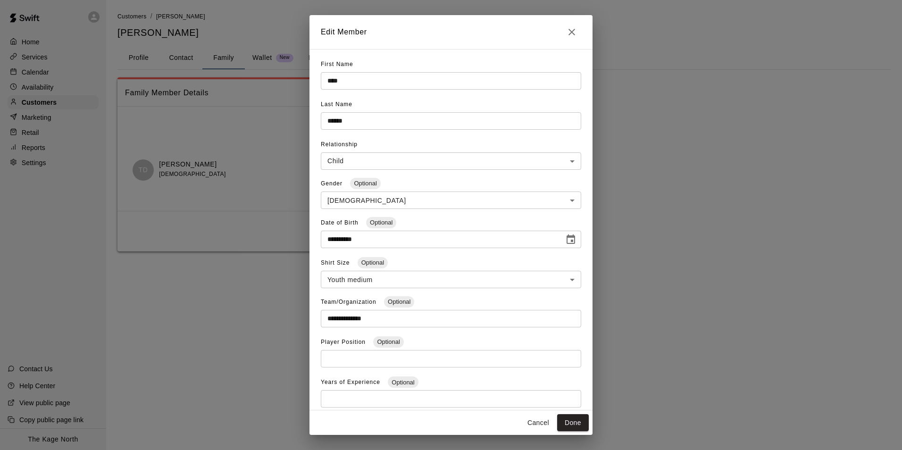
click at [567, 29] on icon "Close" at bounding box center [571, 31] width 11 height 11
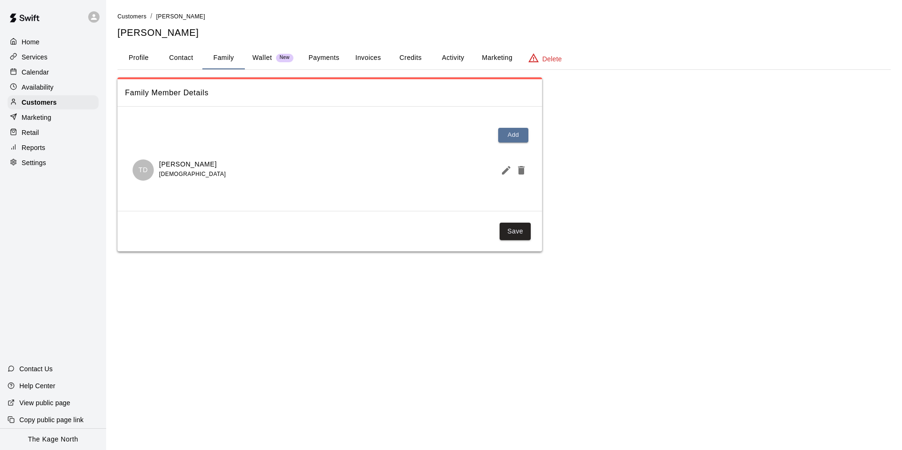
click at [168, 58] on button "Contact" at bounding box center [181, 58] width 42 height 23
select select "**"
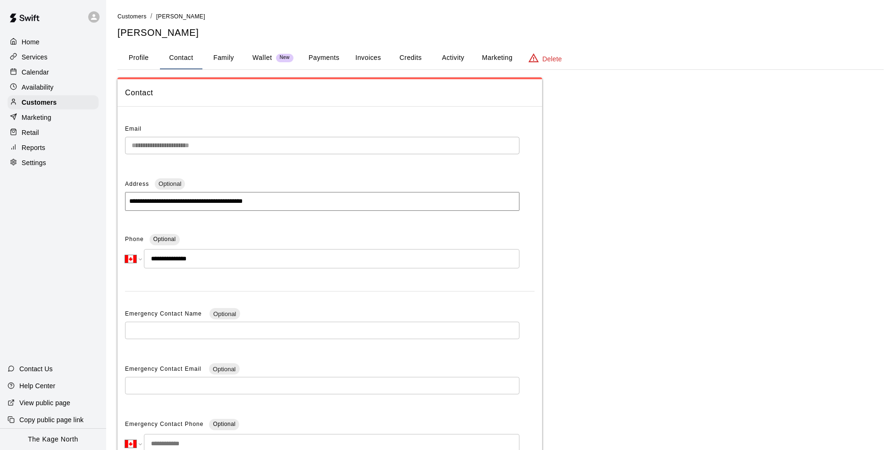
click at [135, 57] on button "Profile" at bounding box center [138, 58] width 42 height 23
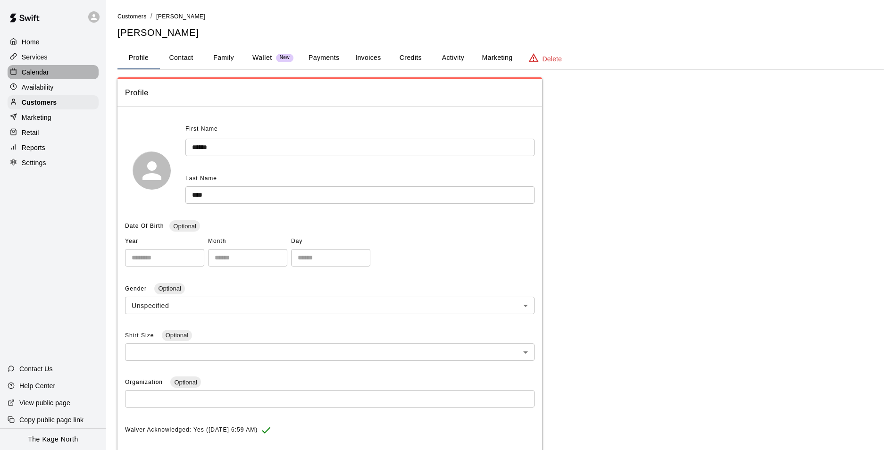
click at [49, 74] on div "Calendar" at bounding box center [53, 72] width 91 height 14
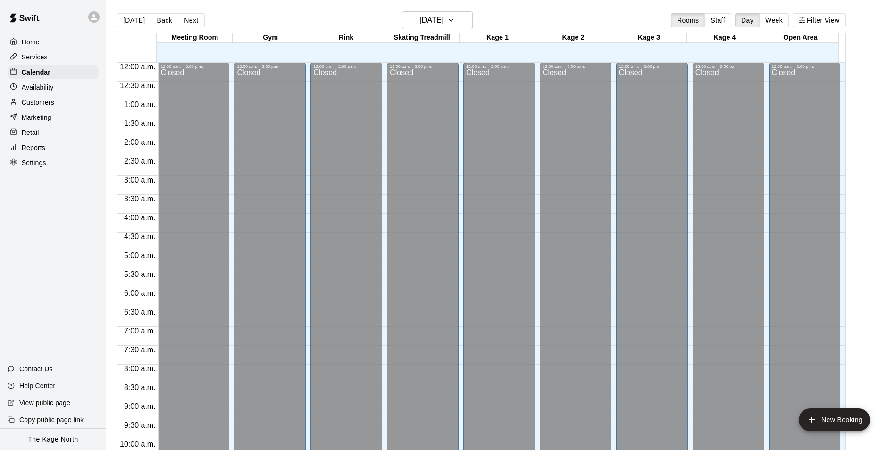
scroll to position [479, 0]
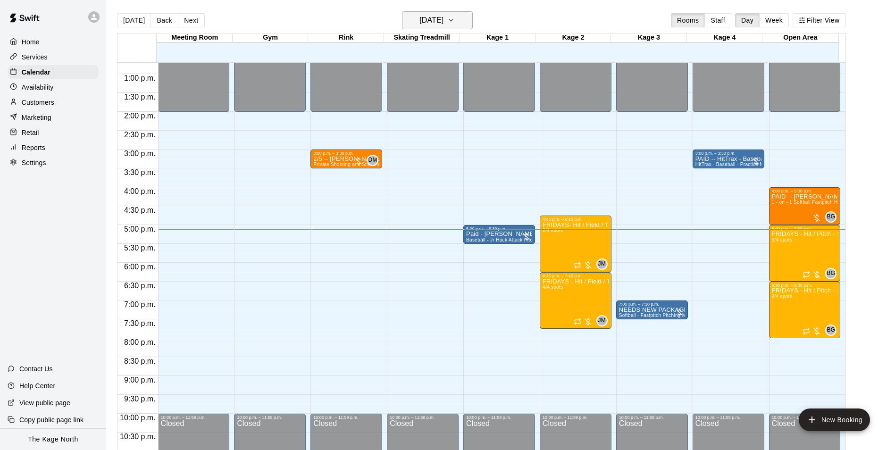
click at [441, 17] on h6 "[DATE]" at bounding box center [431, 20] width 24 height 13
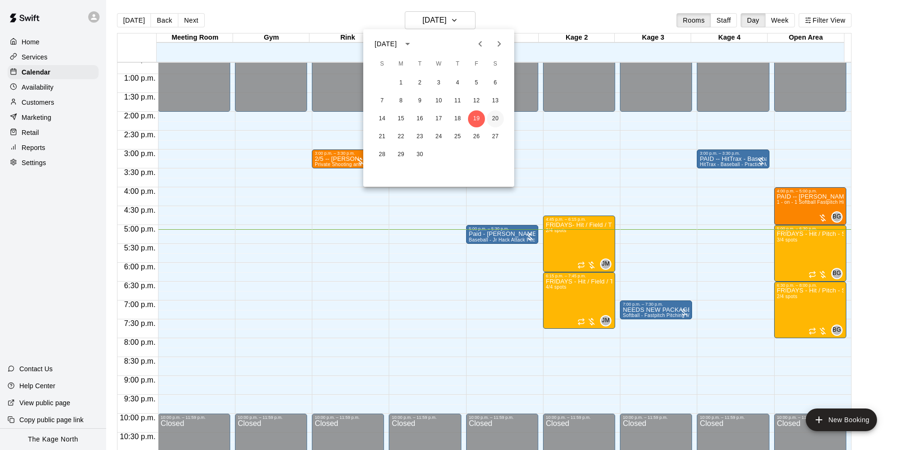
click at [493, 113] on button "20" at bounding box center [495, 118] width 17 height 17
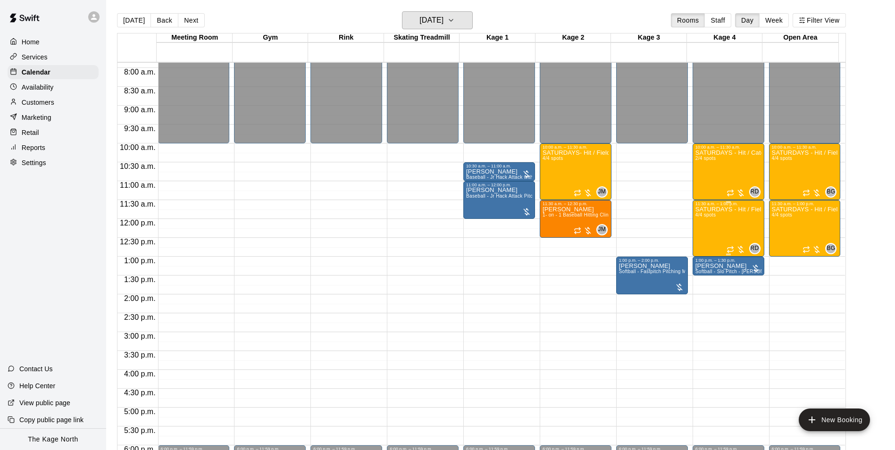
scroll to position [291, 0]
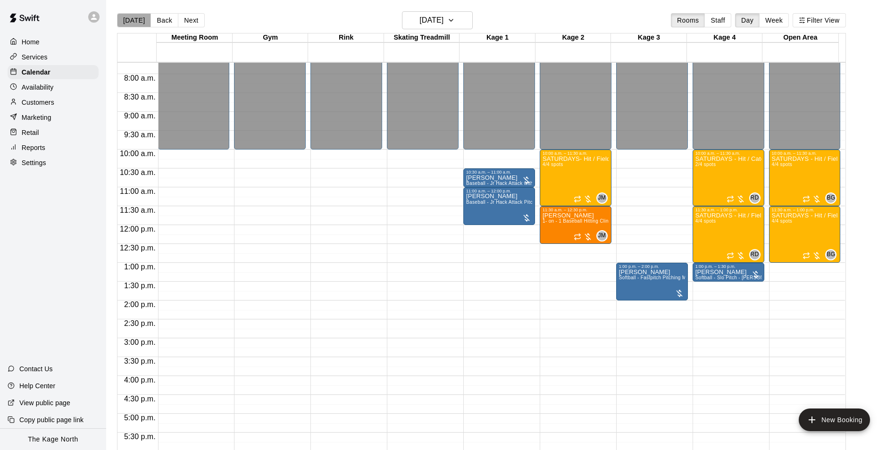
click at [134, 22] on button "[DATE]" at bounding box center [134, 20] width 34 height 14
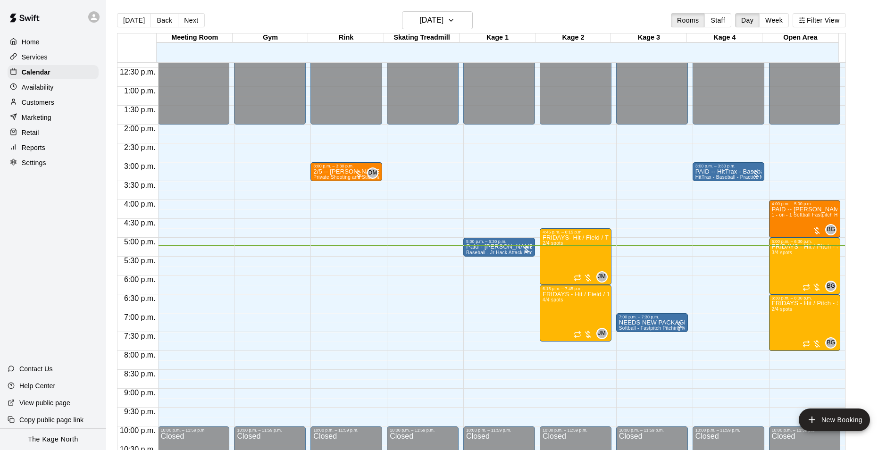
scroll to position [479, 0]
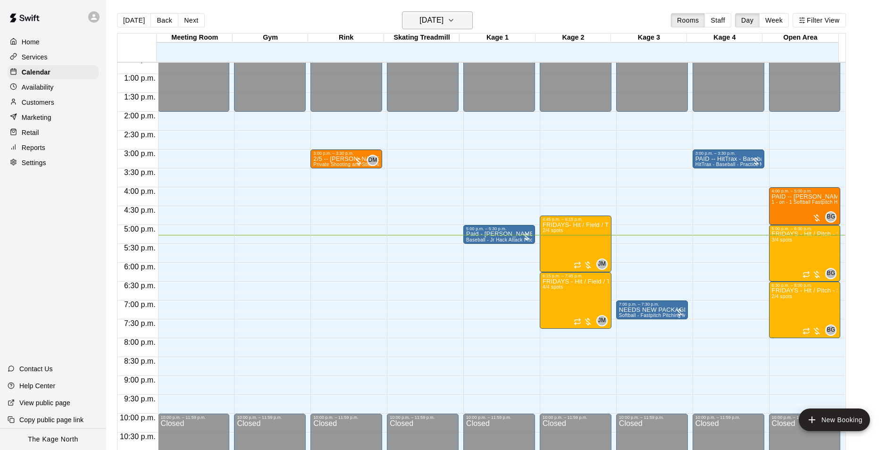
click at [457, 13] on button "[DATE]" at bounding box center [437, 20] width 71 height 18
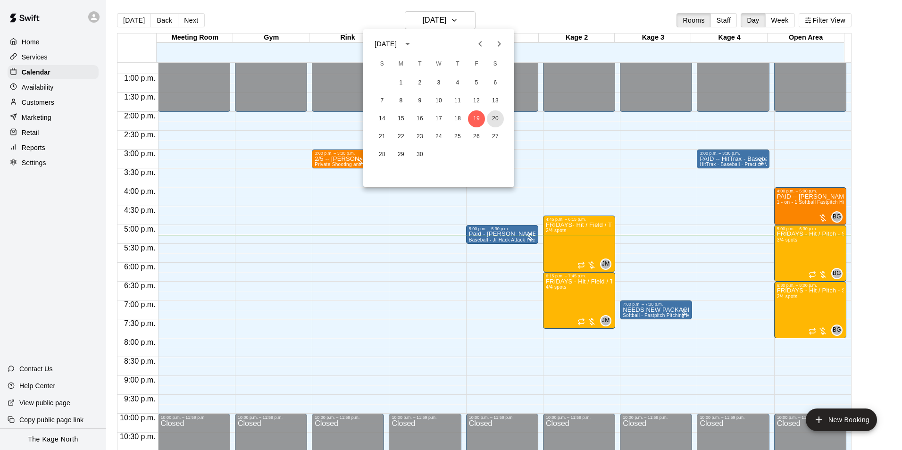
click at [489, 115] on button "20" at bounding box center [495, 118] width 17 height 17
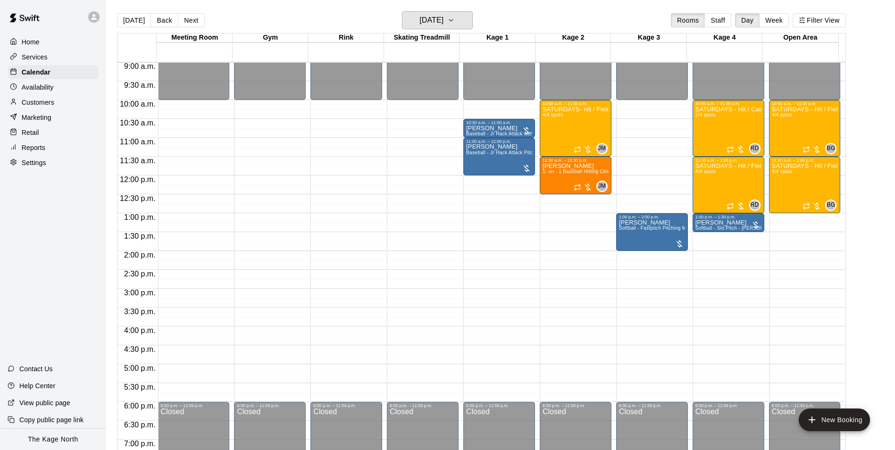
scroll to position [338, 0]
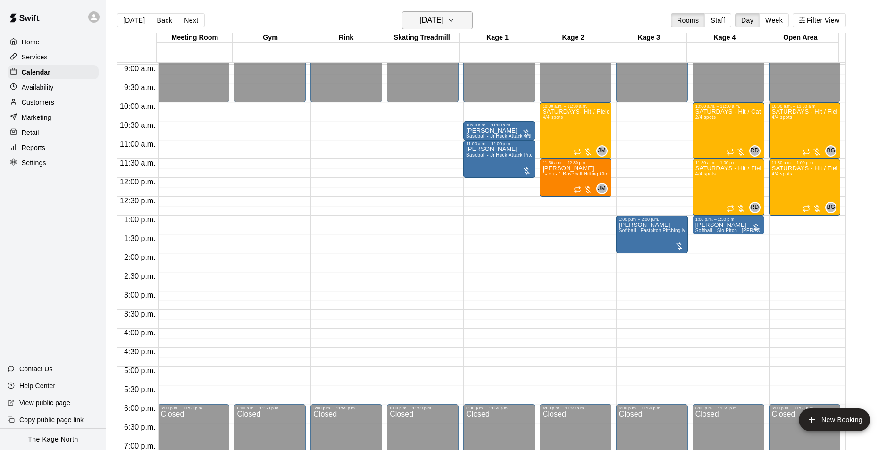
click at [443, 22] on h6 "[DATE]" at bounding box center [431, 20] width 24 height 13
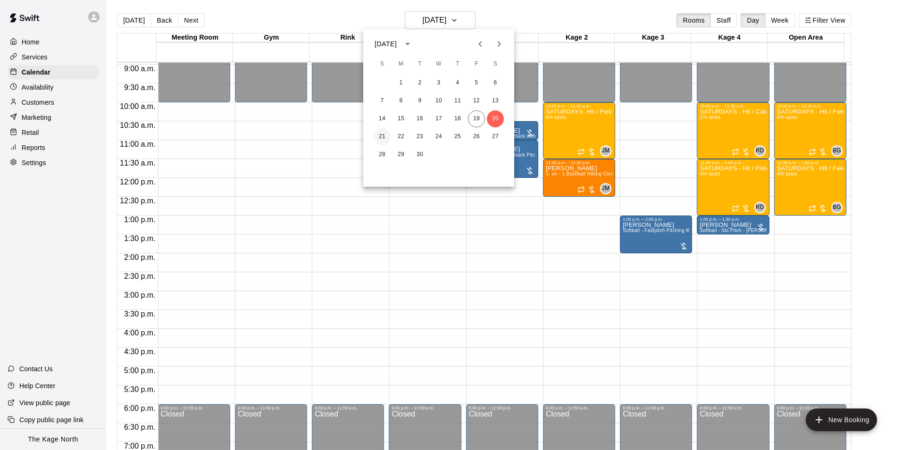
click at [382, 135] on button "21" at bounding box center [382, 136] width 17 height 17
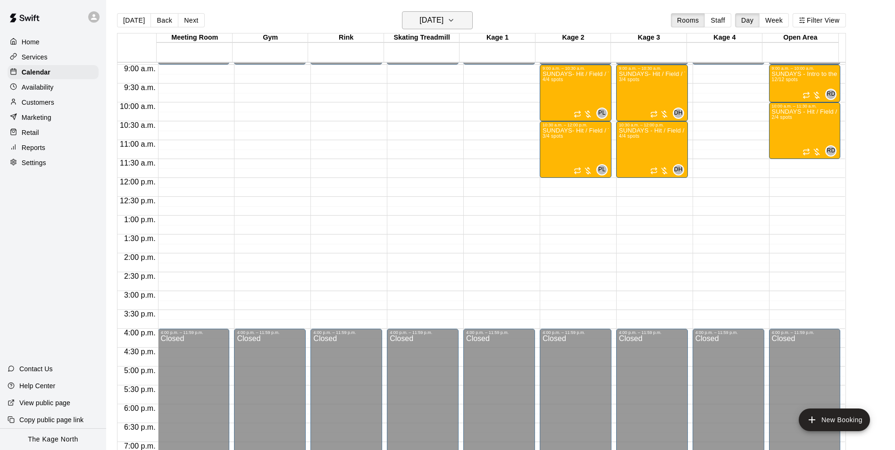
click at [461, 24] on button "[DATE]" at bounding box center [437, 20] width 71 height 18
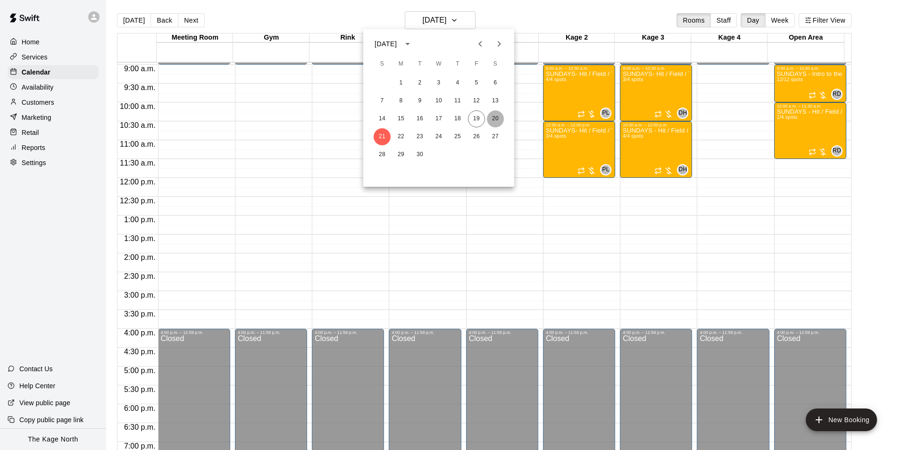
click at [491, 117] on button "20" at bounding box center [495, 118] width 17 height 17
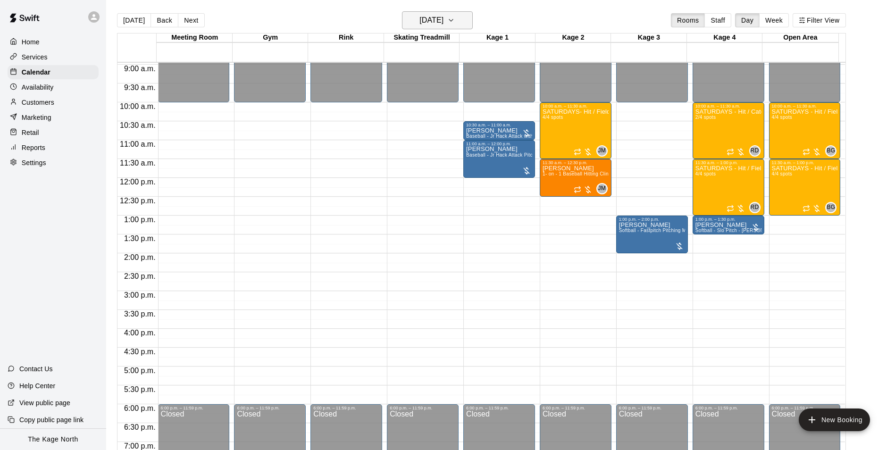
click at [426, 17] on h6 "[DATE]" at bounding box center [431, 20] width 24 height 13
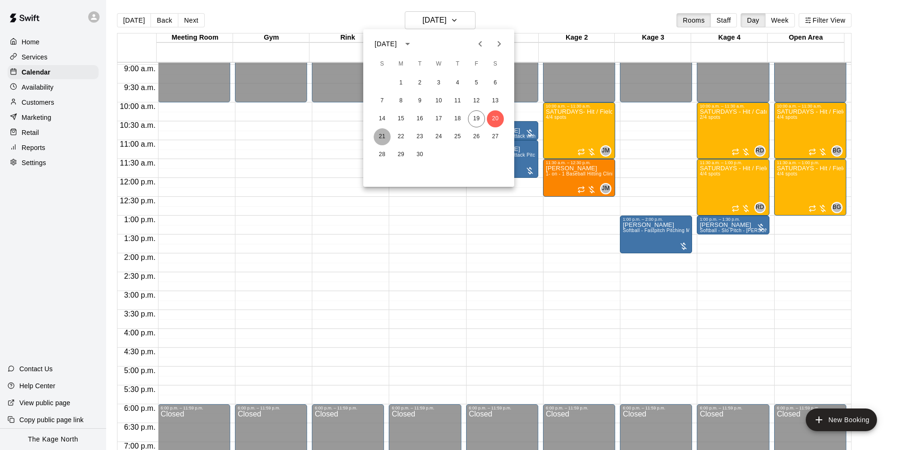
click at [381, 137] on button "21" at bounding box center [382, 136] width 17 height 17
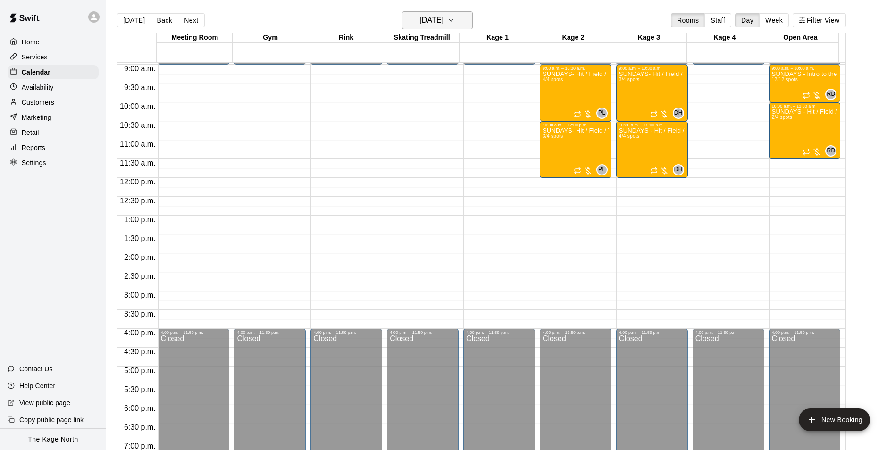
click at [443, 24] on h6 "[DATE]" at bounding box center [431, 20] width 24 height 13
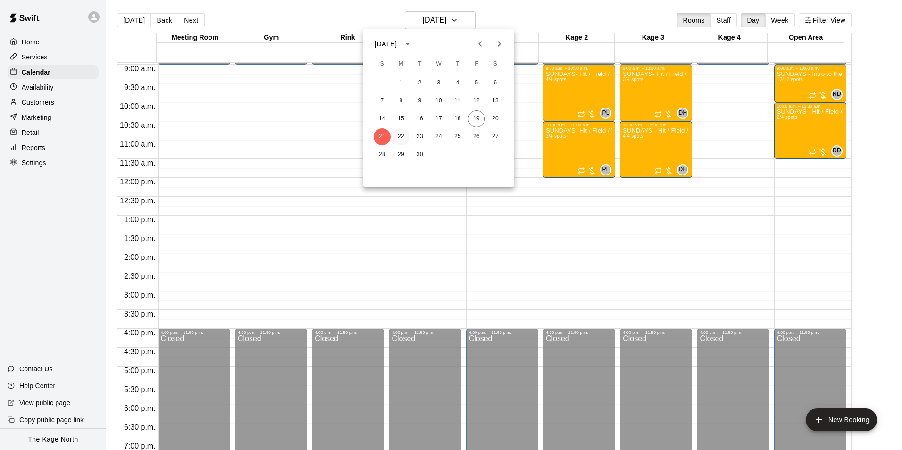
click at [399, 135] on button "22" at bounding box center [400, 136] width 17 height 17
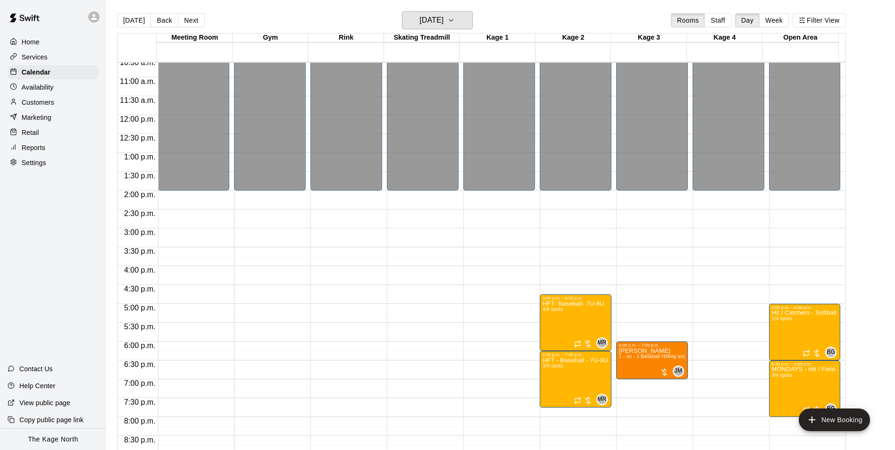
scroll to position [508, 0]
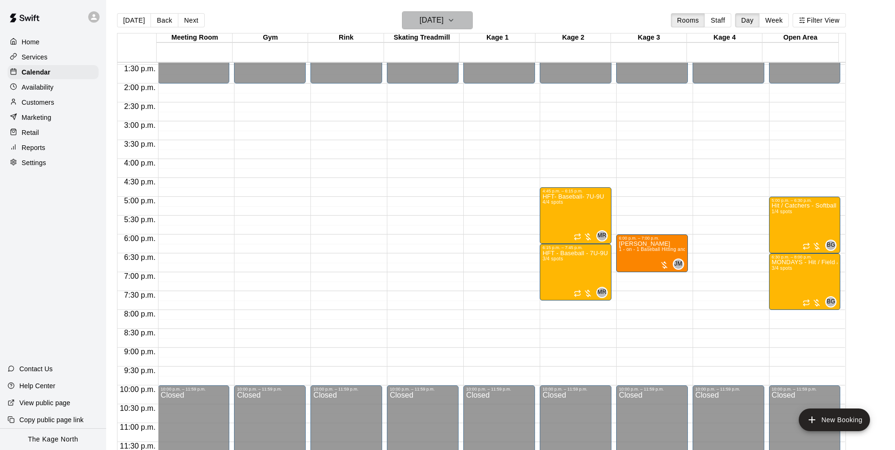
click at [443, 14] on h6 "[DATE]" at bounding box center [431, 20] width 24 height 13
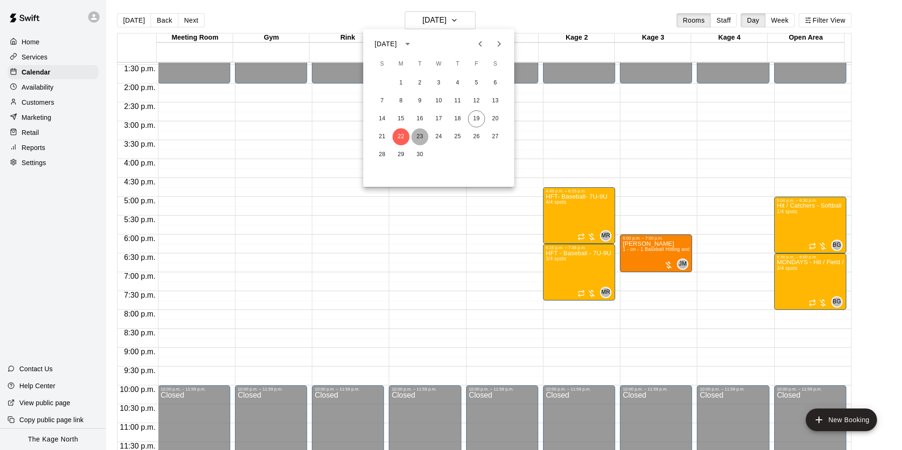
click at [419, 135] on button "23" at bounding box center [419, 136] width 17 height 17
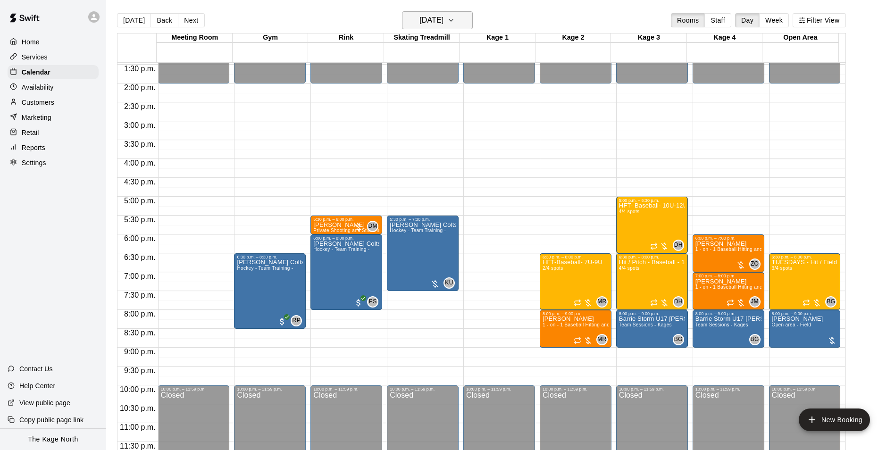
click at [443, 19] on h6 "[DATE]" at bounding box center [431, 20] width 24 height 13
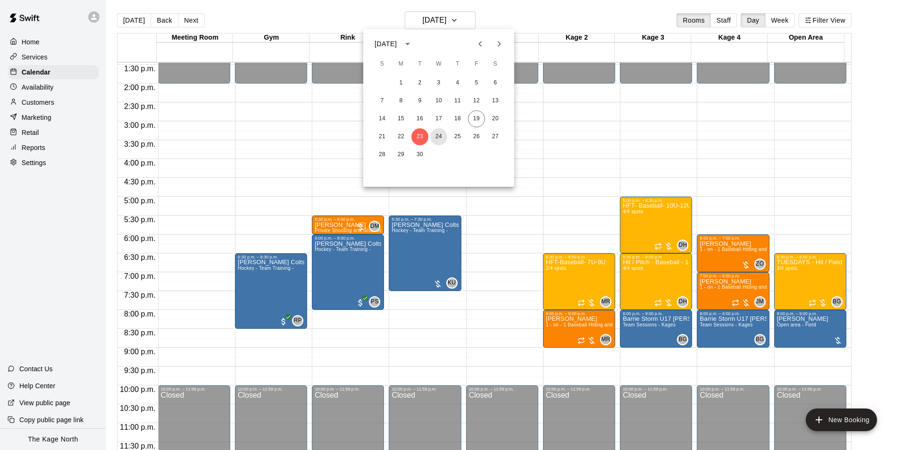
drag, startPoint x: 434, startPoint y: 134, endPoint x: 488, endPoint y: 145, distance: 54.8
click at [434, 133] on button "24" at bounding box center [438, 136] width 17 height 17
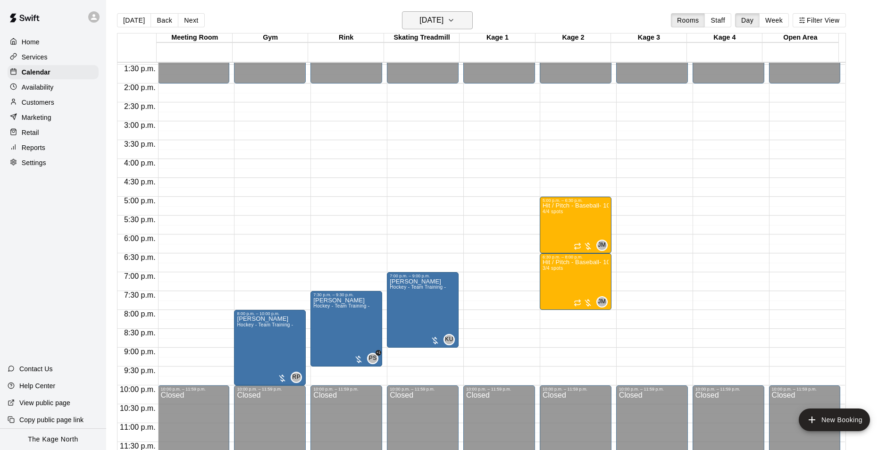
click at [439, 20] on h6 "[DATE]" at bounding box center [431, 20] width 24 height 13
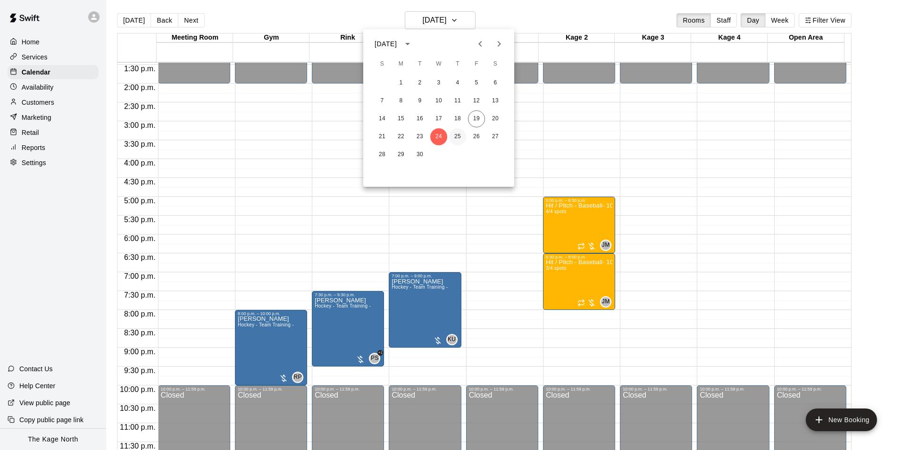
click at [457, 135] on button "25" at bounding box center [457, 136] width 17 height 17
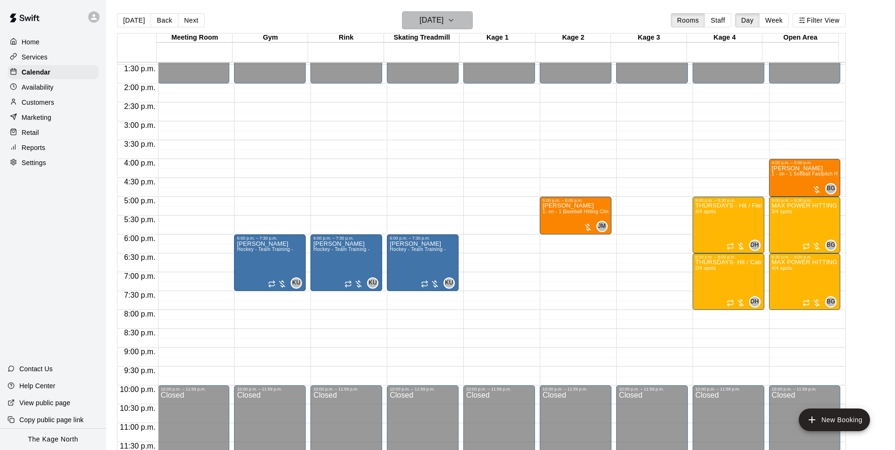
click at [443, 21] on h6 "[DATE]" at bounding box center [431, 20] width 24 height 13
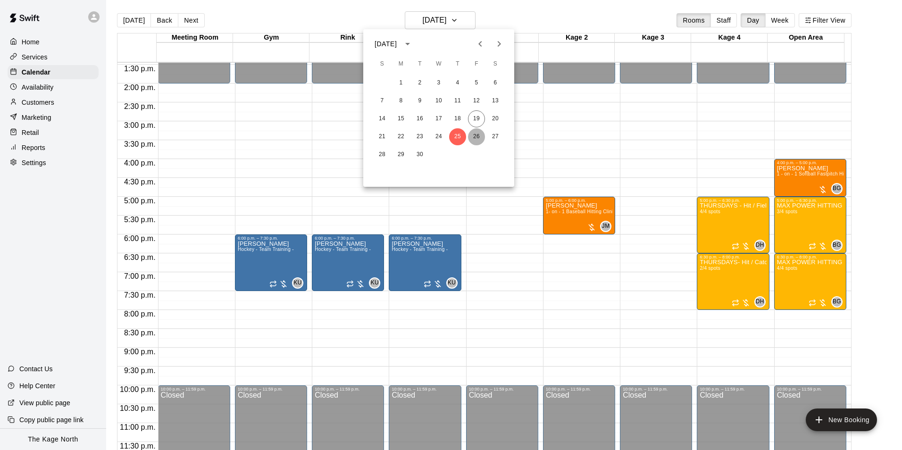
click at [477, 134] on button "26" at bounding box center [476, 136] width 17 height 17
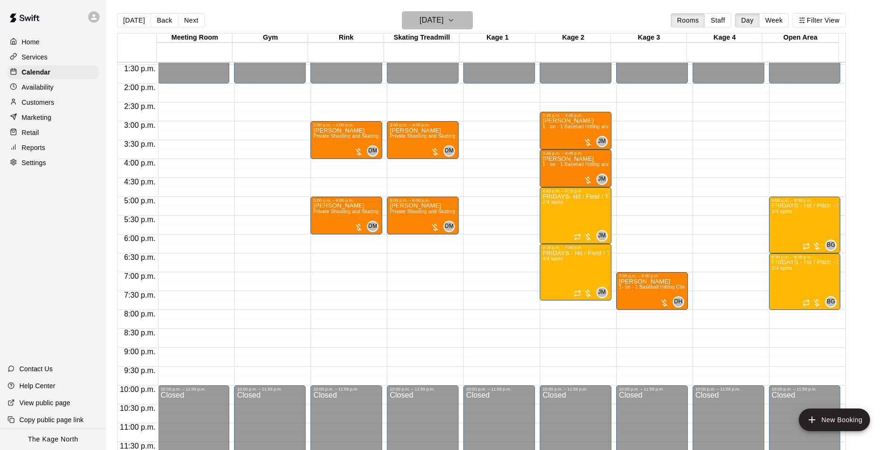
click at [443, 22] on h6 "[DATE]" at bounding box center [431, 20] width 24 height 13
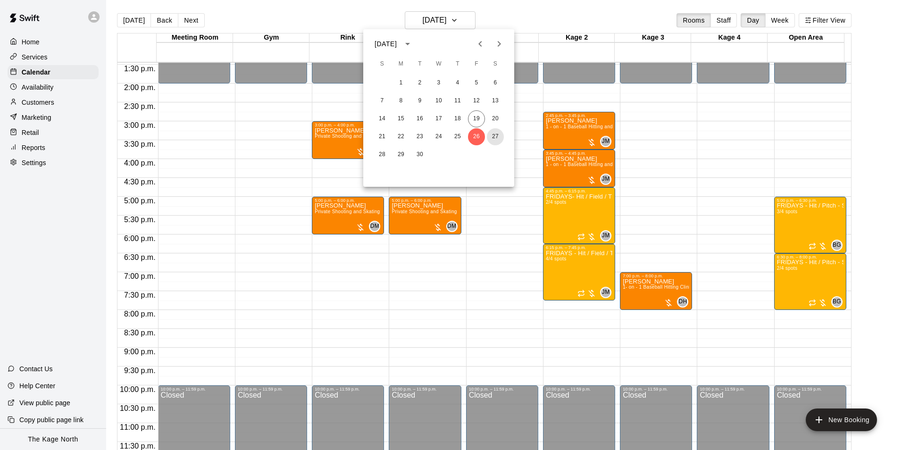
click at [492, 134] on button "27" at bounding box center [495, 136] width 17 height 17
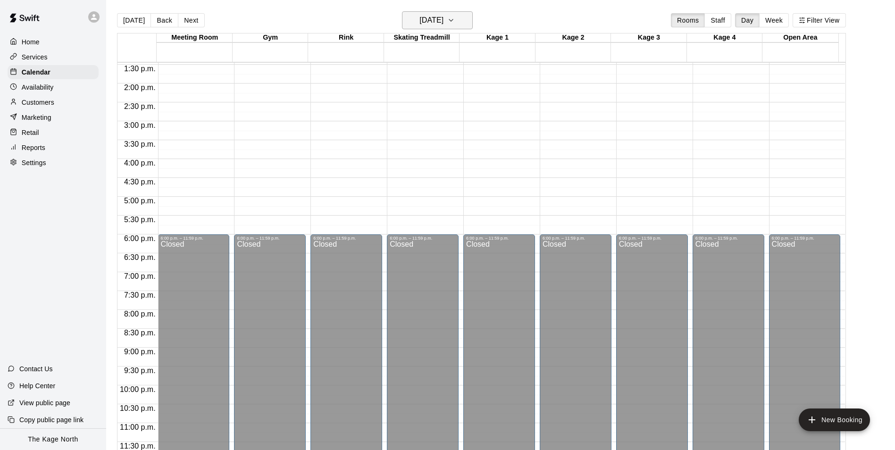
click at [443, 17] on h6 "[DATE]" at bounding box center [431, 20] width 24 height 13
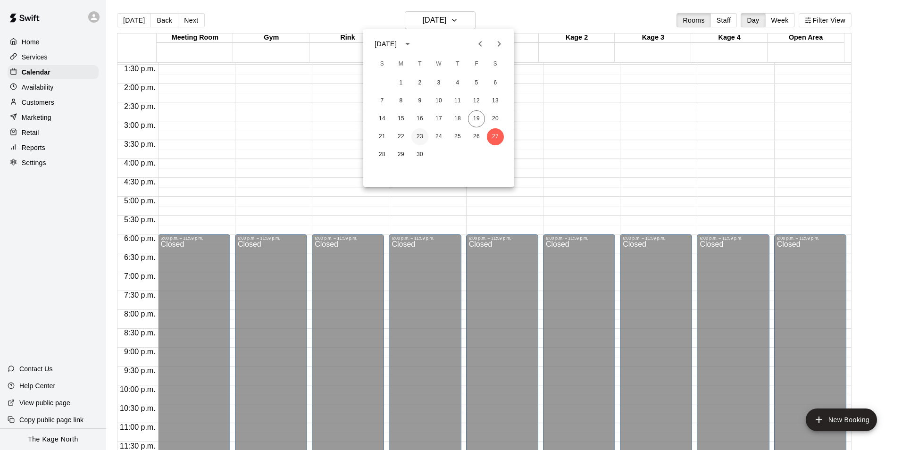
click at [418, 136] on button "23" at bounding box center [419, 136] width 17 height 17
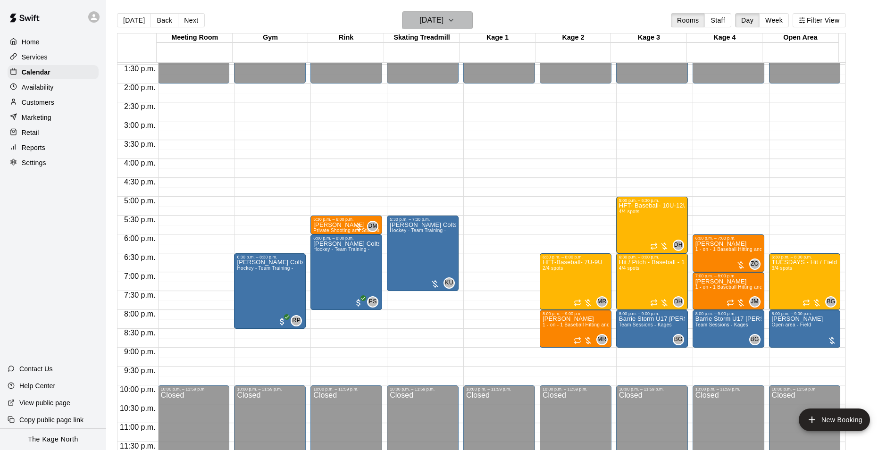
click at [436, 15] on h6 "[DATE]" at bounding box center [431, 20] width 24 height 13
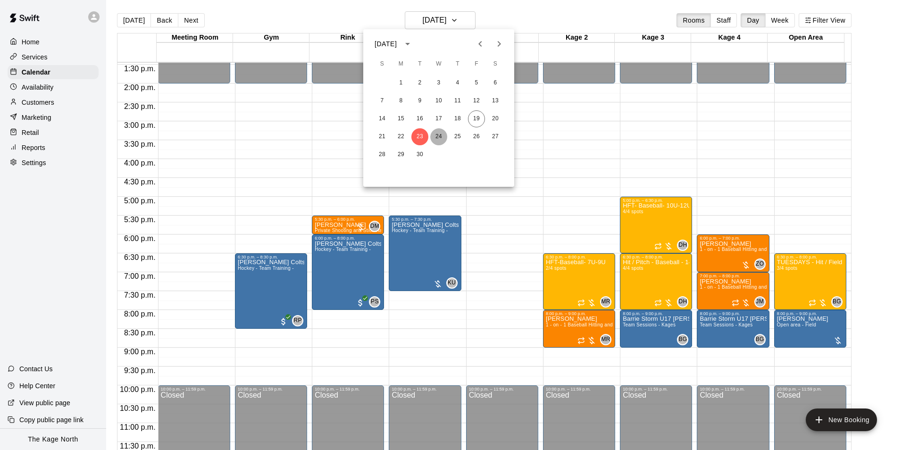
click at [438, 134] on button "24" at bounding box center [438, 136] width 17 height 17
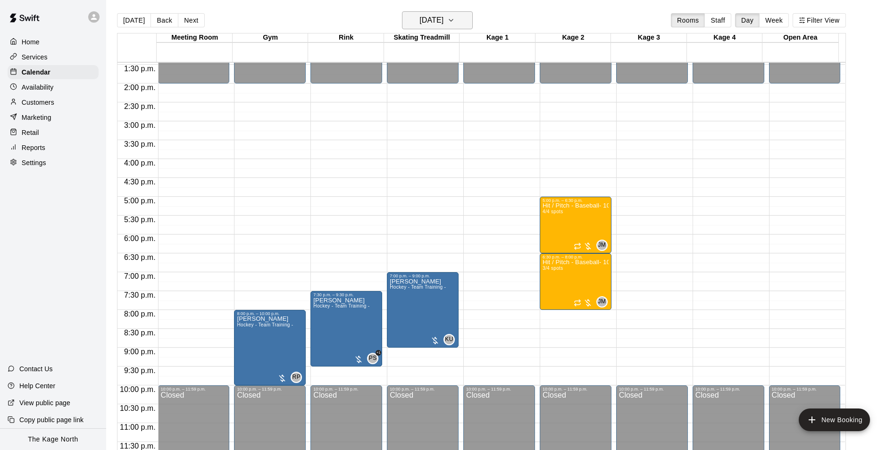
click at [443, 19] on h6 "[DATE]" at bounding box center [431, 20] width 24 height 13
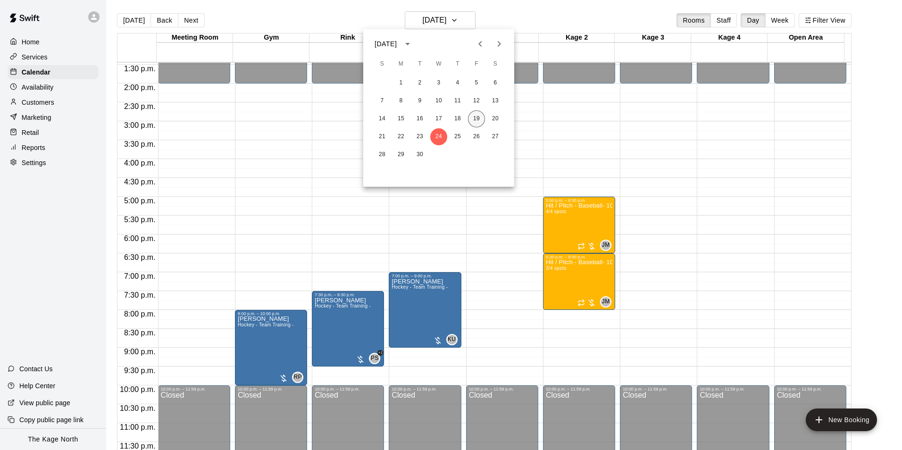
click at [476, 116] on button "19" at bounding box center [476, 118] width 17 height 17
